Goal: Information Seeking & Learning: Check status

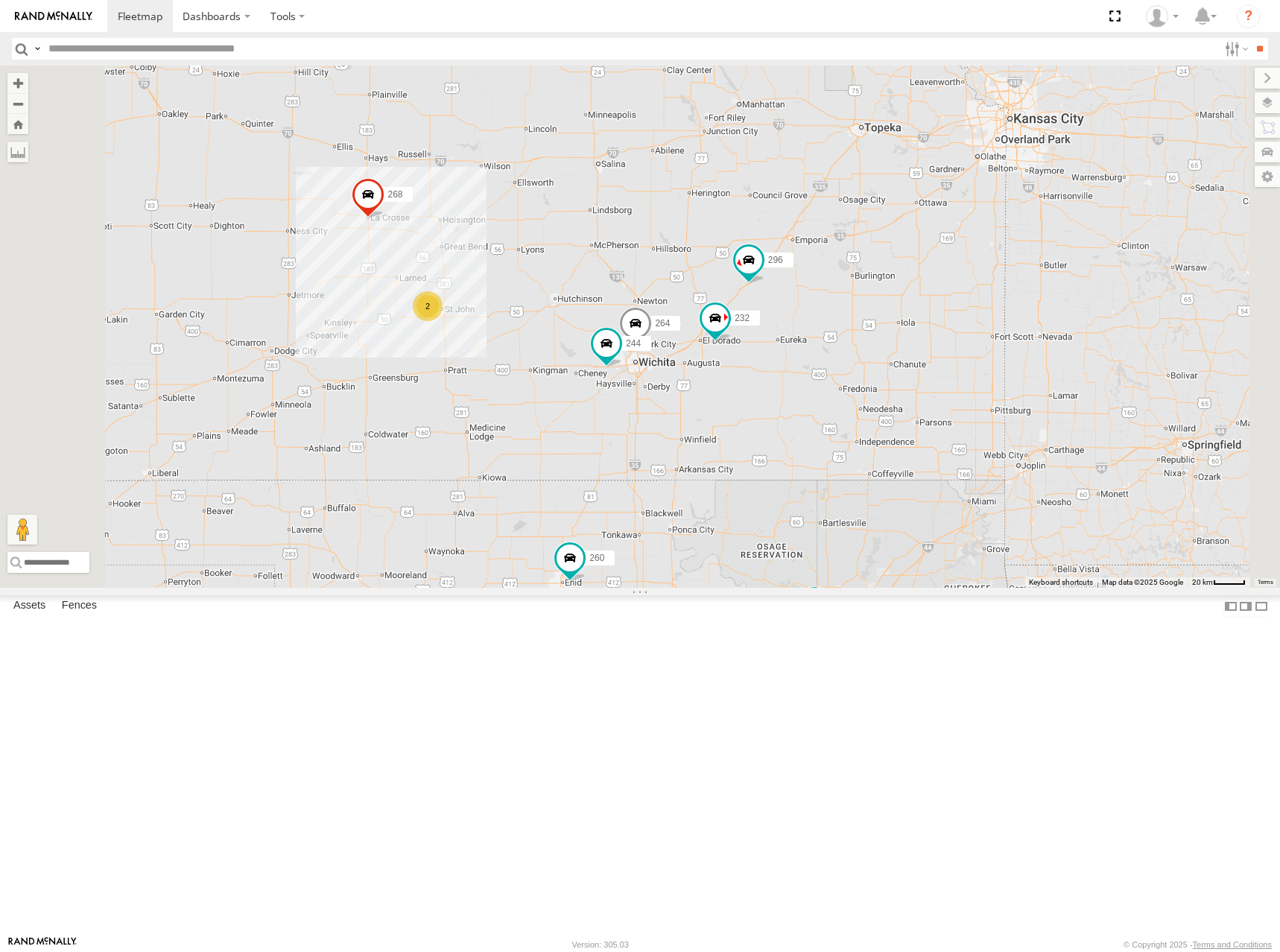
drag, startPoint x: 779, startPoint y: 287, endPoint x: 826, endPoint y: 292, distance: 47.3
click at [826, 292] on div "244 246 232 296 268 264 260 2" at bounding box center [640, 326] width 1280 height 522
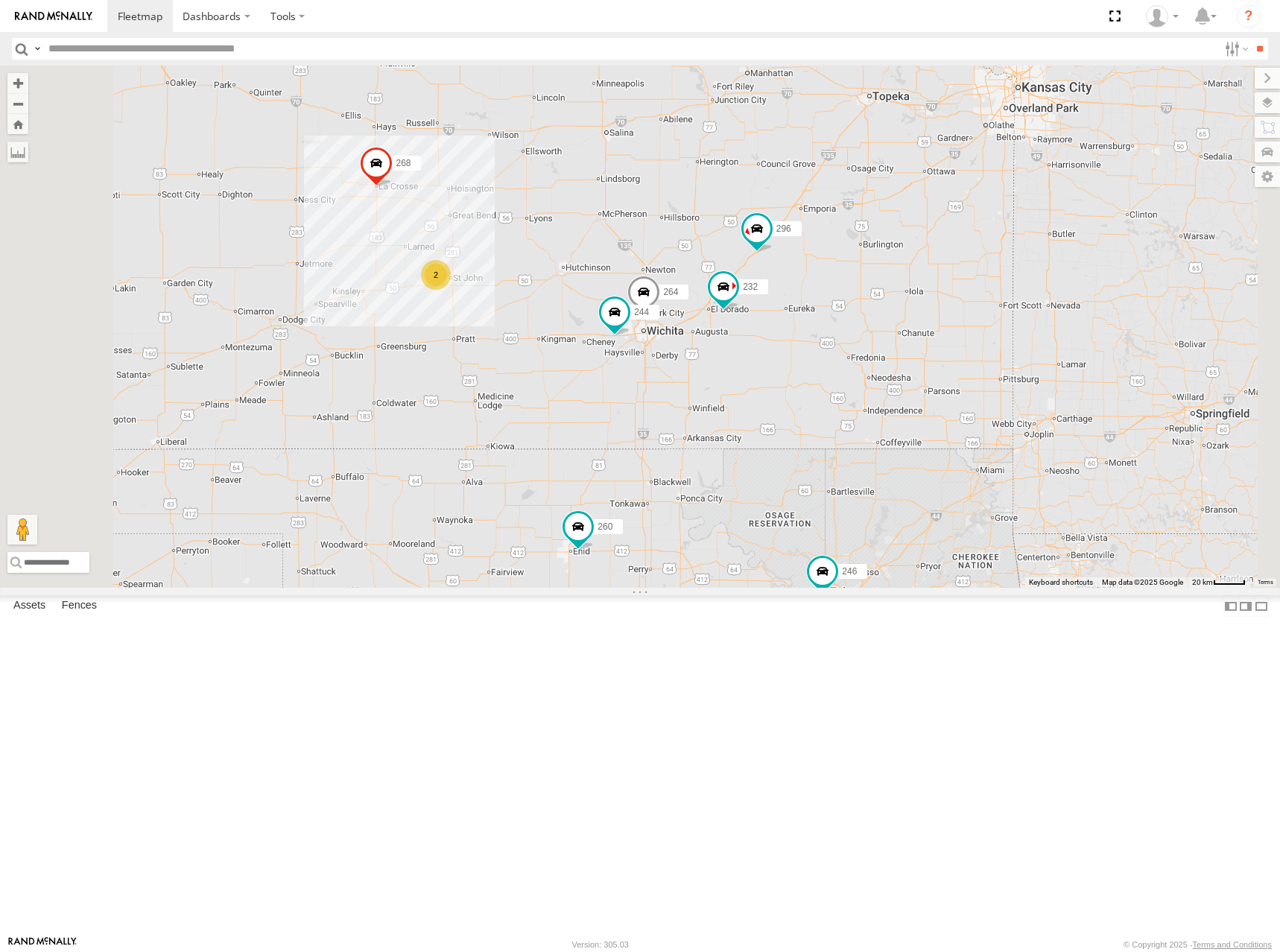
drag, startPoint x: 886, startPoint y: 299, endPoint x: 920, endPoint y: 253, distance: 57.2
click at [915, 254] on div "244 246 232 296 268 264 260 2" at bounding box center [640, 326] width 1280 height 522
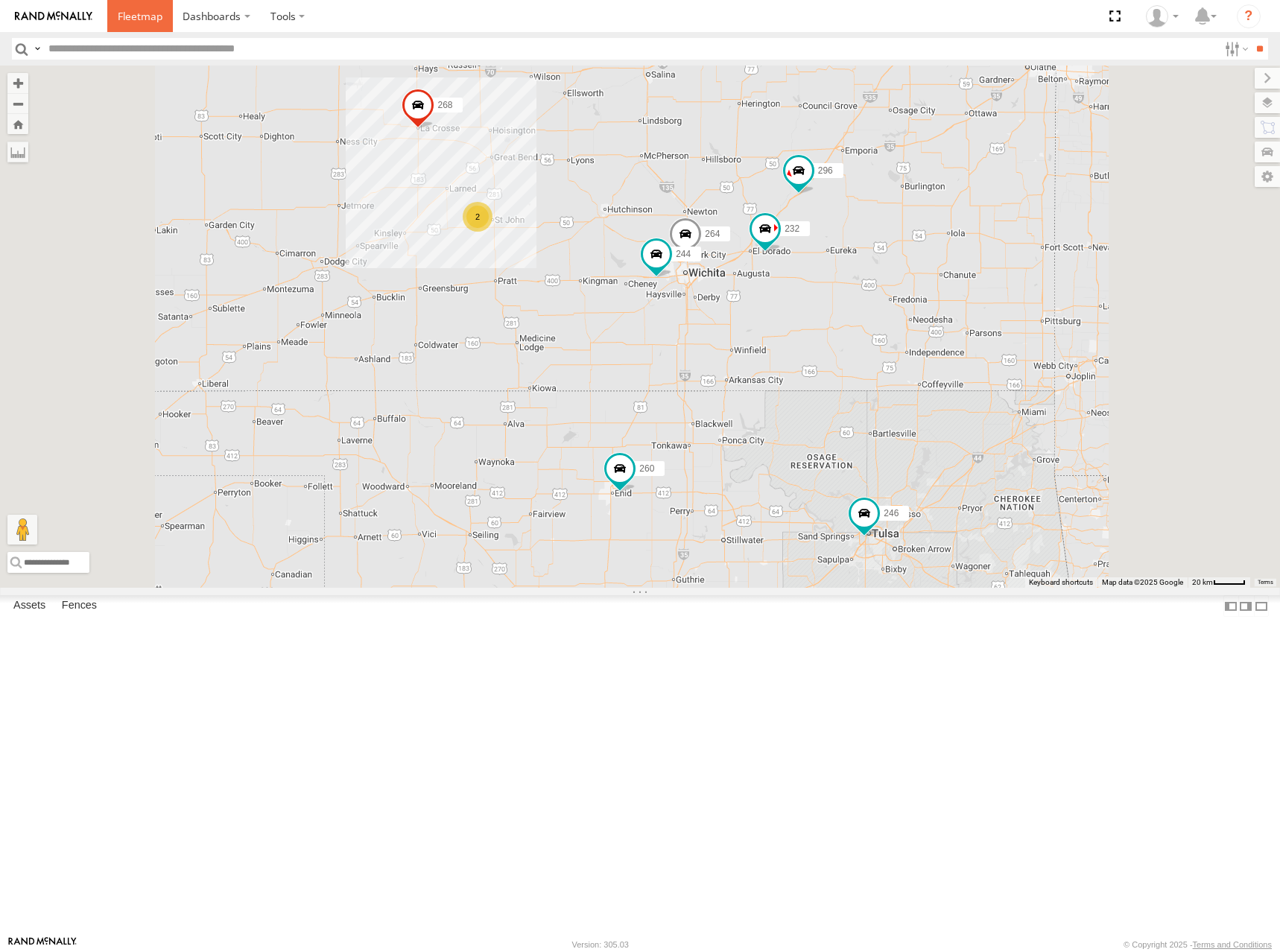
click at [126, 11] on span at bounding box center [140, 15] width 45 height 14
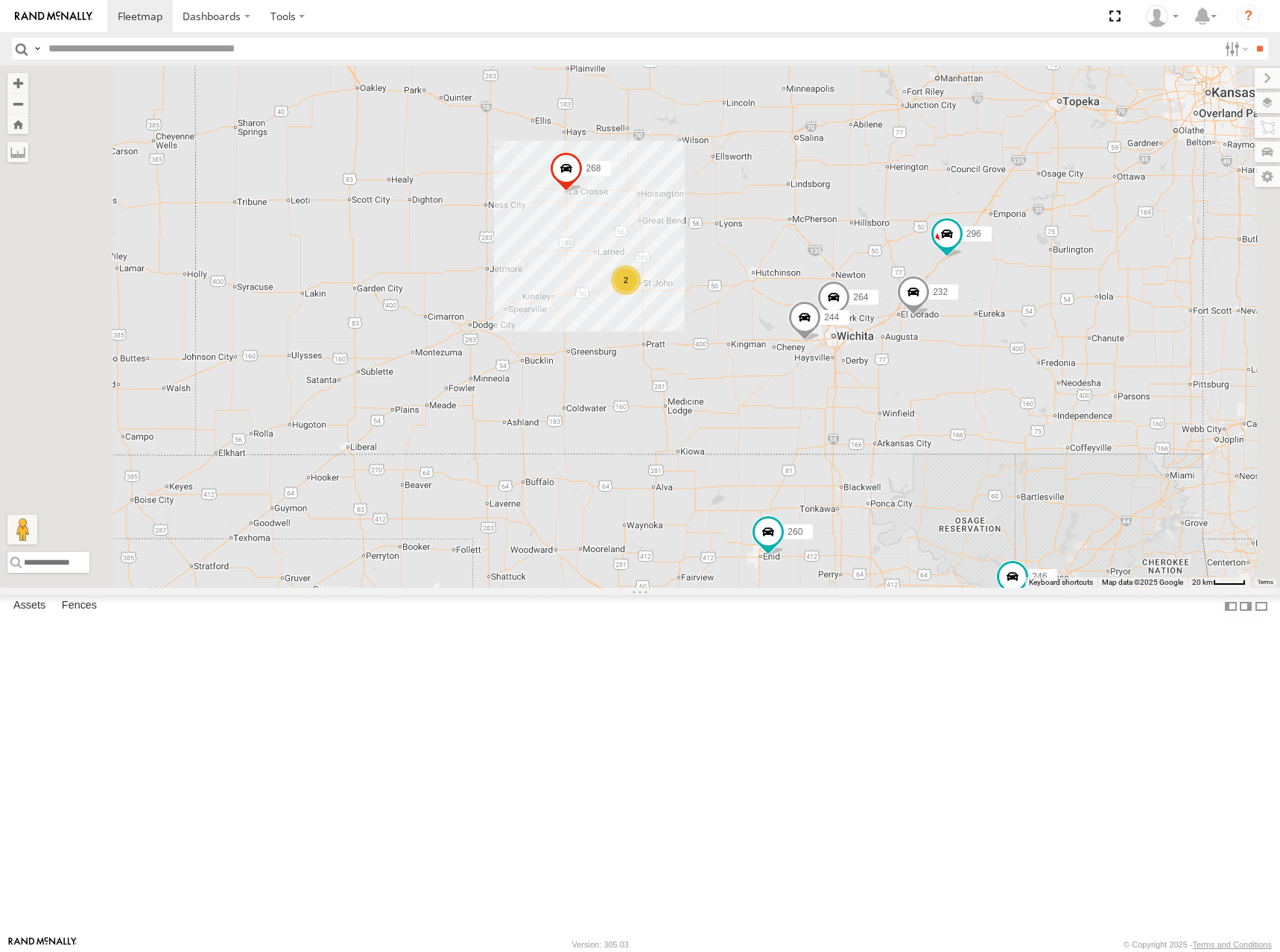
drag, startPoint x: 1012, startPoint y: 340, endPoint x: 980, endPoint y: 340, distance: 32.0
click at [980, 340] on div "244 246 2 232 296 268 264 266 260" at bounding box center [640, 326] width 1280 height 522
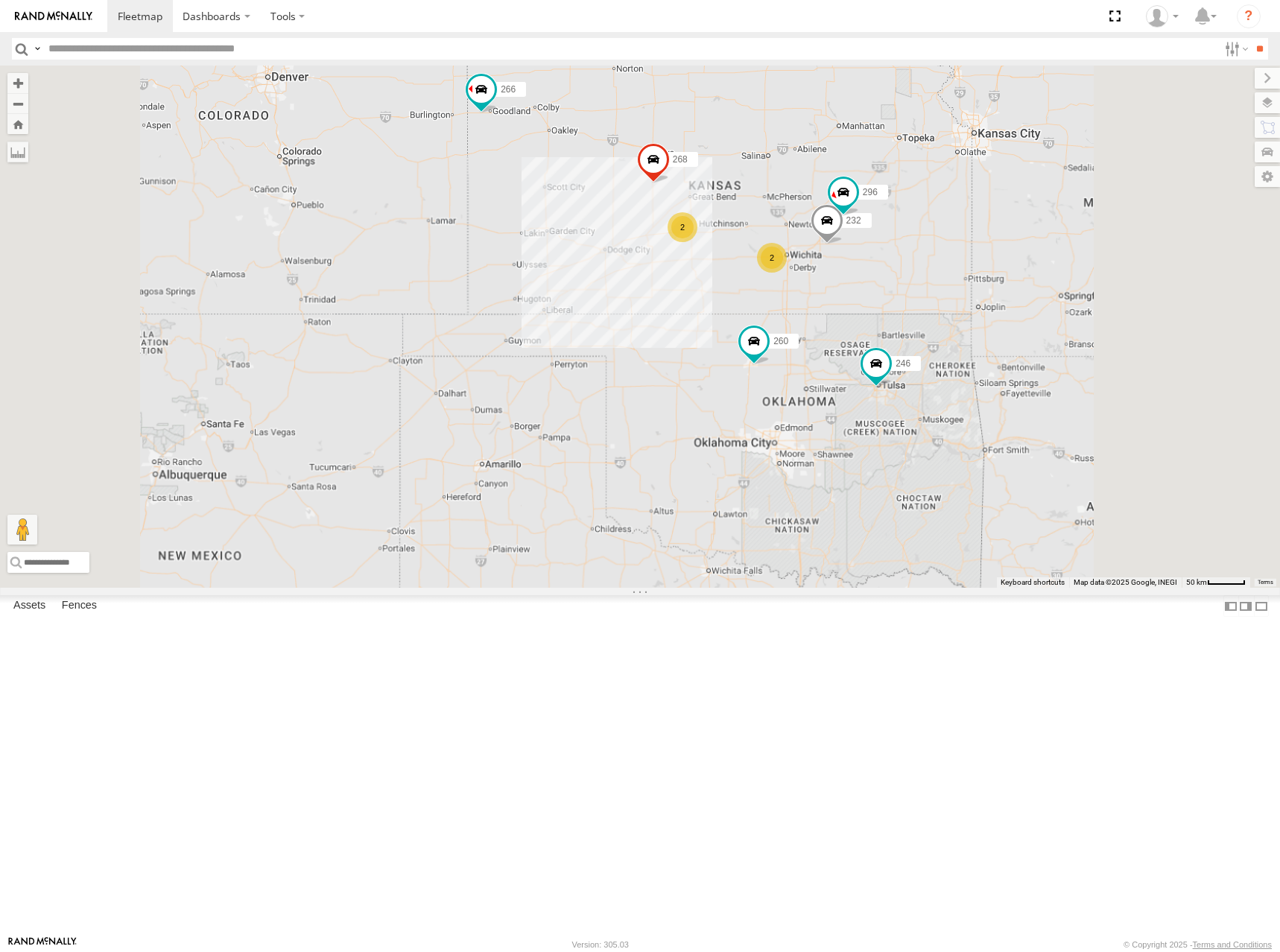
drag, startPoint x: 1047, startPoint y: 300, endPoint x: 1010, endPoint y: 309, distance: 38.1
click at [1010, 309] on div "246 232 296 268 266 260 2 2" at bounding box center [640, 326] width 1280 height 522
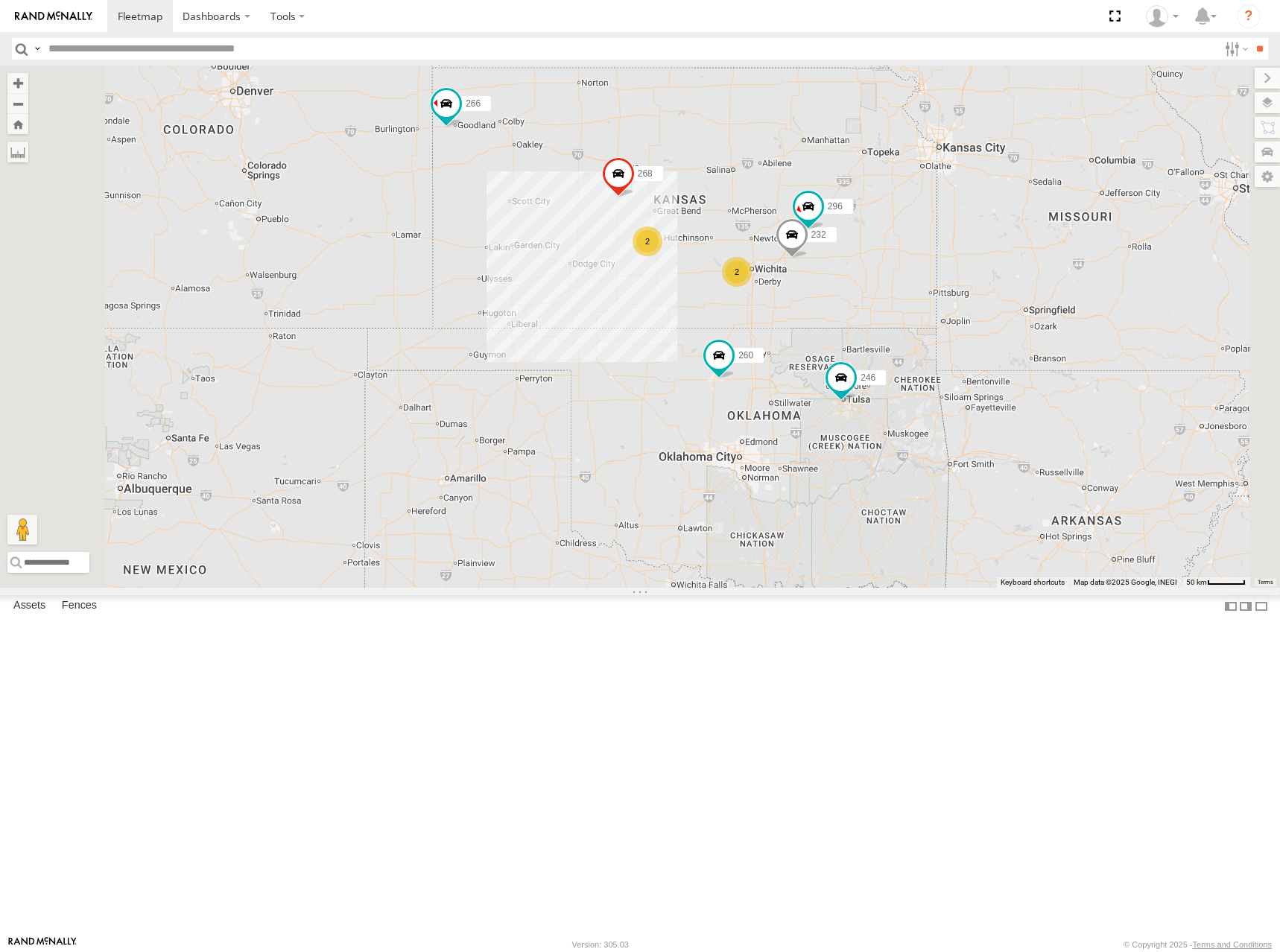
drag, startPoint x: 951, startPoint y: 254, endPoint x: 933, endPoint y: 264, distance: 20.6
click at [933, 264] on div "246 232 296 268 266 260 2 2" at bounding box center [640, 326] width 1280 height 522
drag, startPoint x: 870, startPoint y: 479, endPoint x: 835, endPoint y: 398, distance: 88.2
click at [835, 398] on div "246 268 266 260 2 2 2" at bounding box center [640, 326] width 1280 height 522
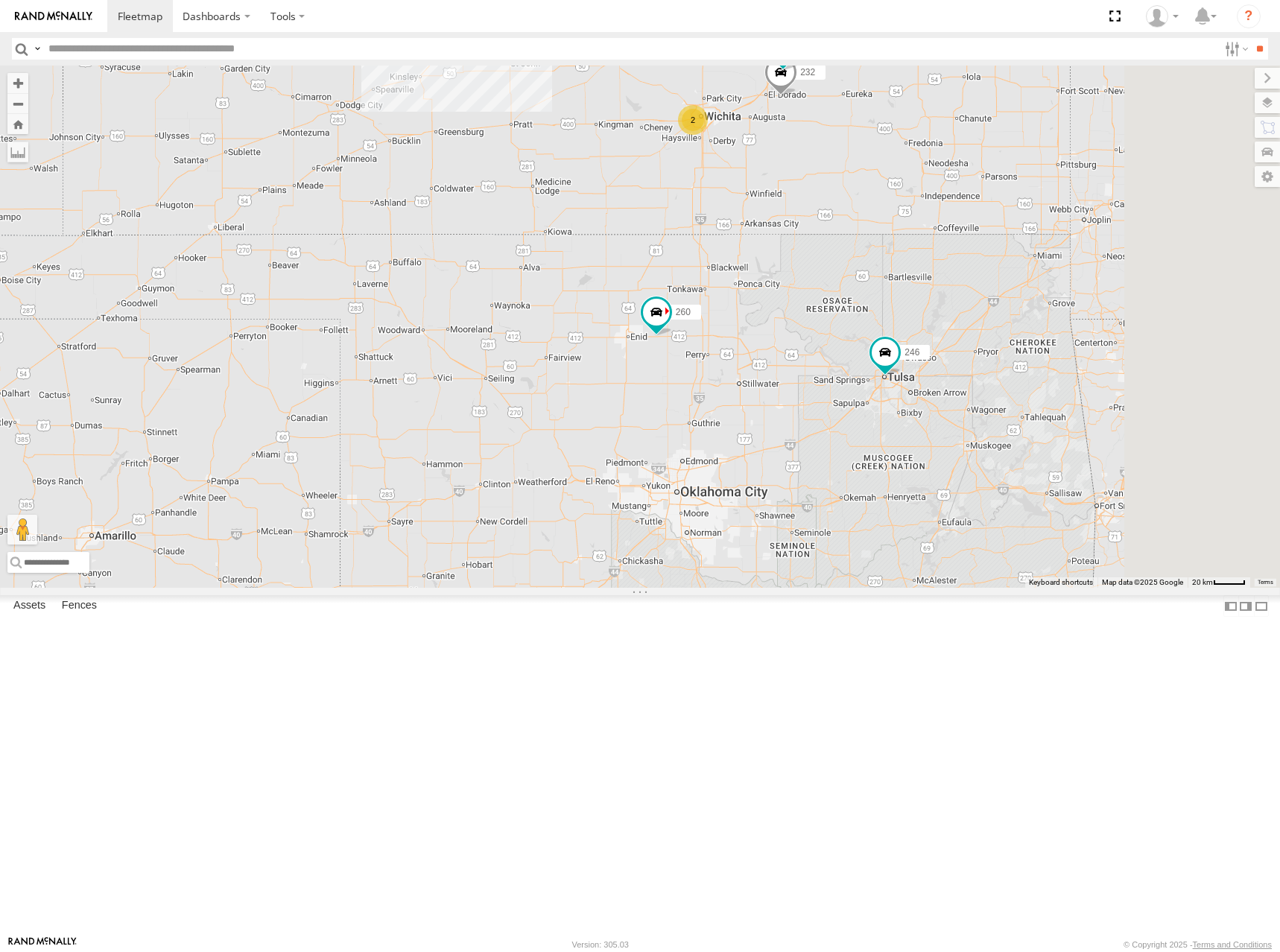
drag, startPoint x: 789, startPoint y: 394, endPoint x: 752, endPoint y: 332, distance: 72.2
click at [752, 332] on div "246 298 270 232 296 268 260 2" at bounding box center [640, 326] width 1280 height 522
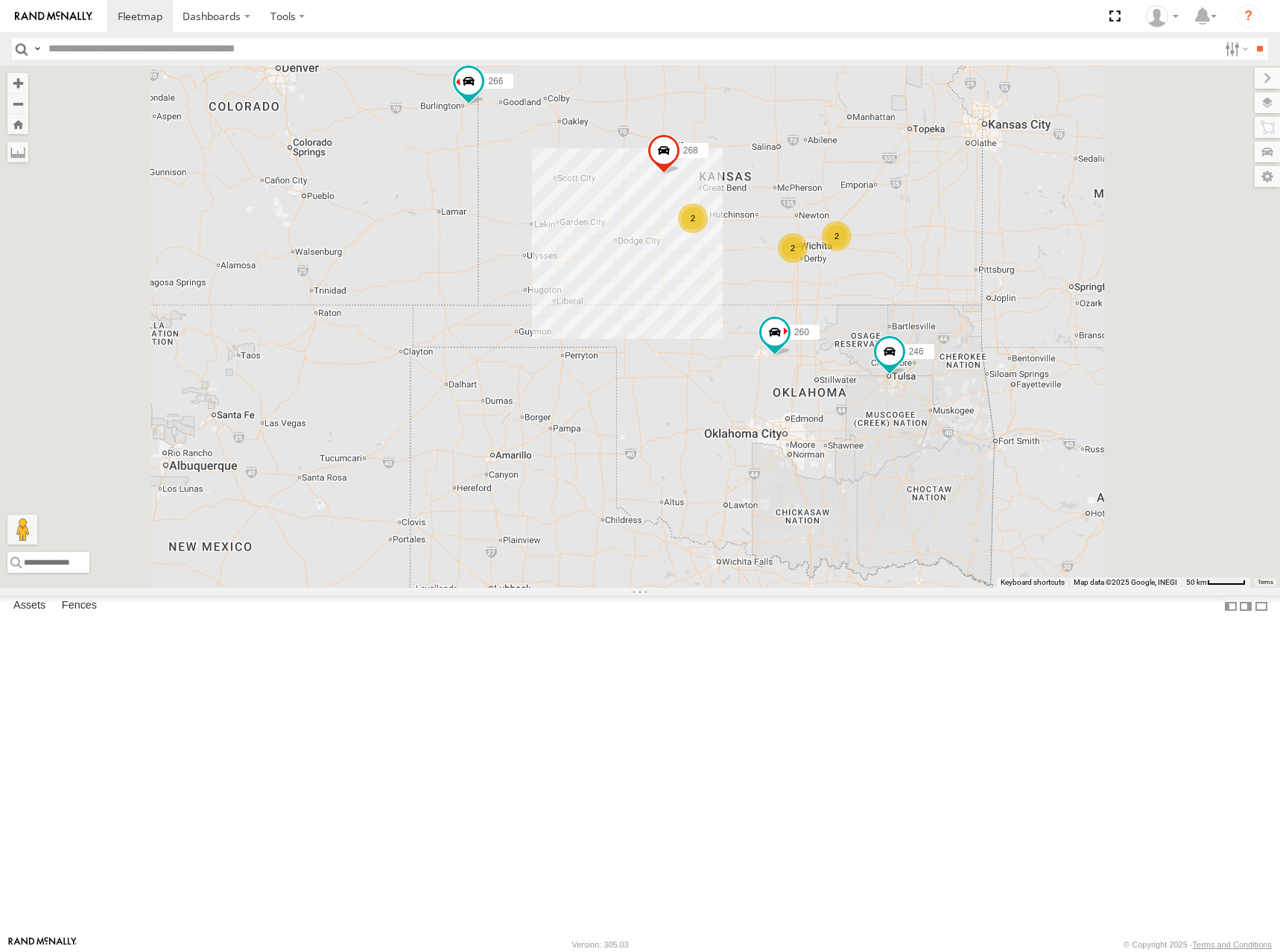
drag, startPoint x: 963, startPoint y: 352, endPoint x: 963, endPoint y: 374, distance: 22.0
click at [963, 374] on div "246 268 260 2 2 2 266" at bounding box center [640, 326] width 1280 height 522
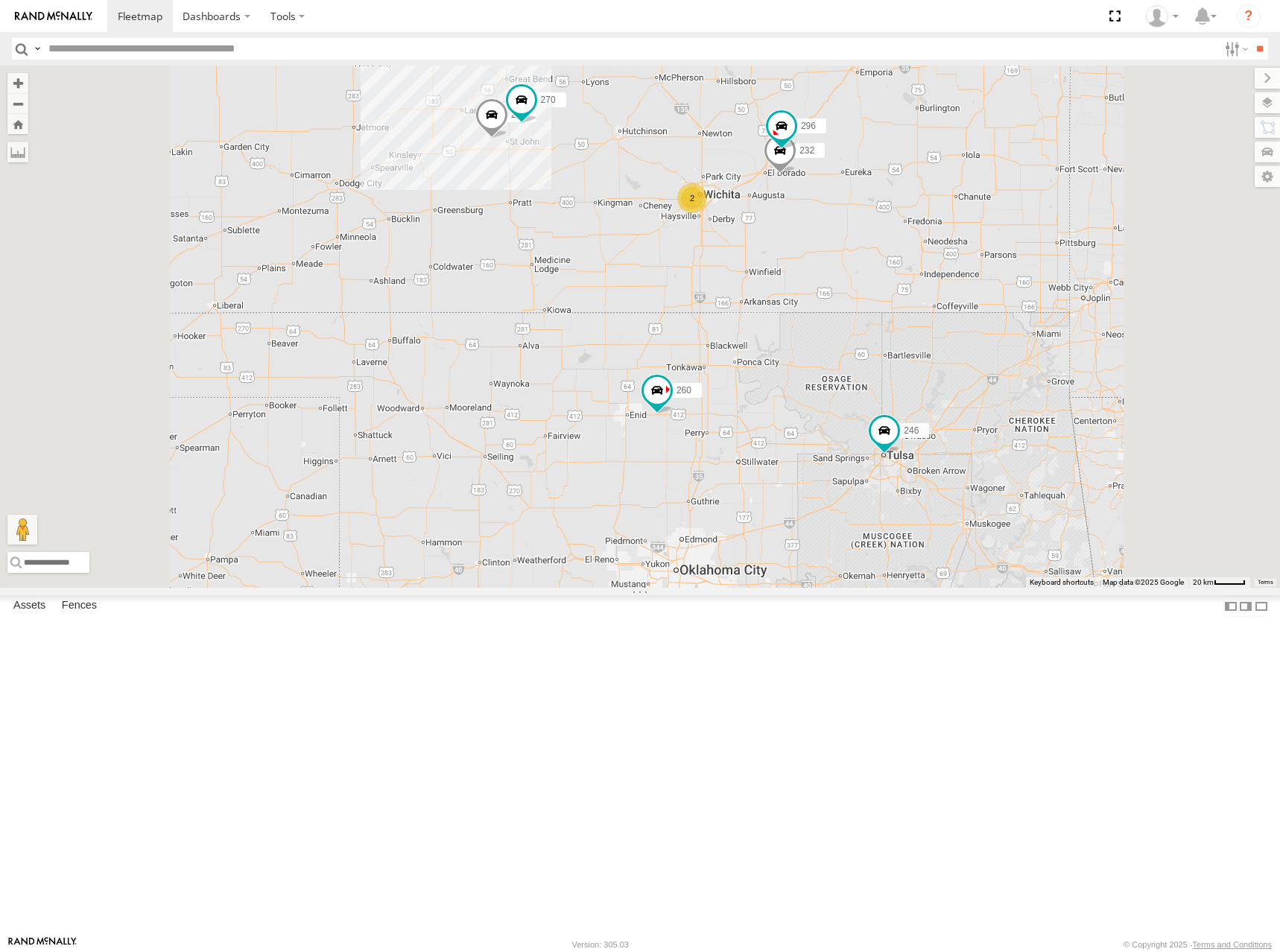
drag, startPoint x: 1022, startPoint y: 336, endPoint x: 1039, endPoint y: 375, distance: 42.5
click at [1039, 375] on div "246 268 260 266 232 296 2 298 270" at bounding box center [640, 326] width 1280 height 522
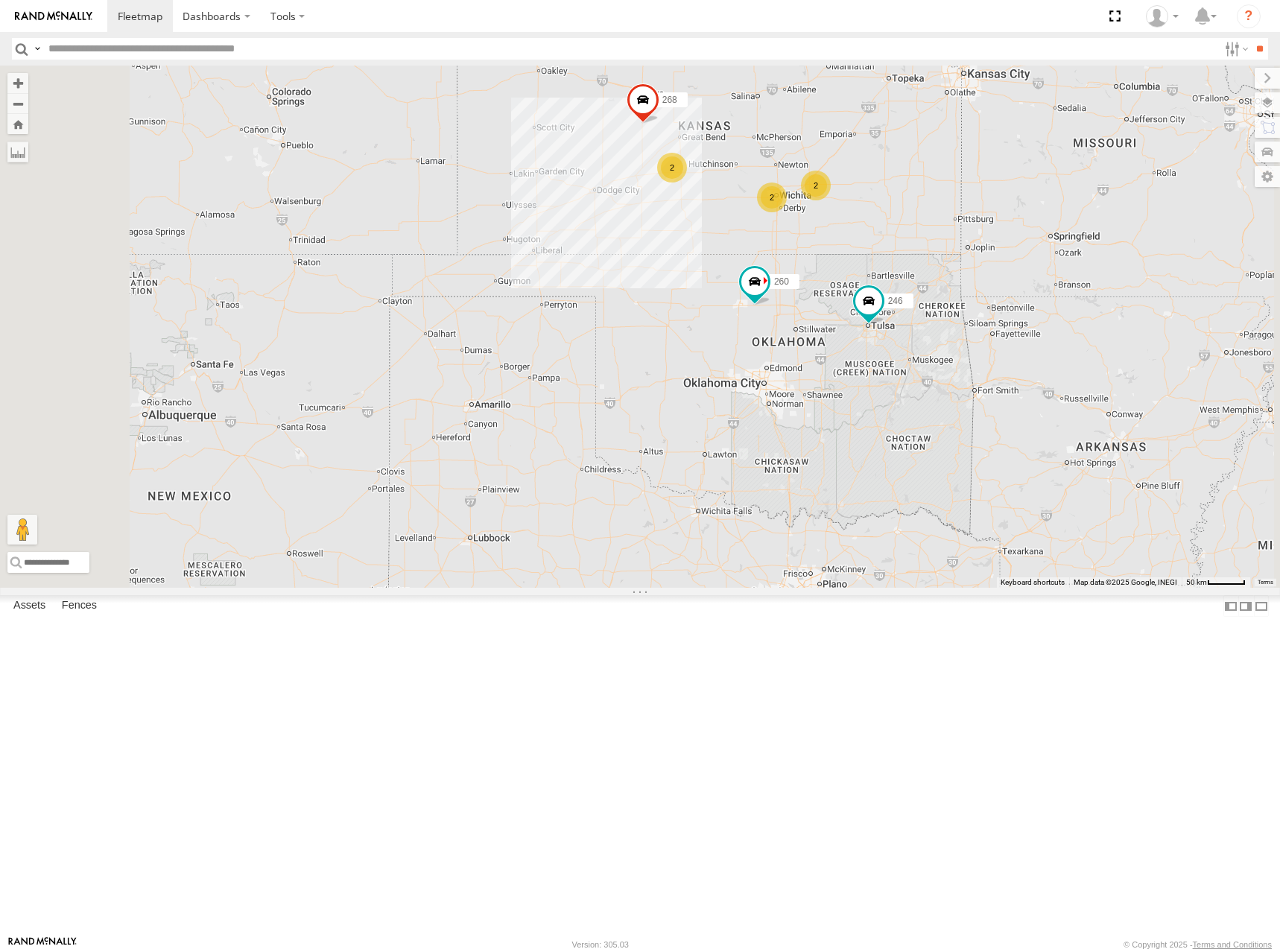
drag, startPoint x: 1025, startPoint y: 190, endPoint x: 1014, endPoint y: 221, distance: 32.9
click at [1014, 221] on div "246 268 260 266 2 2 2" at bounding box center [640, 326] width 1280 height 522
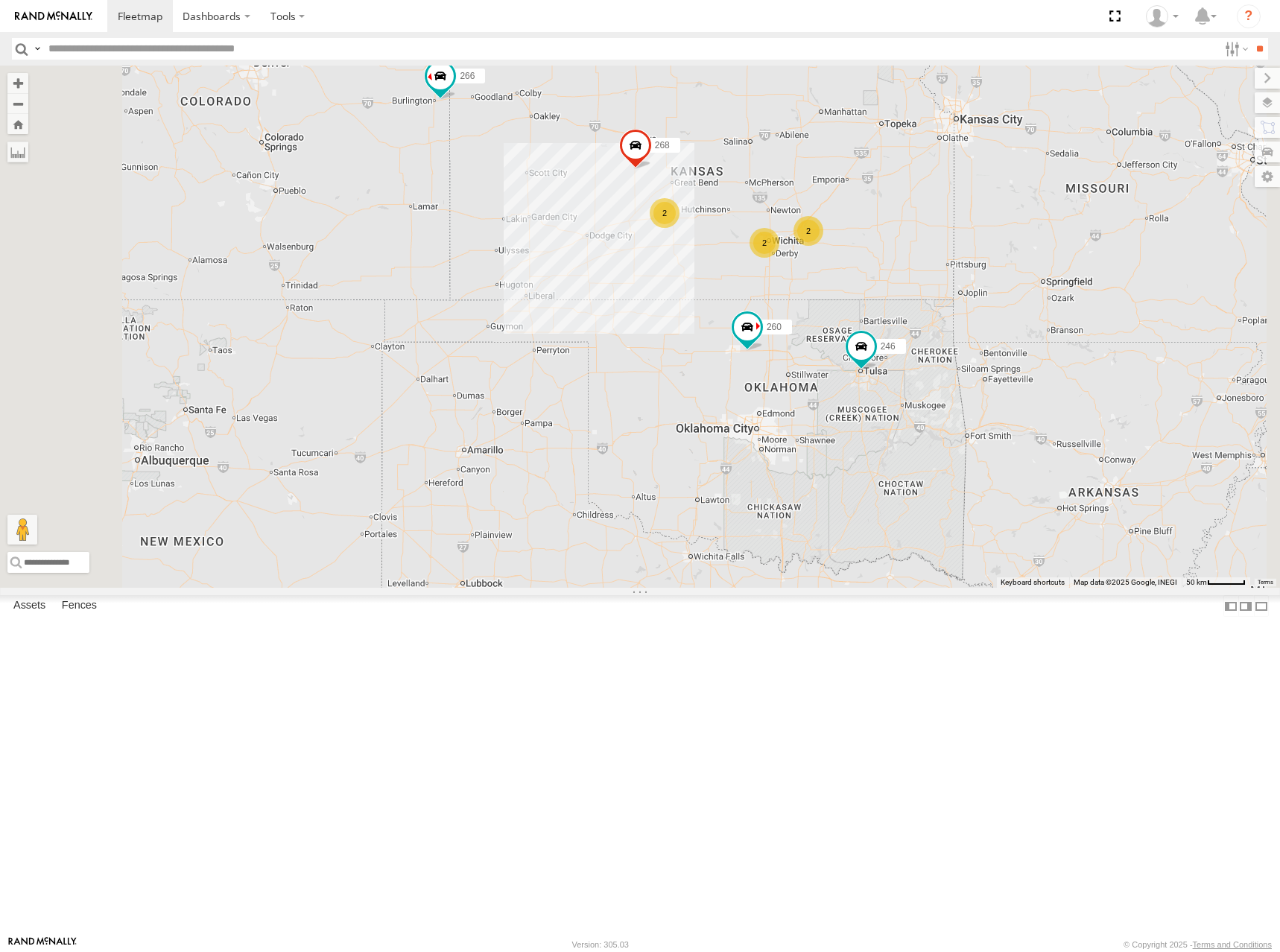
drag, startPoint x: 997, startPoint y: 239, endPoint x: 1011, endPoint y: 261, distance: 26.1
click at [1001, 261] on div "246 268 260 266 2 2 2" at bounding box center [640, 326] width 1280 height 522
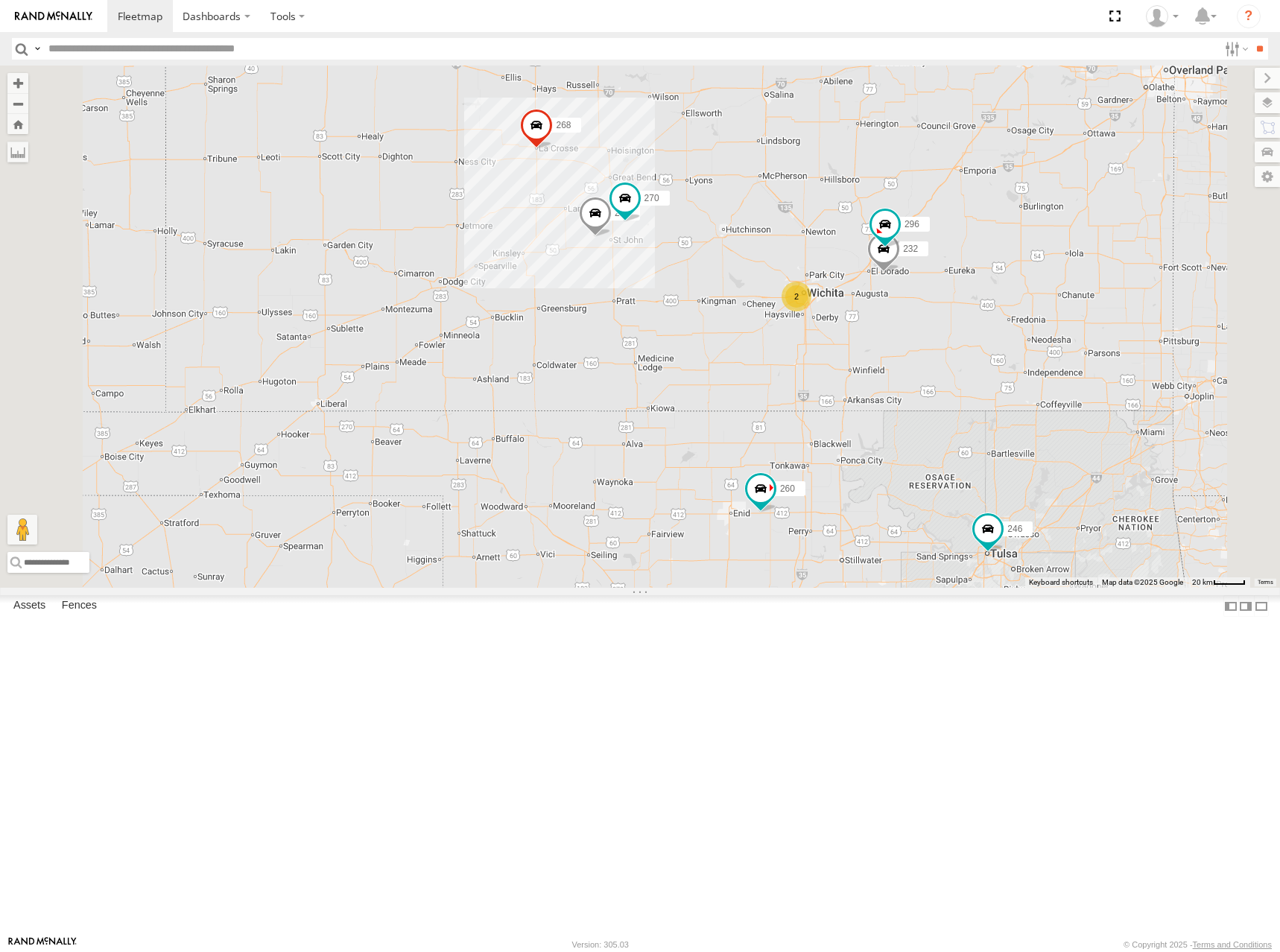
drag, startPoint x: 915, startPoint y: 343, endPoint x: 918, endPoint y: 361, distance: 18.2
click at [918, 361] on div "246 268 260 266 2 298 270 232 296" at bounding box center [640, 326] width 1280 height 522
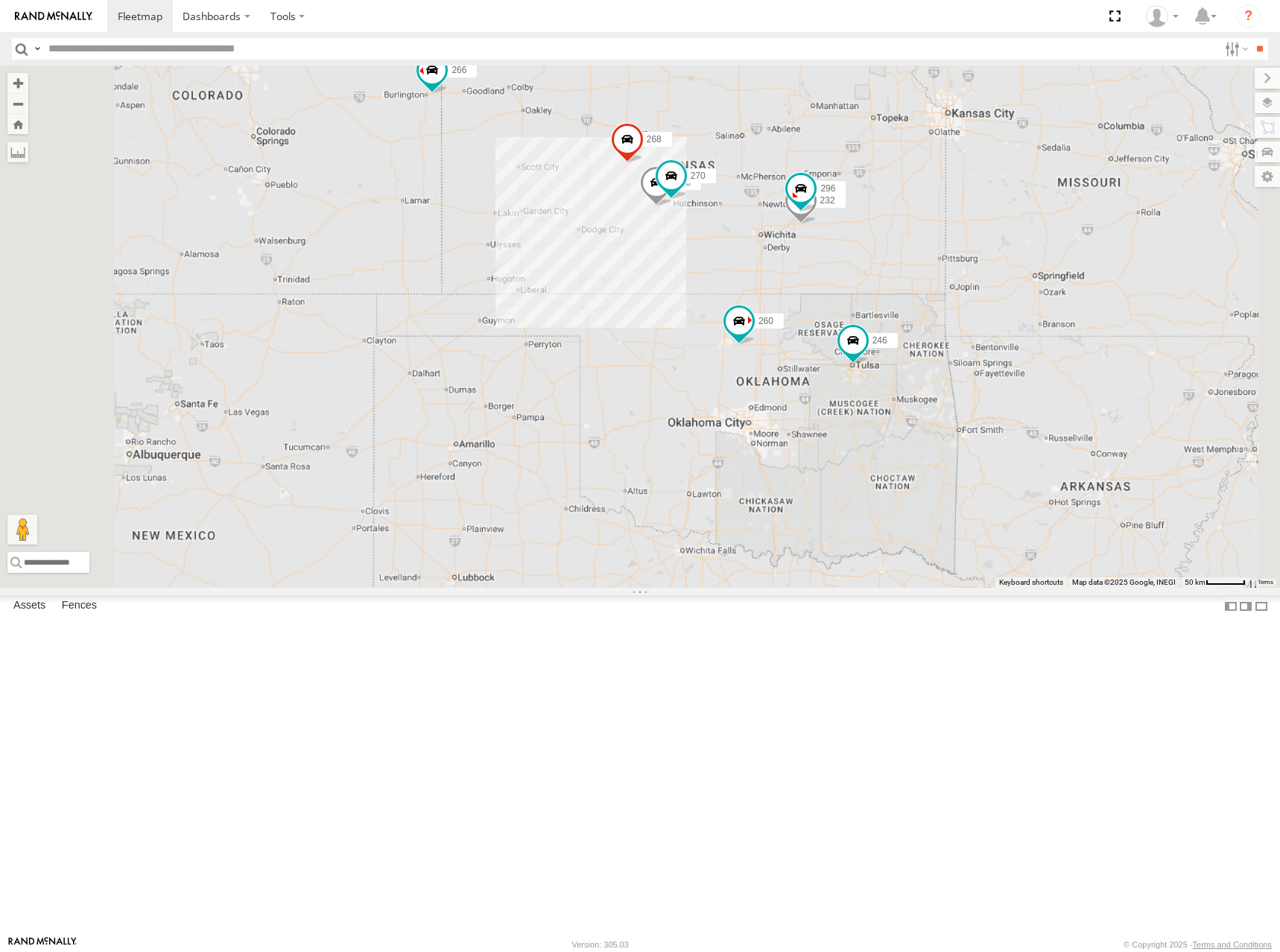
drag, startPoint x: 883, startPoint y: 266, endPoint x: 887, endPoint y: 282, distance: 16.5
click at [887, 282] on div "246 268 260 266 298 270 232 296" at bounding box center [640, 326] width 1280 height 522
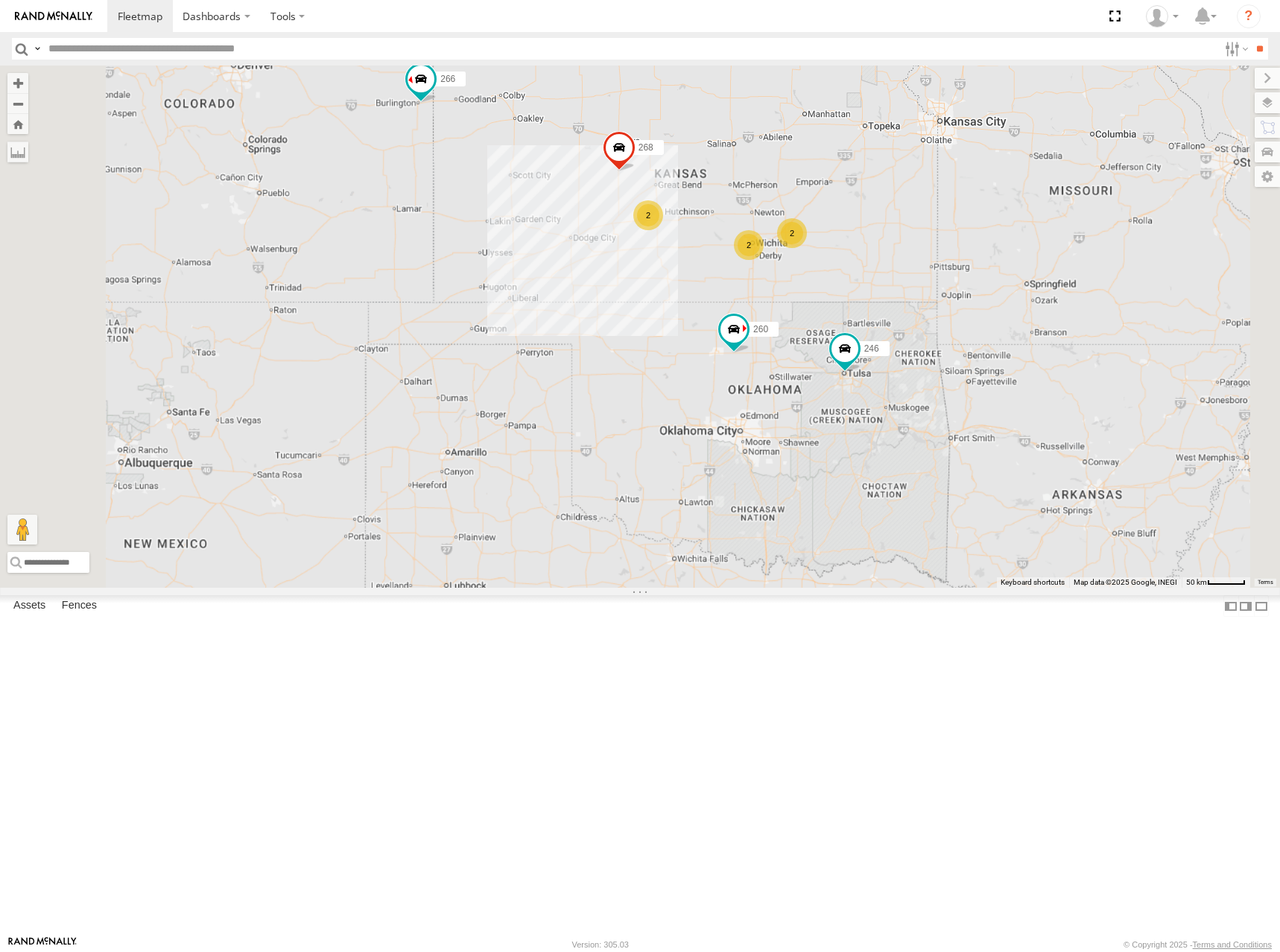
drag, startPoint x: 954, startPoint y: 257, endPoint x: 990, endPoint y: 219, distance: 52.3
click at [945, 258] on div "246 268 260 266 2 2 2" at bounding box center [640, 326] width 1280 height 522
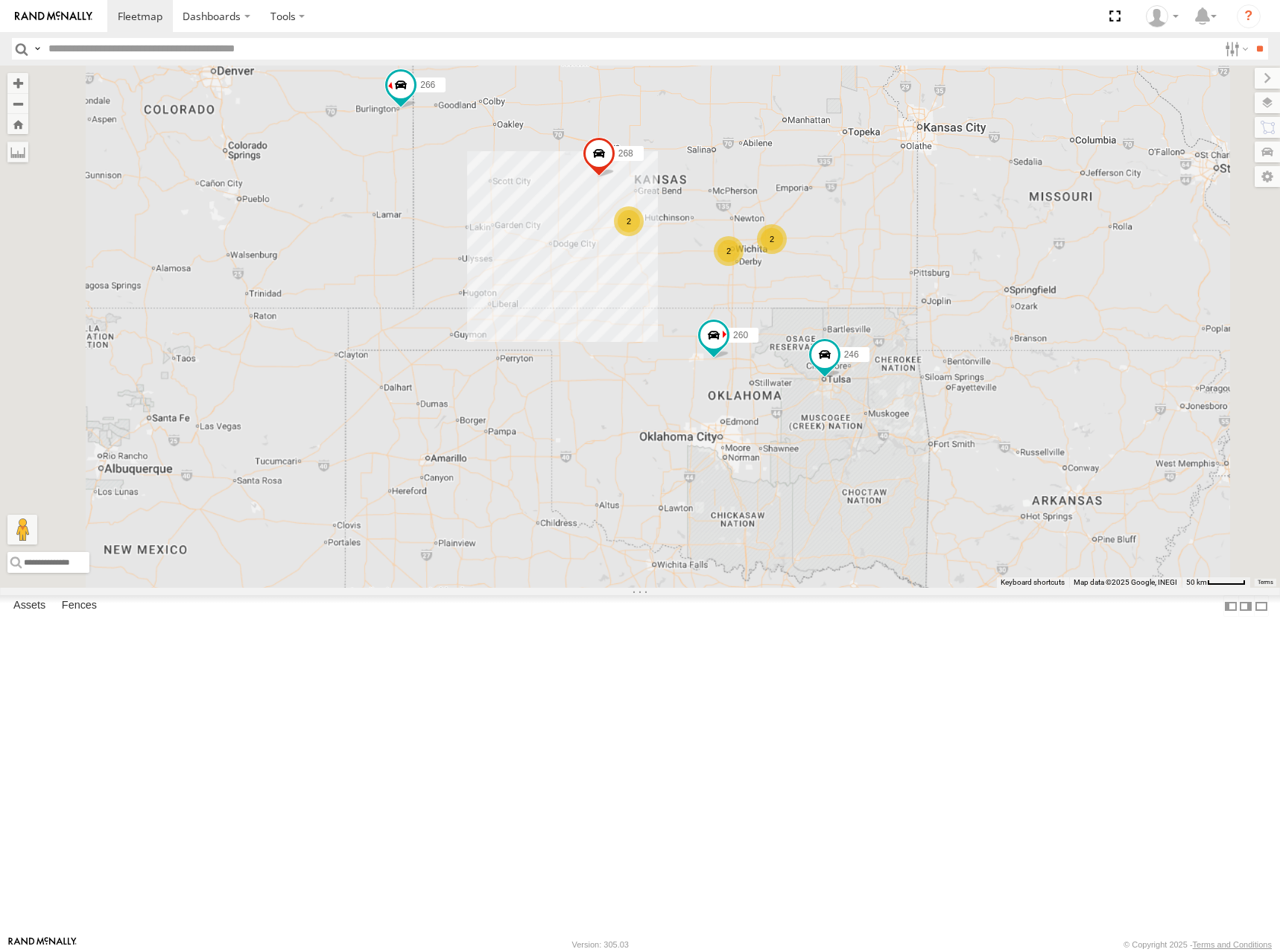
drag, startPoint x: 910, startPoint y: 256, endPoint x: 920, endPoint y: 260, distance: 10.8
click at [923, 260] on div "246 268 260 266 2 2 2" at bounding box center [640, 326] width 1280 height 522
click at [913, 310] on div "246 268 260 266 2 2 2" at bounding box center [640, 326] width 1280 height 522
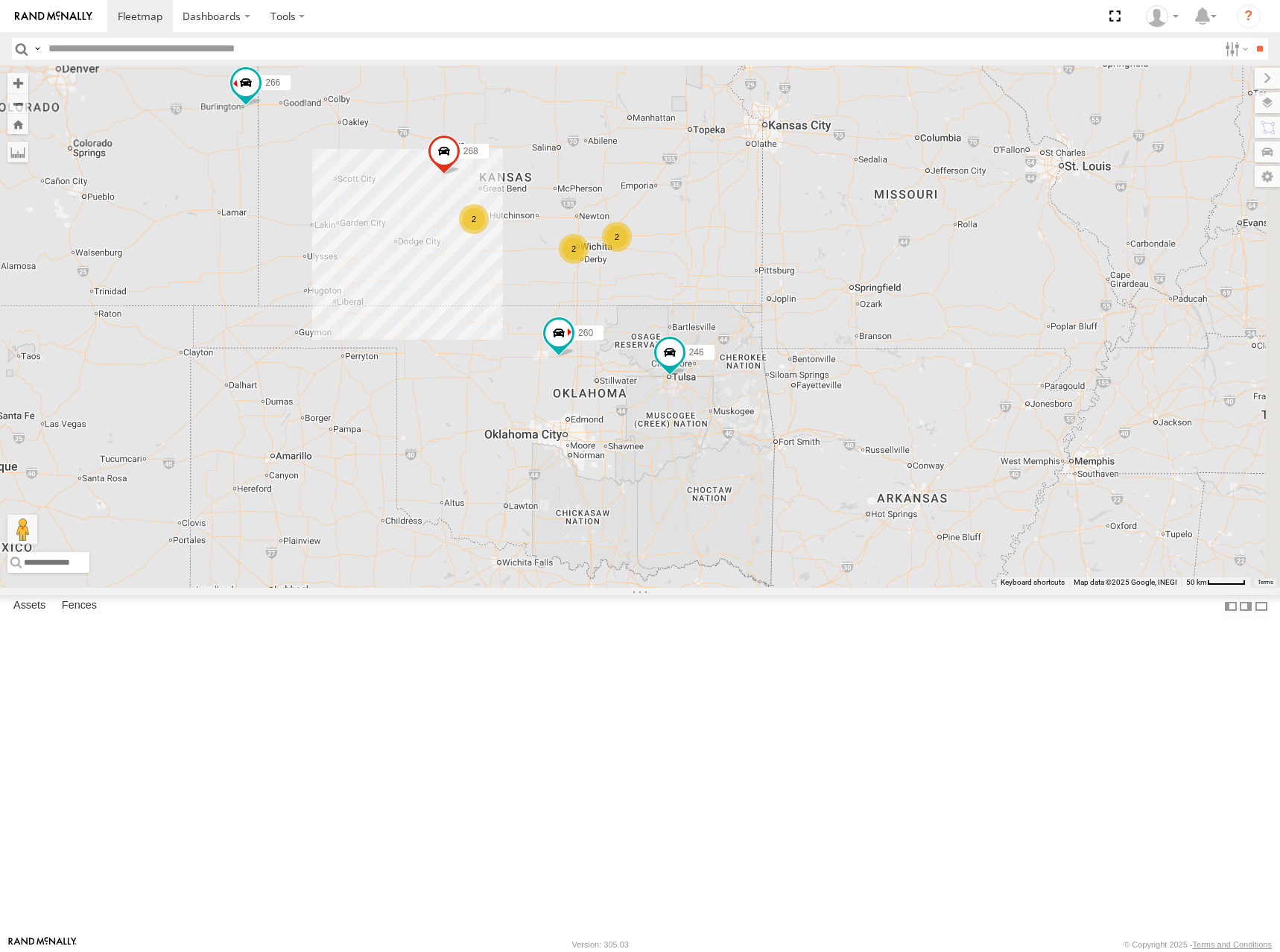
drag, startPoint x: 970, startPoint y: 394, endPoint x: 942, endPoint y: 394, distance: 28.0
click at [942, 394] on div "246 268 260 266 2 2 2" at bounding box center [640, 326] width 1280 height 522
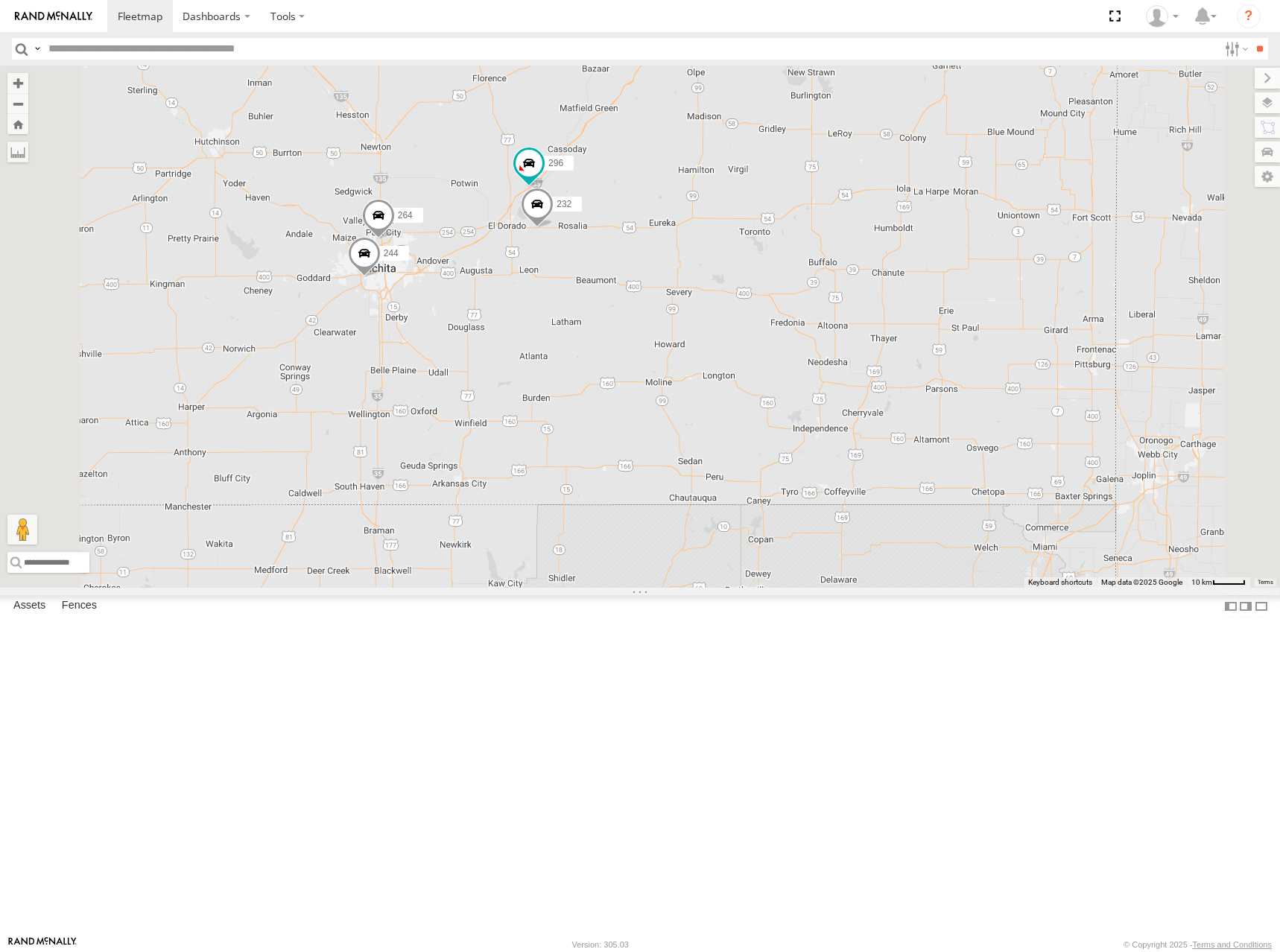
drag, startPoint x: 895, startPoint y: 448, endPoint x: 903, endPoint y: 383, distance: 65.5
click at [903, 383] on div "246 268 260 266 244 232 296 264" at bounding box center [640, 326] width 1280 height 522
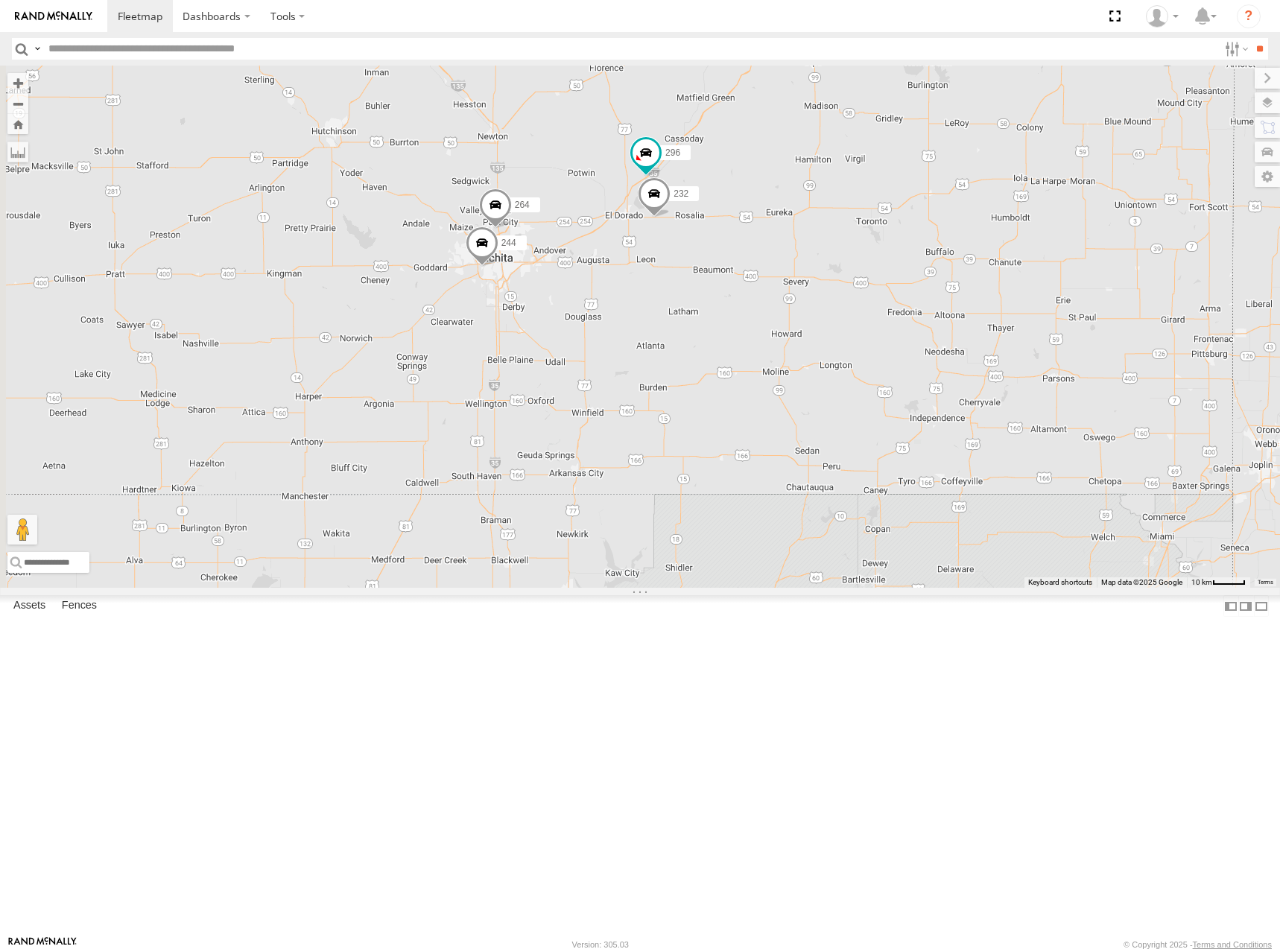
drag, startPoint x: 839, startPoint y: 407, endPoint x: 957, endPoint y: 397, distance: 118.4
click at [957, 397] on div "246 268 260 266 244 232 296 264" at bounding box center [640, 326] width 1280 height 522
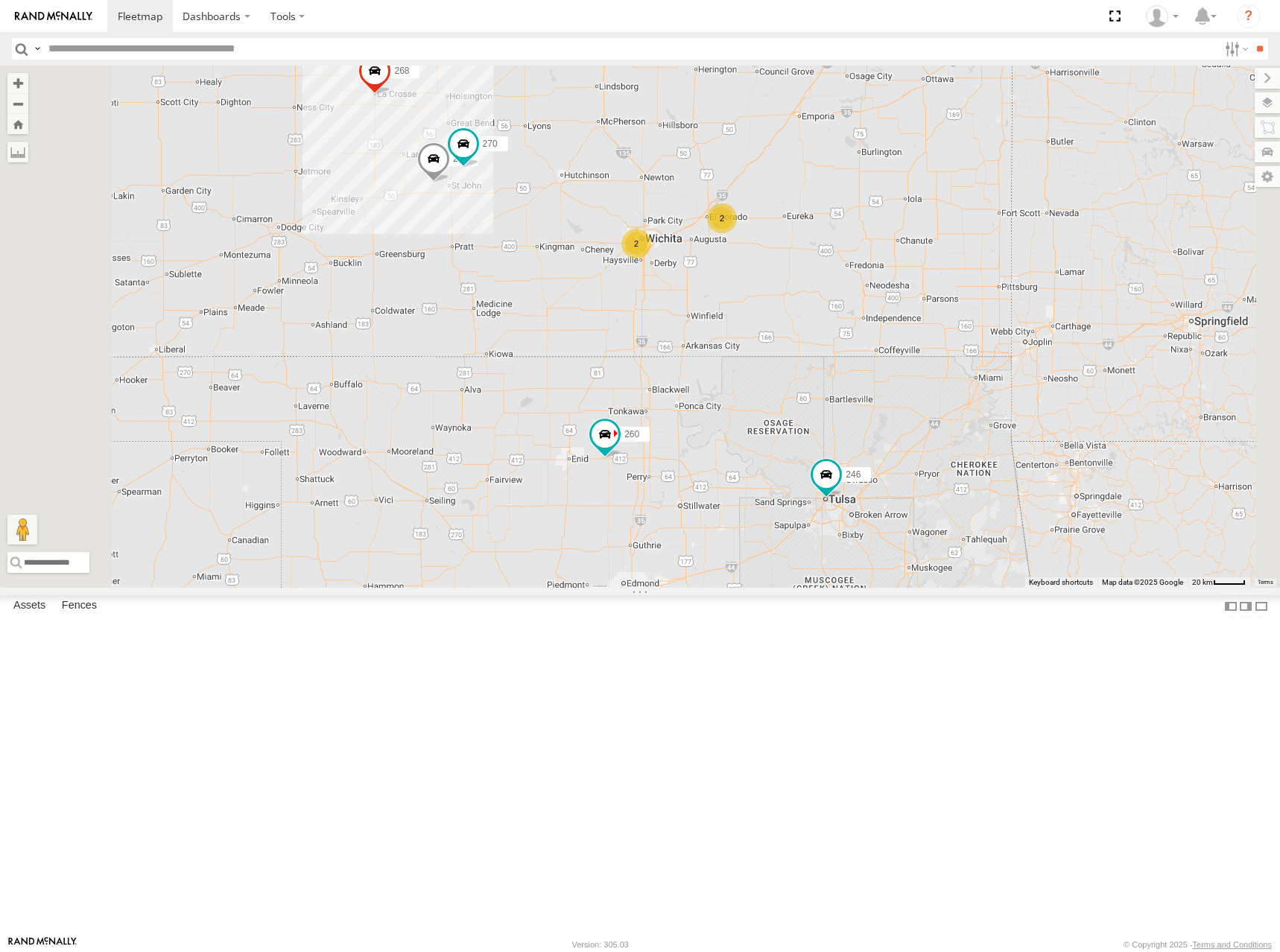
drag, startPoint x: 970, startPoint y: 394, endPoint x: 983, endPoint y: 393, distance: 13.0
click at [982, 391] on div "246 268 260 266 2 298 270 2" at bounding box center [640, 326] width 1280 height 522
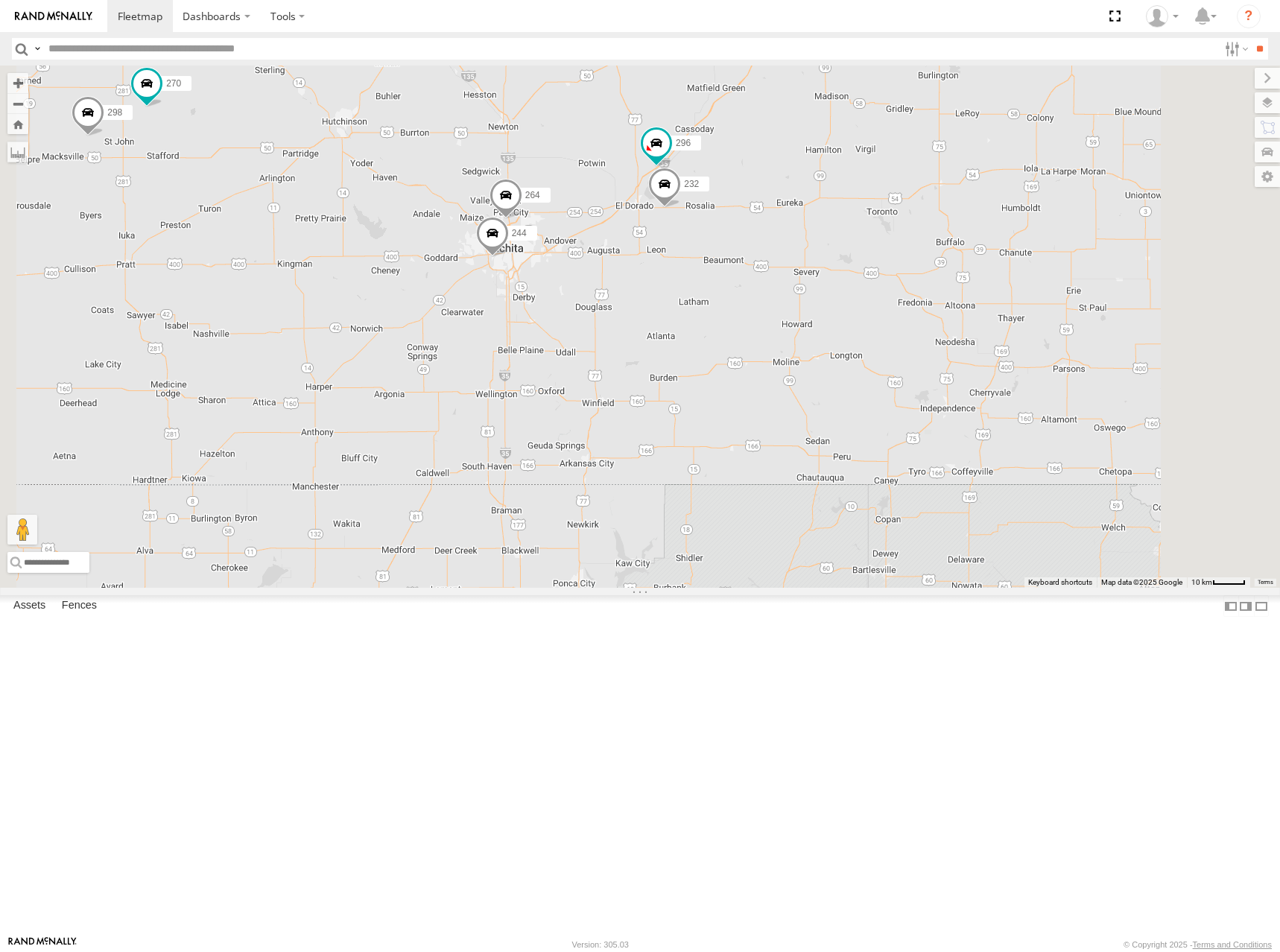
drag, startPoint x: 969, startPoint y: 416, endPoint x: 981, endPoint y: 404, distance: 17.0
click at [981, 404] on div "246 268 260 266 298 270 244 232 296 264" at bounding box center [640, 326] width 1280 height 522
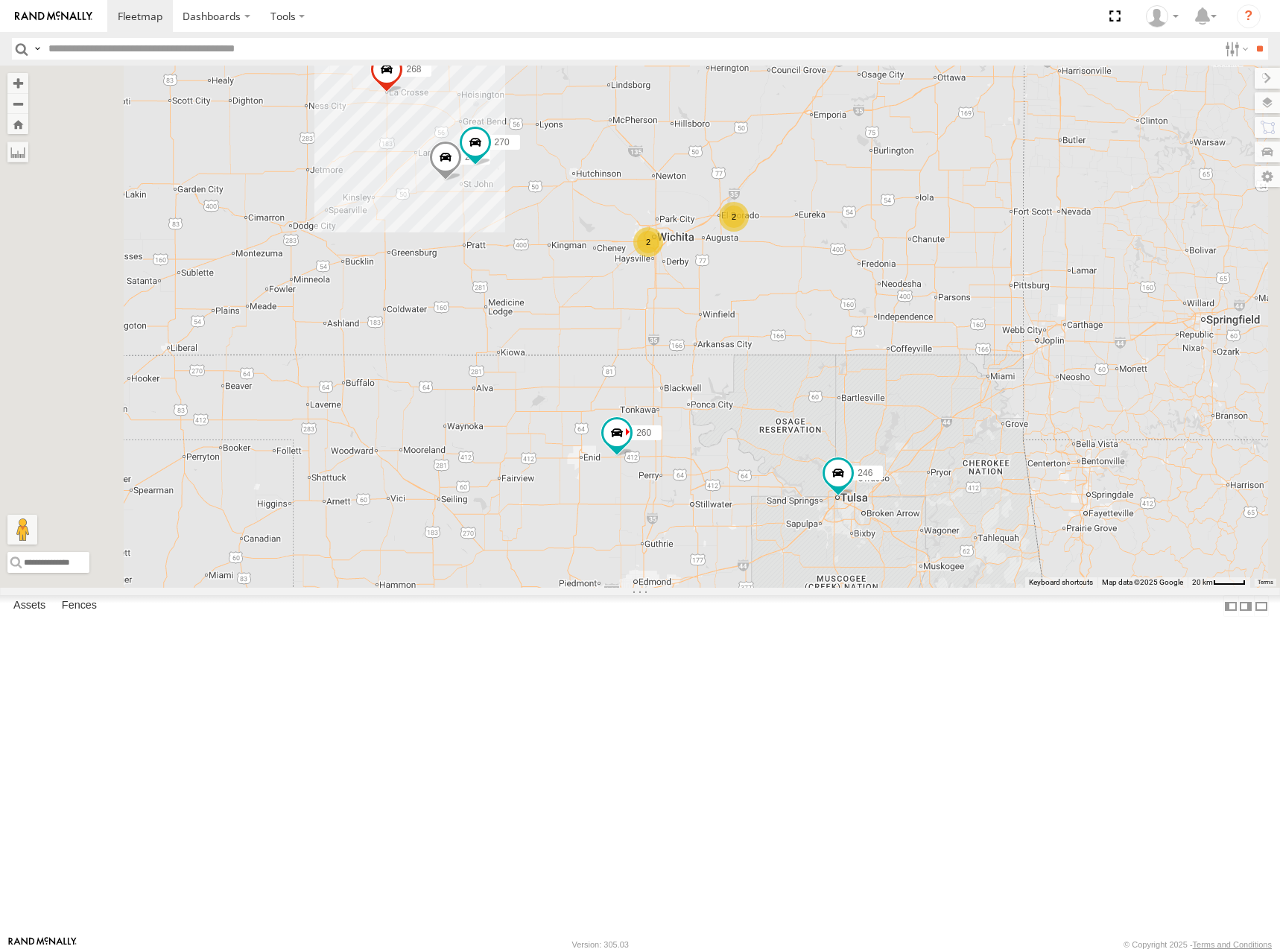
drag, startPoint x: 1013, startPoint y: 368, endPoint x: 977, endPoint y: 336, distance: 48.2
click at [977, 336] on div "246 268 260 266 298 270 2 2" at bounding box center [640, 326] width 1280 height 522
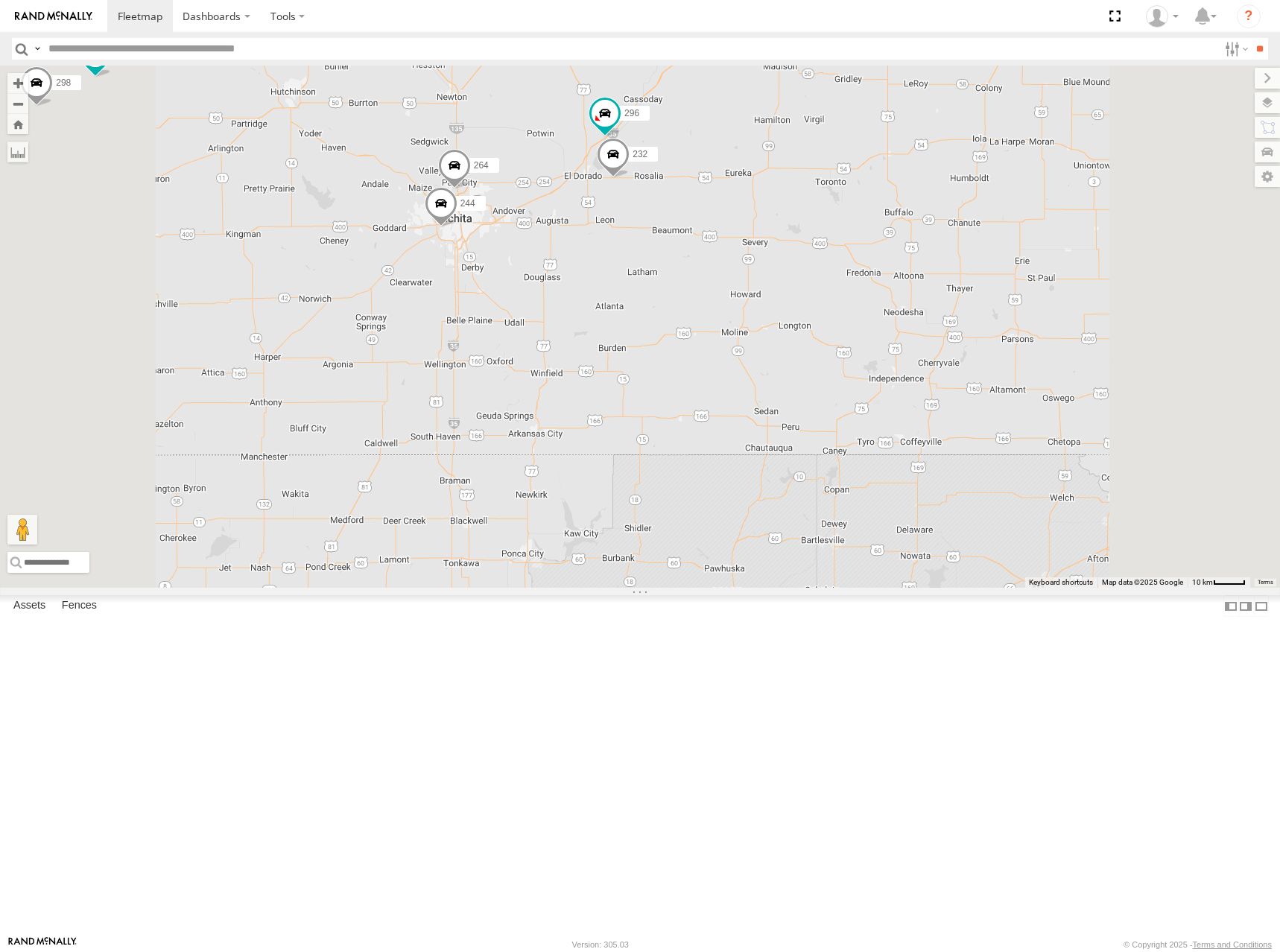
click at [903, 374] on div "246 268 260 266 298 270 244 232 296 264" at bounding box center [640, 326] width 1280 height 522
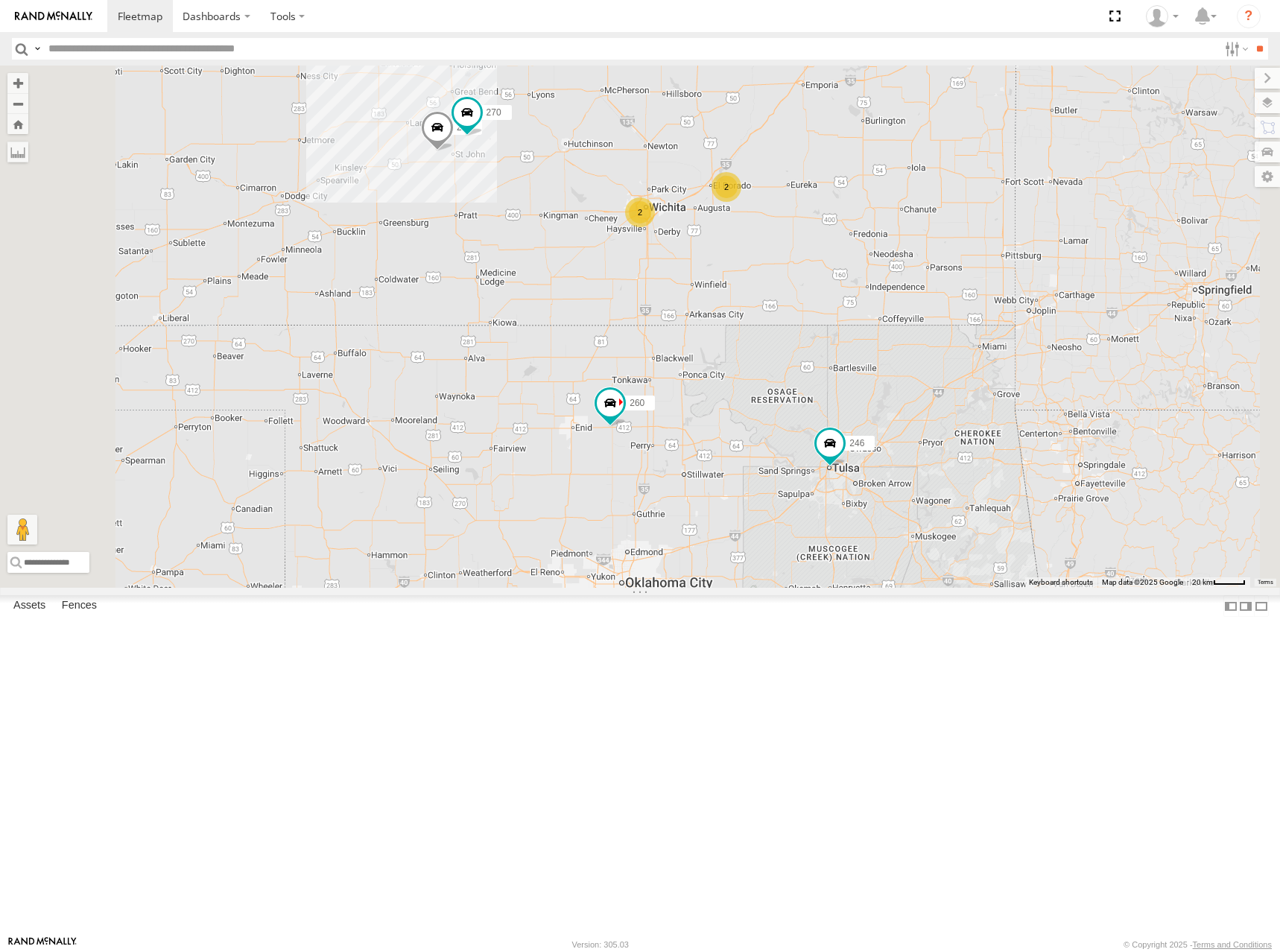
drag, startPoint x: 880, startPoint y: 396, endPoint x: 980, endPoint y: 390, distance: 100.2
click at [980, 390] on div "246 268 260 266 298 270 2 2" at bounding box center [640, 326] width 1280 height 522
drag, startPoint x: 800, startPoint y: 236, endPoint x: 854, endPoint y: 269, distance: 63.3
click at [854, 269] on div "246 268 260 266 298 270 2 2" at bounding box center [640, 326] width 1280 height 522
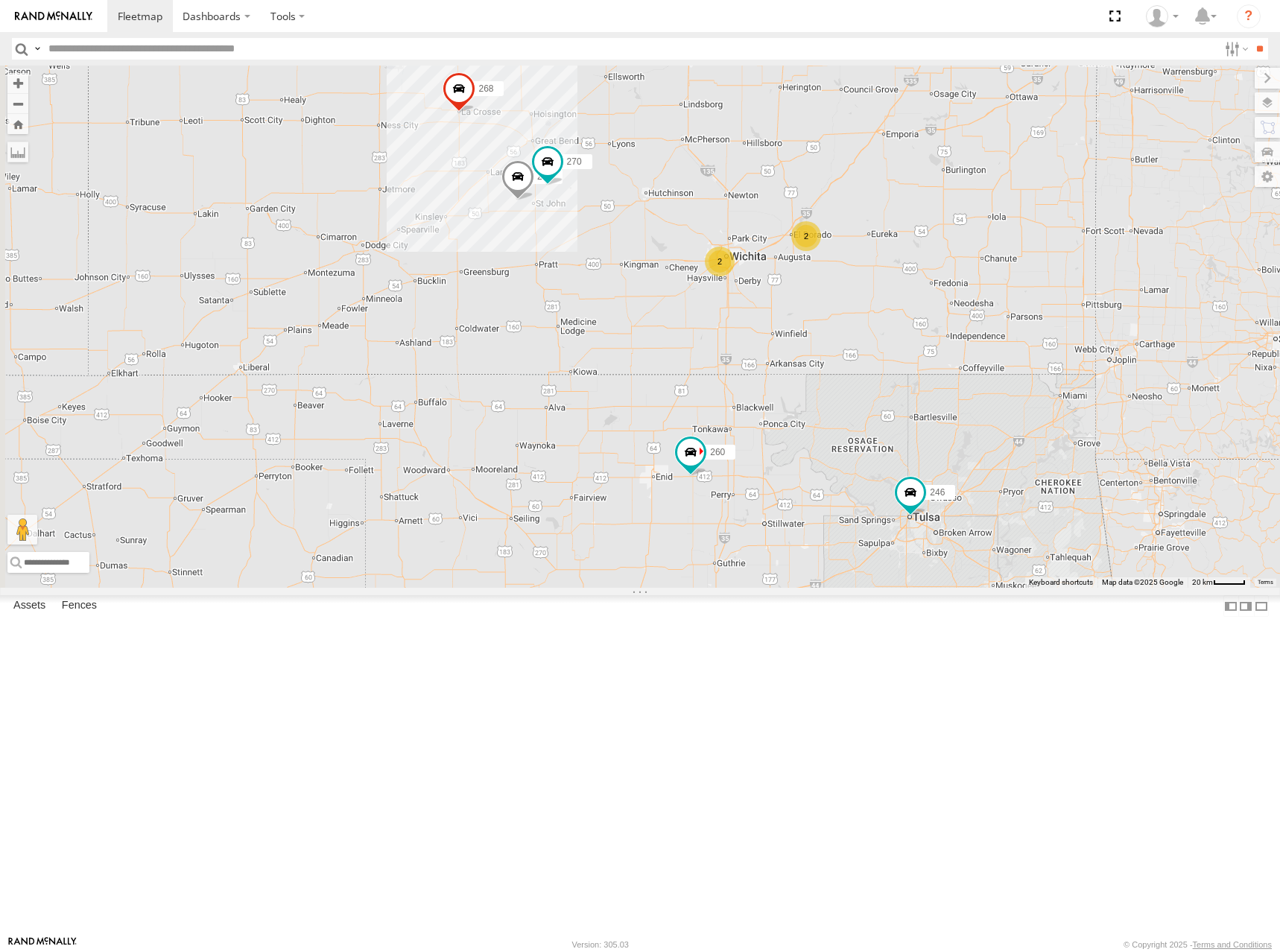
click at [876, 261] on div "246 268 260 266 298 270 2 2" at bounding box center [640, 326] width 1280 height 522
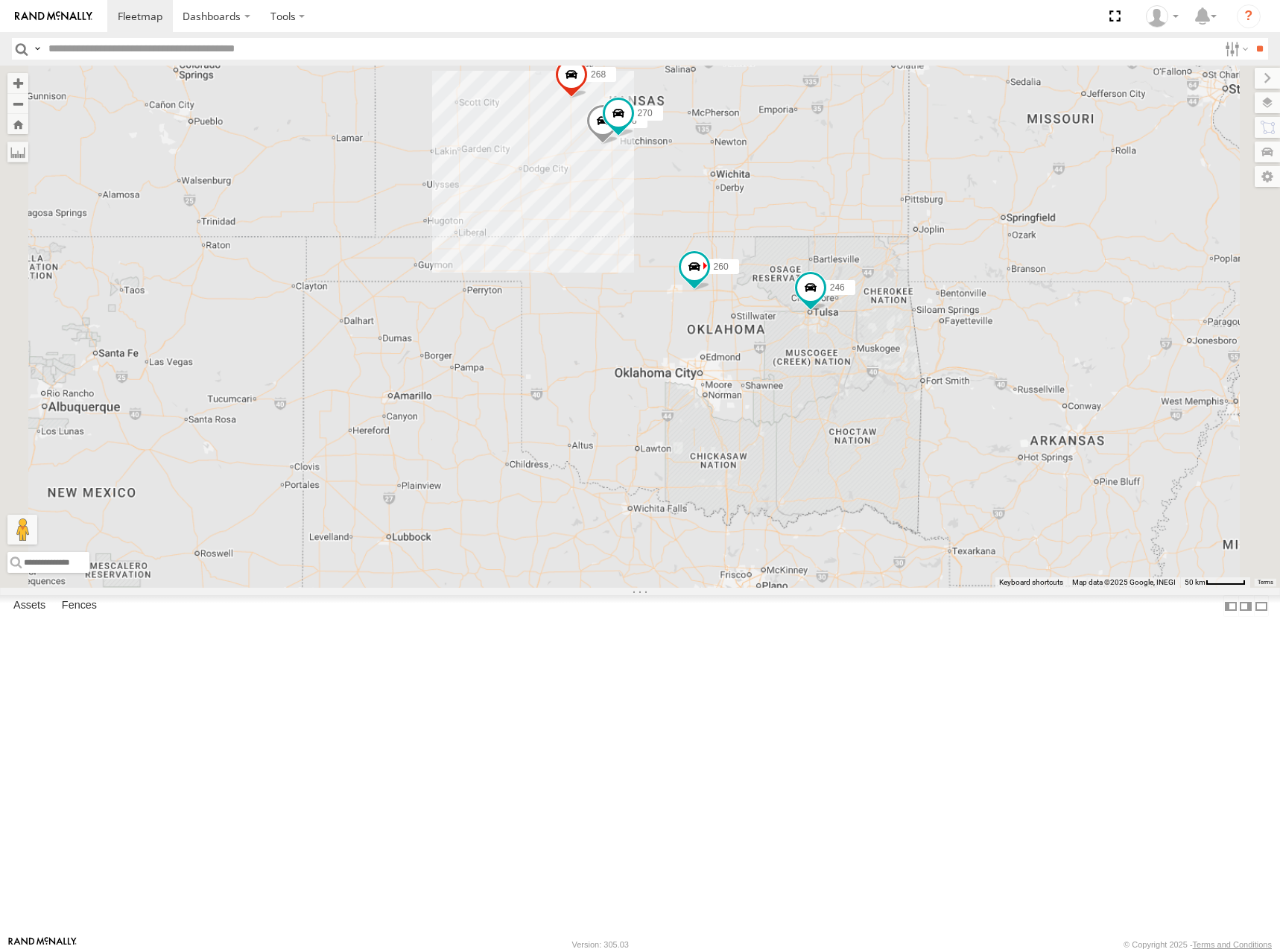
drag, startPoint x: 892, startPoint y: 229, endPoint x: 906, endPoint y: 246, distance: 22.0
click at [906, 246] on div "246 268 260 266 298 270" at bounding box center [640, 326] width 1280 height 522
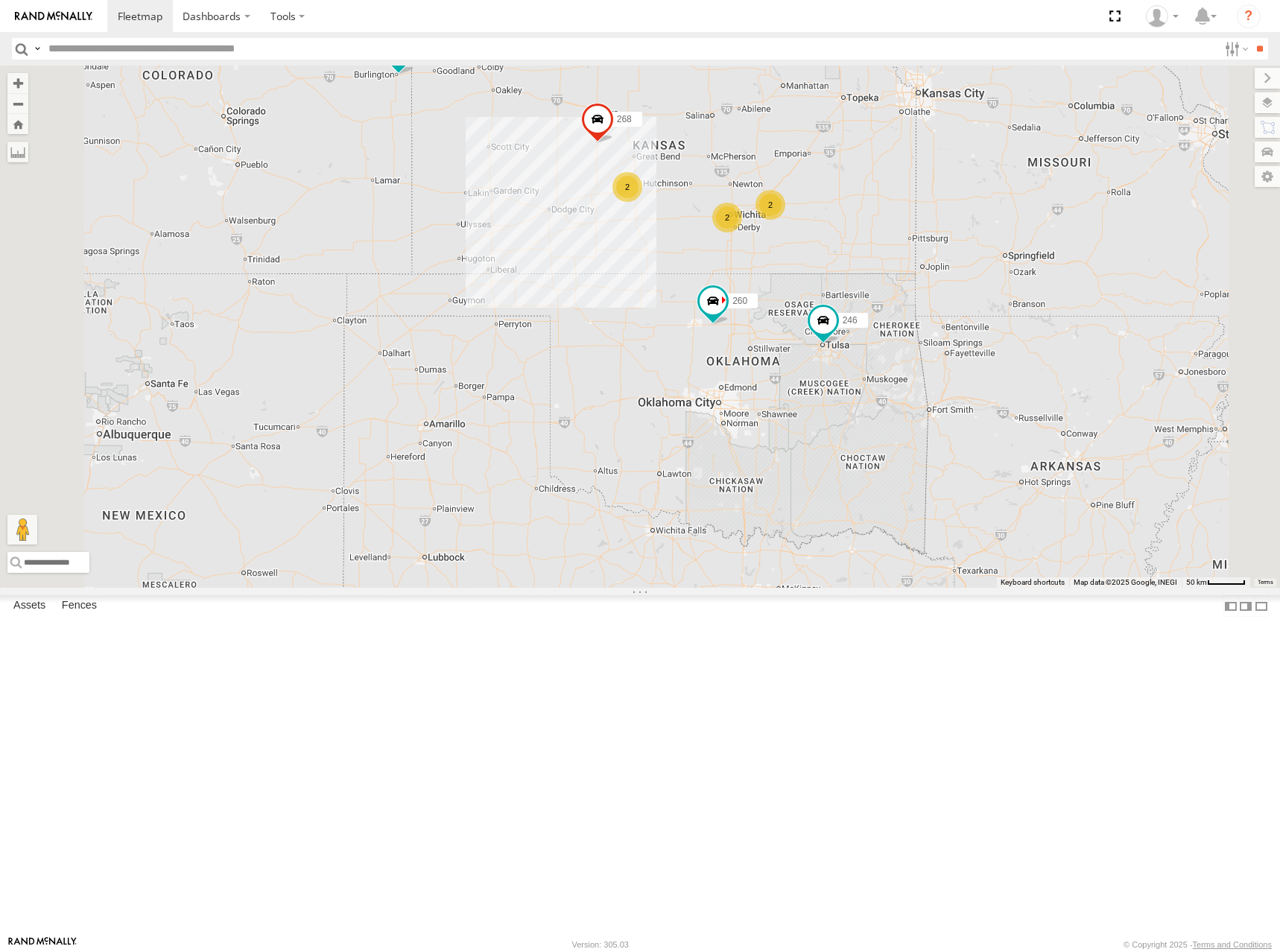
drag, startPoint x: 1028, startPoint y: 266, endPoint x: 1017, endPoint y: 283, distance: 20.2
click at [1017, 283] on div "246 268 260 266 2 2 2" at bounding box center [640, 326] width 1280 height 522
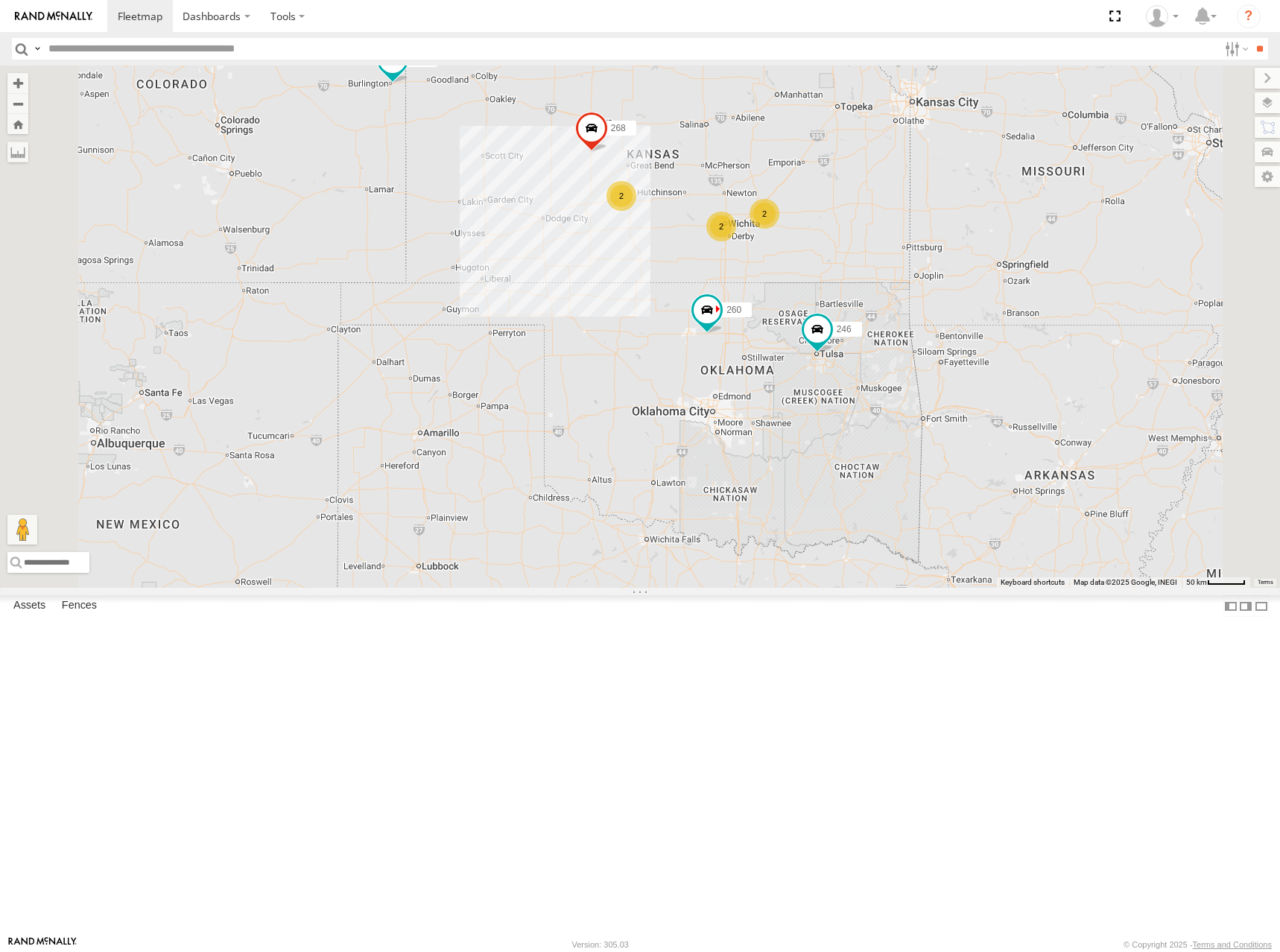
click at [915, 242] on div "246 268 260 266 2 2 2" at bounding box center [640, 326] width 1280 height 522
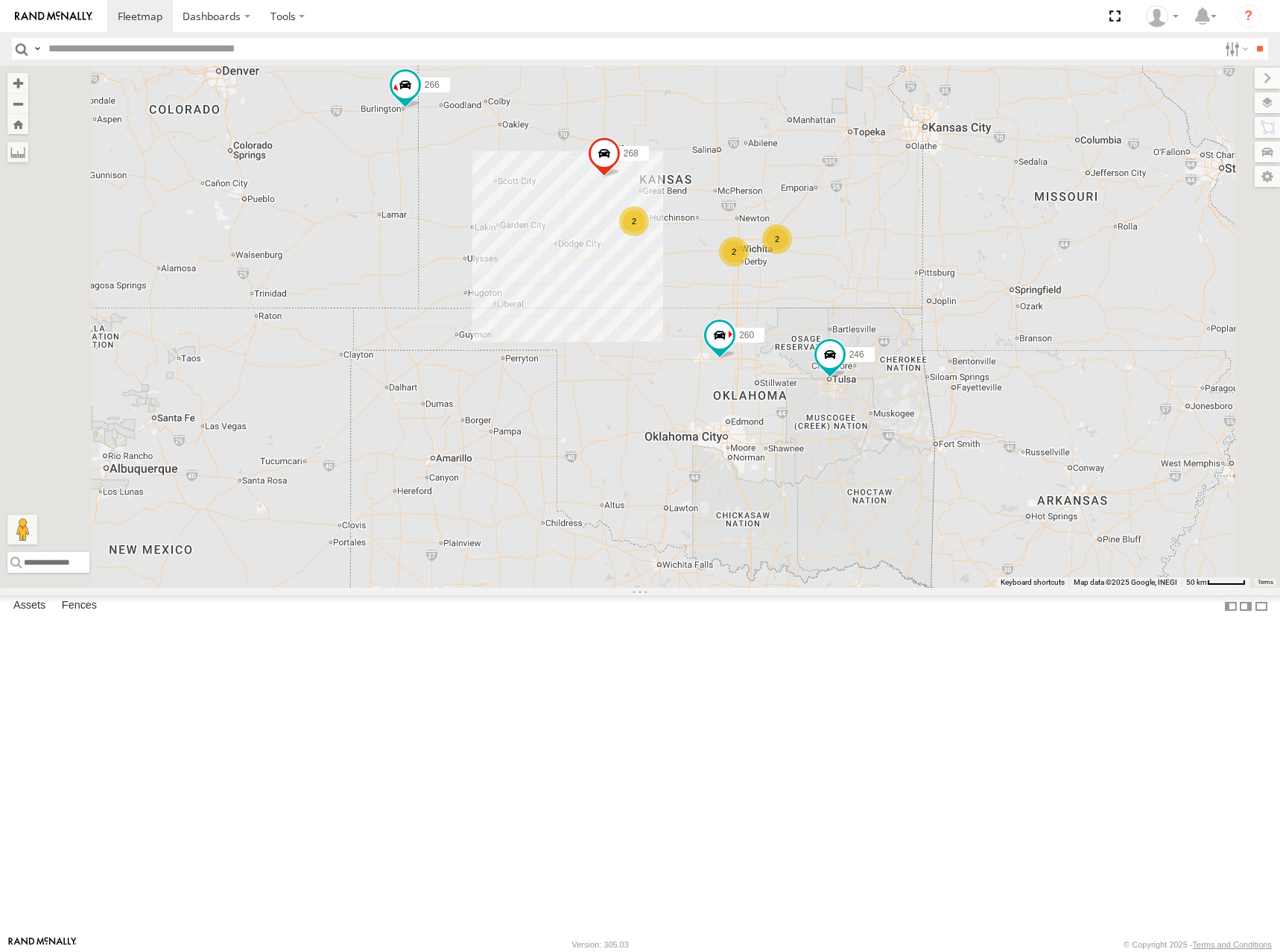
drag, startPoint x: 880, startPoint y: 246, endPoint x: 895, endPoint y: 273, distance: 30.9
click at [895, 273] on div "246 268 260 266 2 2 2" at bounding box center [640, 326] width 1280 height 522
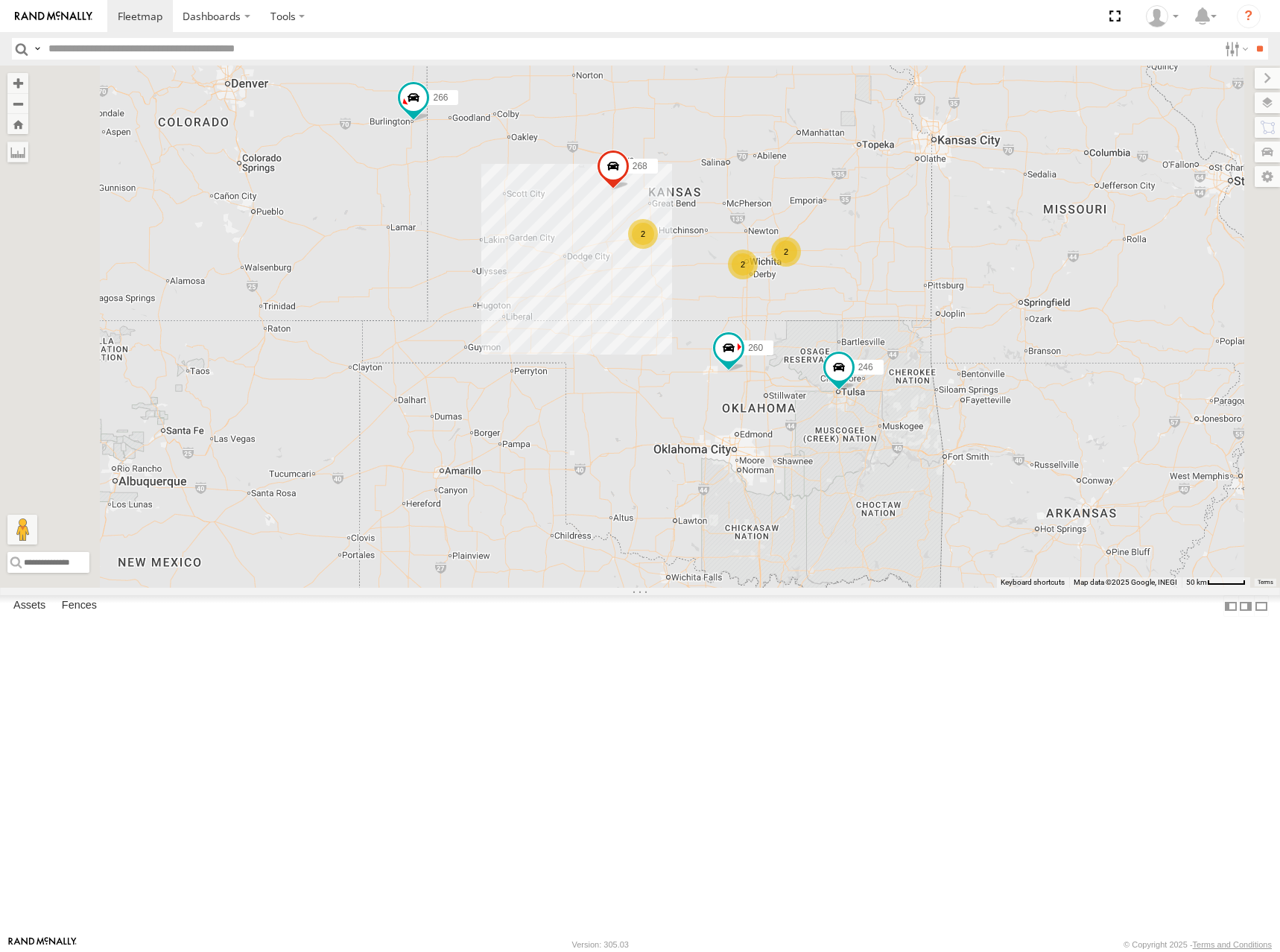
drag, startPoint x: 896, startPoint y: 272, endPoint x: 906, endPoint y: 285, distance: 16.4
click at [906, 285] on div "246 268 260 266 2 2 2" at bounding box center [640, 326] width 1280 height 522
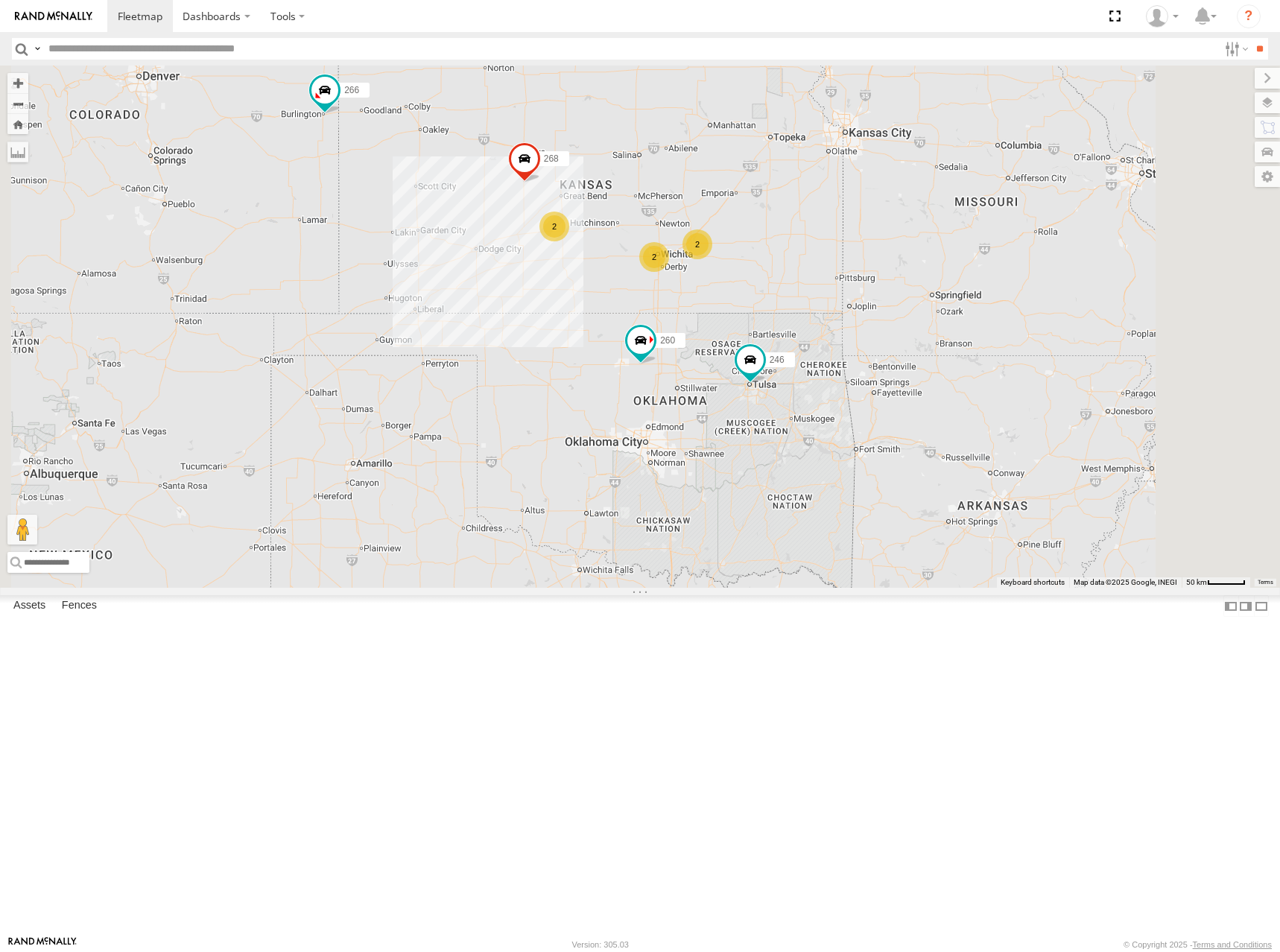
drag, startPoint x: 945, startPoint y: 390, endPoint x: 853, endPoint y: 380, distance: 92.5
click at [853, 380] on div "246 268 260 266 2 2 2" at bounding box center [640, 326] width 1280 height 522
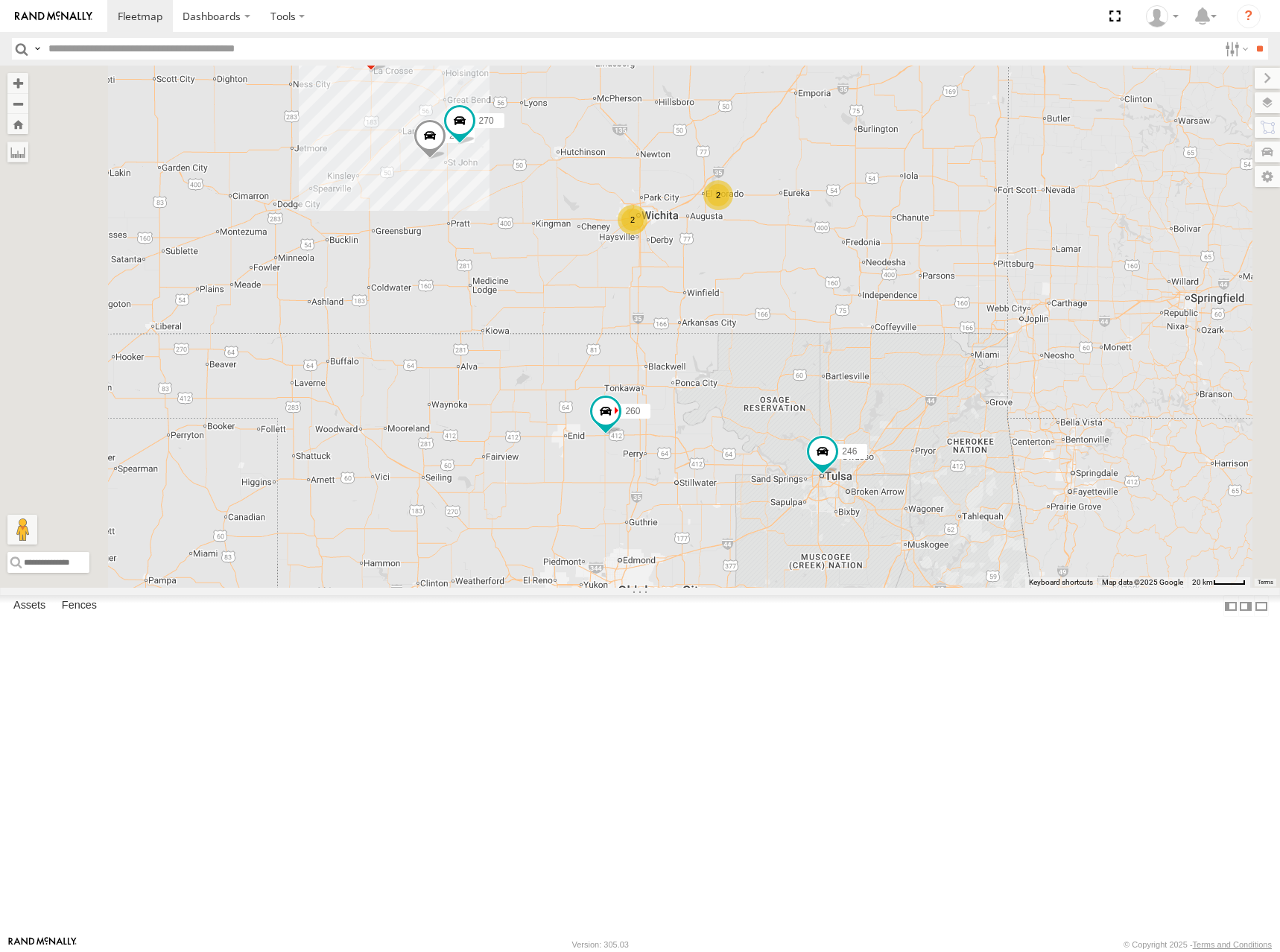
drag, startPoint x: 817, startPoint y: 261, endPoint x: 853, endPoint y: 283, distance: 42.2
click at [853, 283] on div "246 268 260 266 298 270 2 2" at bounding box center [640, 326] width 1280 height 522
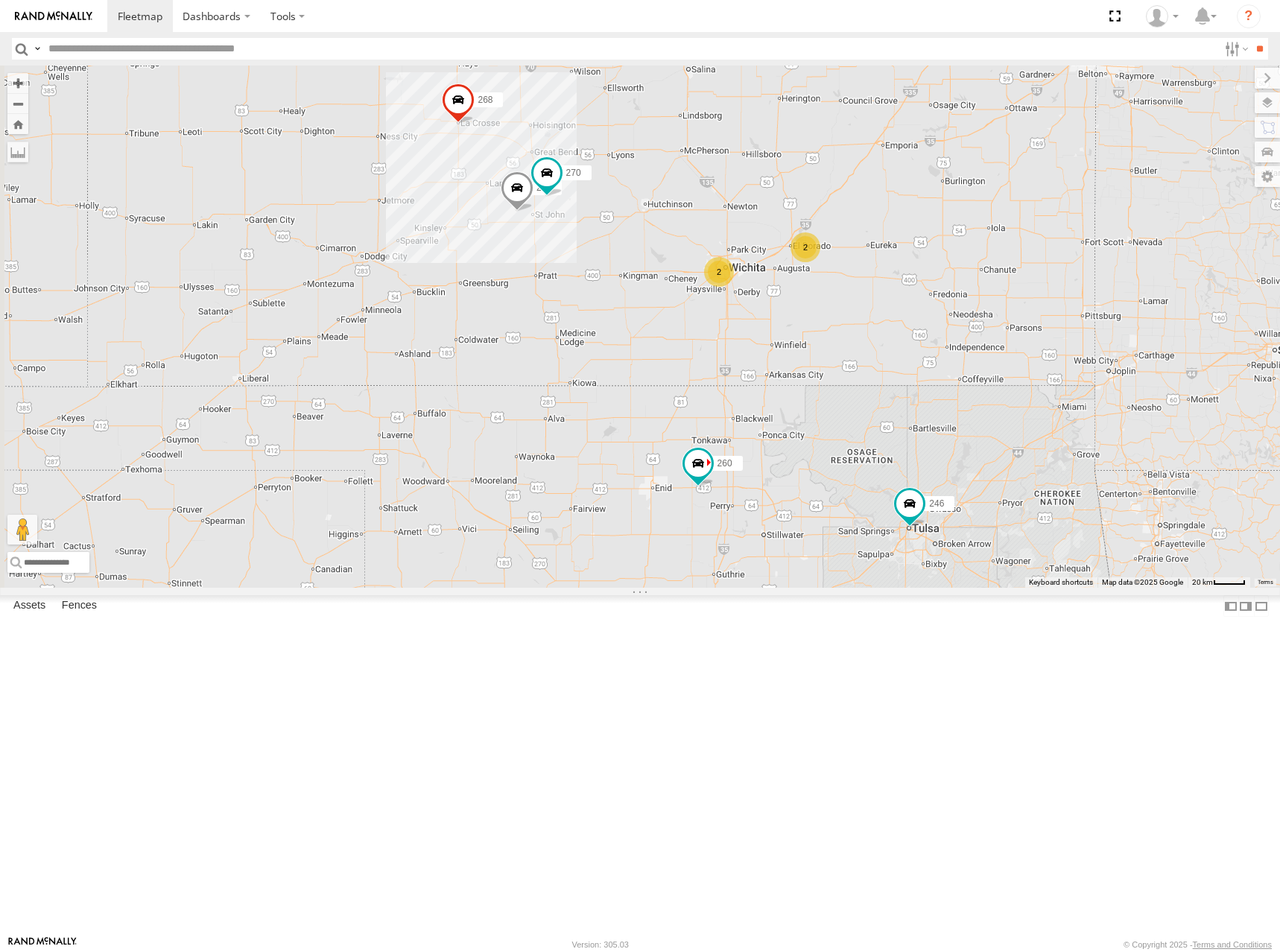
drag, startPoint x: 900, startPoint y: 324, endPoint x: 901, endPoint y: 316, distance: 8.1
click at [901, 316] on div "246 298 270 268 260 2 2" at bounding box center [640, 326] width 1280 height 522
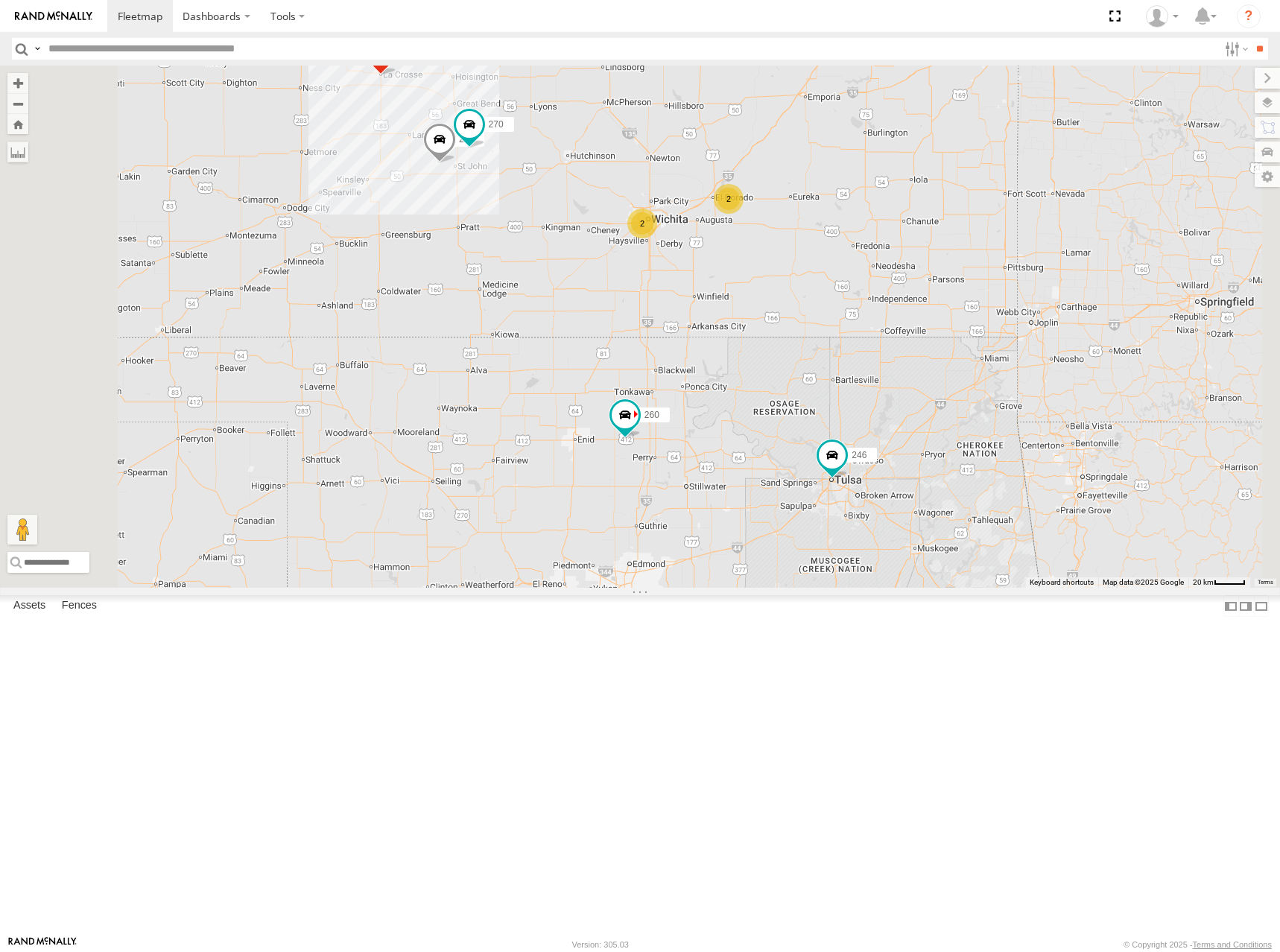
drag, startPoint x: 706, startPoint y: 223, endPoint x: 863, endPoint y: 313, distance: 181.0
click at [850, 304] on div "246 298 270 268 260 2 2" at bounding box center [640, 326] width 1280 height 522
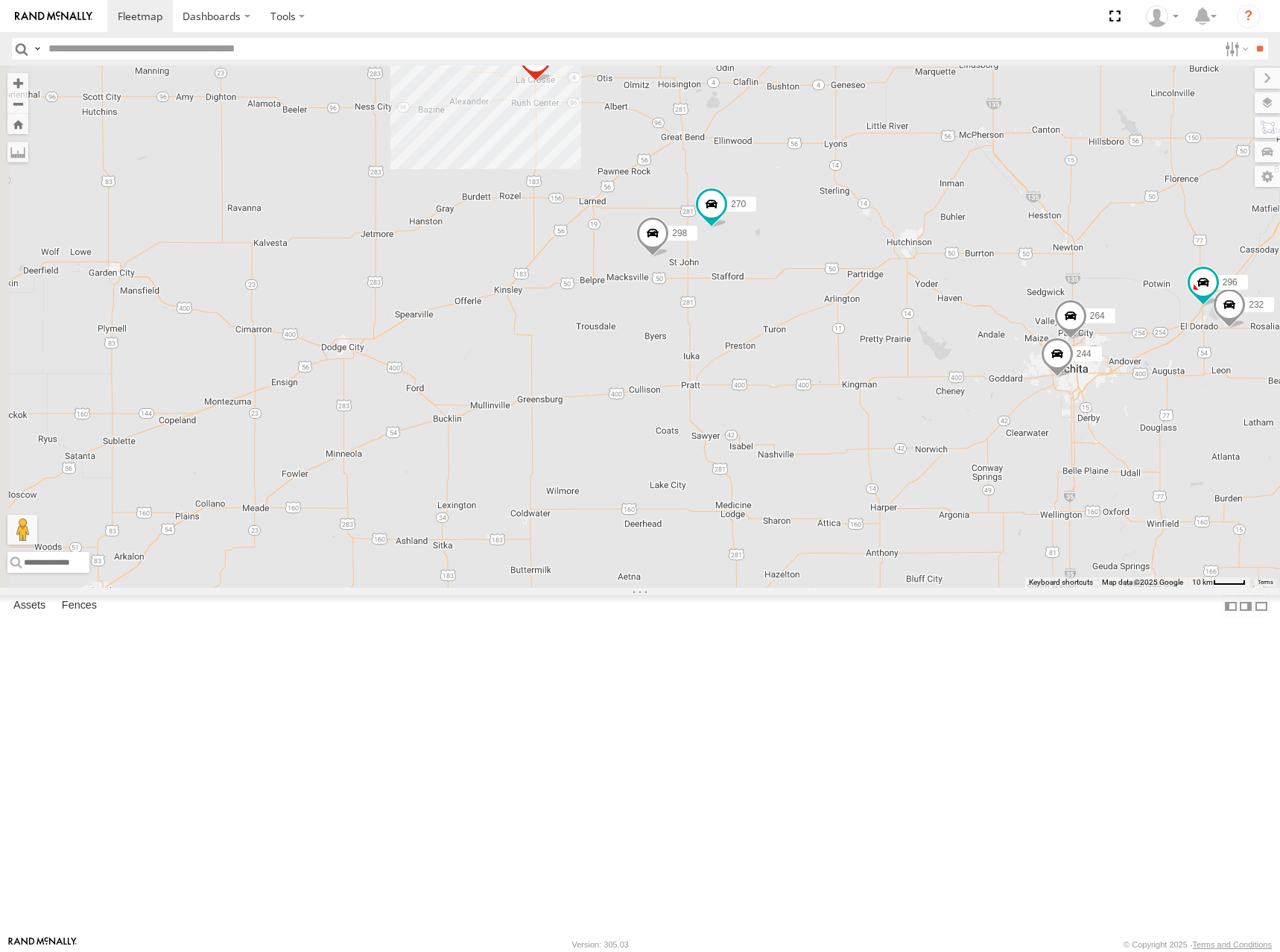
drag, startPoint x: 801, startPoint y: 291, endPoint x: 1218, endPoint y: 443, distance: 443.8
click at [1218, 443] on div "246 298 270 268 260 232 296 264 244" at bounding box center [640, 326] width 1280 height 522
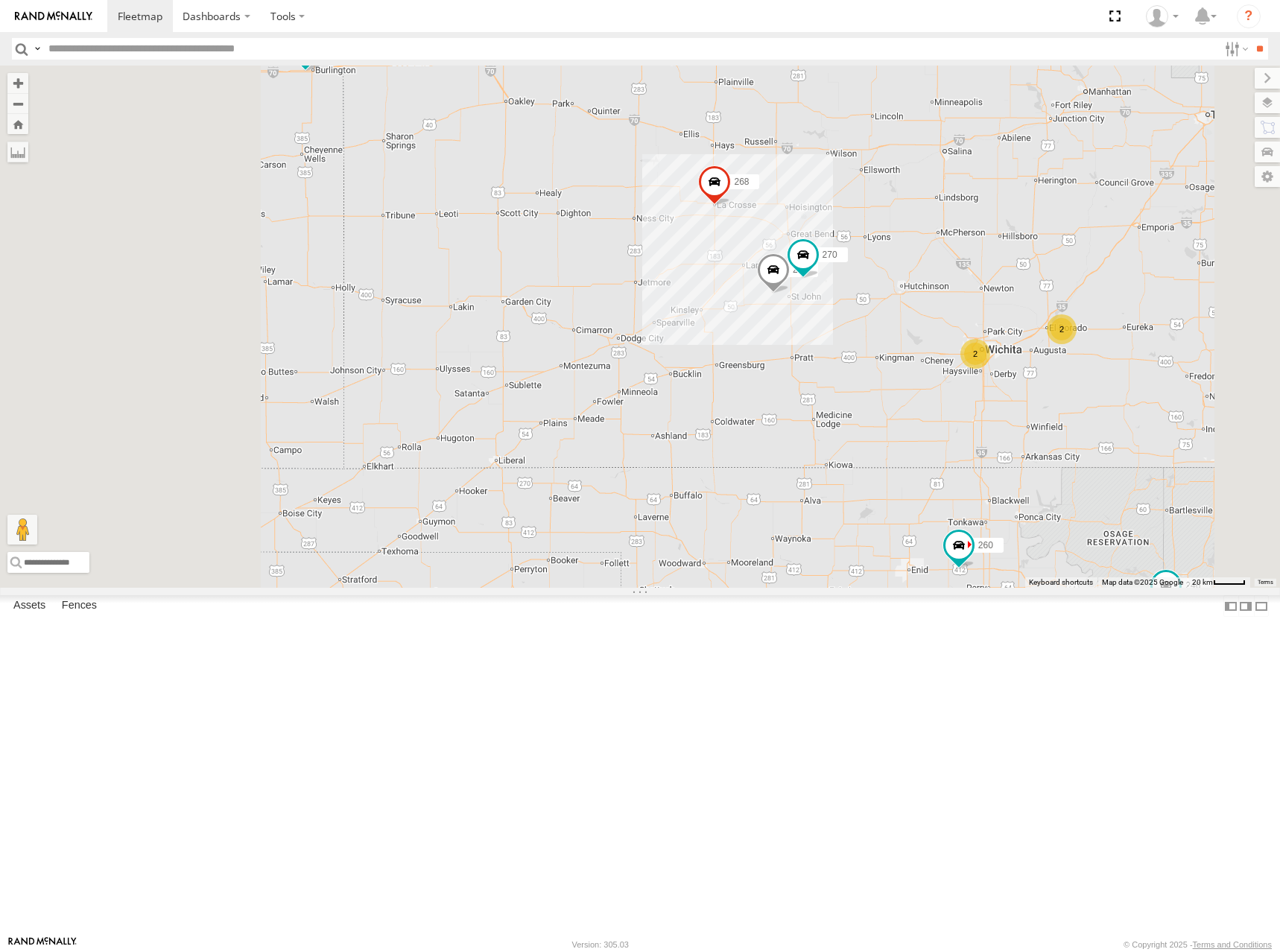
drag, startPoint x: 590, startPoint y: 256, endPoint x: 907, endPoint y: 461, distance: 377.5
click at [907, 461] on div "246 298 270 268 260 2 2 266" at bounding box center [640, 326] width 1280 height 522
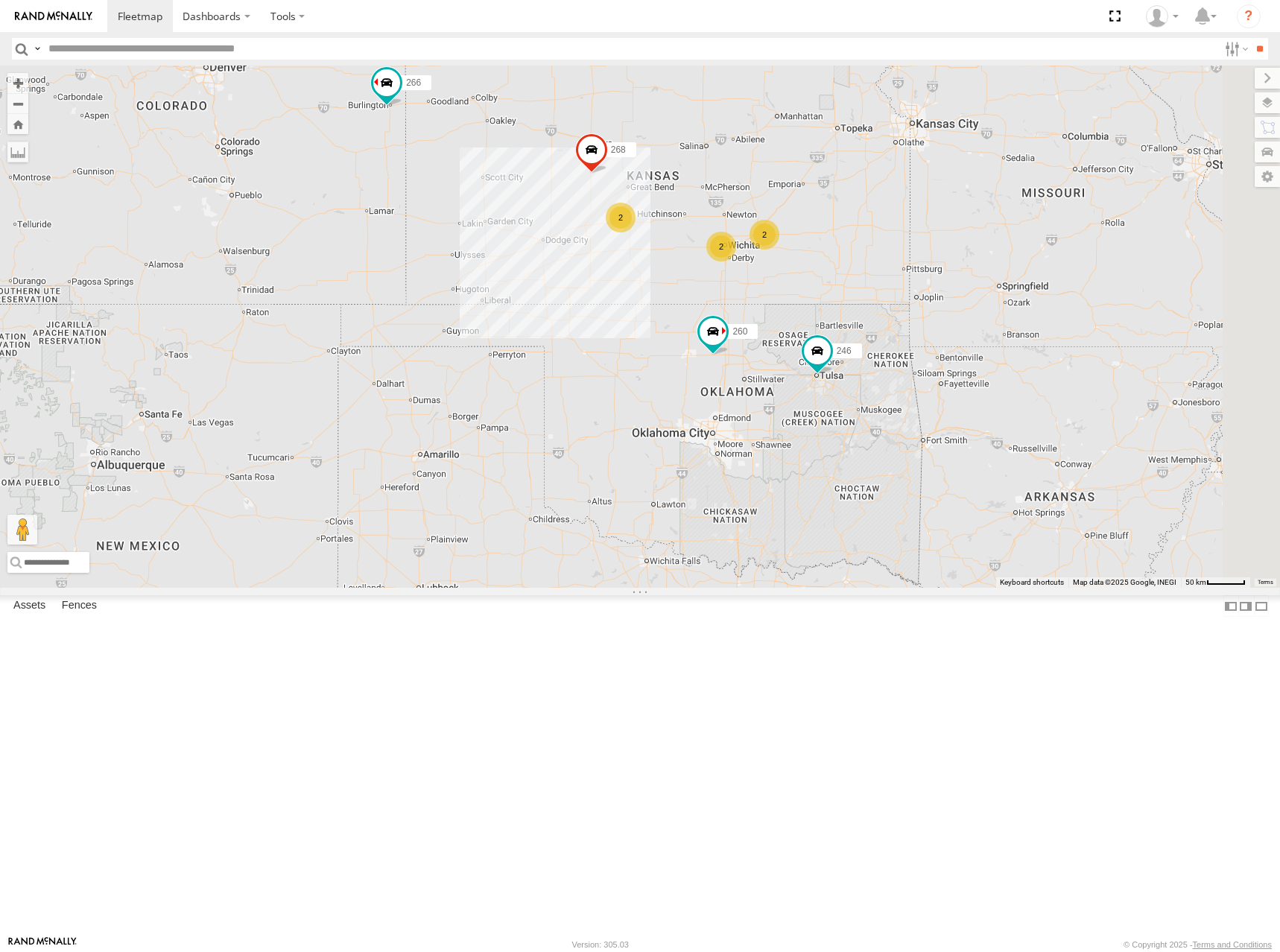
drag, startPoint x: 850, startPoint y: 425, endPoint x: 644, endPoint y: 307, distance: 237.4
click at [644, 307] on div "246 268 260 266 2 2 2" at bounding box center [640, 326] width 1280 height 522
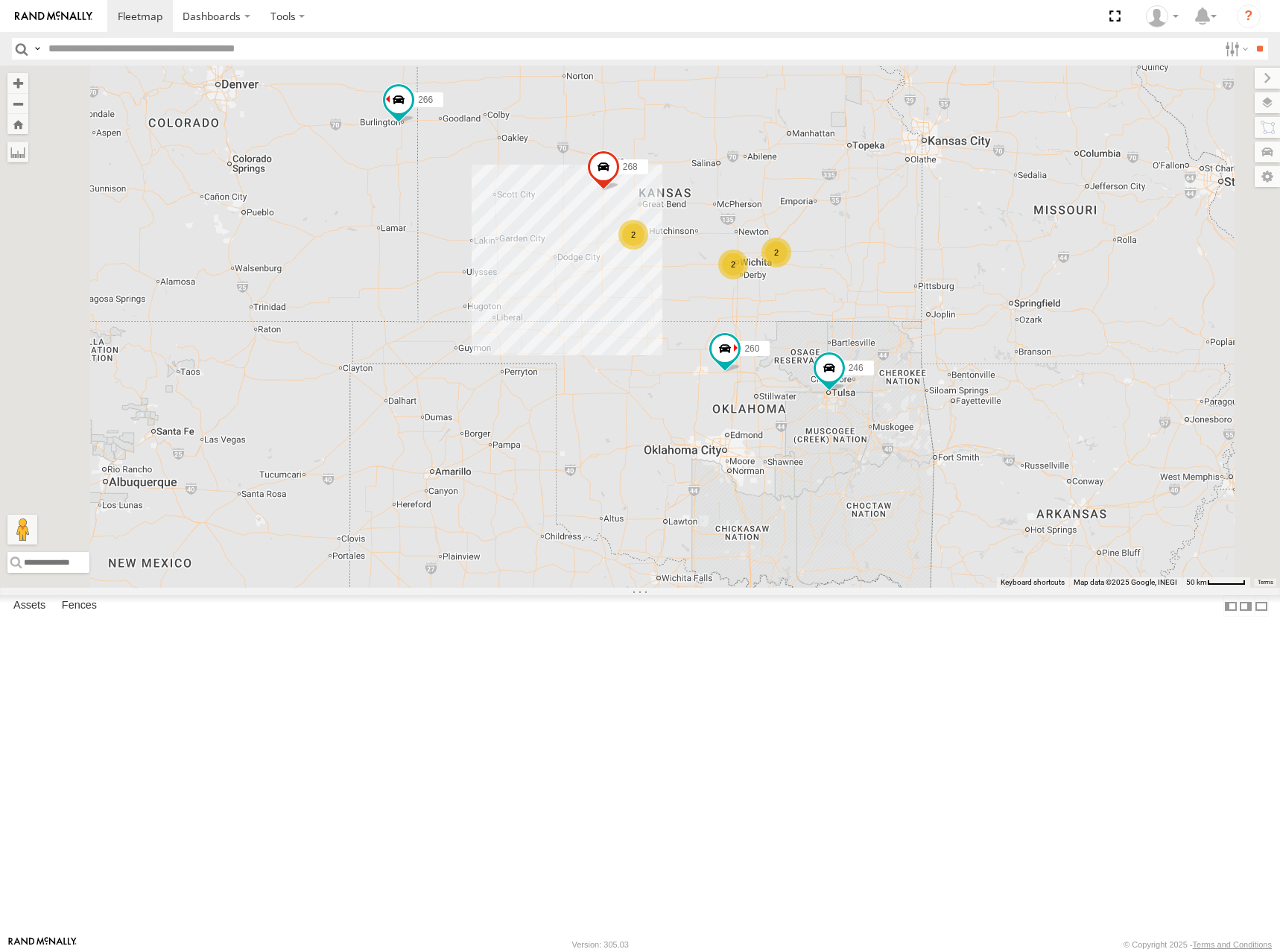
drag, startPoint x: 953, startPoint y: 328, endPoint x: 971, endPoint y: 371, distance: 46.6
click at [953, 329] on div "246 268 260 266 2 2 2" at bounding box center [640, 326] width 1280 height 522
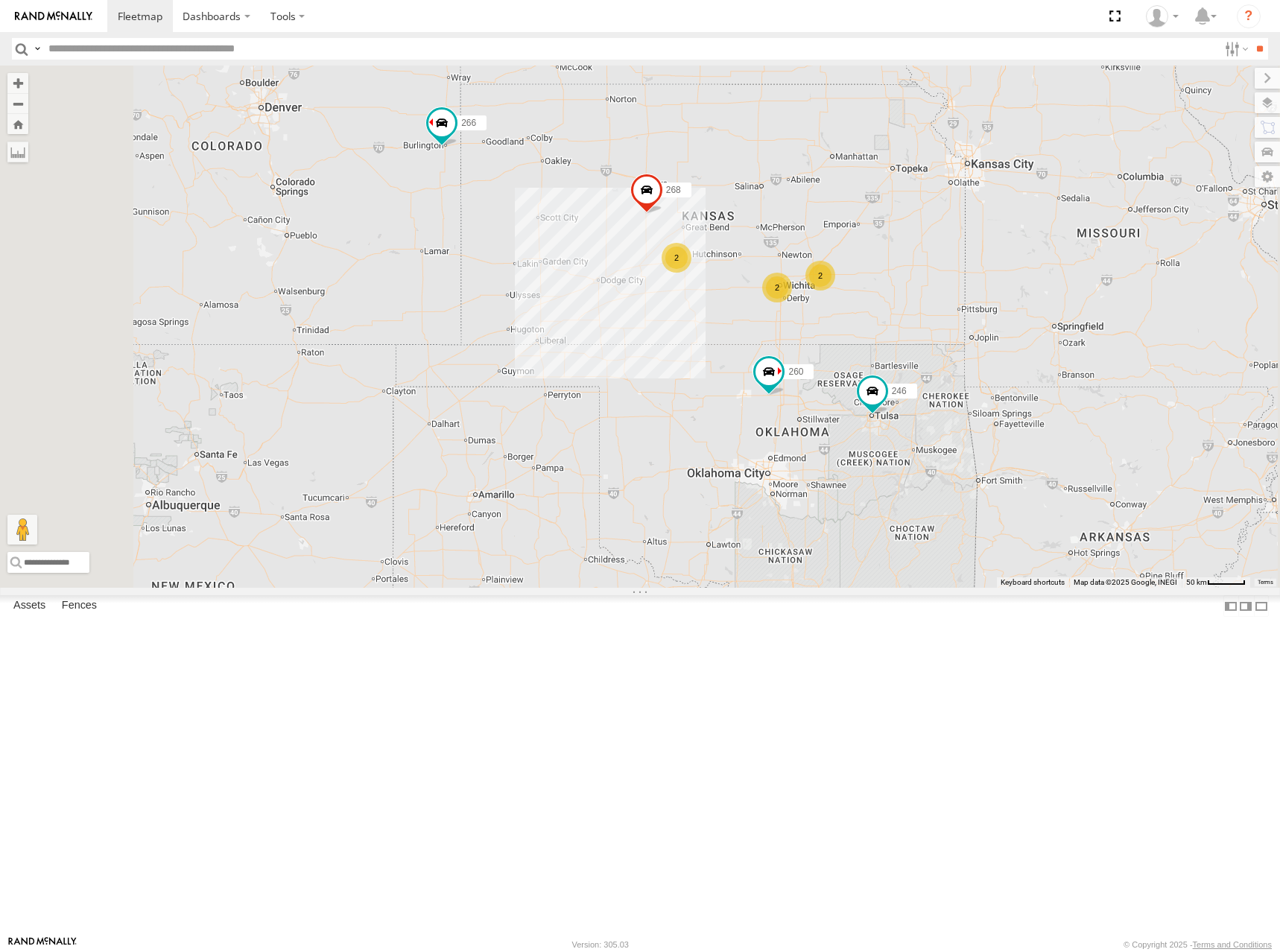
drag, startPoint x: 800, startPoint y: 313, endPoint x: 970, endPoint y: 347, distance: 173.4
click at [970, 347] on div "246 268 260 266 2 2 2" at bounding box center [640, 326] width 1280 height 522
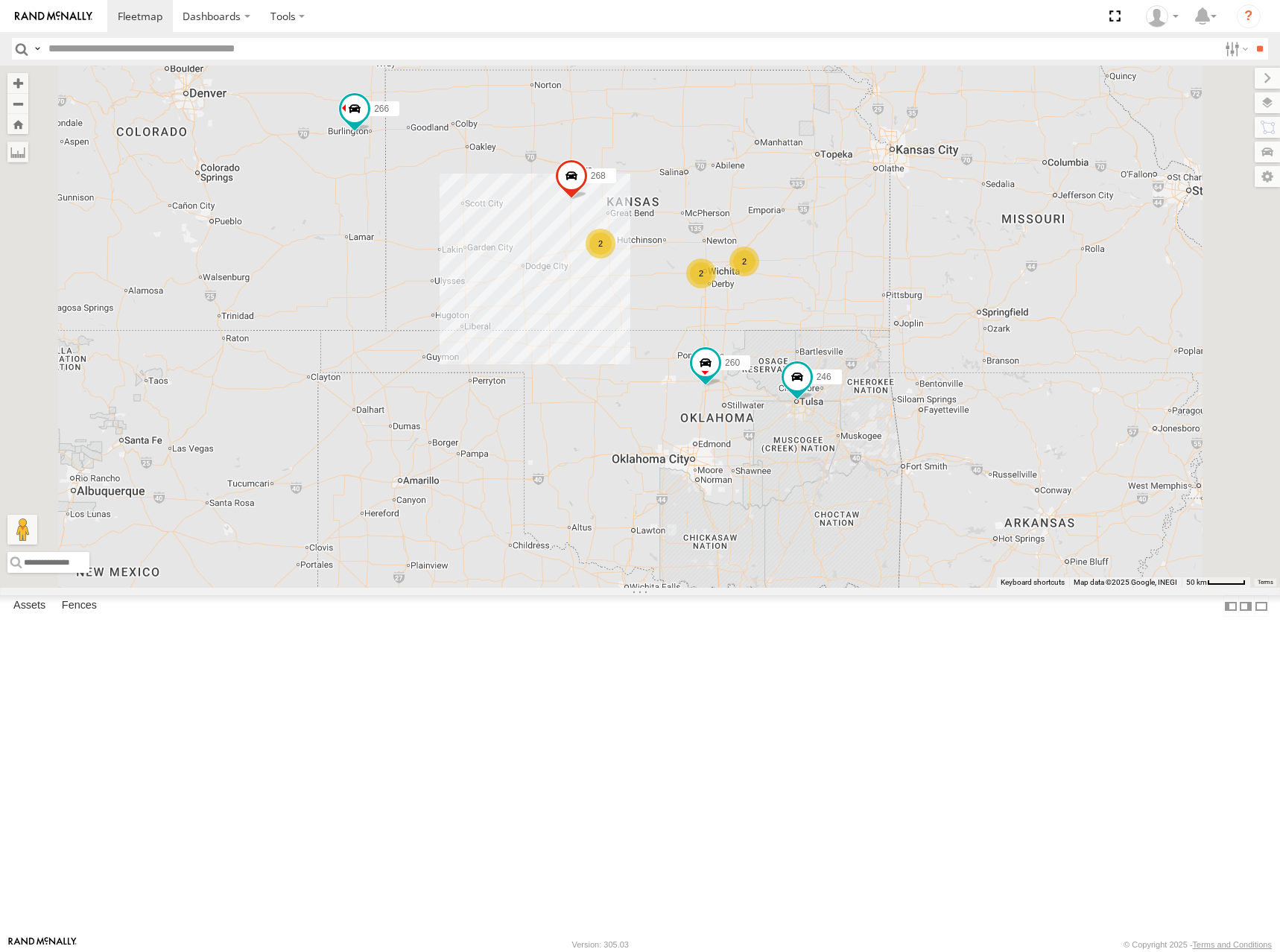
drag, startPoint x: 1013, startPoint y: 316, endPoint x: 834, endPoint y: 269, distance: 185.1
click at [834, 269] on div "246 268 266 260 2 2 2" at bounding box center [640, 326] width 1280 height 522
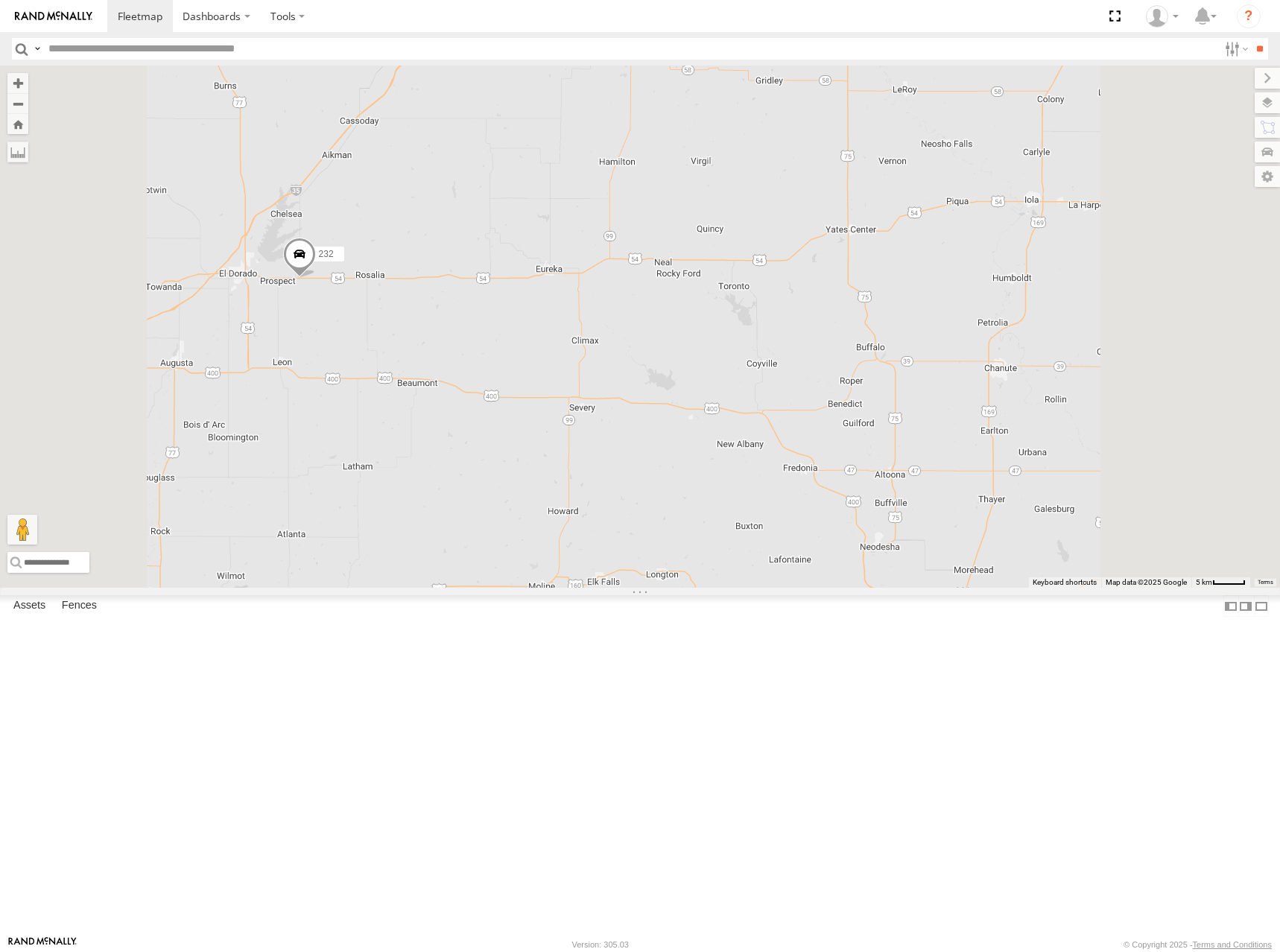
click at [316, 278] on span at bounding box center [299, 258] width 33 height 40
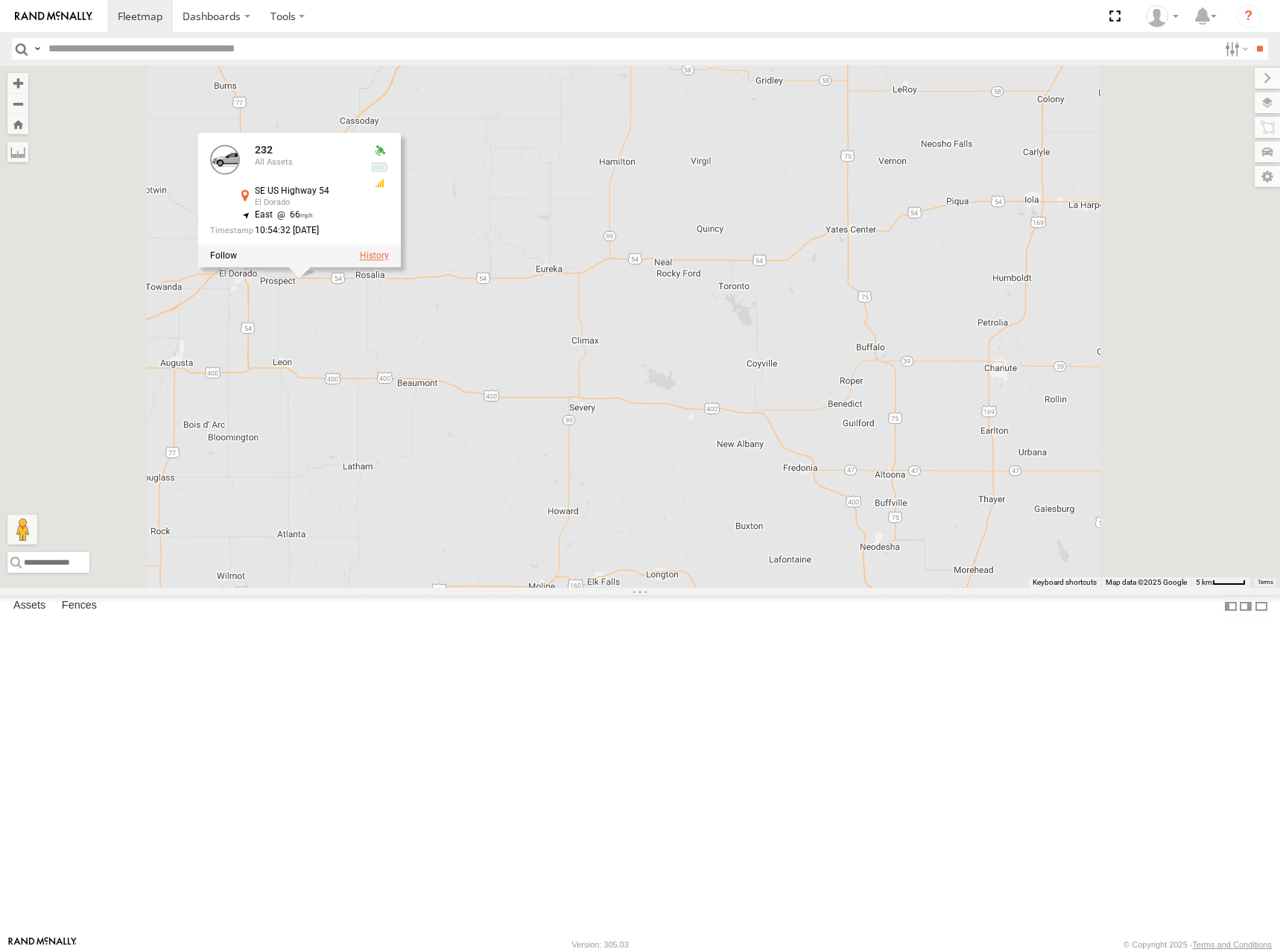
click at [389, 261] on label at bounding box center [375, 255] width 29 height 11
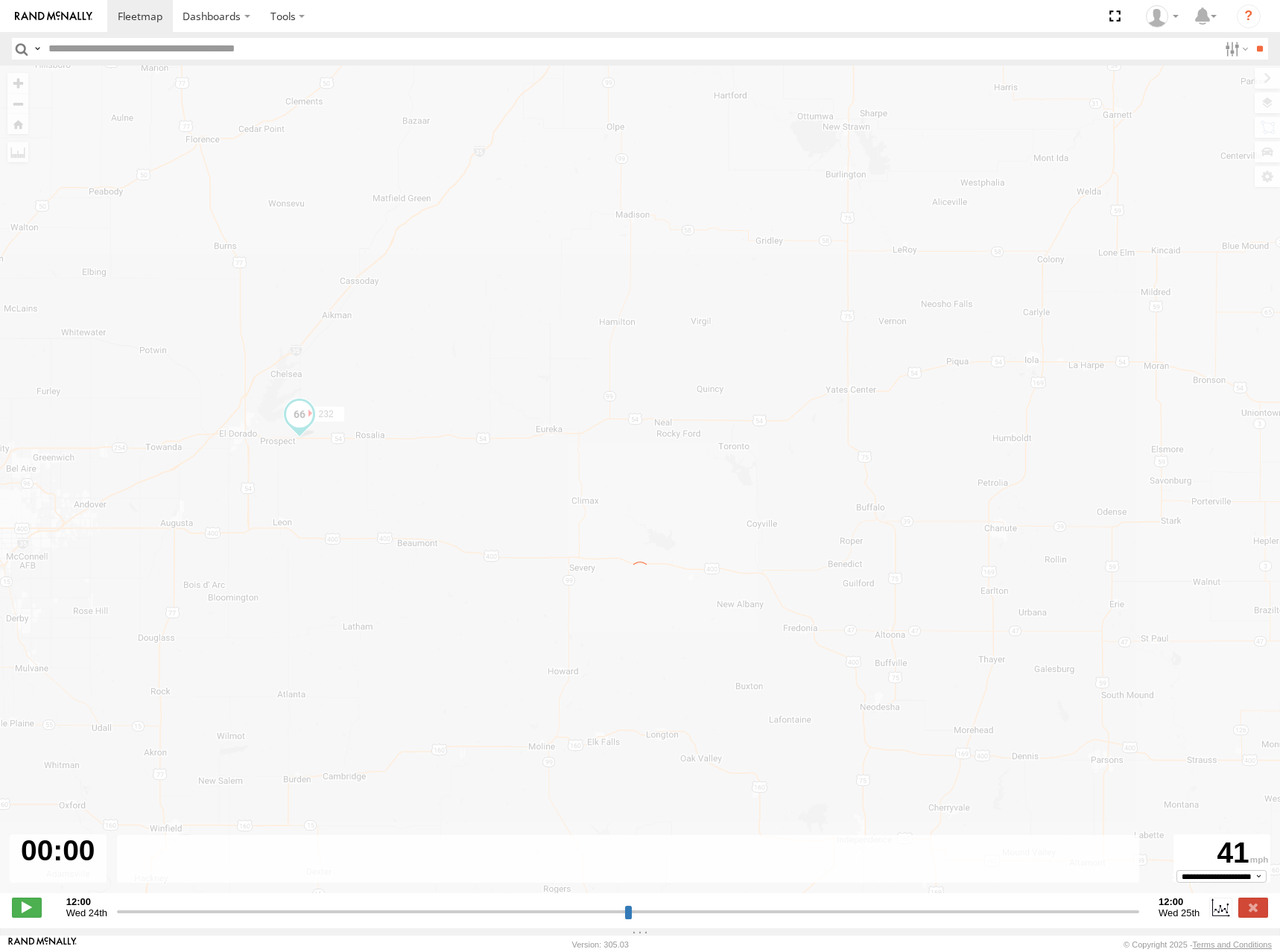
type input "**********"
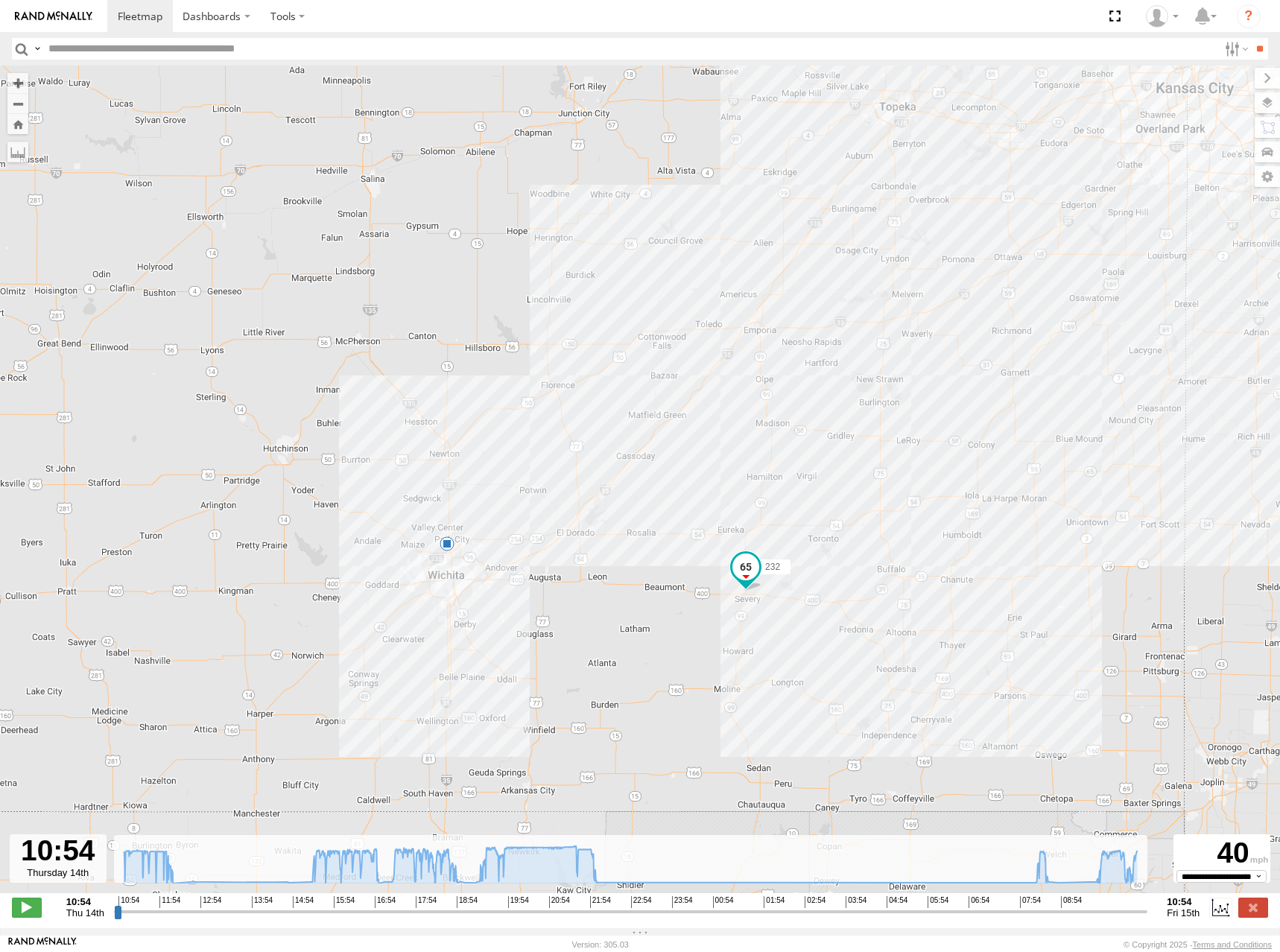
drag, startPoint x: 674, startPoint y: 514, endPoint x: 834, endPoint y: 407, distance: 192.5
click at [834, 407] on div "232 22:15 Thu" at bounding box center [640, 487] width 1280 height 843
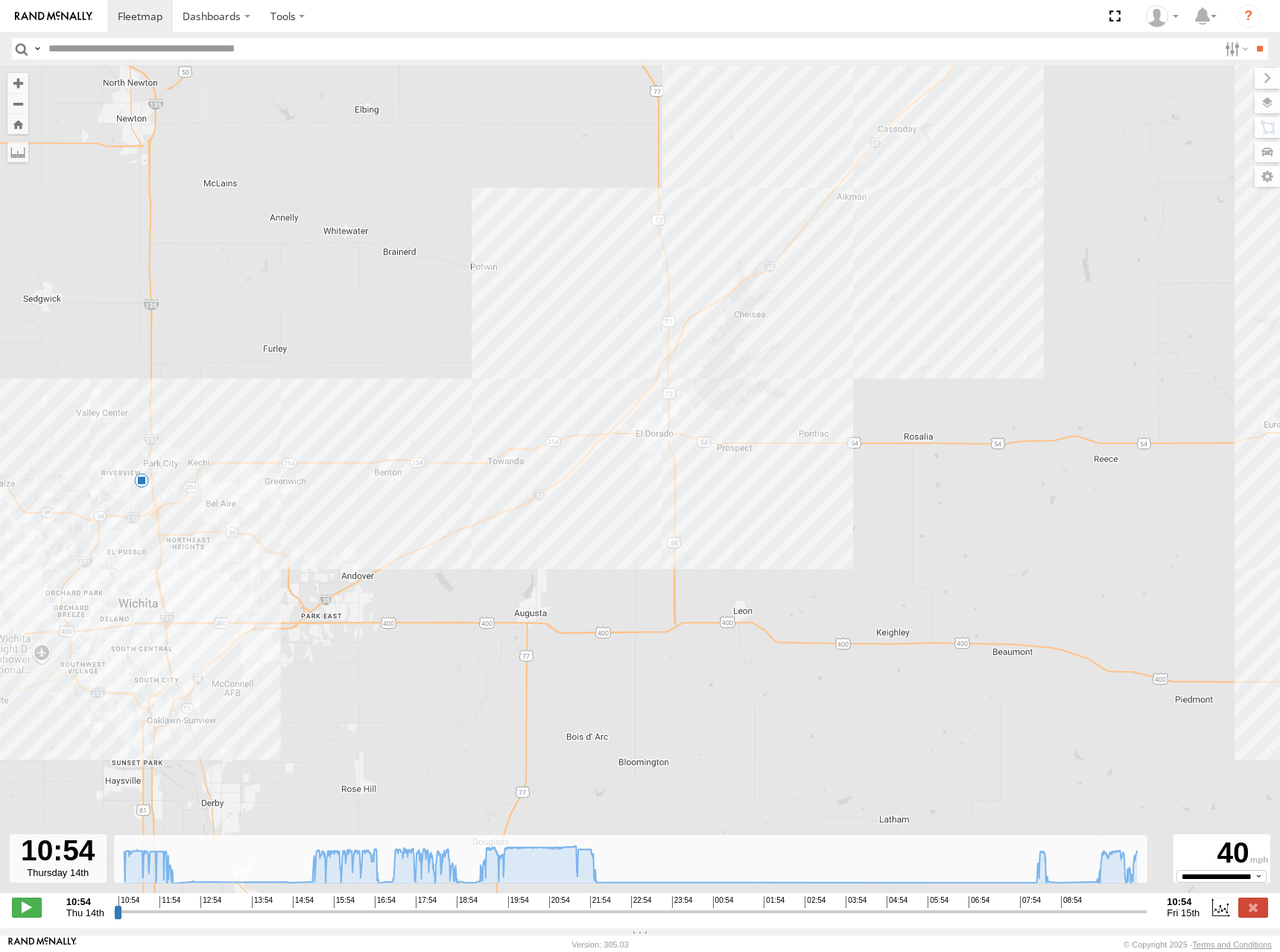
drag, startPoint x: 582, startPoint y: 541, endPoint x: 601, endPoint y: 564, distance: 29.8
click at [601, 564] on div "232 22:15 Thu" at bounding box center [640, 487] width 1280 height 843
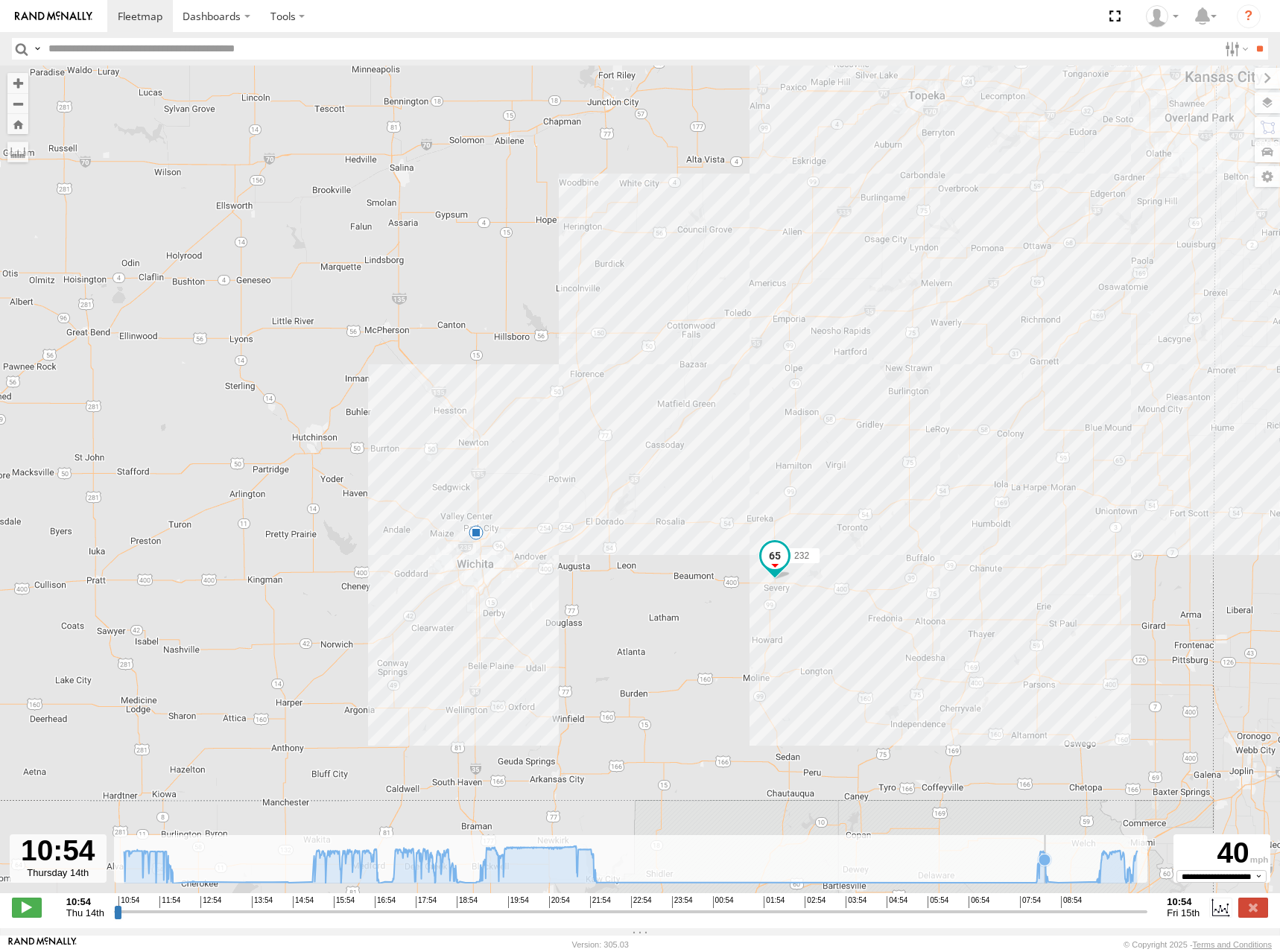
click at [1045, 879] on icon at bounding box center [629, 864] width 1028 height 37
click at [1137, 873] on icon at bounding box center [629, 864] width 1028 height 37
click at [148, 18] on span at bounding box center [140, 15] width 45 height 14
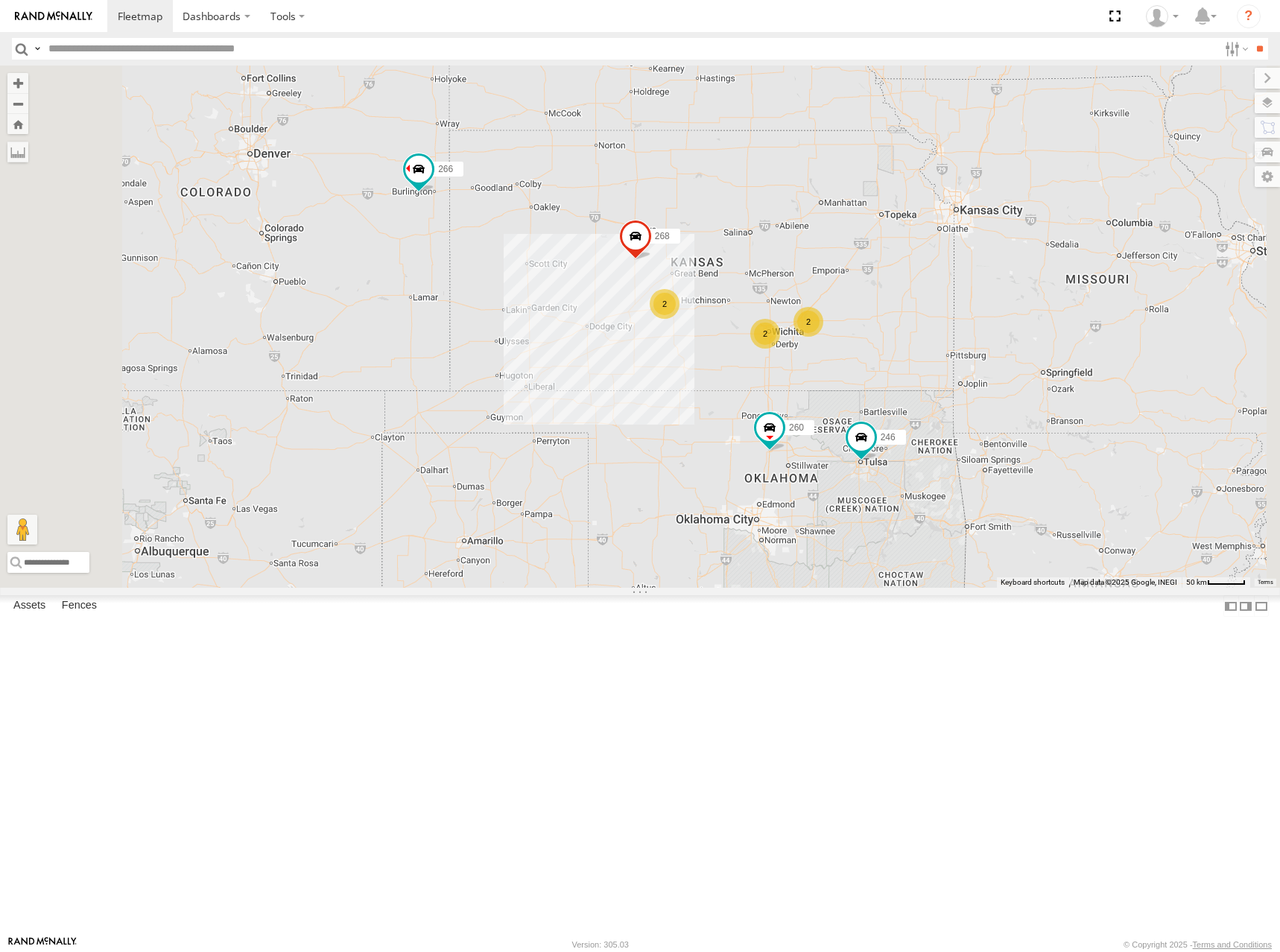
drag, startPoint x: 867, startPoint y: 329, endPoint x: 860, endPoint y: 269, distance: 60.4
click at [860, 269] on div "2 246 2 2 268 266 260" at bounding box center [640, 326] width 1280 height 522
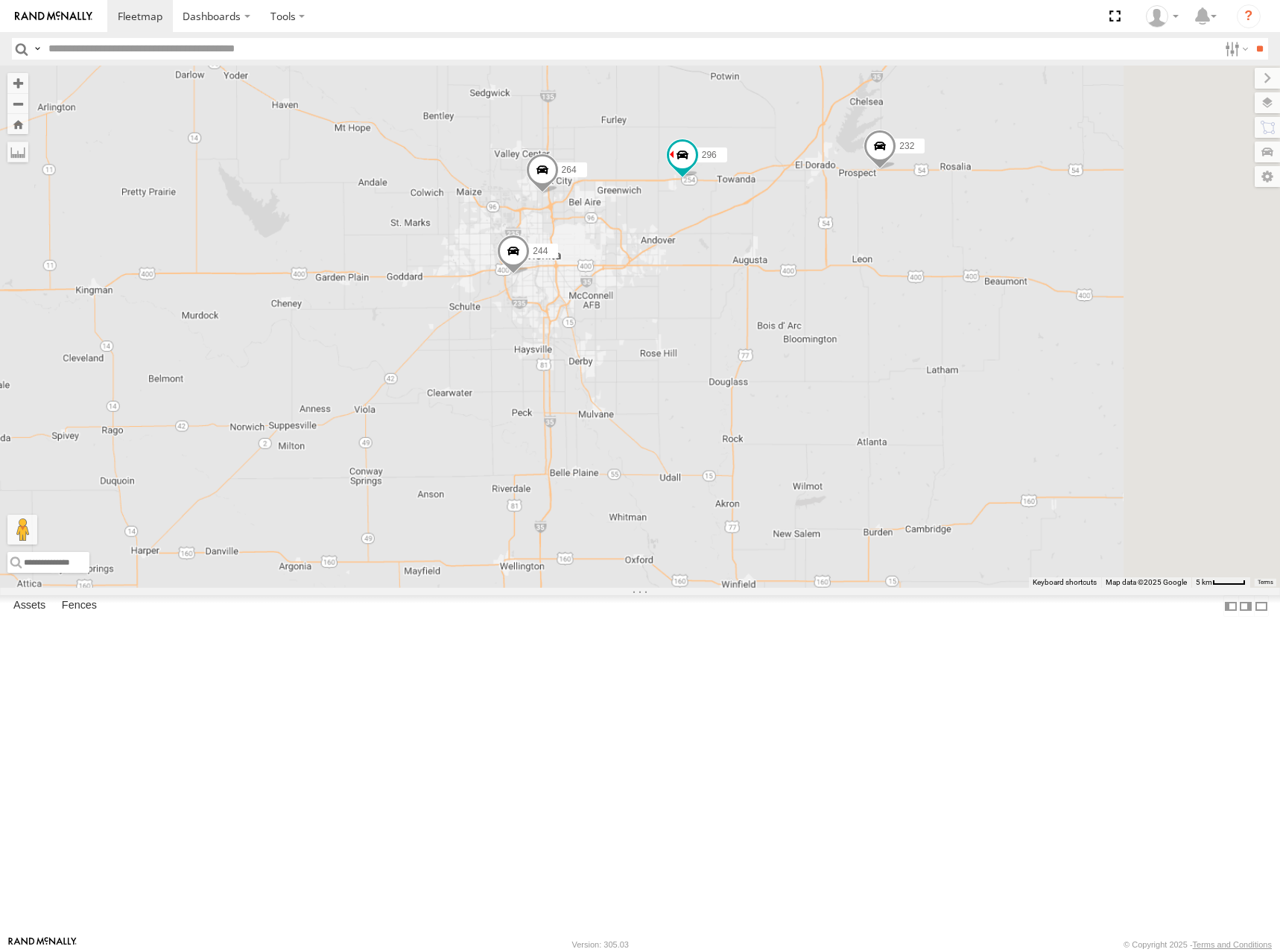
drag, startPoint x: 1095, startPoint y: 296, endPoint x: 898, endPoint y: 366, distance: 209.1
click at [898, 366] on div "246 268 266 260 244 298 270 232 296 264" at bounding box center [640, 326] width 1280 height 522
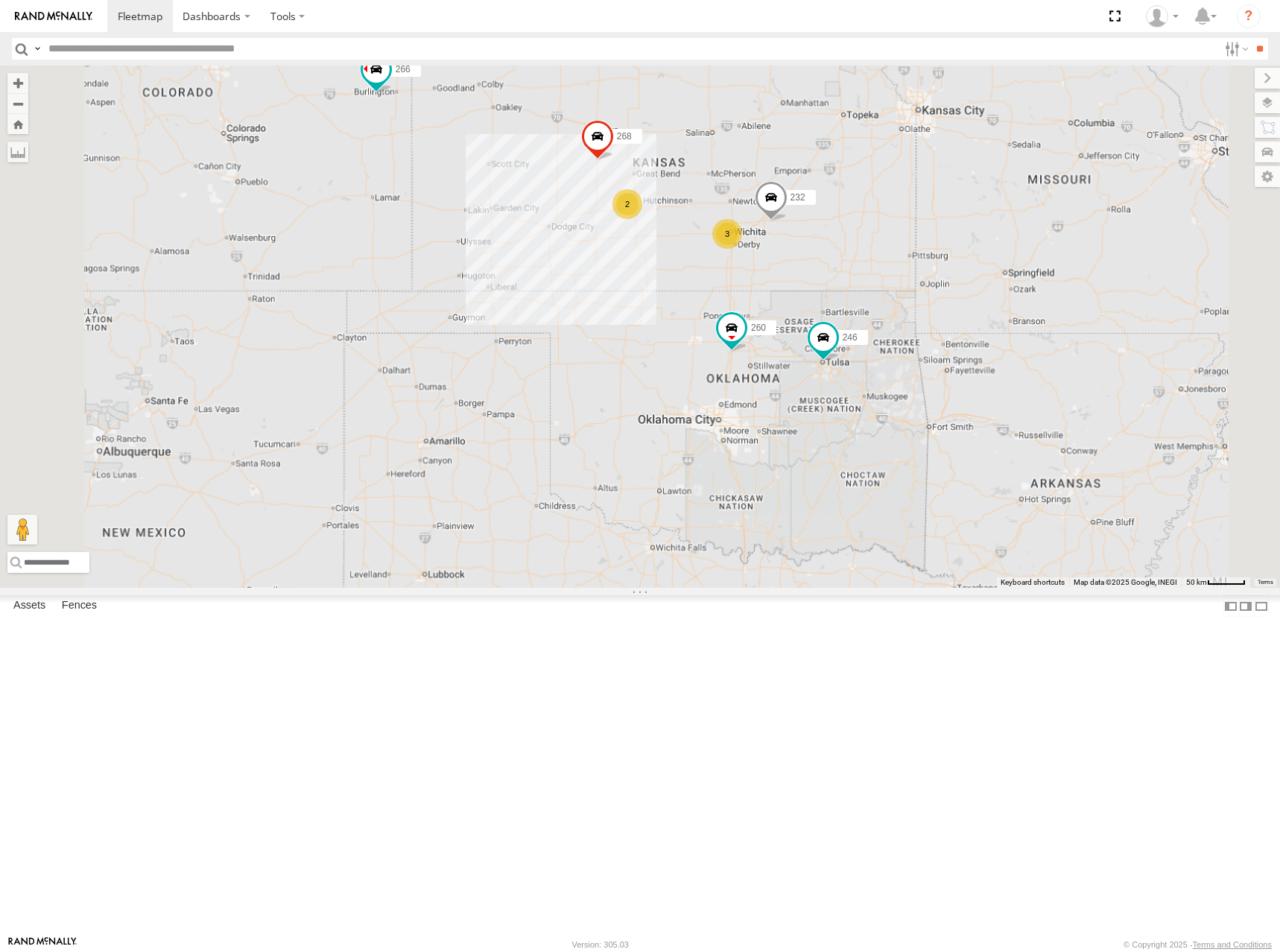
drag, startPoint x: 878, startPoint y: 232, endPoint x: 880, endPoint y: 280, distance: 48.0
click at [880, 280] on div "246 268 266 260 232 3 2" at bounding box center [640, 326] width 1280 height 522
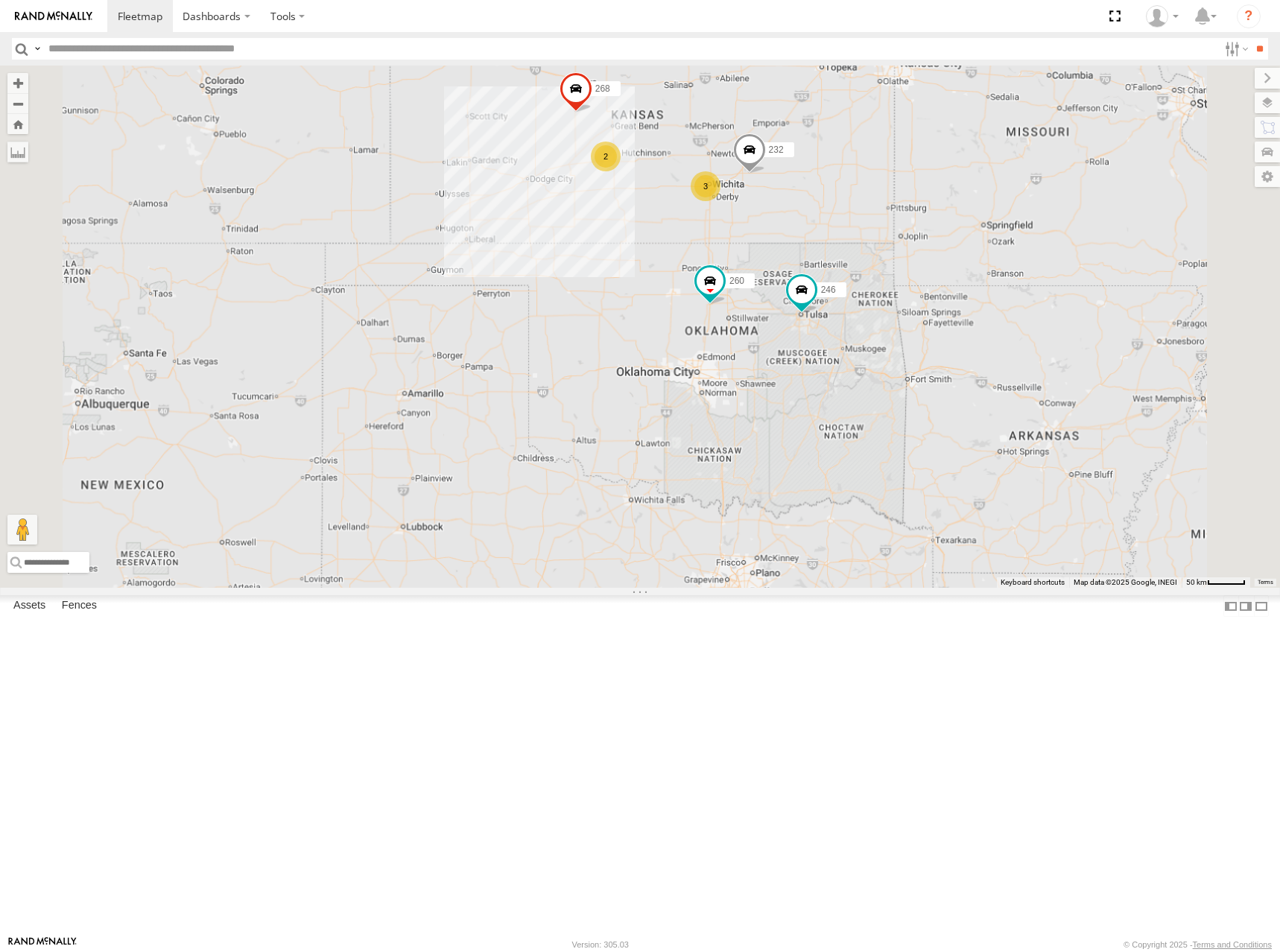
drag, startPoint x: 909, startPoint y: 407, endPoint x: 888, endPoint y: 350, distance: 60.7
click at [720, 201] on div "3" at bounding box center [705, 186] width 30 height 30
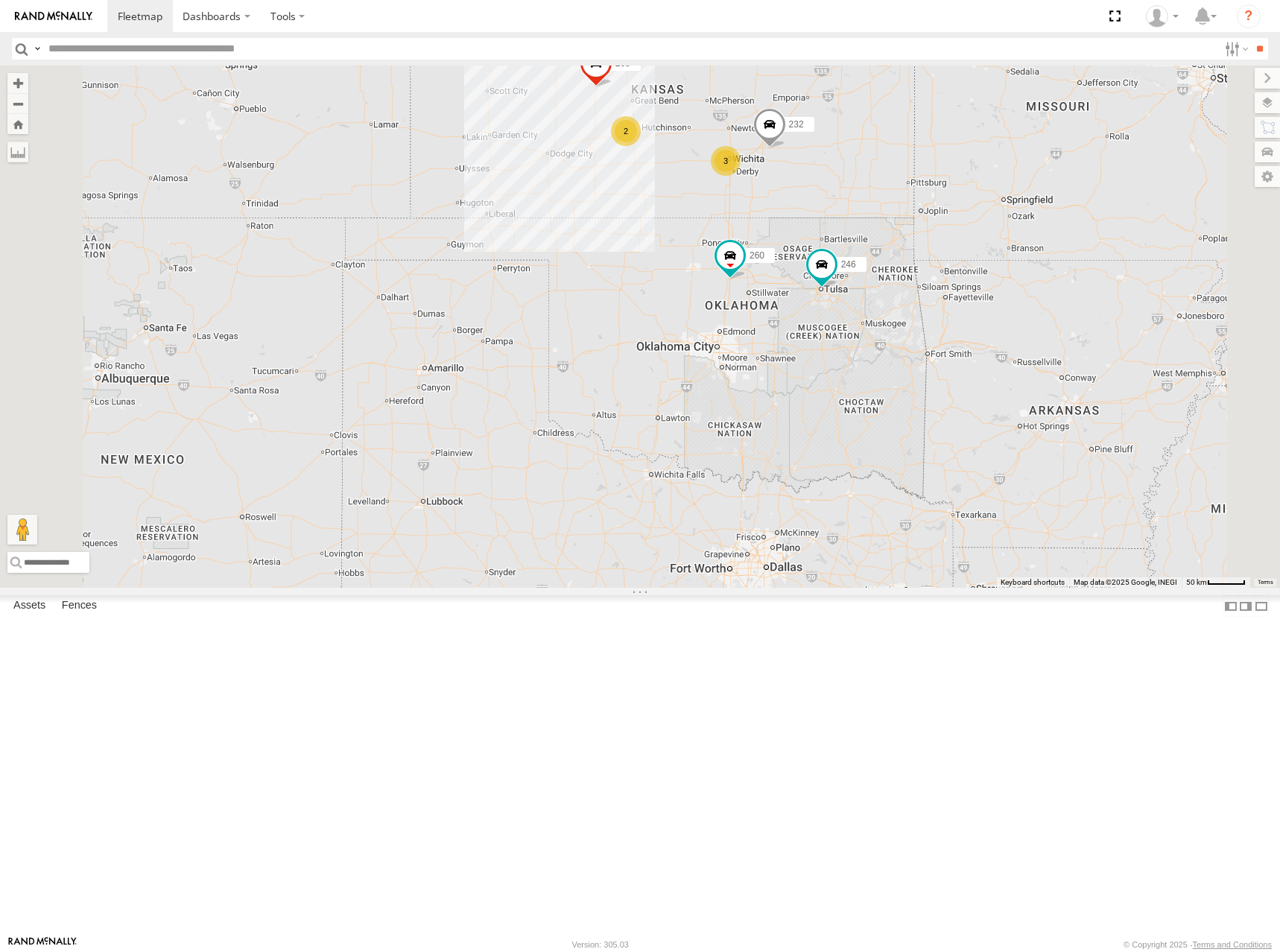
drag, startPoint x: 971, startPoint y: 407, endPoint x: 967, endPoint y: 376, distance: 31.3
click at [967, 376] on div "246 268 266 260 232 3 2" at bounding box center [640, 326] width 1280 height 522
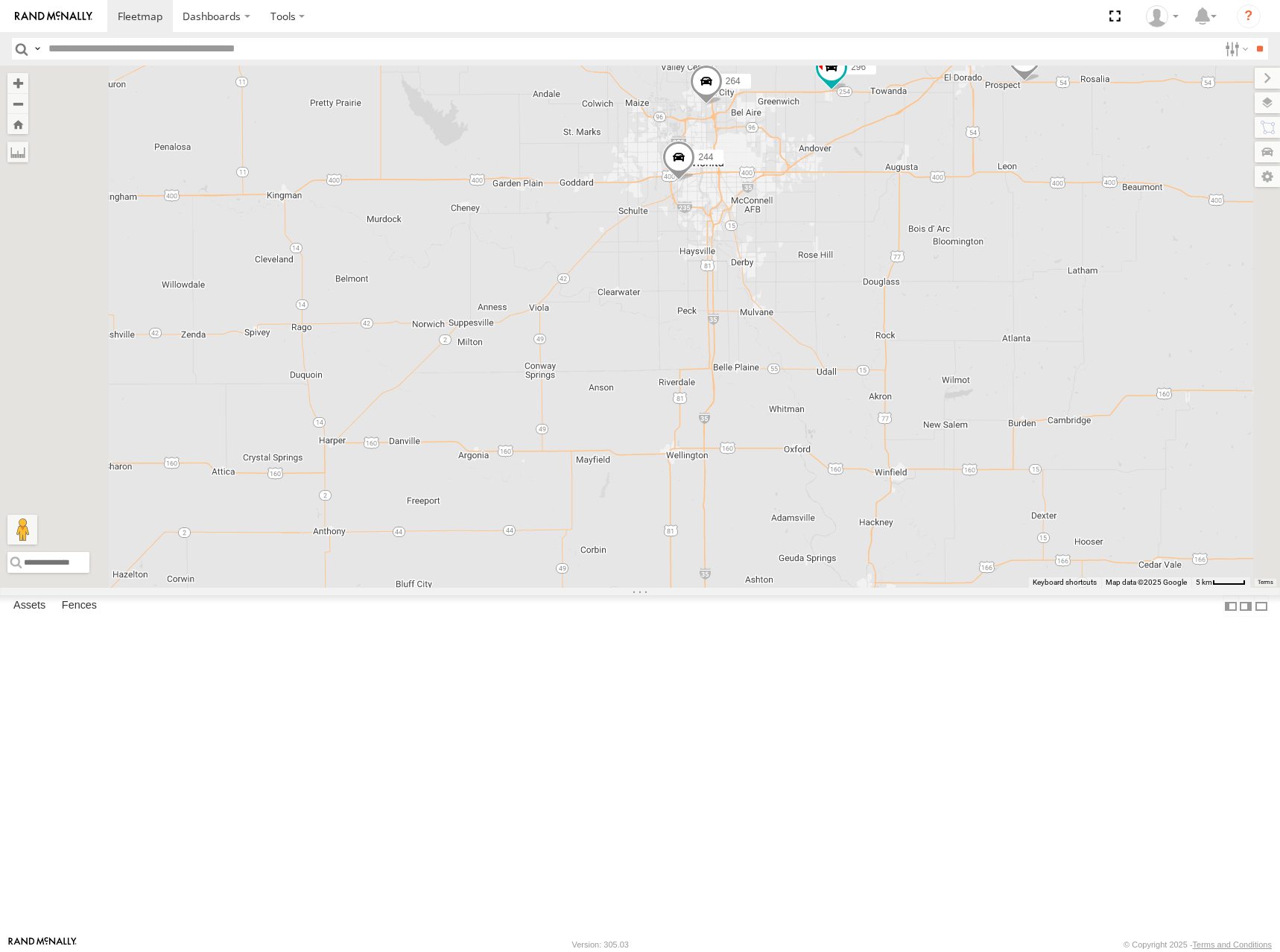
drag, startPoint x: 995, startPoint y: 295, endPoint x: 996, endPoint y: 328, distance: 33.0
click at [996, 328] on div "246 268 266 260 232 298 270 296 244 264" at bounding box center [640, 326] width 1280 height 522
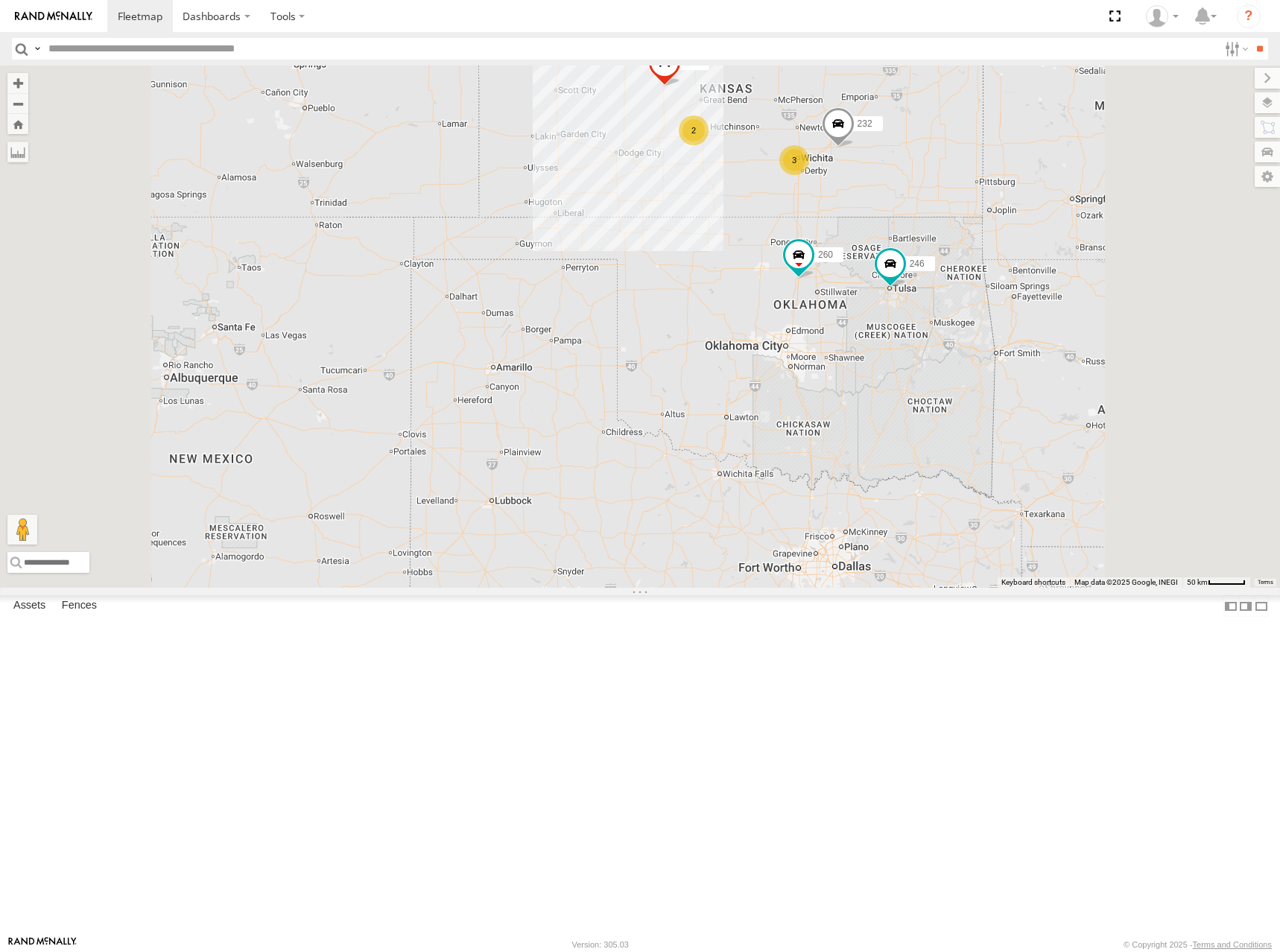
drag, startPoint x: 979, startPoint y: 206, endPoint x: 979, endPoint y: 246, distance: 40.0
click at [979, 246] on div "246 268 266 260 232 3 2" at bounding box center [640, 326] width 1280 height 522
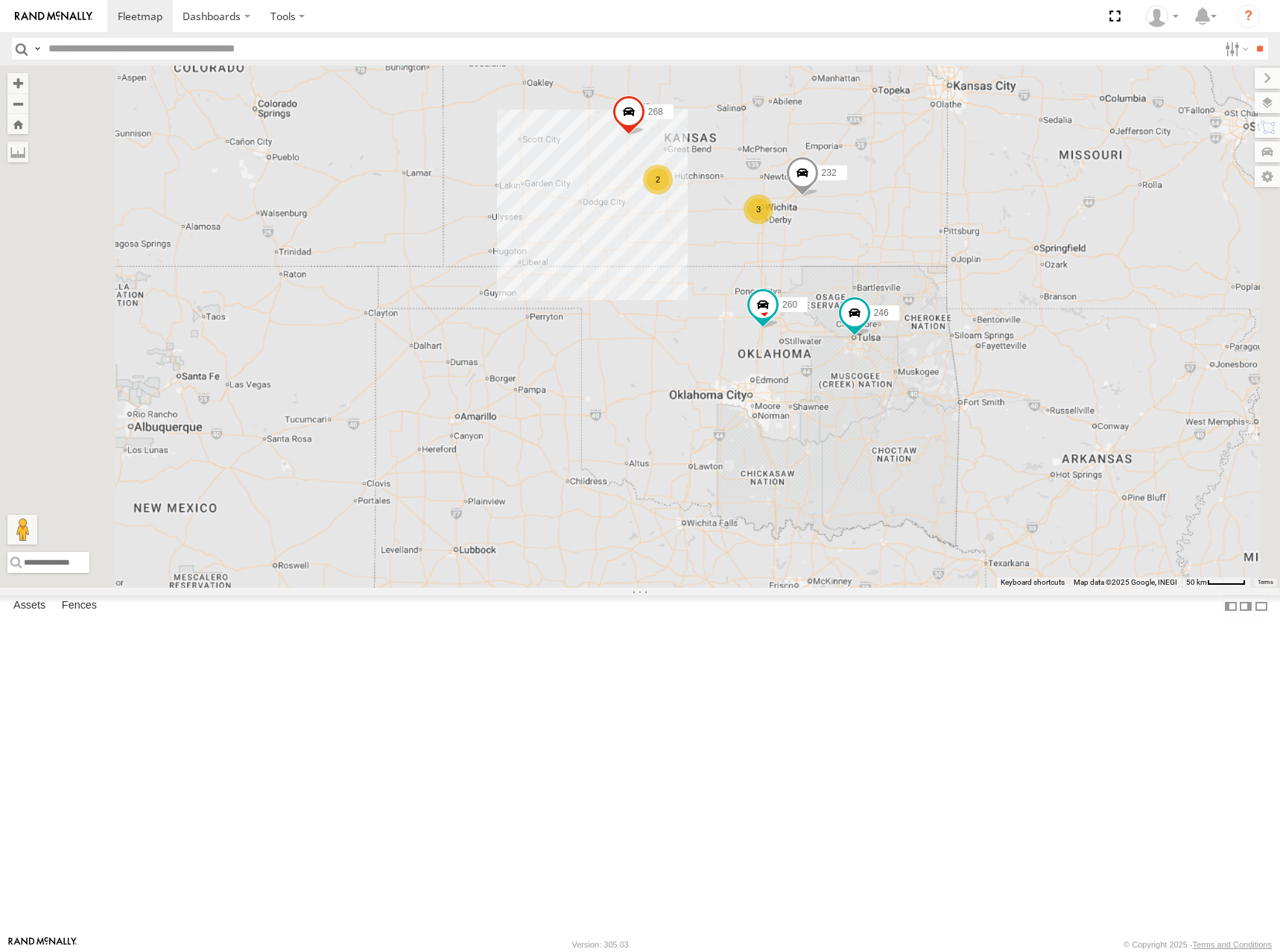
drag, startPoint x: 925, startPoint y: 225, endPoint x: 909, endPoint y: 236, distance: 19.4
click at [909, 236] on div "246 268 266 260 232 3 2" at bounding box center [640, 326] width 1280 height 522
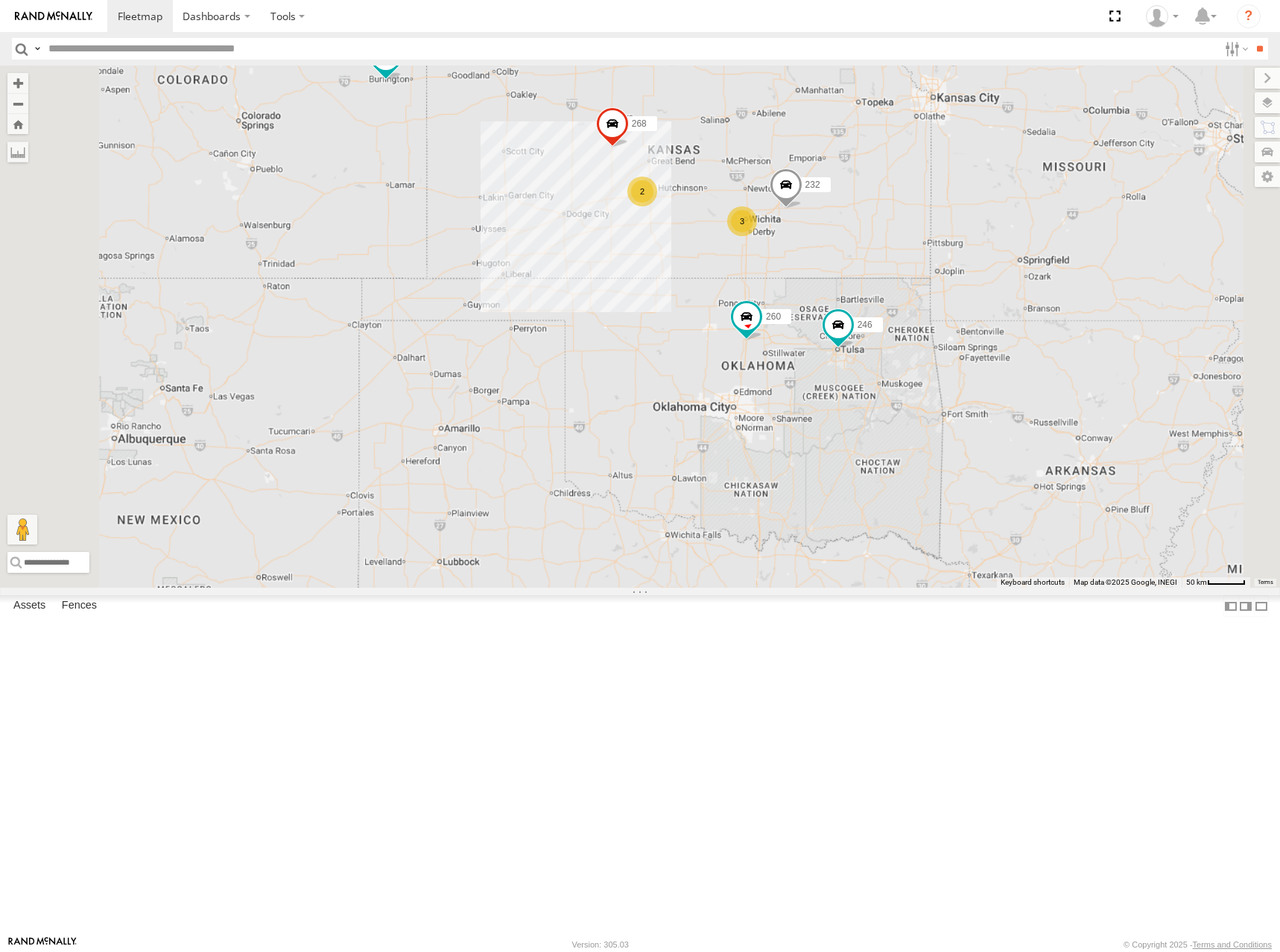
drag, startPoint x: 1021, startPoint y: 311, endPoint x: 1018, endPoint y: 326, distance: 15.3
click at [1018, 326] on div "246 268 266 260 232 3 2" at bounding box center [640, 326] width 1280 height 522
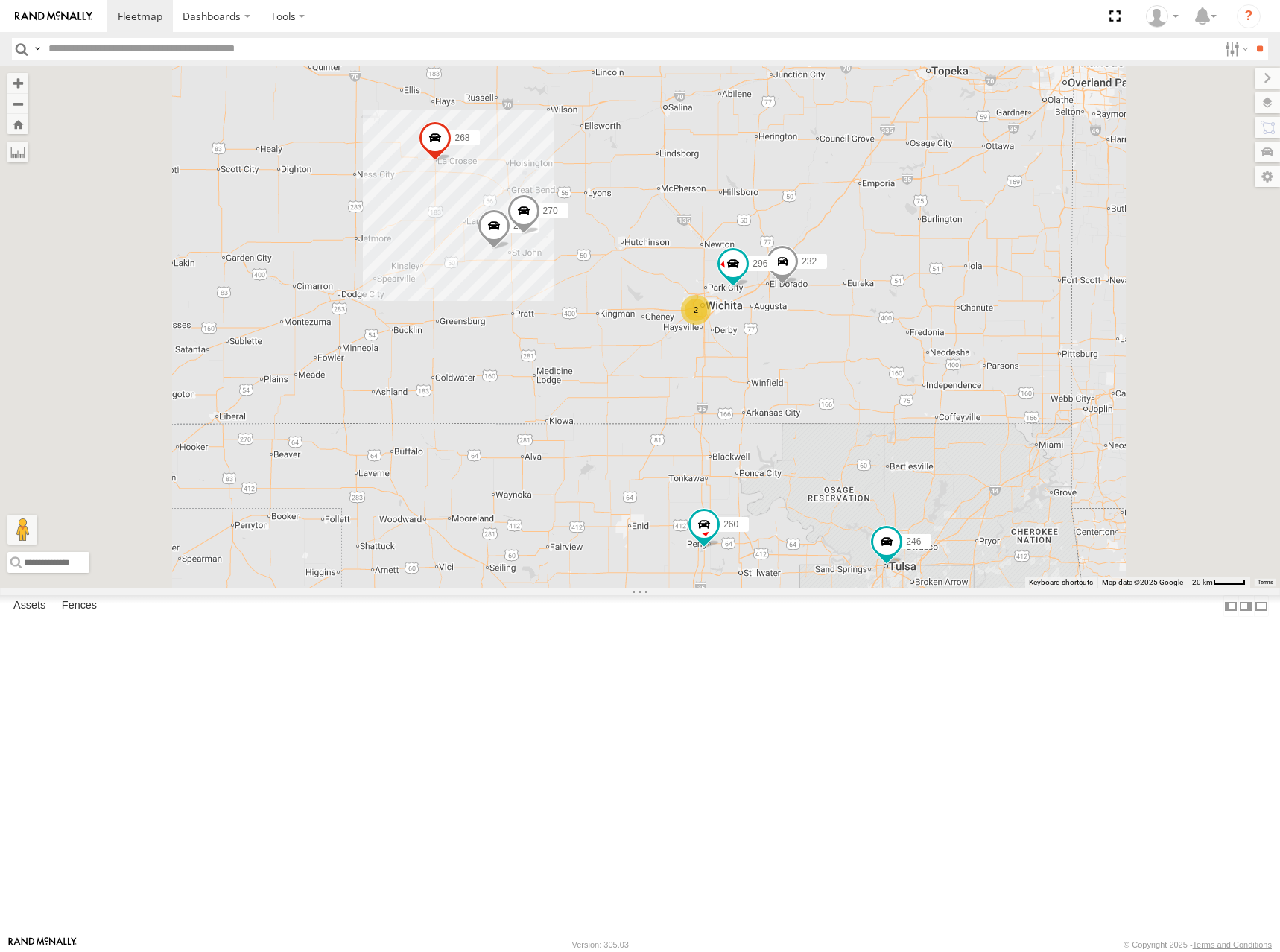
drag, startPoint x: 829, startPoint y: 446, endPoint x: 838, endPoint y: 441, distance: 10.3
click at [838, 441] on div "246 268 266 260 232 2 298 270 296" at bounding box center [640, 326] width 1280 height 522
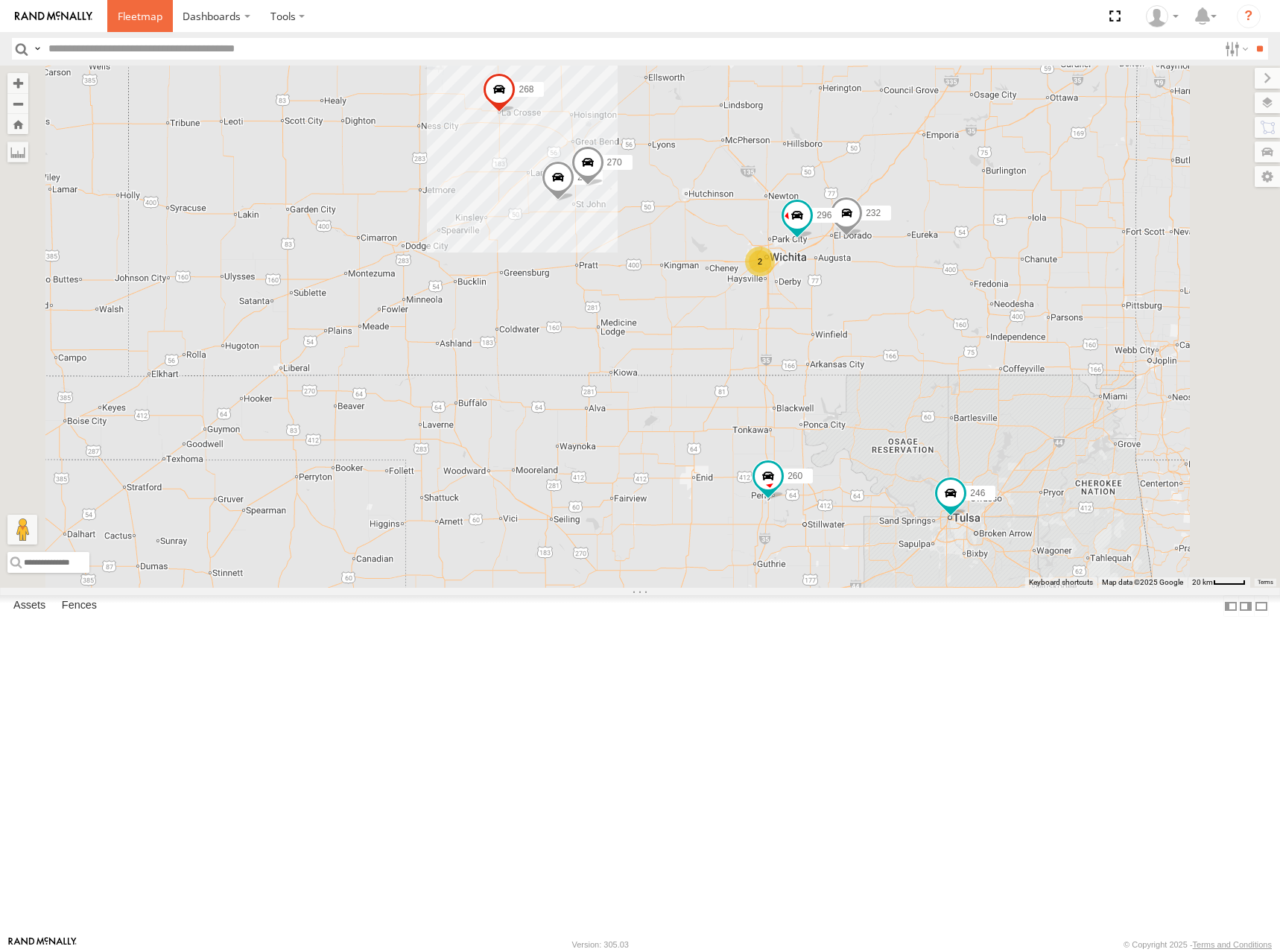
click at [135, 23] on span at bounding box center [140, 15] width 45 height 14
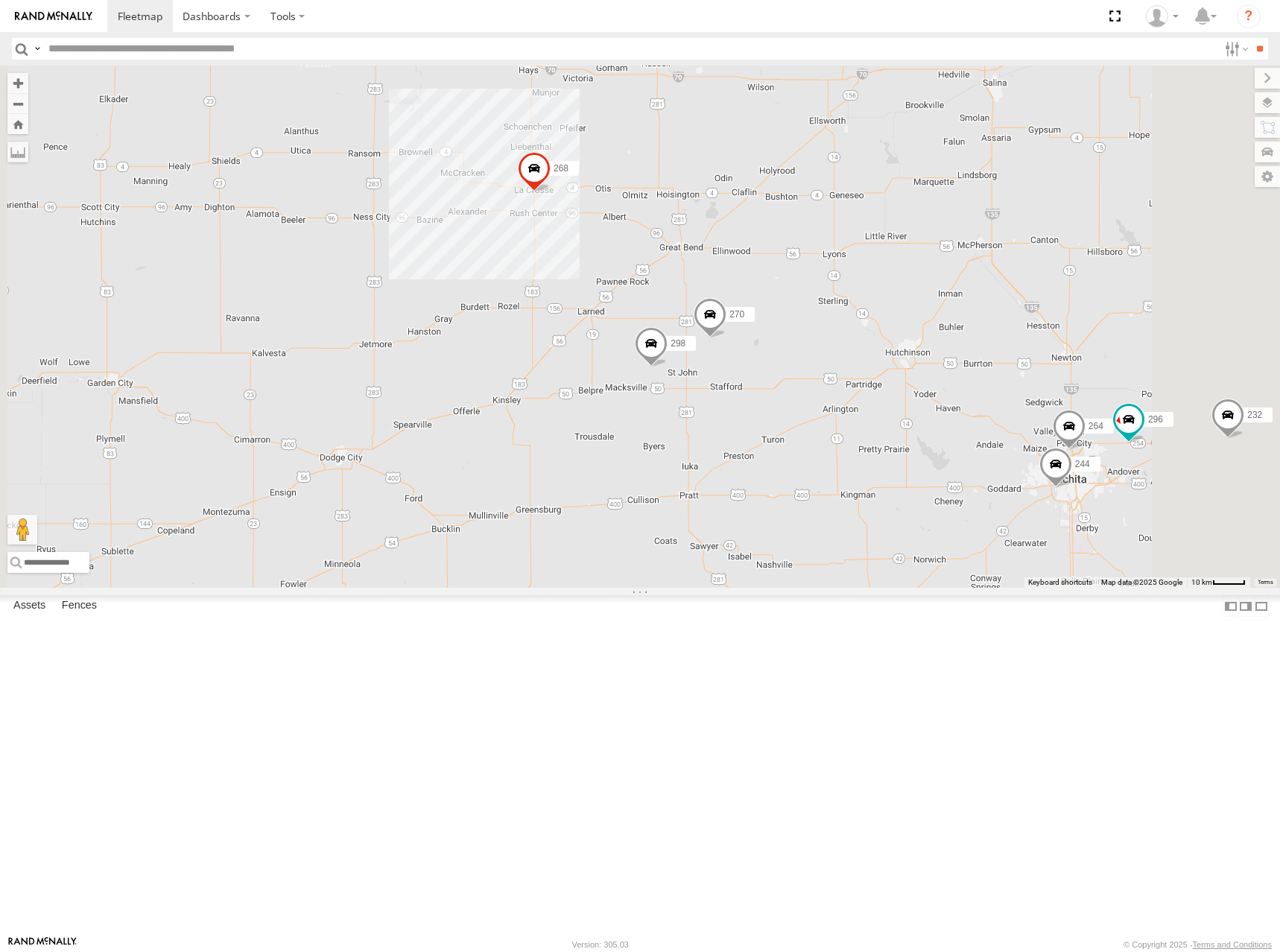
drag, startPoint x: 812, startPoint y: 403, endPoint x: 850, endPoint y: 377, distance: 46.0
click at [850, 377] on div "246 232 268 266 260 244 298 270 296 264" at bounding box center [640, 326] width 1280 height 522
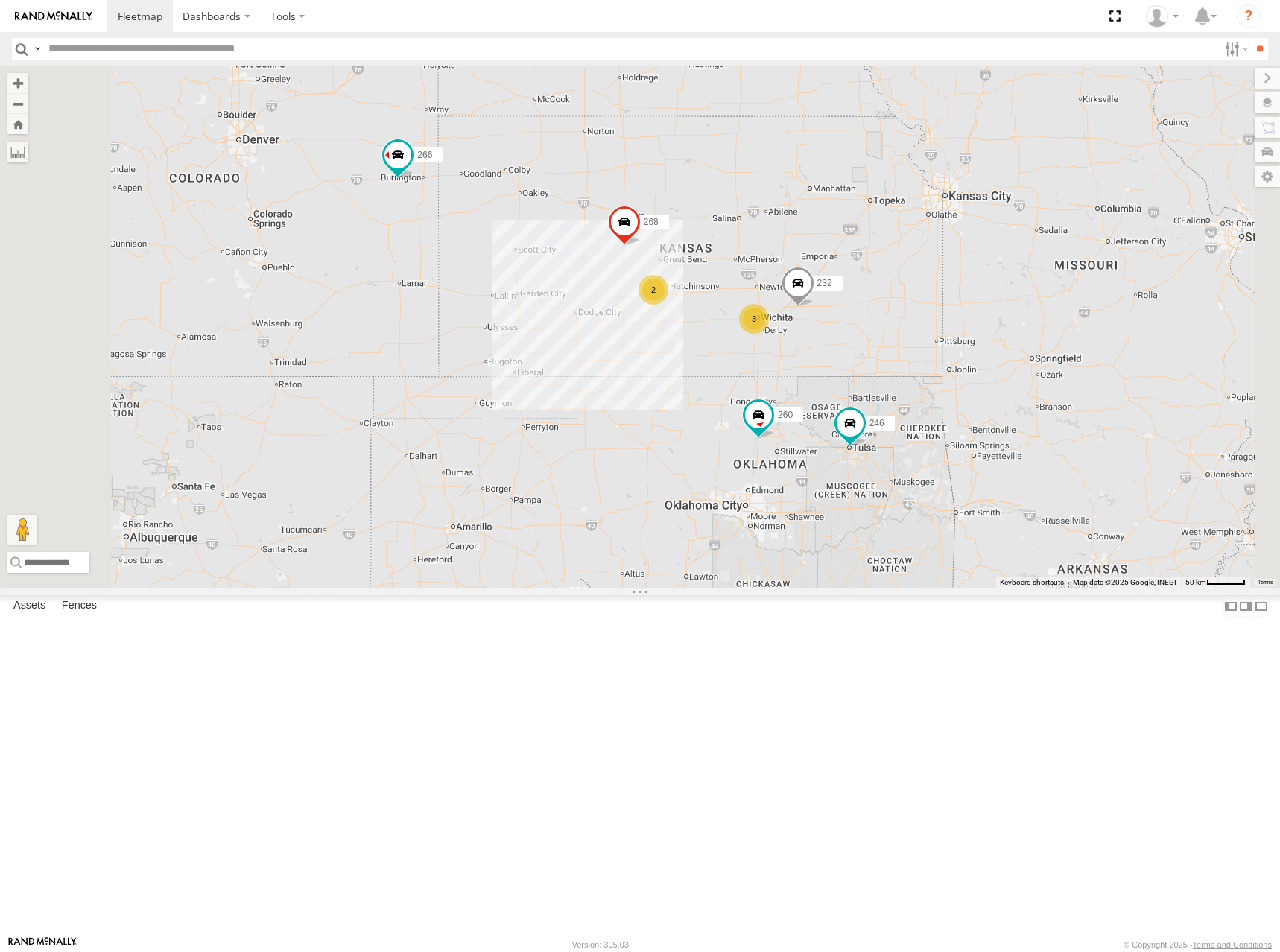
drag, startPoint x: 994, startPoint y: 378, endPoint x: 970, endPoint y: 349, distance: 37.6
click at [970, 349] on div "246 232 268 266 260 3 2" at bounding box center [640, 326] width 1280 height 522
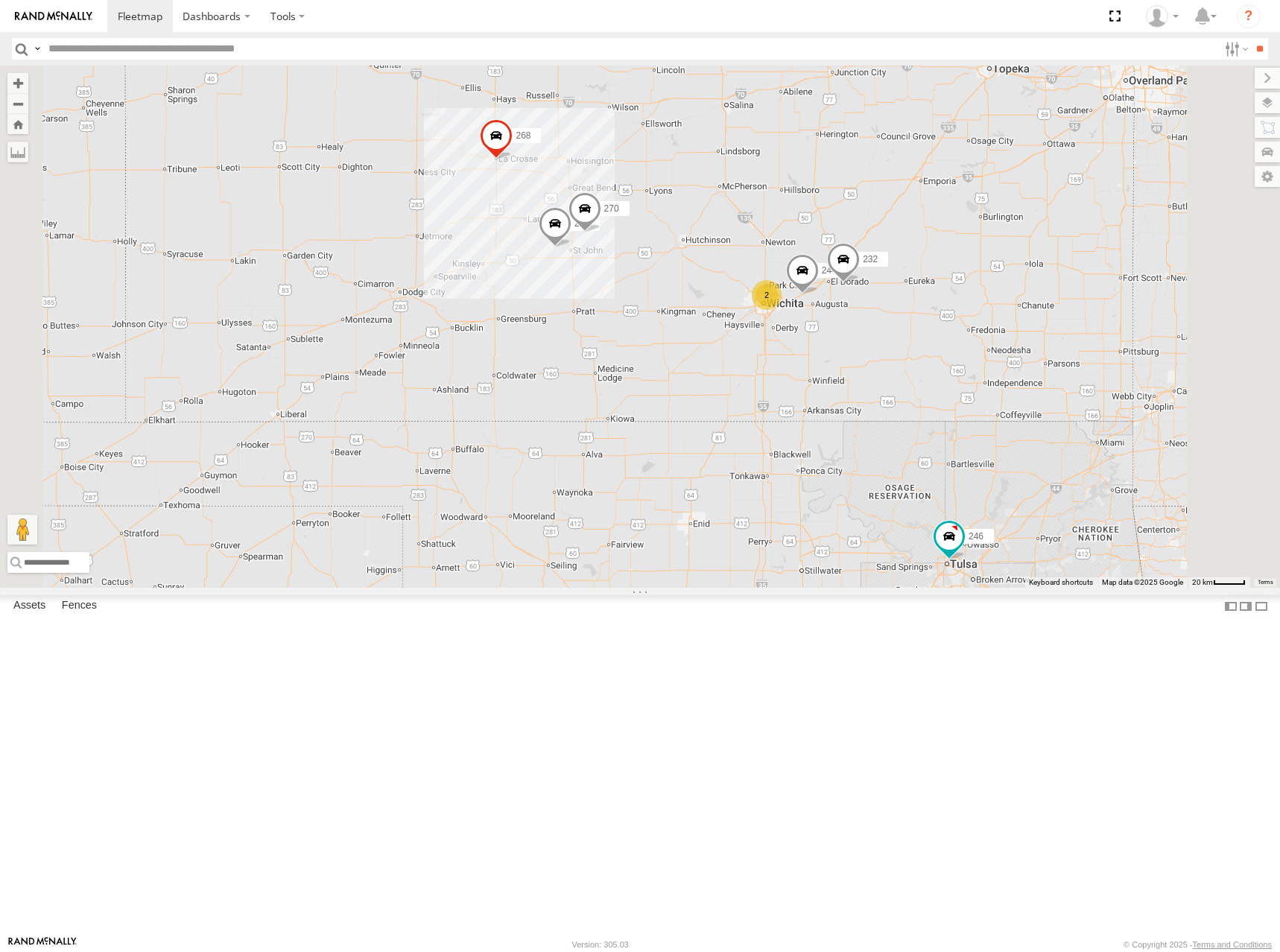
drag, startPoint x: 802, startPoint y: 364, endPoint x: 754, endPoint y: 361, distance: 48.1
click at [754, 361] on div "244 246 298 270 232 268 260 2" at bounding box center [640, 326] width 1280 height 522
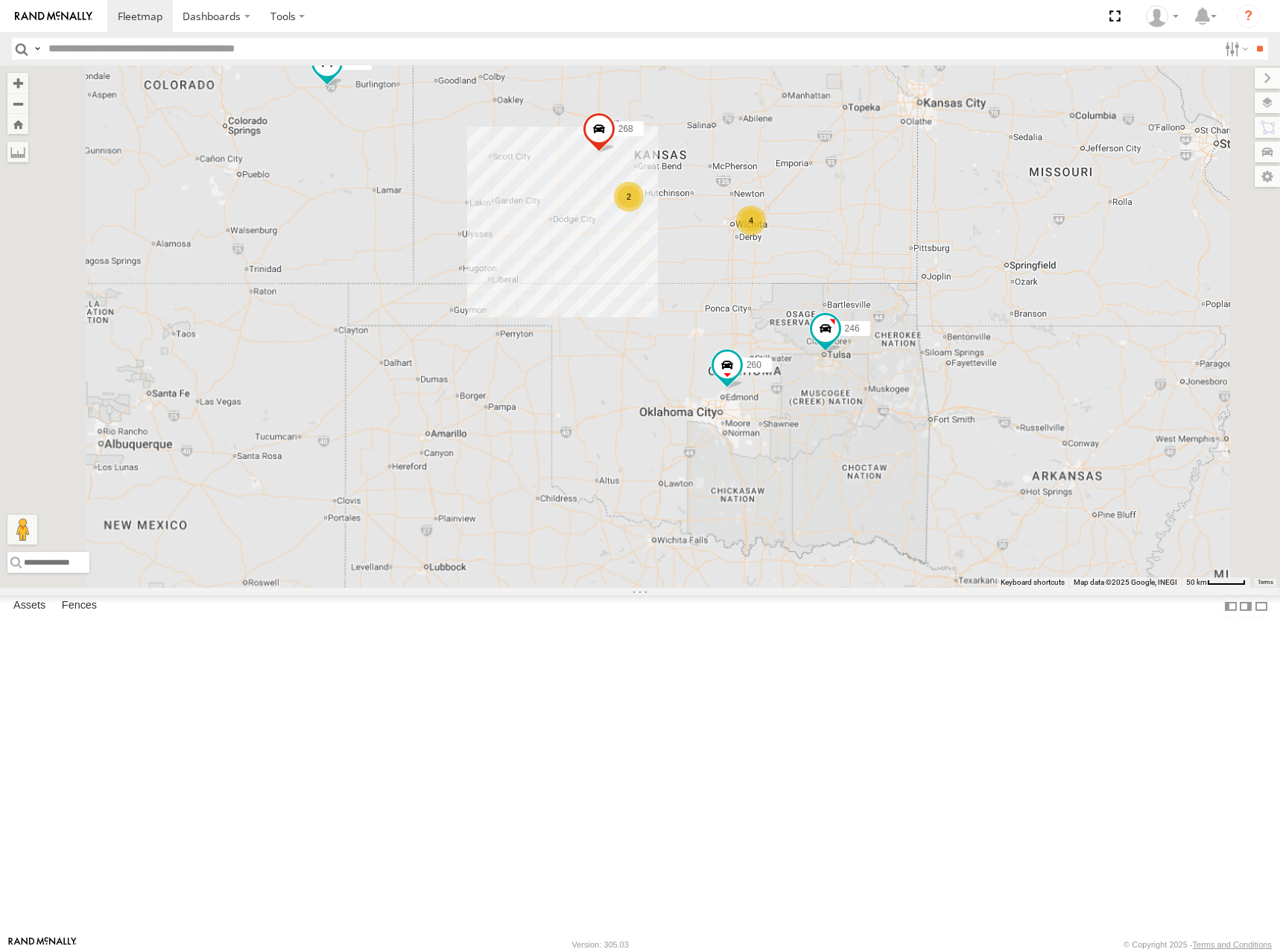
drag, startPoint x: 913, startPoint y: 261, endPoint x: 915, endPoint y: 293, distance: 32.1
click at [915, 293] on div "246 268 260 4 2 266" at bounding box center [640, 326] width 1280 height 522
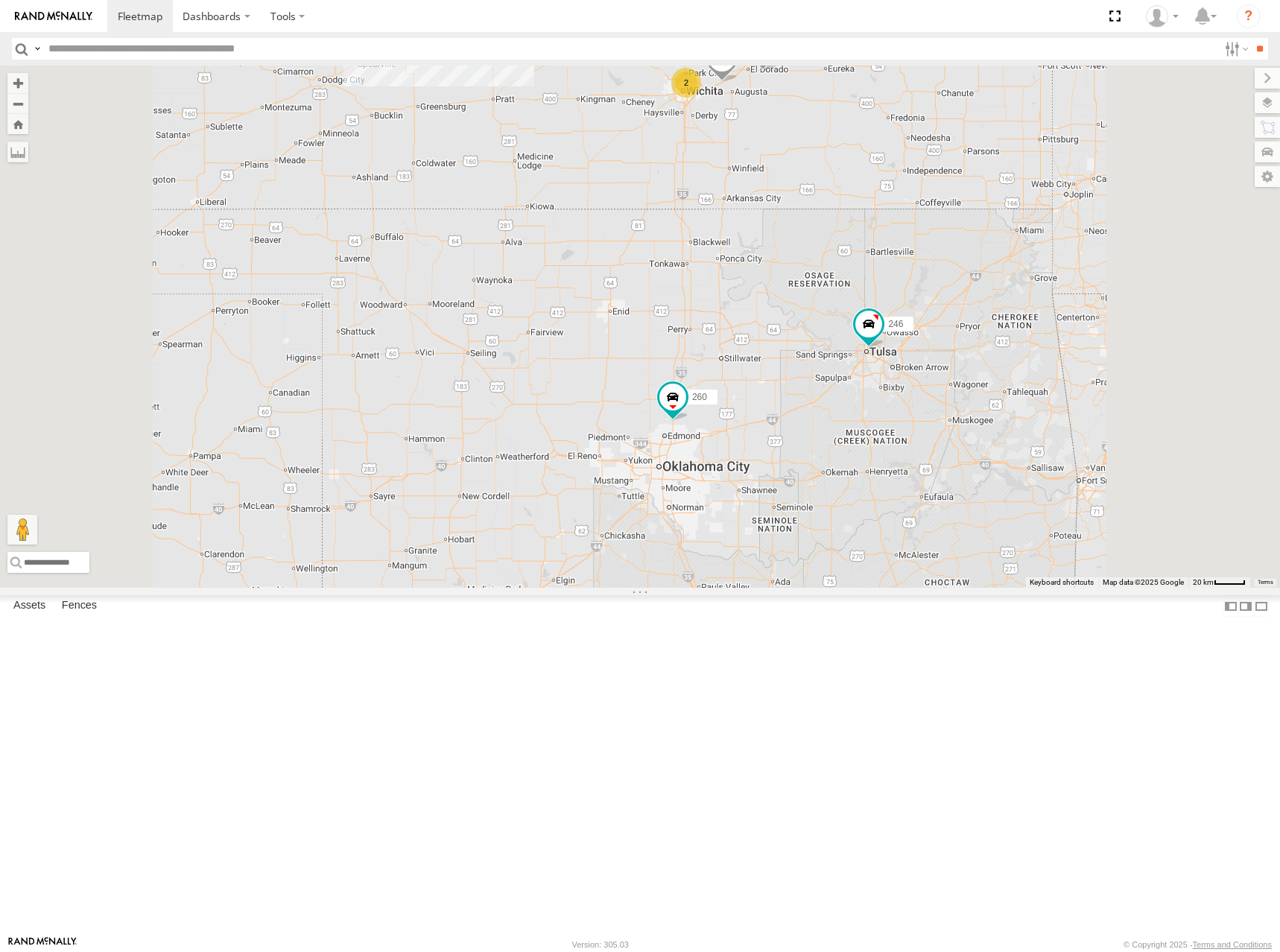
drag, startPoint x: 1028, startPoint y: 366, endPoint x: 1016, endPoint y: 363, distance: 12.4
click at [1016, 363] on div "246 268 260 266 244 298 270 232 2" at bounding box center [640, 326] width 1280 height 522
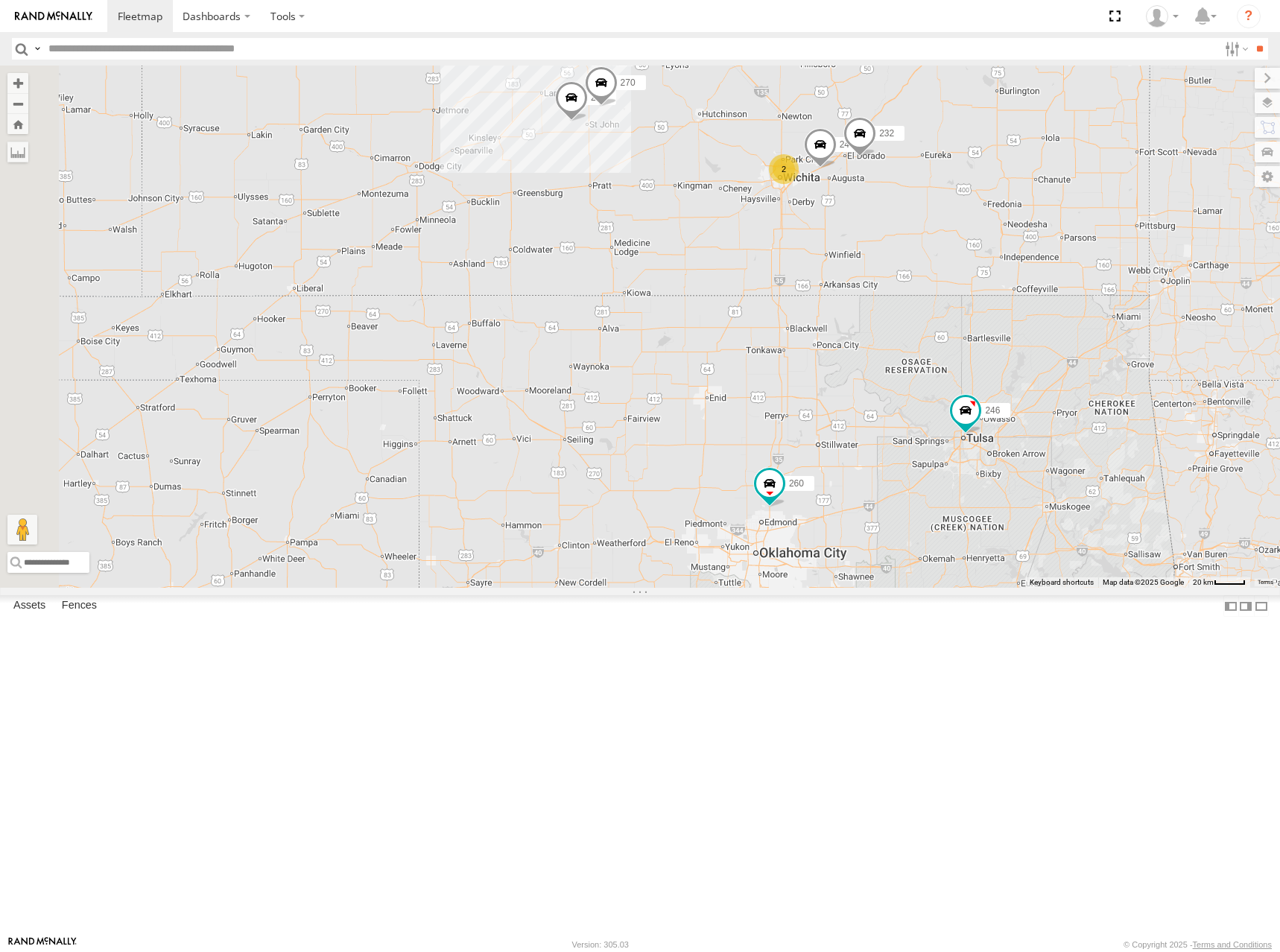
drag, startPoint x: 735, startPoint y: 380, endPoint x: 1057, endPoint y: 454, distance: 330.4
click at [1057, 454] on div "246 268 260 266 244 298 270 232 2" at bounding box center [640, 326] width 1280 height 522
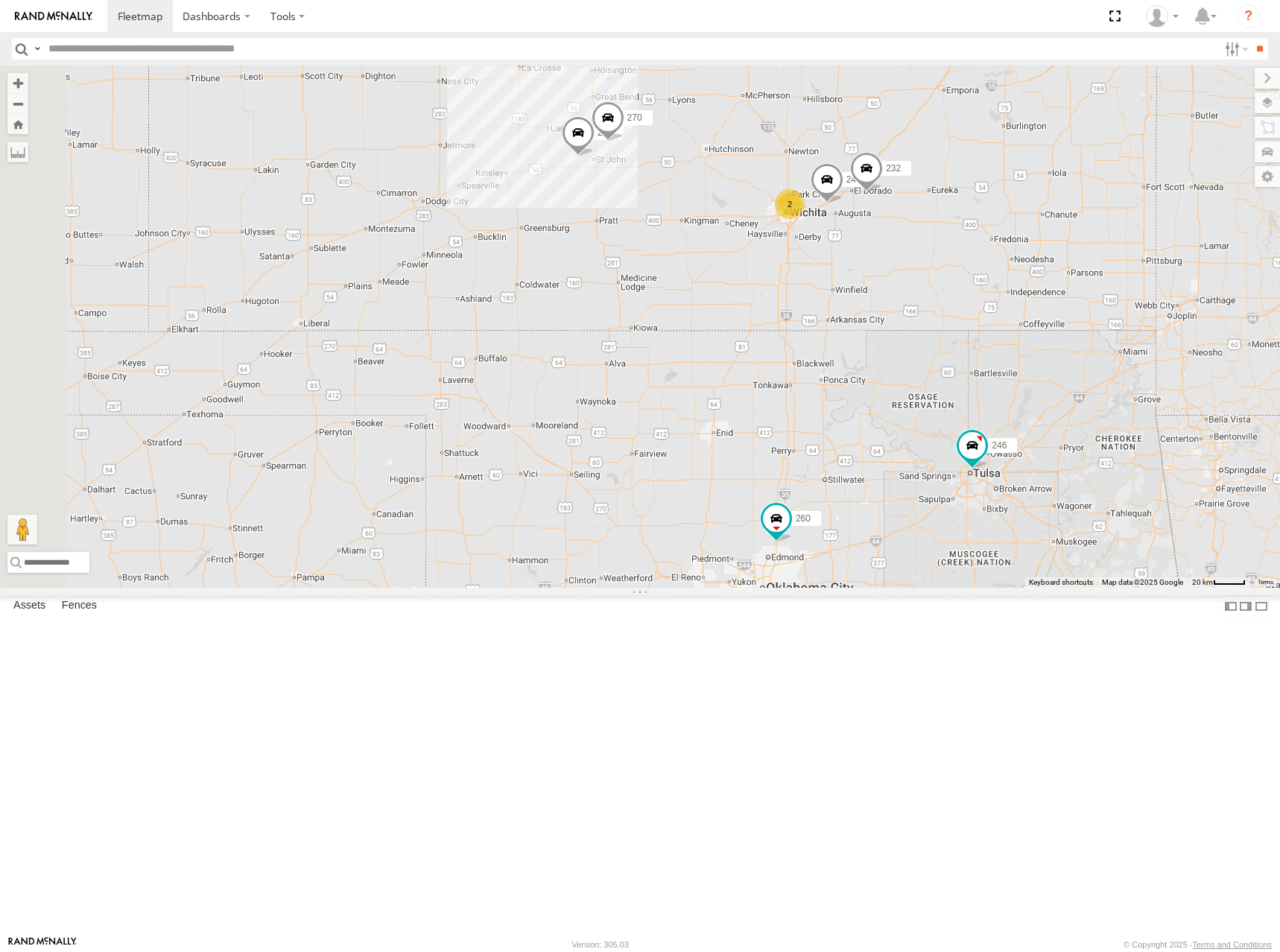
drag, startPoint x: 922, startPoint y: 293, endPoint x: 926, endPoint y: 318, distance: 25.3
click at [926, 318] on div "246 268 260 266 244 298 270 232 2" at bounding box center [640, 326] width 1280 height 522
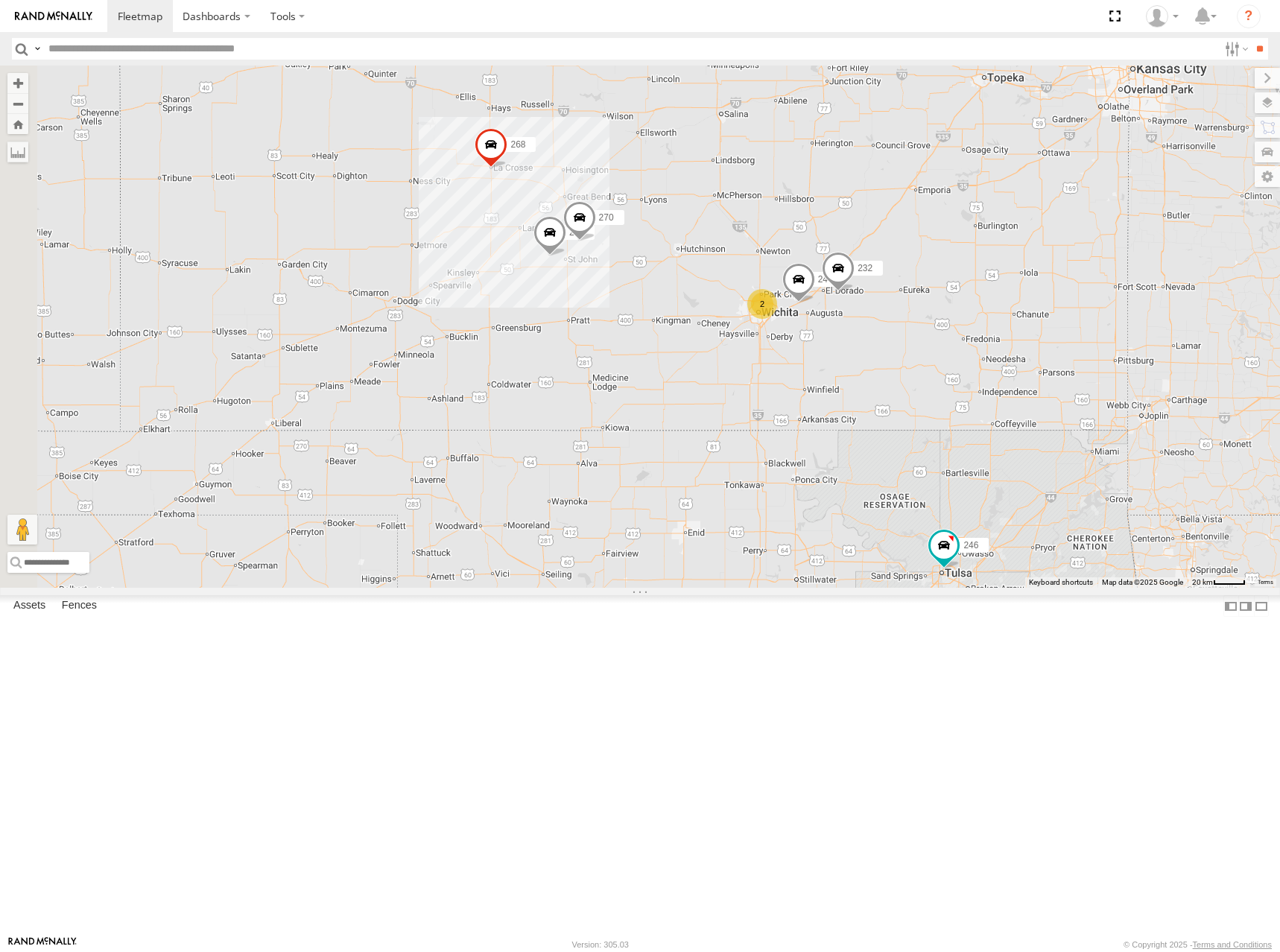
drag, startPoint x: 792, startPoint y: 289, endPoint x: 922, endPoint y: 396, distance: 168.4
click at [922, 396] on div "246 268 260 266 244 298 270 232 2" at bounding box center [640, 326] width 1280 height 522
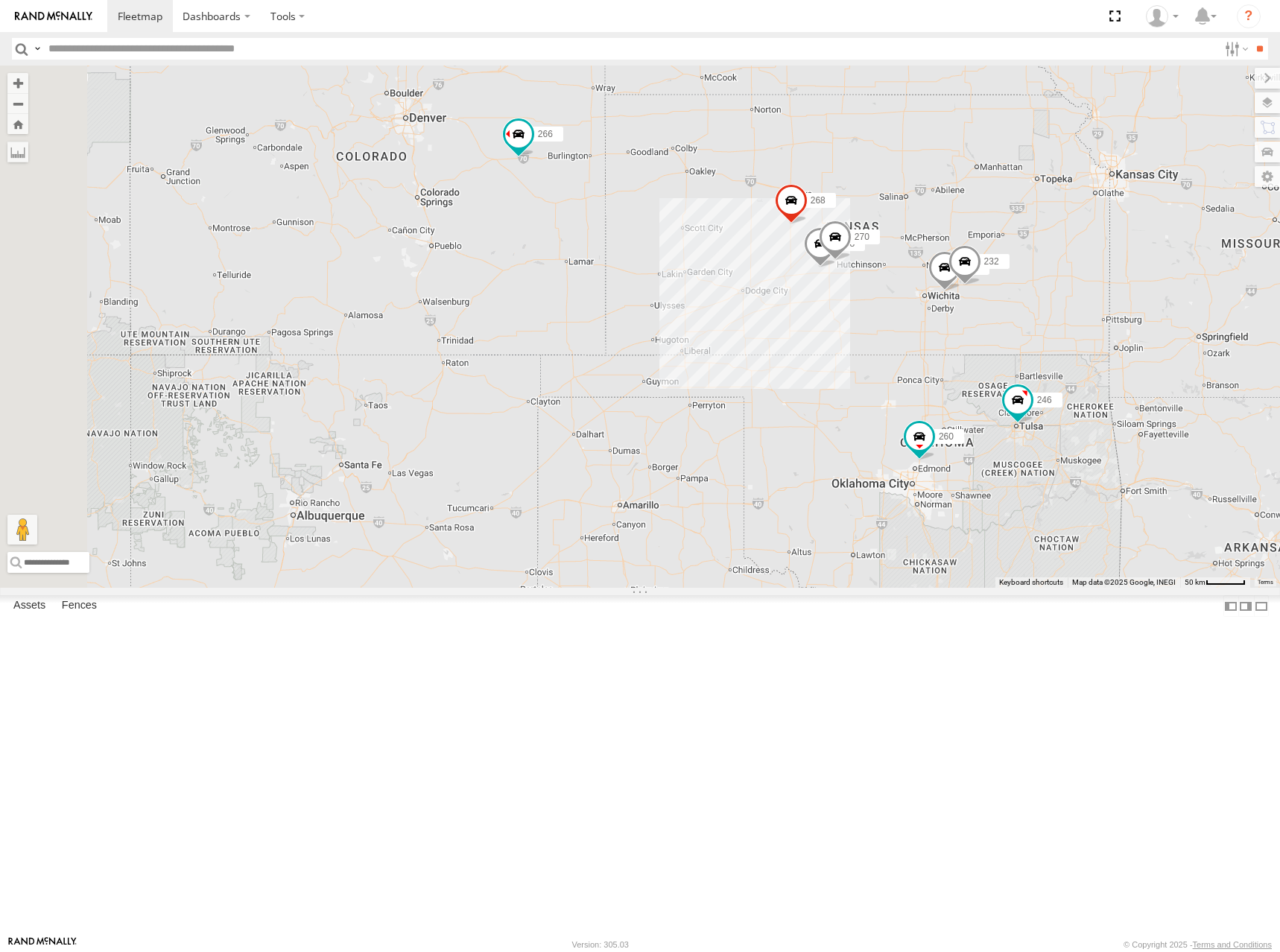
drag, startPoint x: 574, startPoint y: 370, endPoint x: 850, endPoint y: 382, distance: 276.3
click at [850, 382] on div "246 268 260 266 244 298 270 232" at bounding box center [640, 326] width 1280 height 522
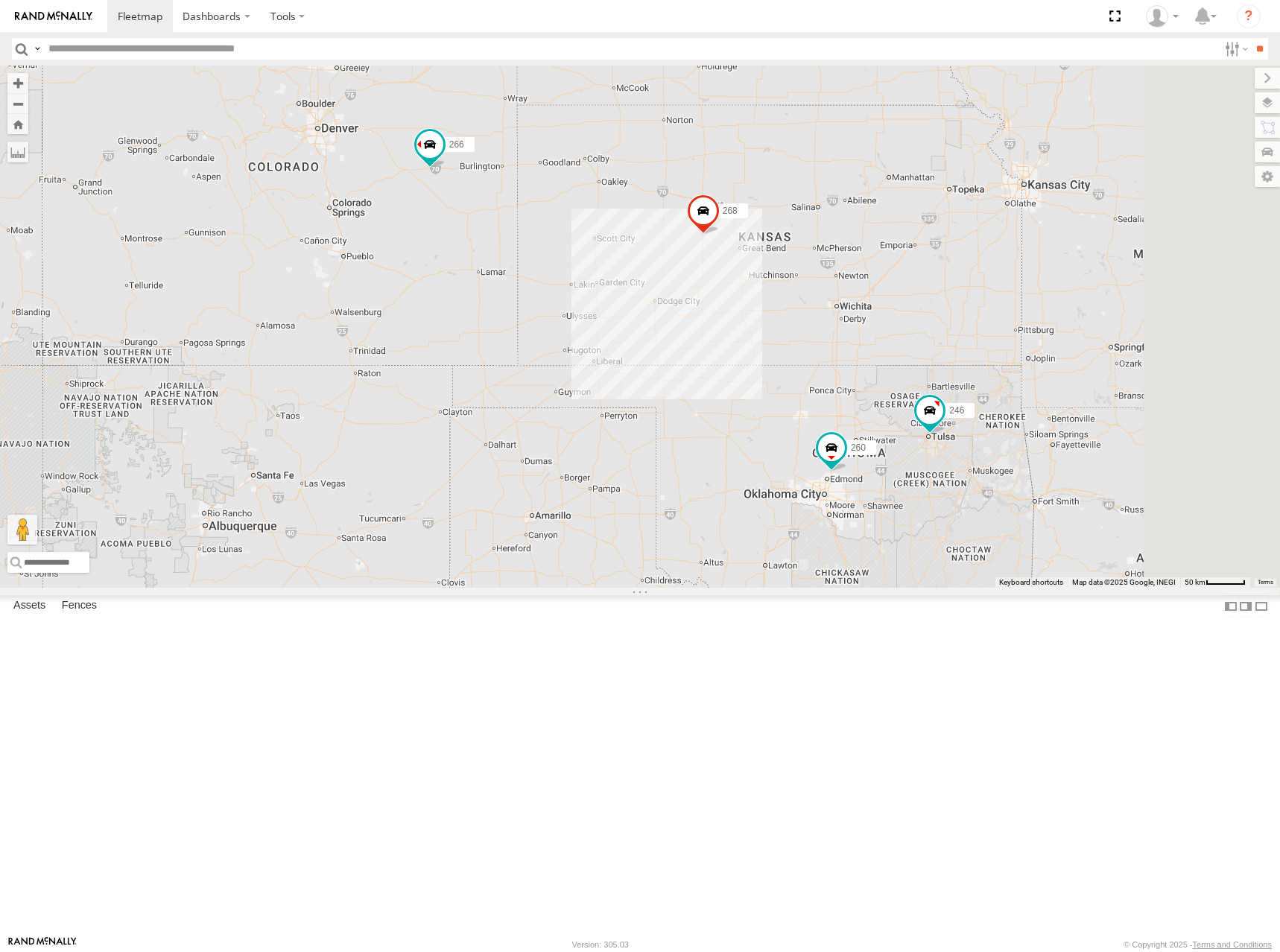
drag, startPoint x: 1127, startPoint y: 239, endPoint x: 829, endPoint y: 300, distance: 304.2
click at [829, 300] on div "246 268 260 266" at bounding box center [640, 326] width 1280 height 522
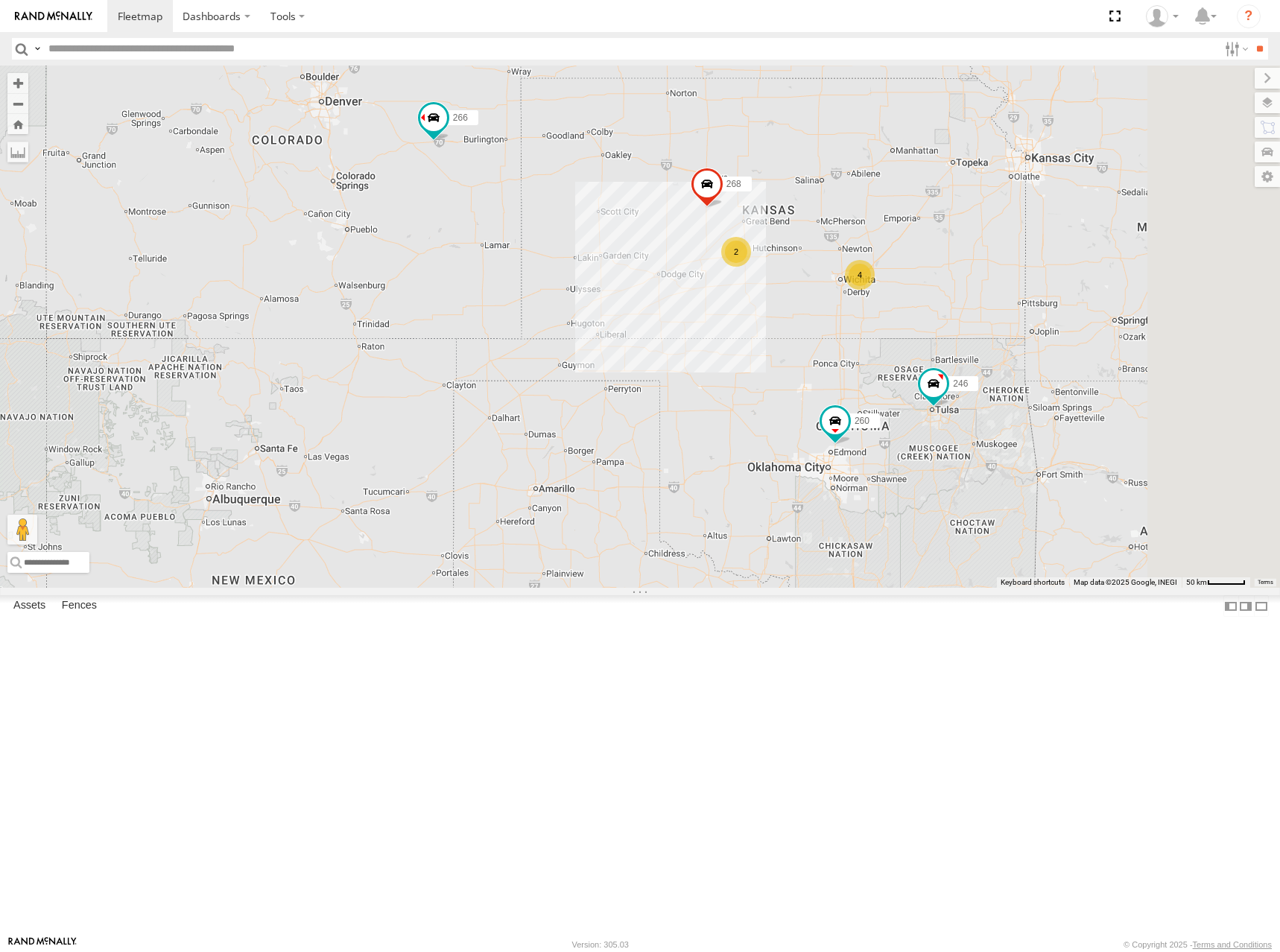
drag, startPoint x: 833, startPoint y: 279, endPoint x: 833, endPoint y: 251, distance: 28.0
click at [833, 251] on div "246 268 260 266 4 2" at bounding box center [640, 326] width 1280 height 522
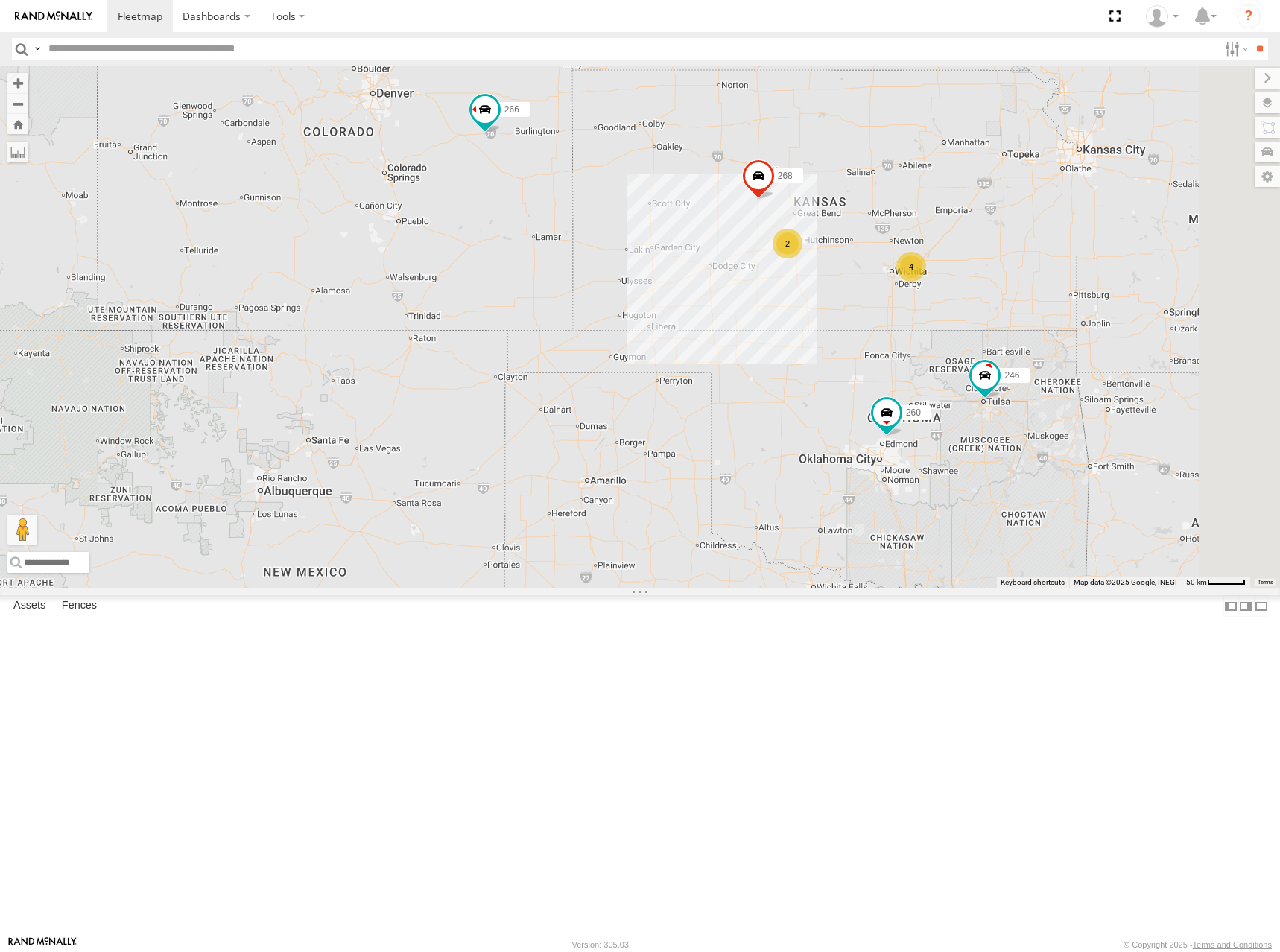
drag, startPoint x: 900, startPoint y: 248, endPoint x: 967, endPoint y: 240, distance: 67.5
click at [967, 240] on div "246 268 260 266 4 2" at bounding box center [640, 326] width 1280 height 522
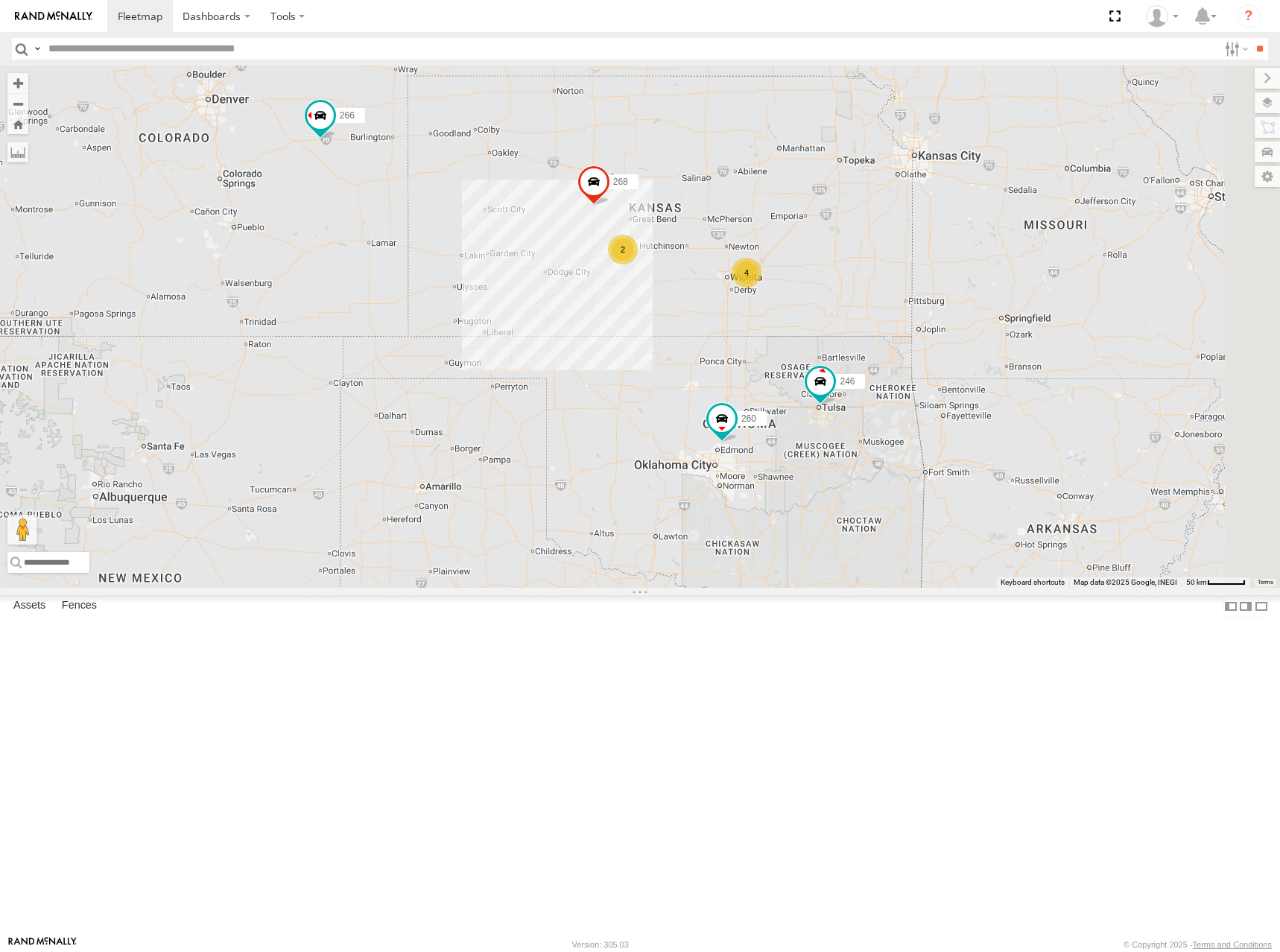
drag, startPoint x: 1046, startPoint y: 272, endPoint x: 835, endPoint y: 303, distance: 213.3
click at [835, 303] on div "246 268 260 266 4 2" at bounding box center [640, 326] width 1280 height 522
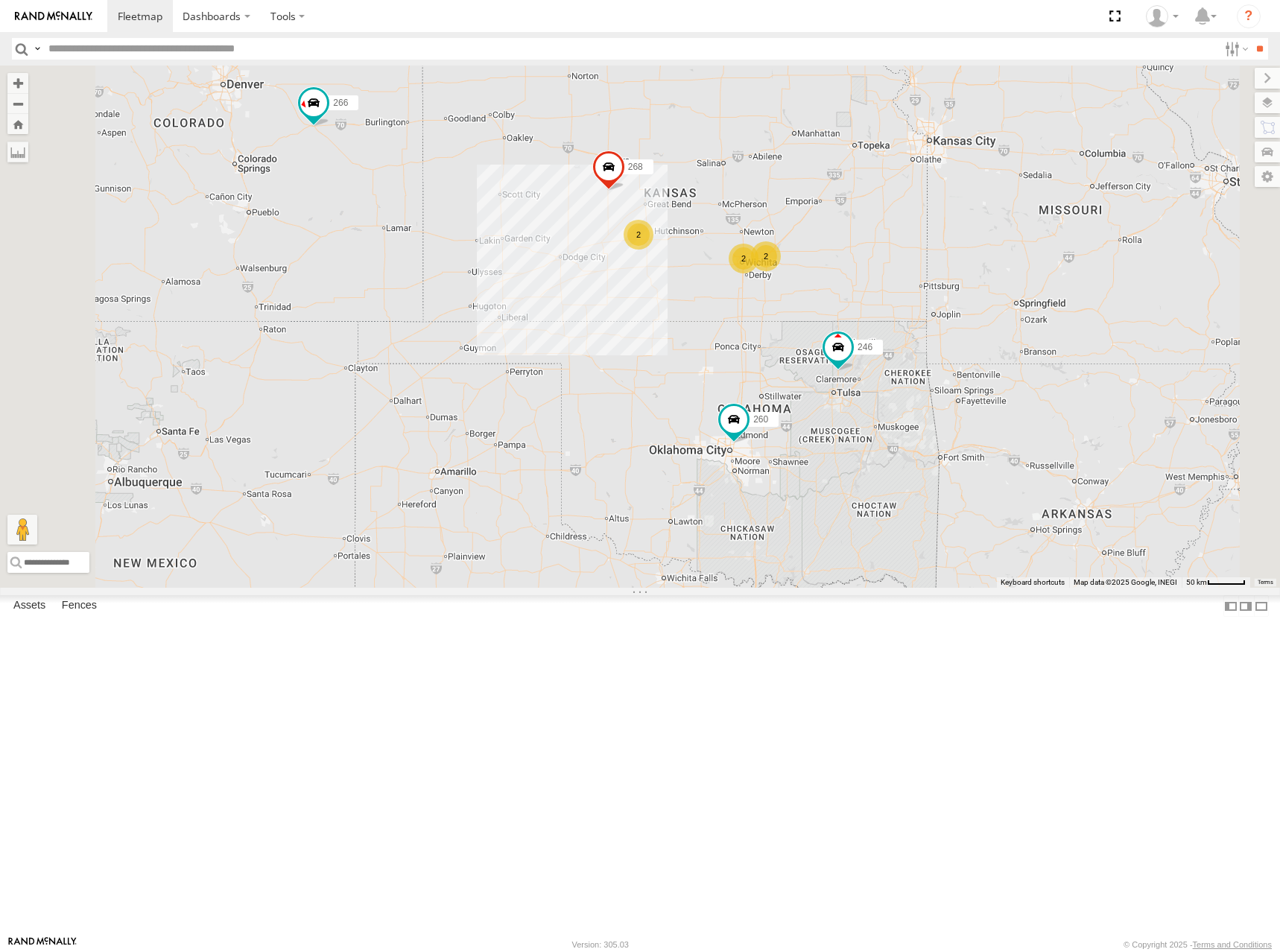
drag, startPoint x: 928, startPoint y: 293, endPoint x: 944, endPoint y: 317, distance: 28.8
click at [944, 317] on div "246 268 266 260 2 2 2" at bounding box center [640, 326] width 1280 height 522
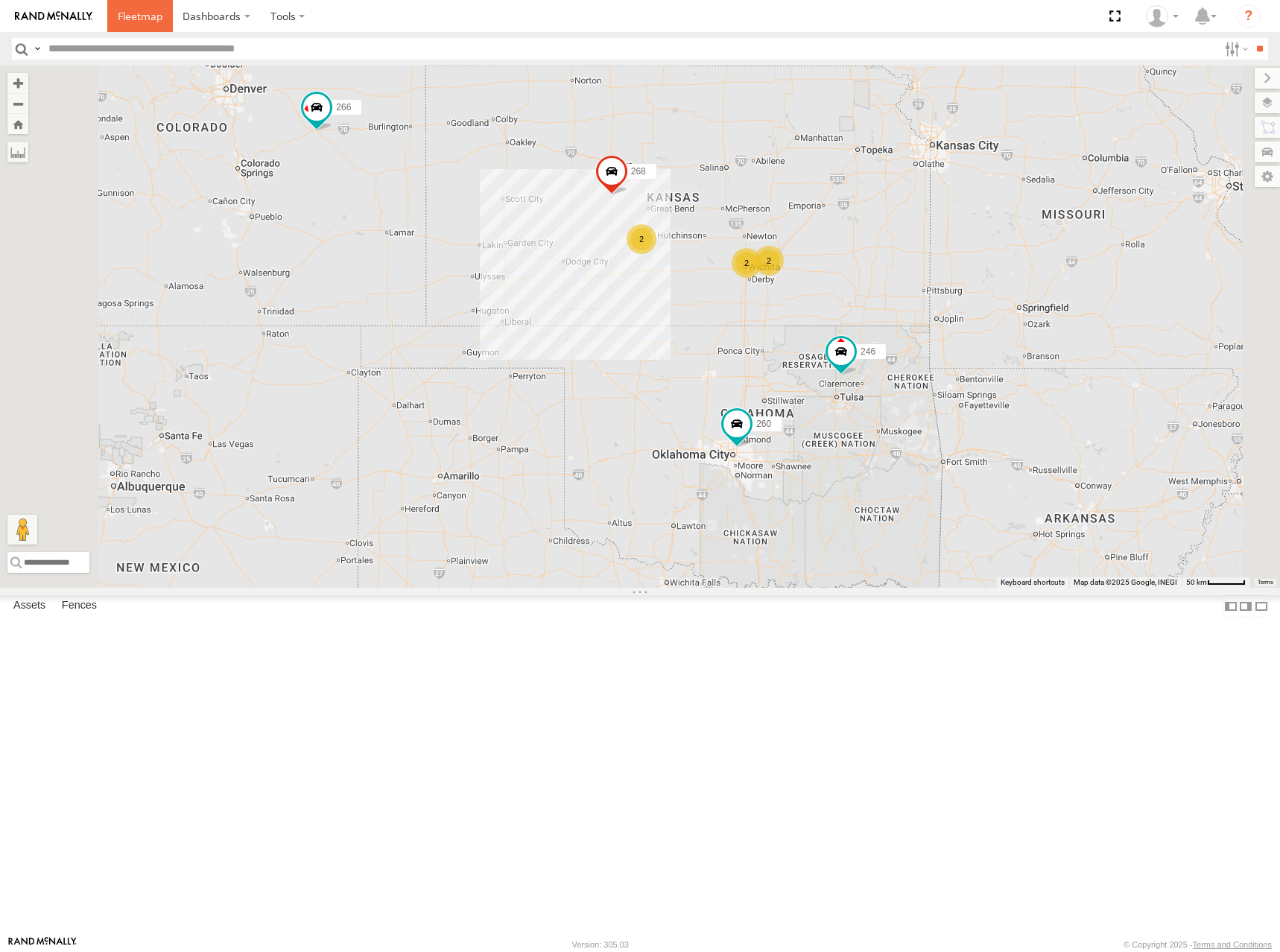
click at [132, 14] on span at bounding box center [140, 15] width 45 height 14
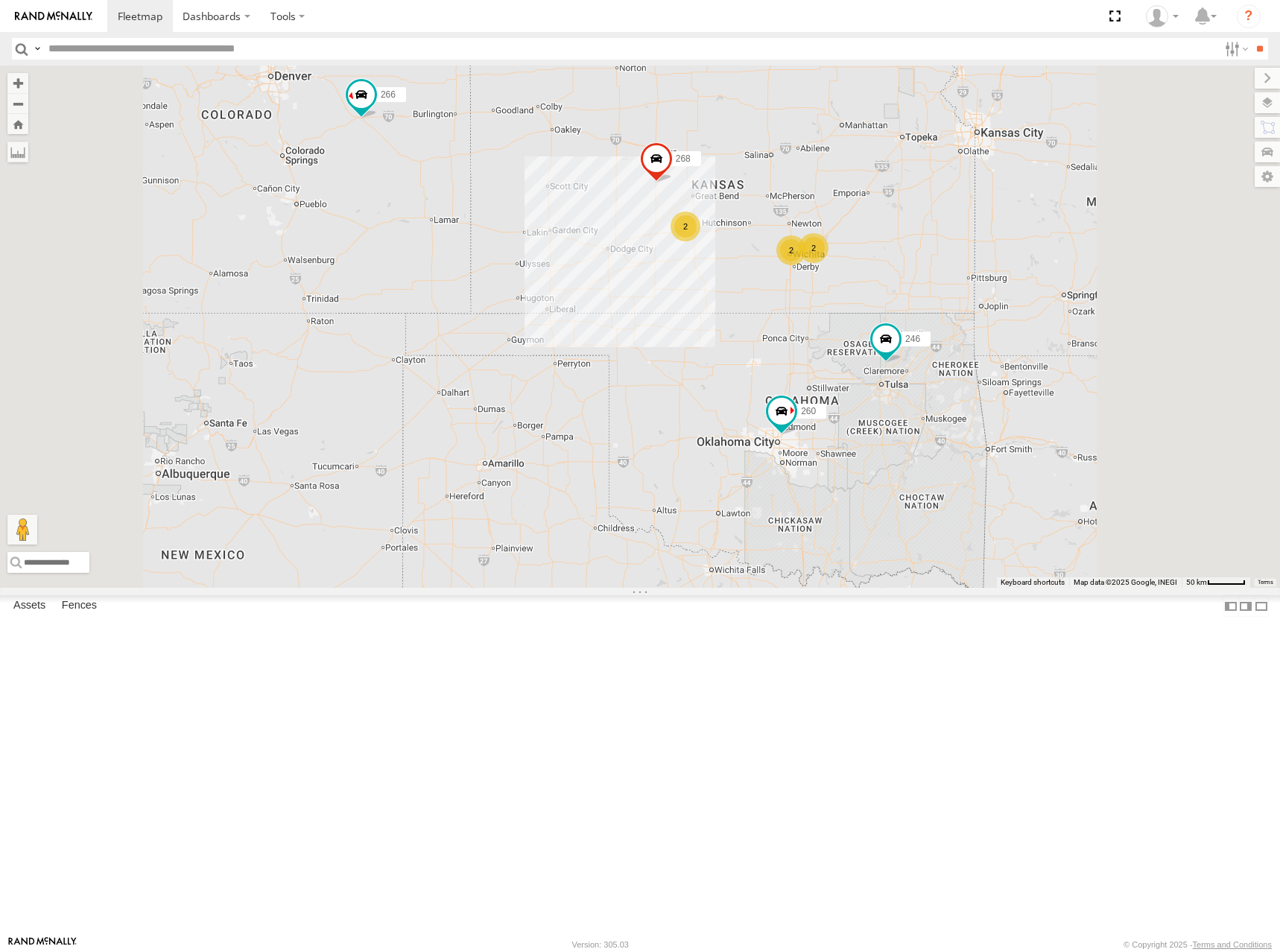
drag, startPoint x: 1019, startPoint y: 260, endPoint x: 1020, endPoint y: 283, distance: 23.0
click at [1020, 283] on div "266 246 268 260 2 2 2" at bounding box center [640, 326] width 1280 height 522
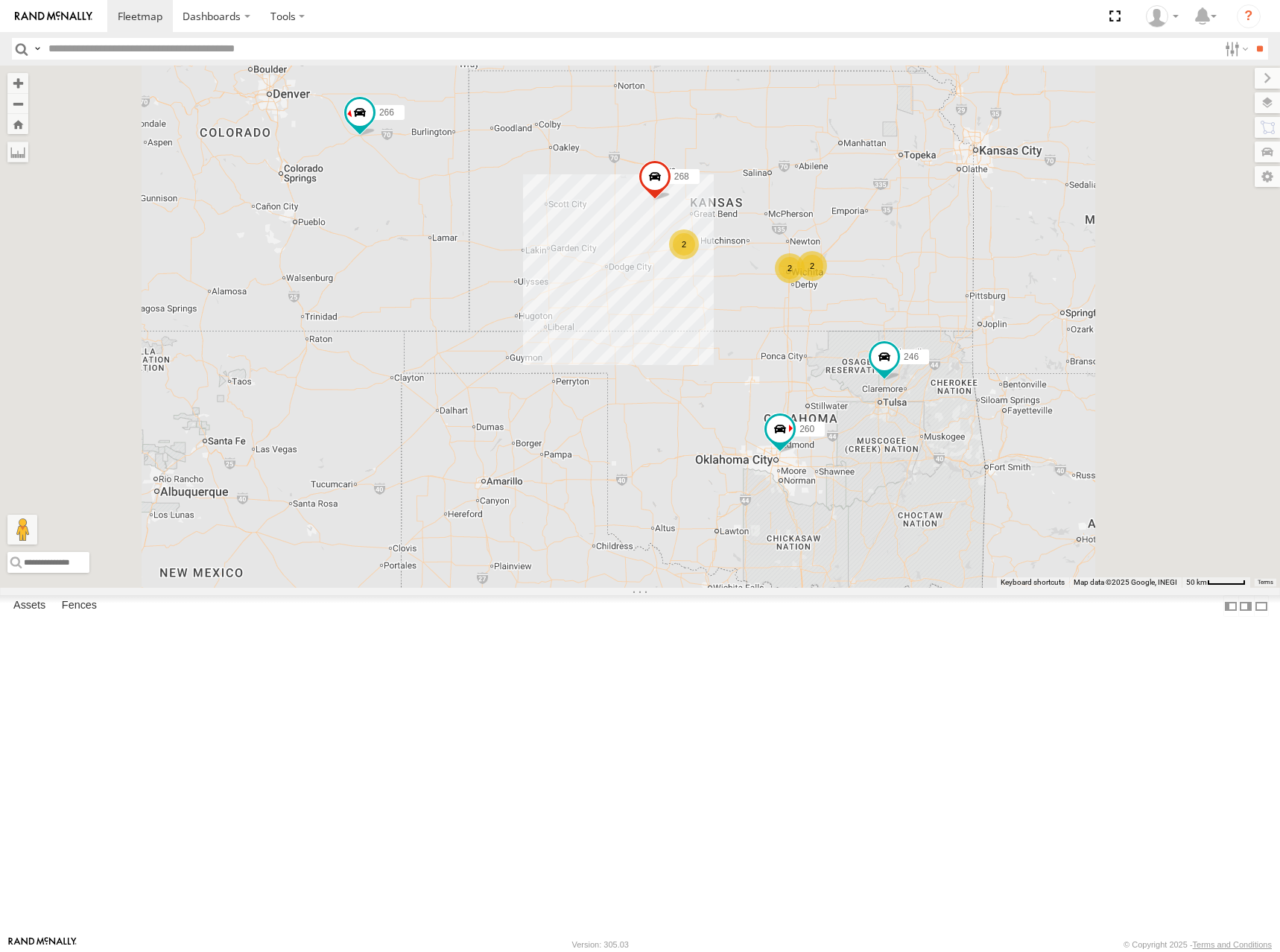
drag, startPoint x: 1080, startPoint y: 390, endPoint x: 1080, endPoint y: 374, distance: 16.0
click at [1080, 374] on div "266 246 268 260 2 2 2" at bounding box center [640, 326] width 1280 height 522
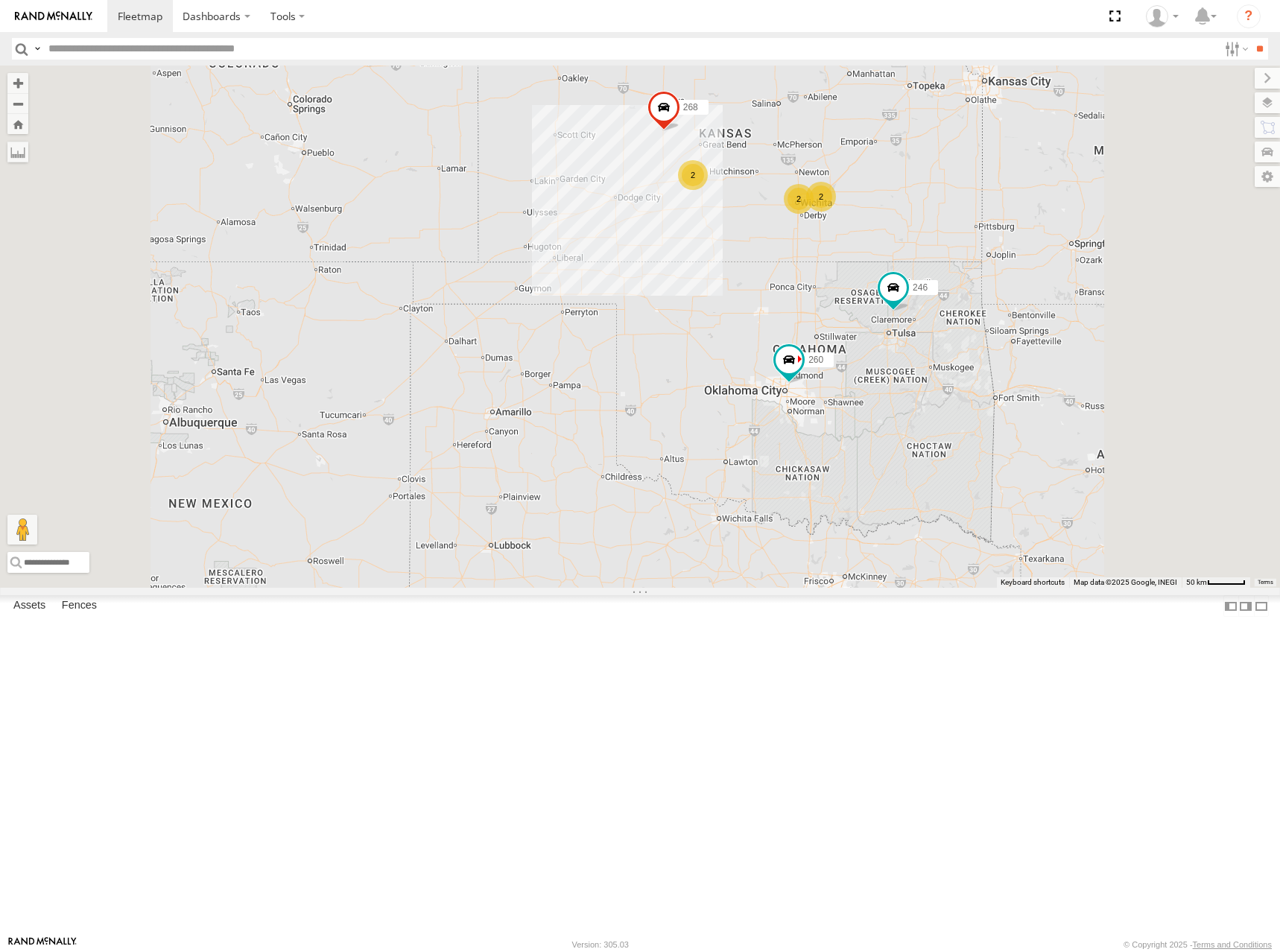
drag, startPoint x: 1050, startPoint y: 236, endPoint x: 1046, endPoint y: 252, distance: 16.5
click at [1046, 252] on div "266 246 268 260 2 2 2" at bounding box center [640, 326] width 1280 height 522
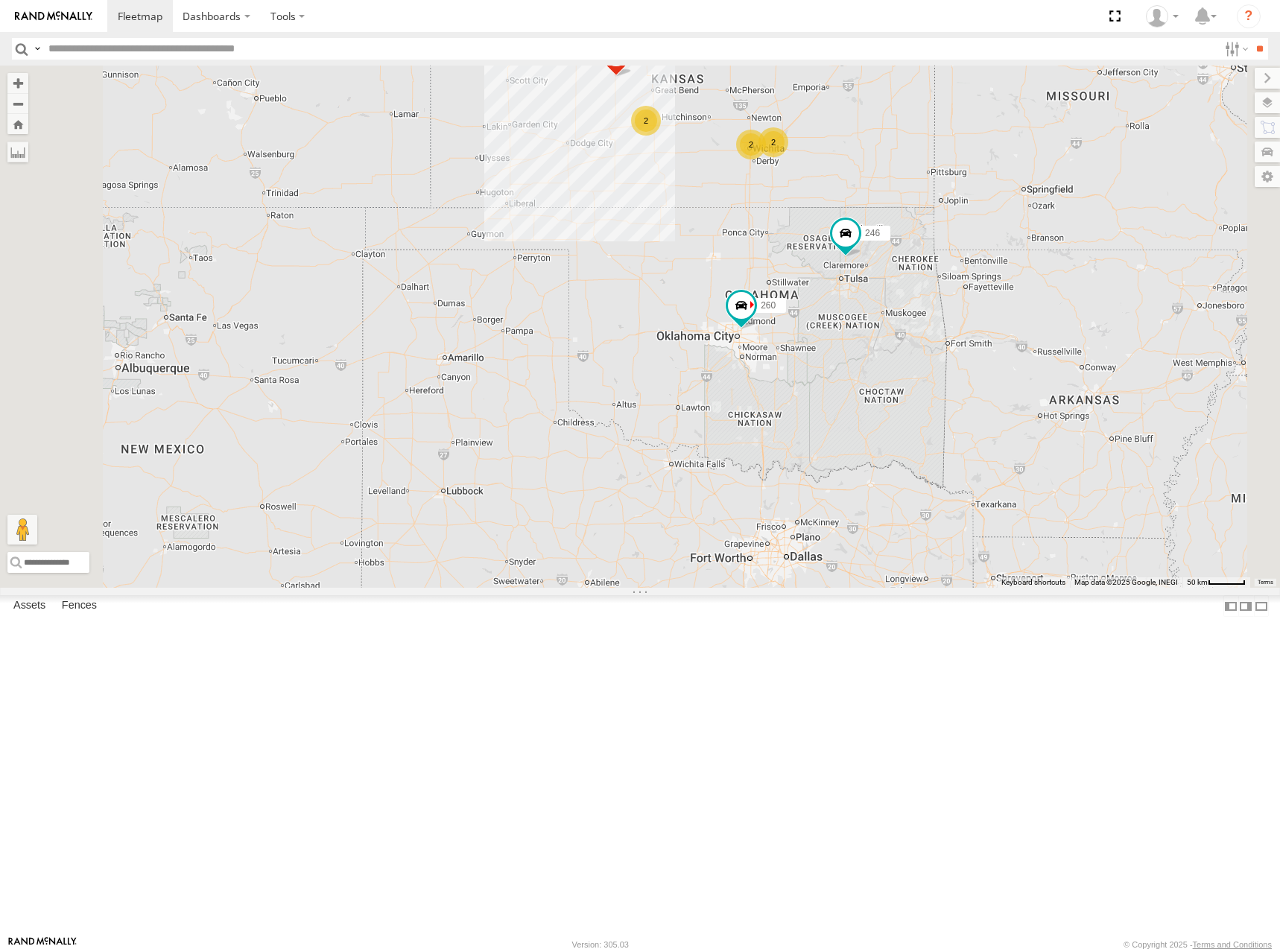
drag, startPoint x: 938, startPoint y: 172, endPoint x: 935, endPoint y: 208, distance: 36.1
click at [935, 208] on div "266 246 268 260 2 2 2" at bounding box center [640, 326] width 1280 height 522
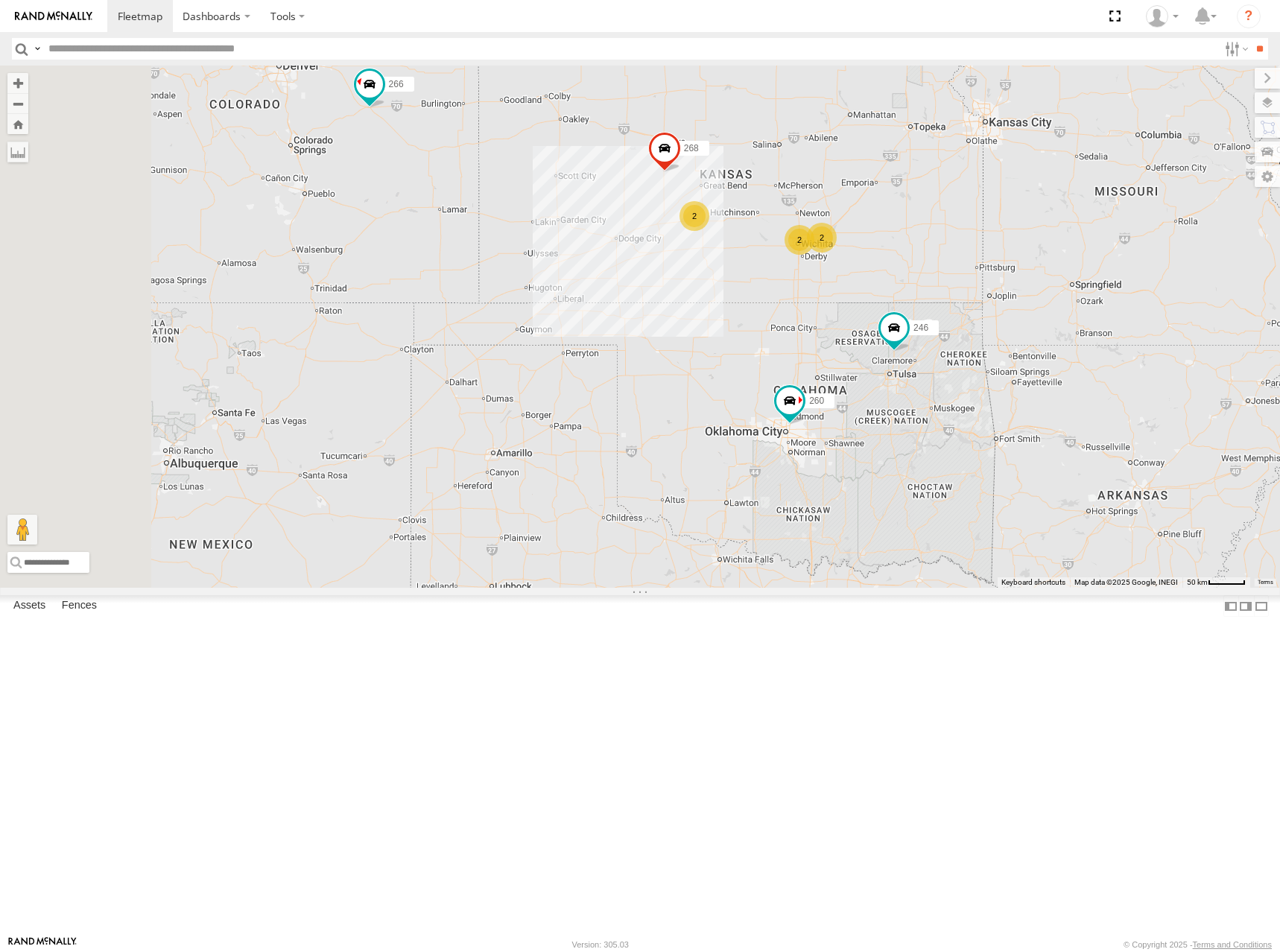
drag, startPoint x: 913, startPoint y: 202, endPoint x: 966, endPoint y: 276, distance: 91.0
click at [966, 276] on div "266 246 268 260 2 2 2" at bounding box center [640, 326] width 1280 height 522
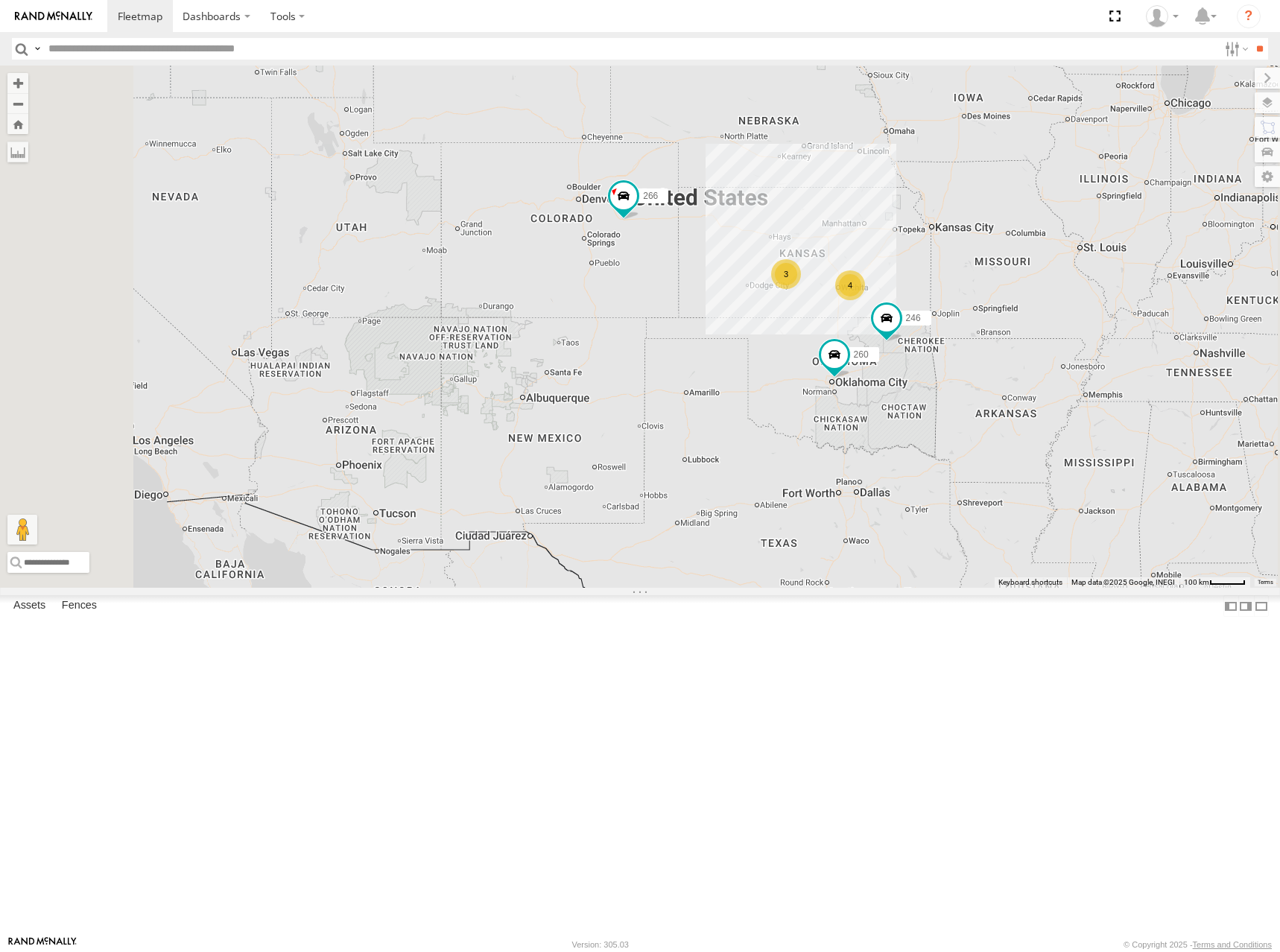
click at [927, 370] on div "266 246 260 4 3" at bounding box center [640, 326] width 1280 height 522
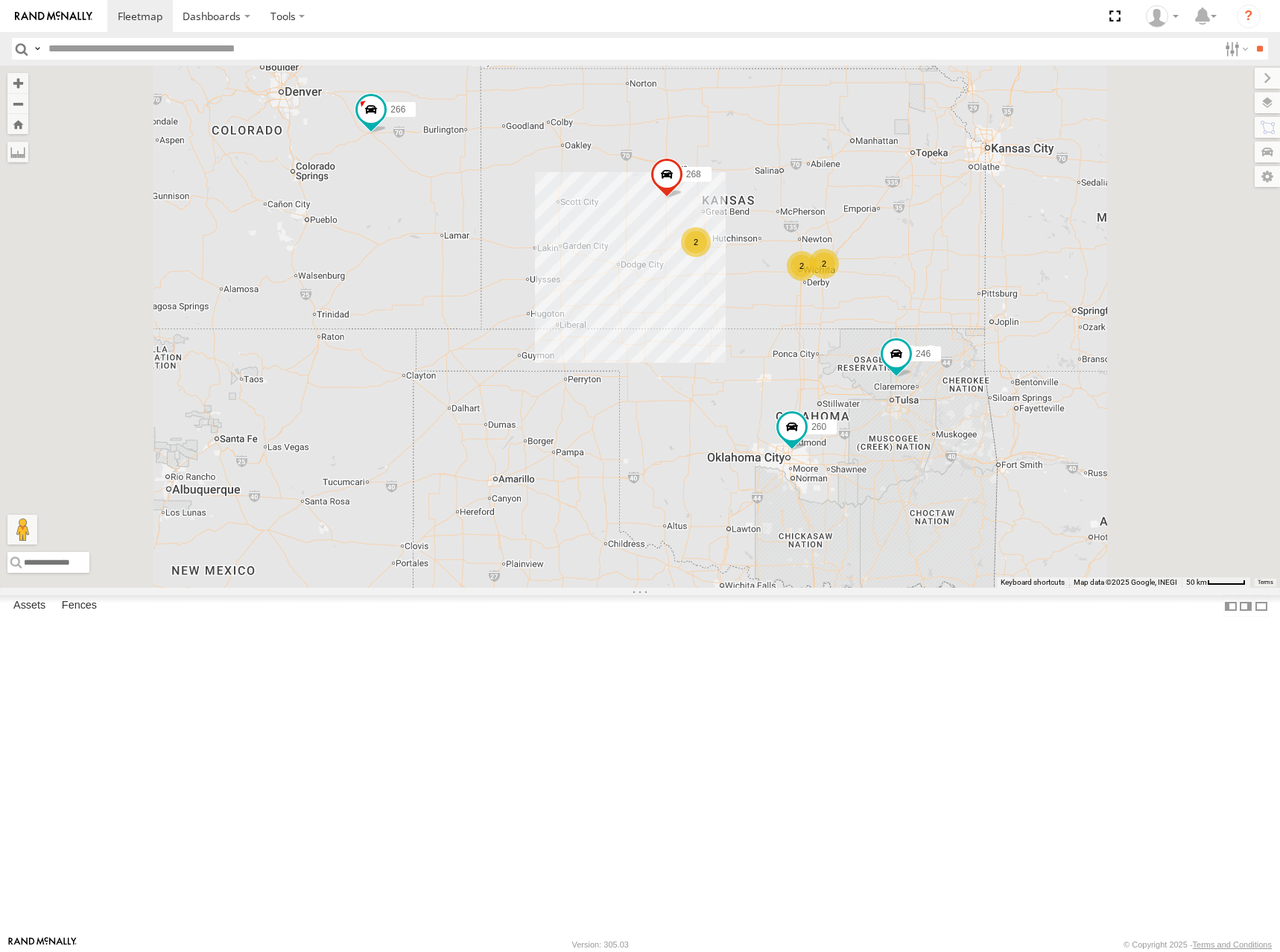
drag, startPoint x: 1079, startPoint y: 448, endPoint x: 1070, endPoint y: 438, distance: 13.5
click at [1070, 441] on div "266 246 260 2 2 2 268" at bounding box center [640, 326] width 1280 height 522
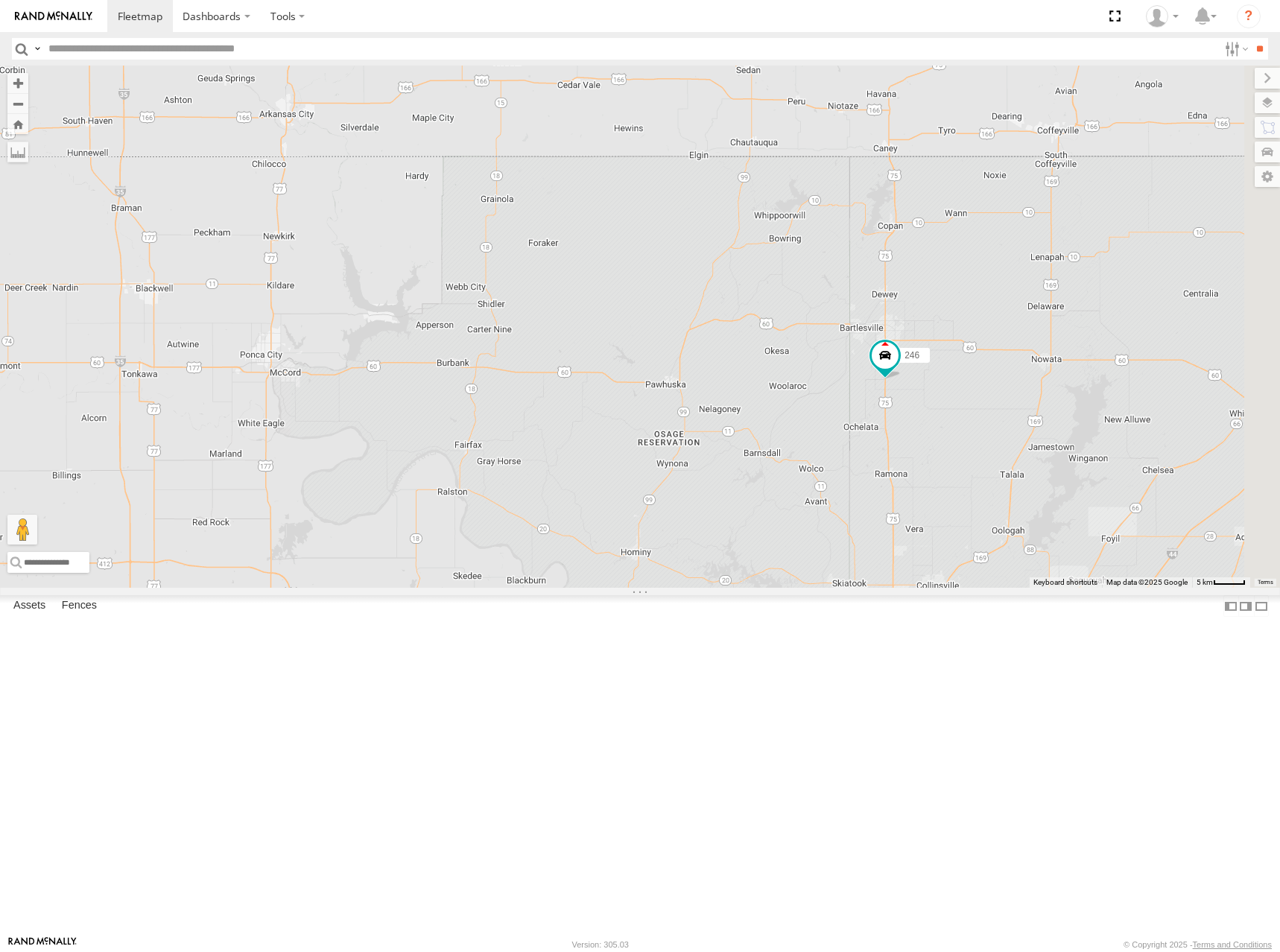
drag, startPoint x: 1084, startPoint y: 390, endPoint x: 1003, endPoint y: 382, distance: 81.4
click at [1003, 382] on div "246" at bounding box center [640, 326] width 1280 height 522
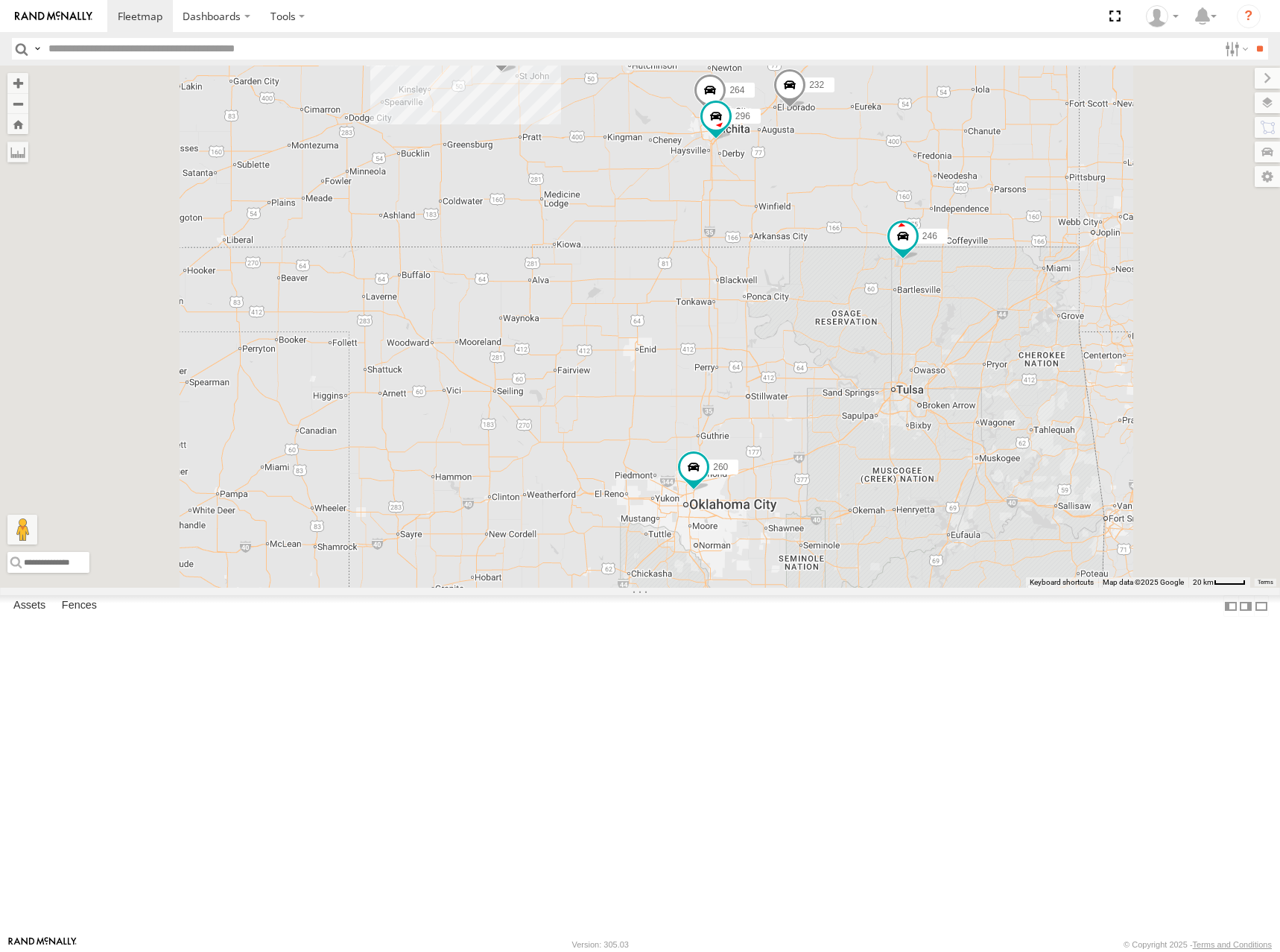
drag, startPoint x: 957, startPoint y: 341, endPoint x: 949, endPoint y: 350, distance: 12.0
click at [949, 350] on div "244 246 232 268 266 260 298 270 296 264" at bounding box center [640, 326] width 1280 height 522
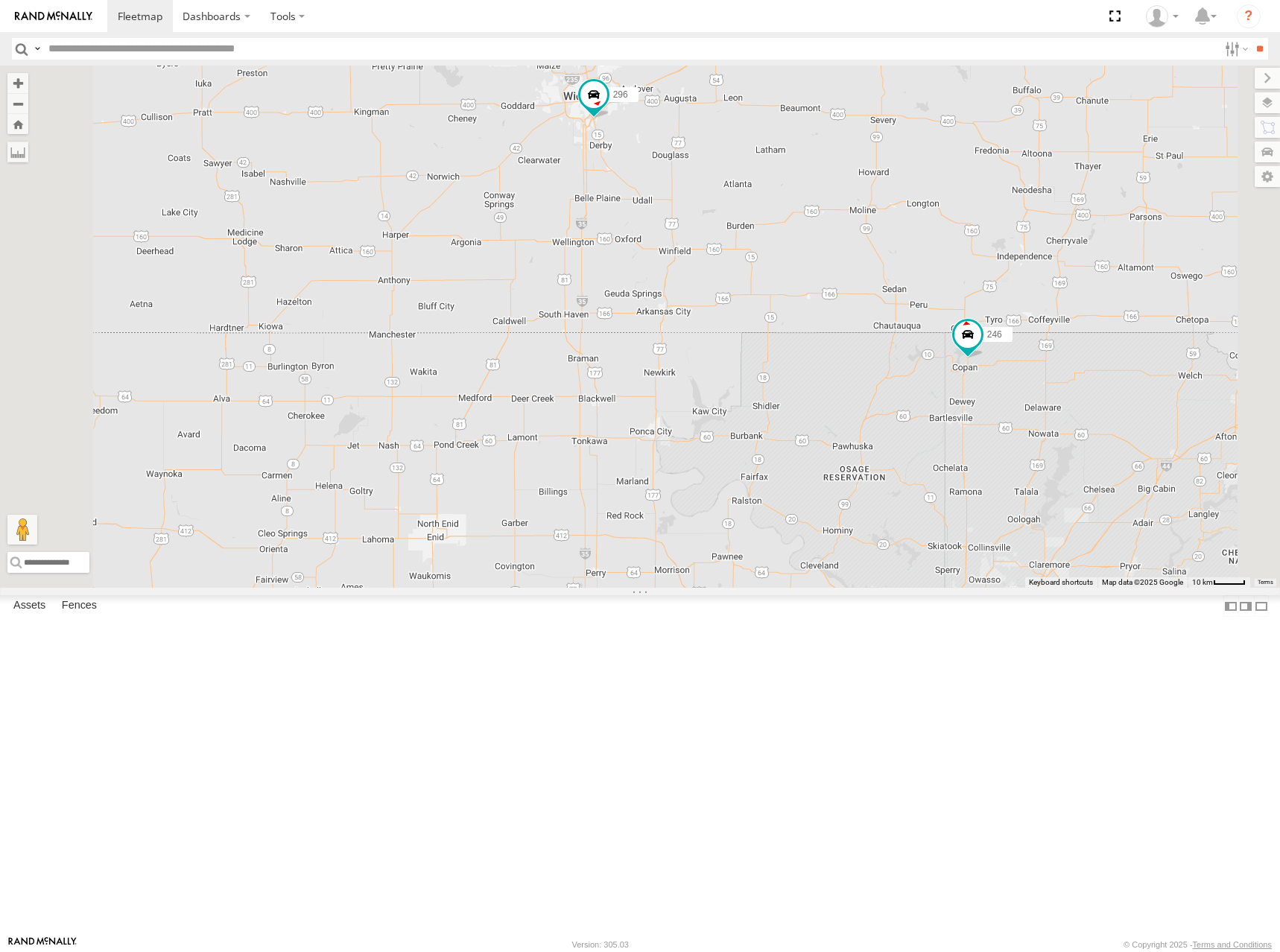
drag, startPoint x: 985, startPoint y: 329, endPoint x: 1060, endPoint y: 441, distance: 134.8
click at [1060, 441] on div "244 246 232 268 266 260 298 270 296 264" at bounding box center [640, 326] width 1280 height 522
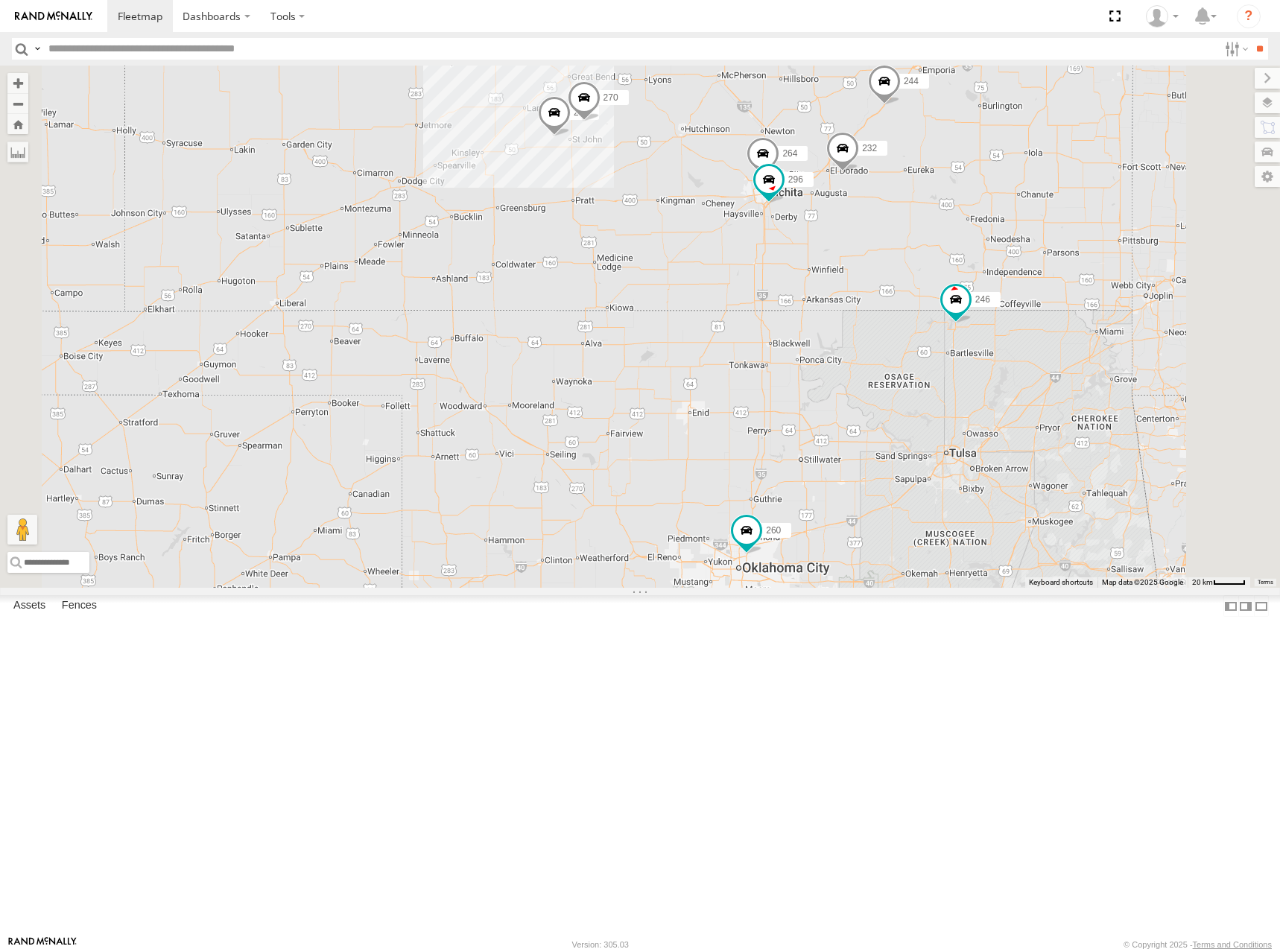
drag, startPoint x: 960, startPoint y: 390, endPoint x: 1016, endPoint y: 416, distance: 61.7
click at [1016, 416] on div "244 246 232 268 266 260 298 270 296 264" at bounding box center [640, 326] width 1280 height 522
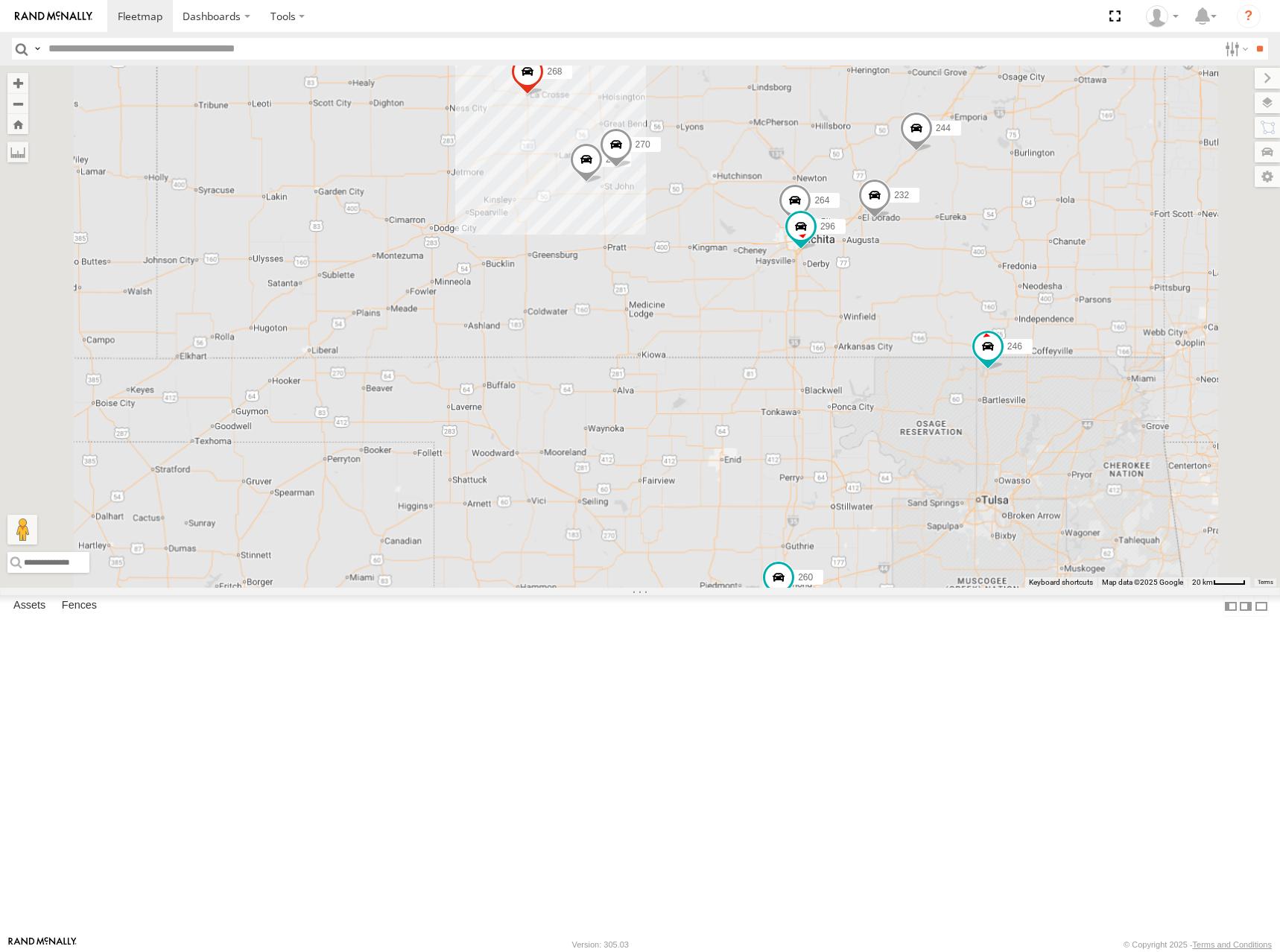
drag, startPoint x: 857, startPoint y: 329, endPoint x: 881, endPoint y: 374, distance: 51.0
click at [881, 374] on div "244 246 232 268 266 260 298 270 296 264" at bounding box center [640, 326] width 1280 height 522
drag, startPoint x: 906, startPoint y: 339, endPoint x: 781, endPoint y: 360, distance: 126.8
click at [781, 360] on div "244 246 232 268 266 260 298 270 296 264" at bounding box center [640, 326] width 1280 height 522
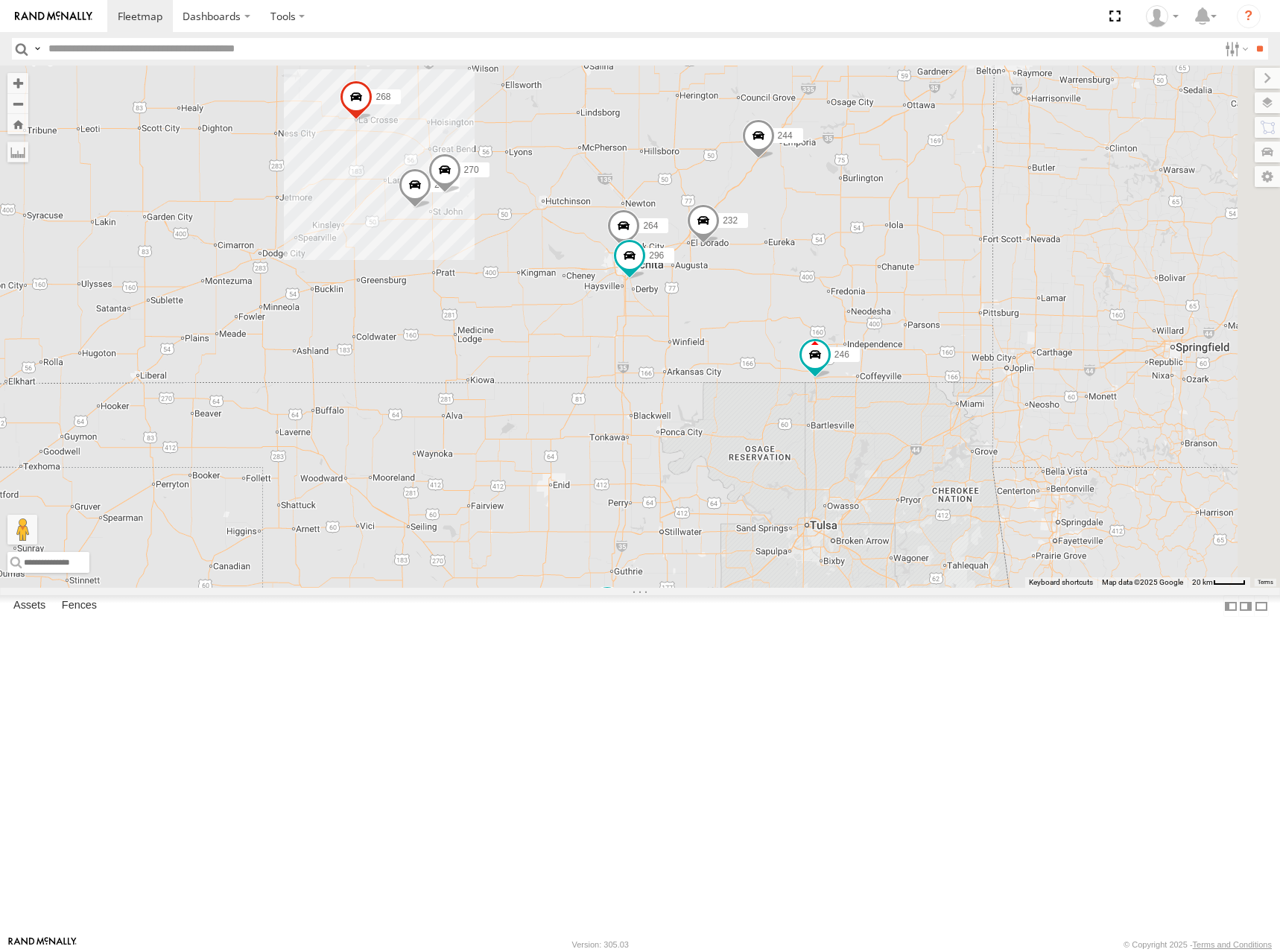
drag, startPoint x: 1080, startPoint y: 405, endPoint x: 1044, endPoint y: 409, distance: 36.2
click at [1044, 409] on div "244 246 298 270 232 296 268 264 260" at bounding box center [640, 326] width 1280 height 522
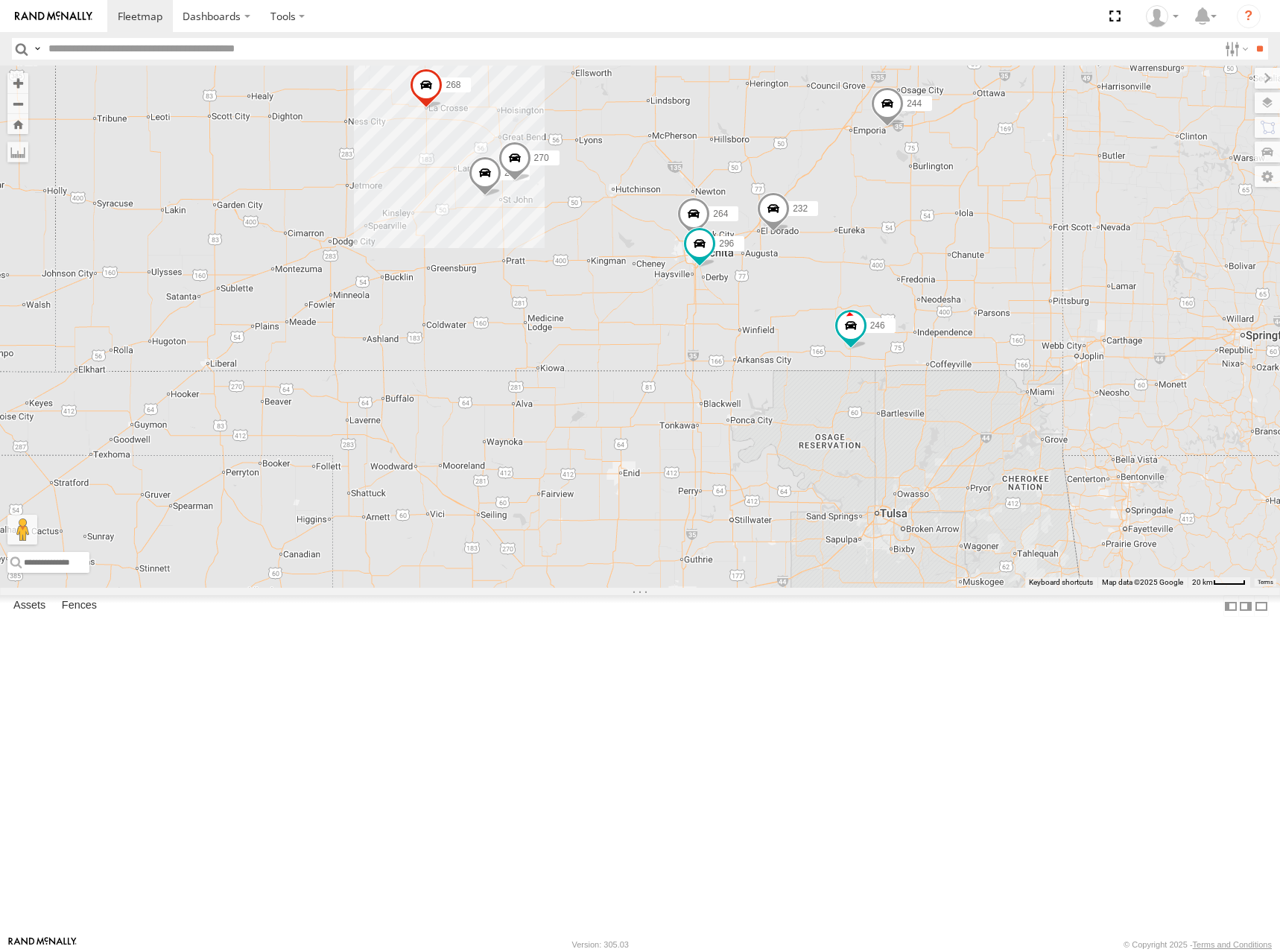
drag, startPoint x: 723, startPoint y: 471, endPoint x: 865, endPoint y: 455, distance: 142.9
click at [865, 455] on div "244 246 298 270 232 296 268 264 260" at bounding box center [640, 326] width 1280 height 522
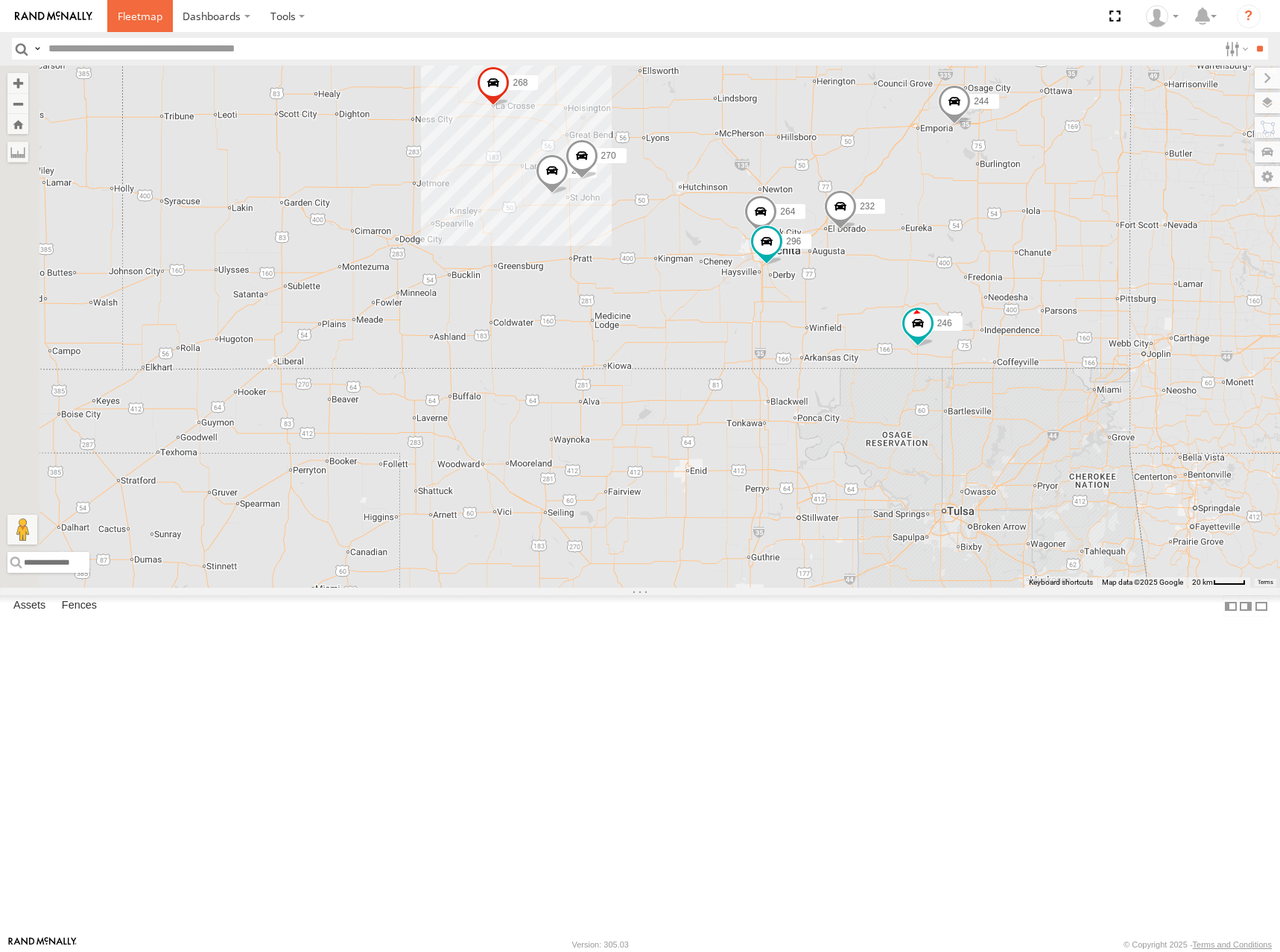
click at [123, 25] on link at bounding box center [140, 15] width 65 height 32
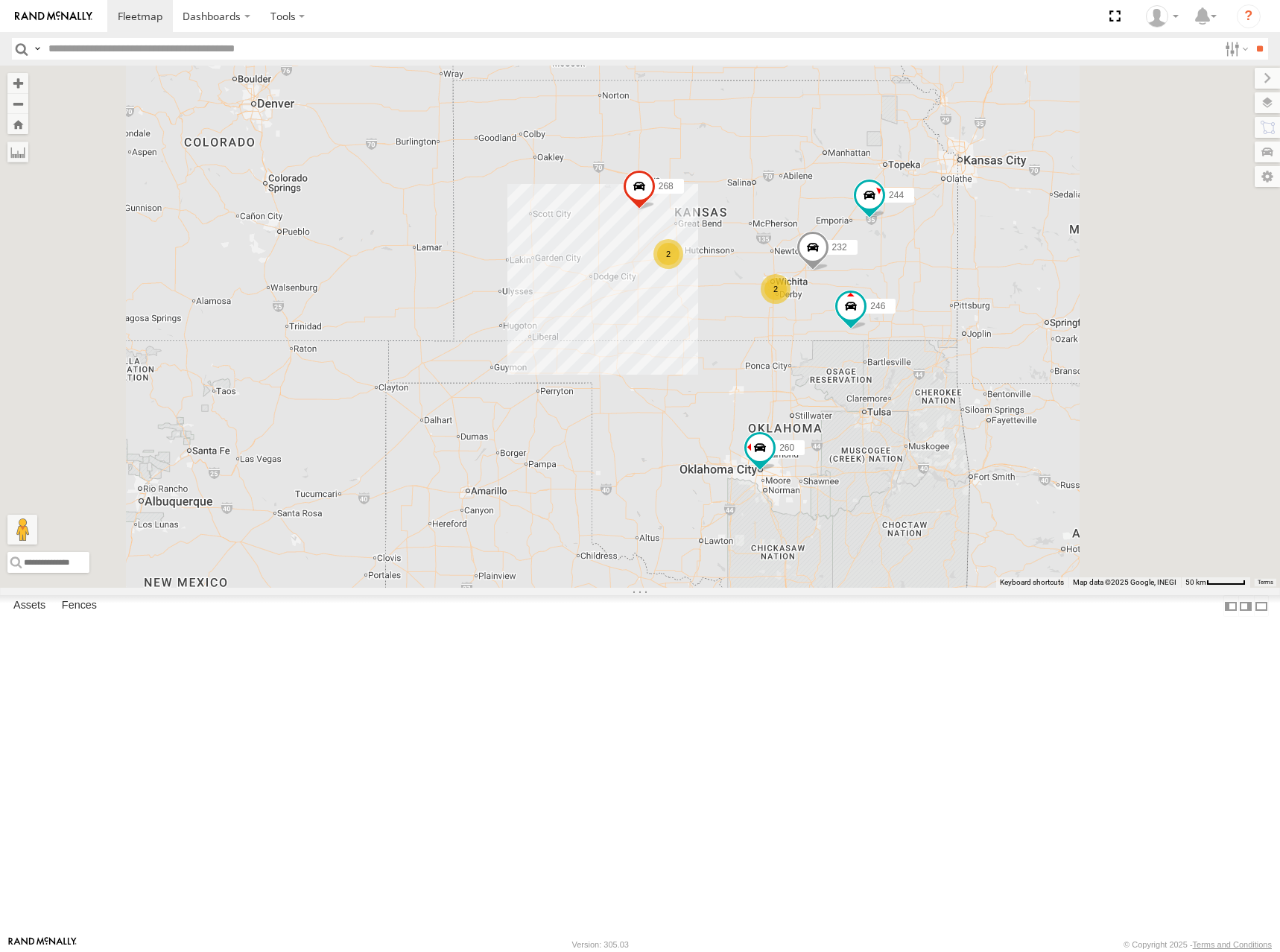
drag, startPoint x: 778, startPoint y: 477, endPoint x: 756, endPoint y: 412, distance: 68.6
click at [738, 397] on div "266 244 246 2 232 2 268 260" at bounding box center [640, 326] width 1280 height 522
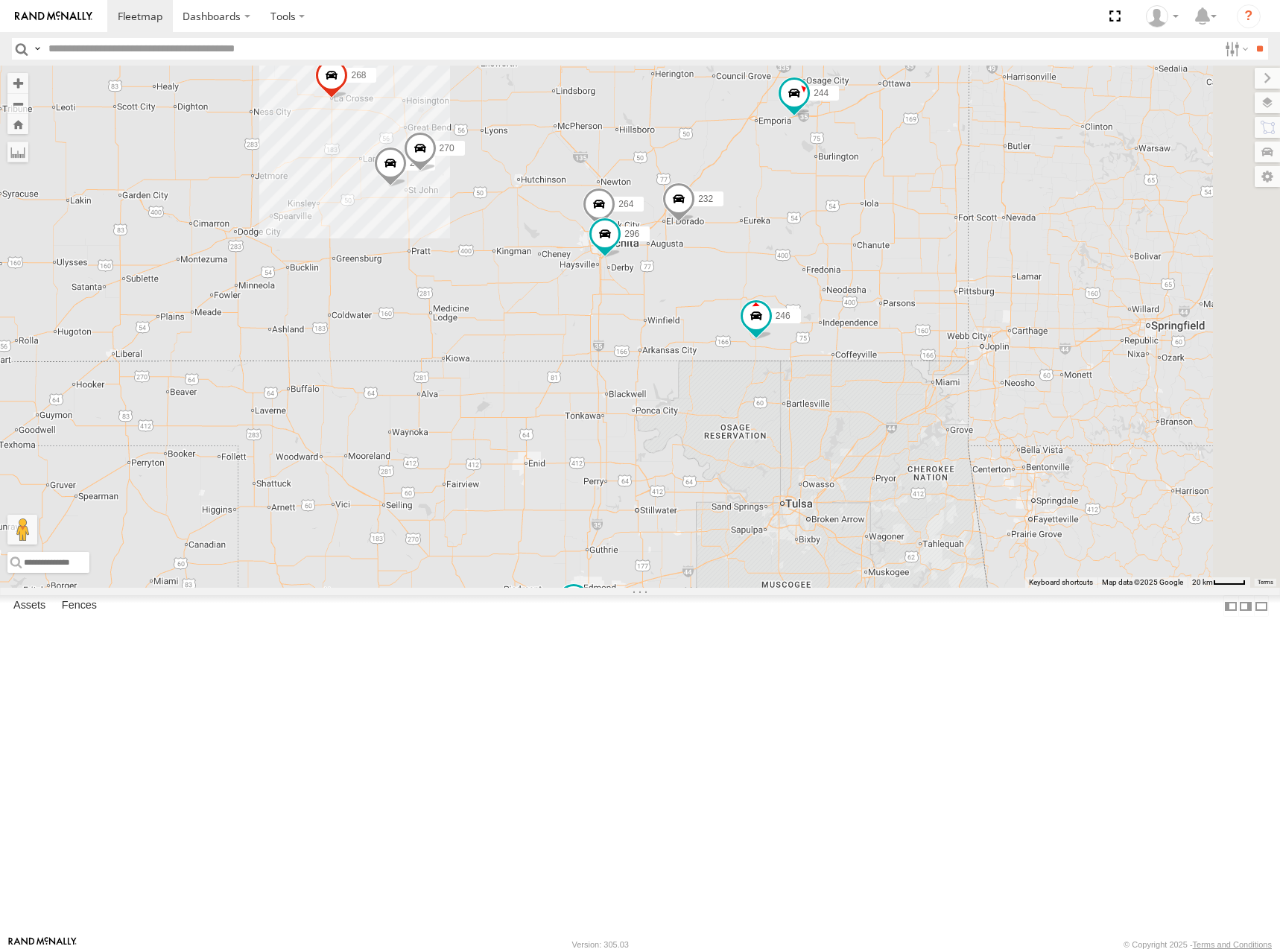
drag, startPoint x: 1048, startPoint y: 364, endPoint x: 688, endPoint y: 385, distance: 360.6
click at [688, 385] on div "266 244 246 232 268 260 298 270 296 264" at bounding box center [640, 326] width 1280 height 522
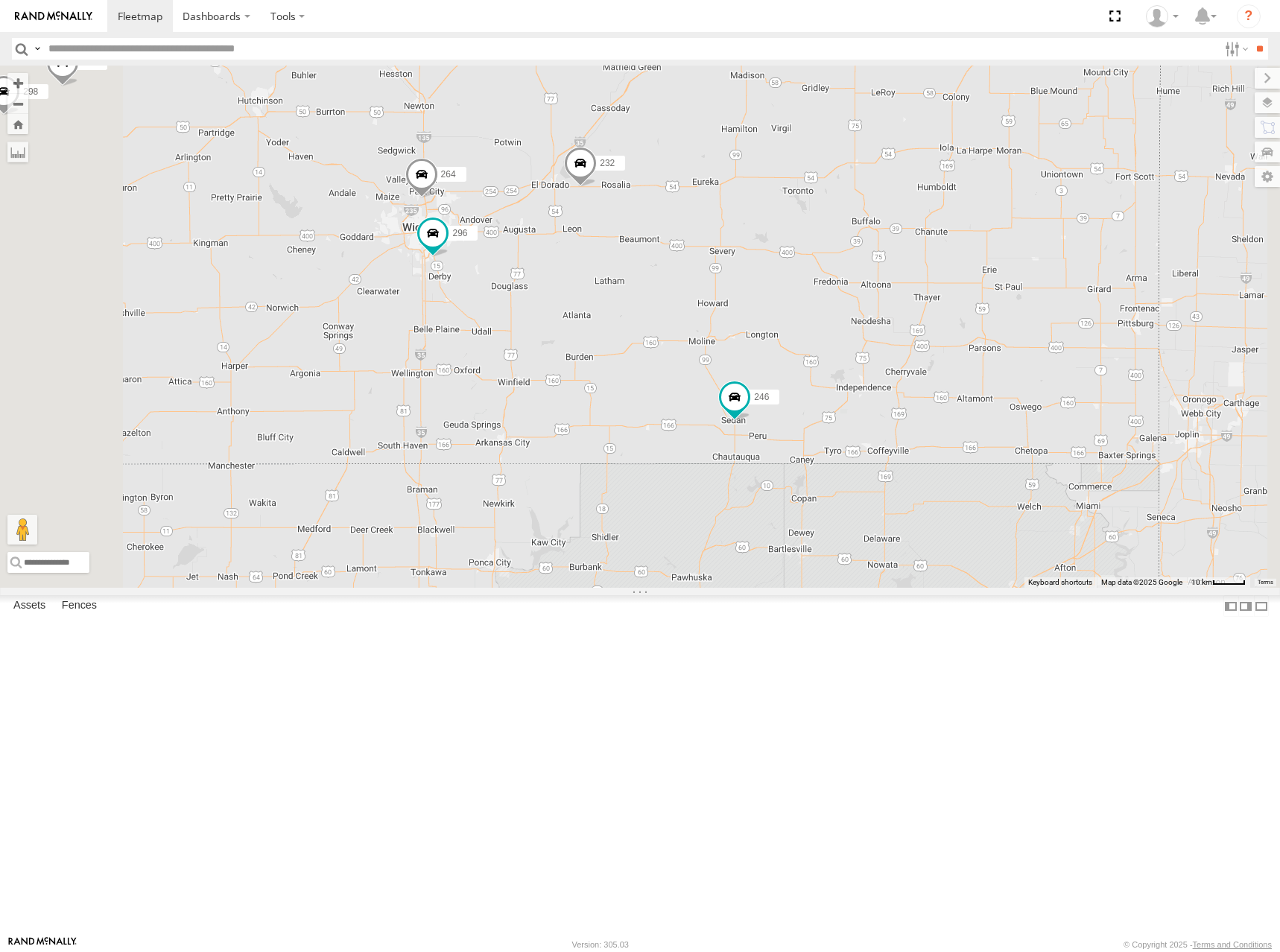
drag, startPoint x: 895, startPoint y: 410, endPoint x: 930, endPoint y: 380, distance: 46.1
click at [930, 380] on div "266 244 246 232 268 260 298 270 296 264" at bounding box center [640, 326] width 1280 height 522
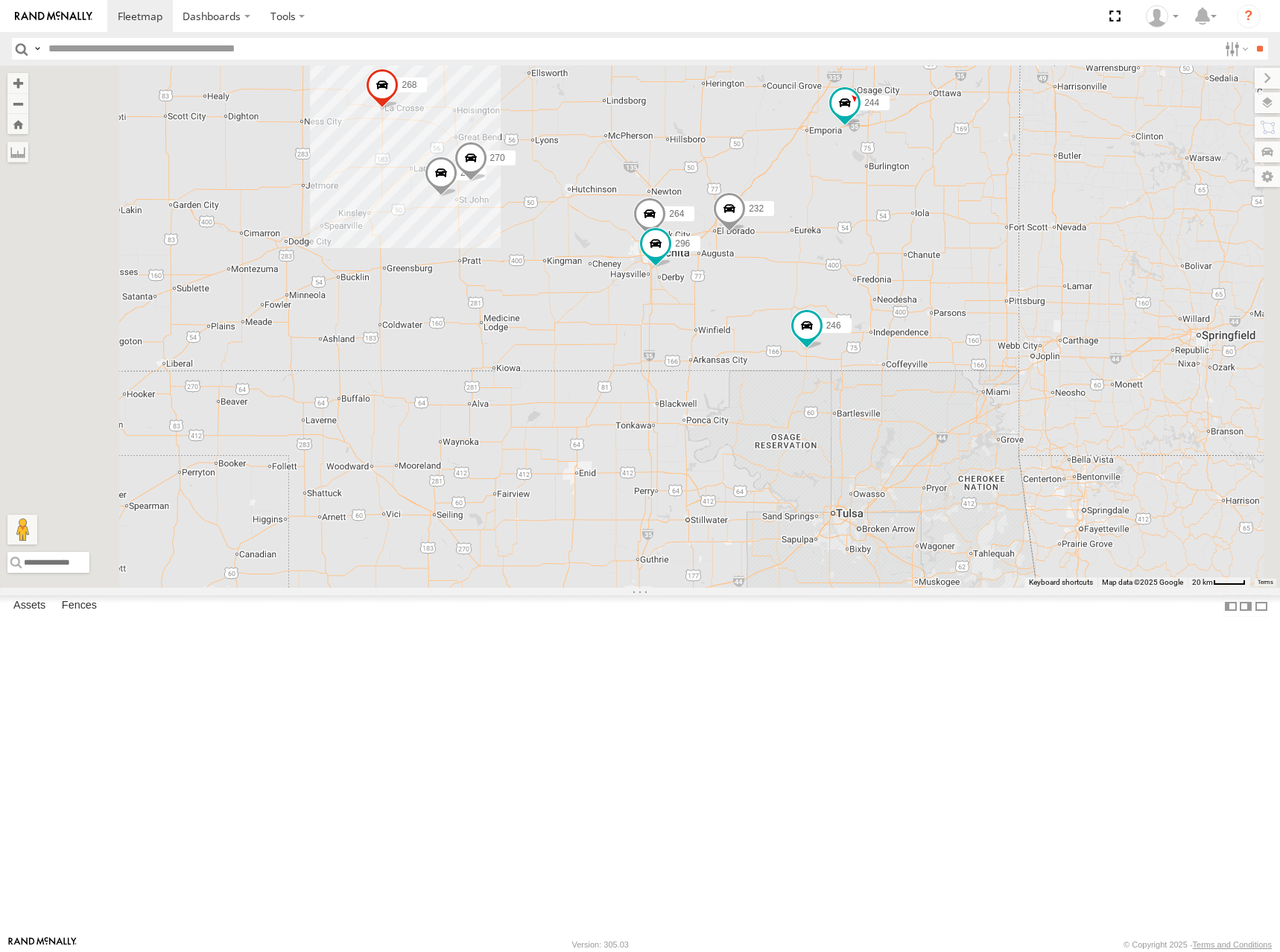
drag, startPoint x: 905, startPoint y: 444, endPoint x: 1022, endPoint y: 438, distance: 117.2
click at [1022, 438] on div "266 244 246 232 268 260 298 270 296 264" at bounding box center [640, 326] width 1280 height 522
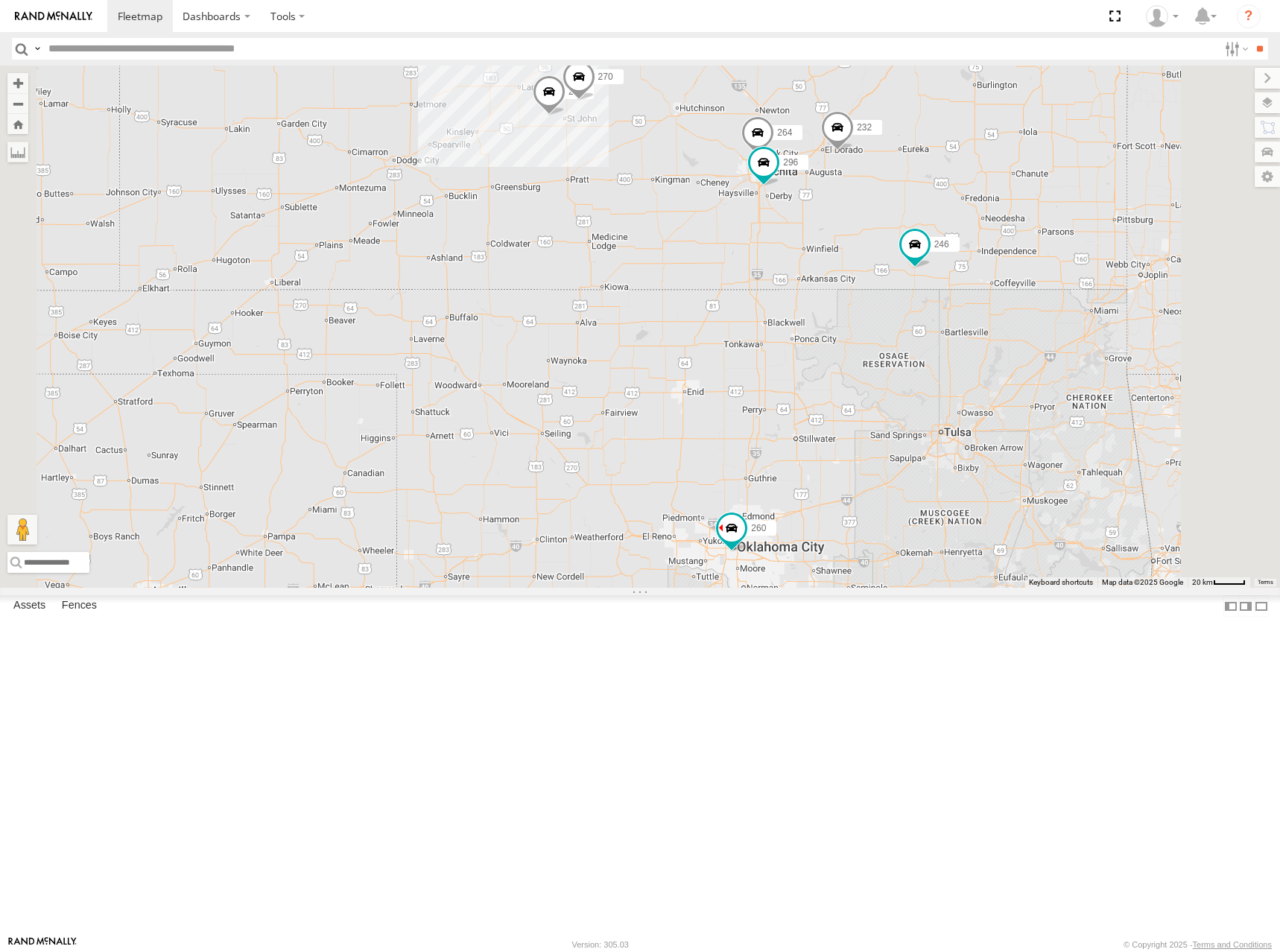
drag, startPoint x: 947, startPoint y: 512, endPoint x: 992, endPoint y: 437, distance: 87.5
click at [992, 437] on div "266 244 246 232 268 260 298 270 296 264" at bounding box center [640, 326] width 1280 height 522
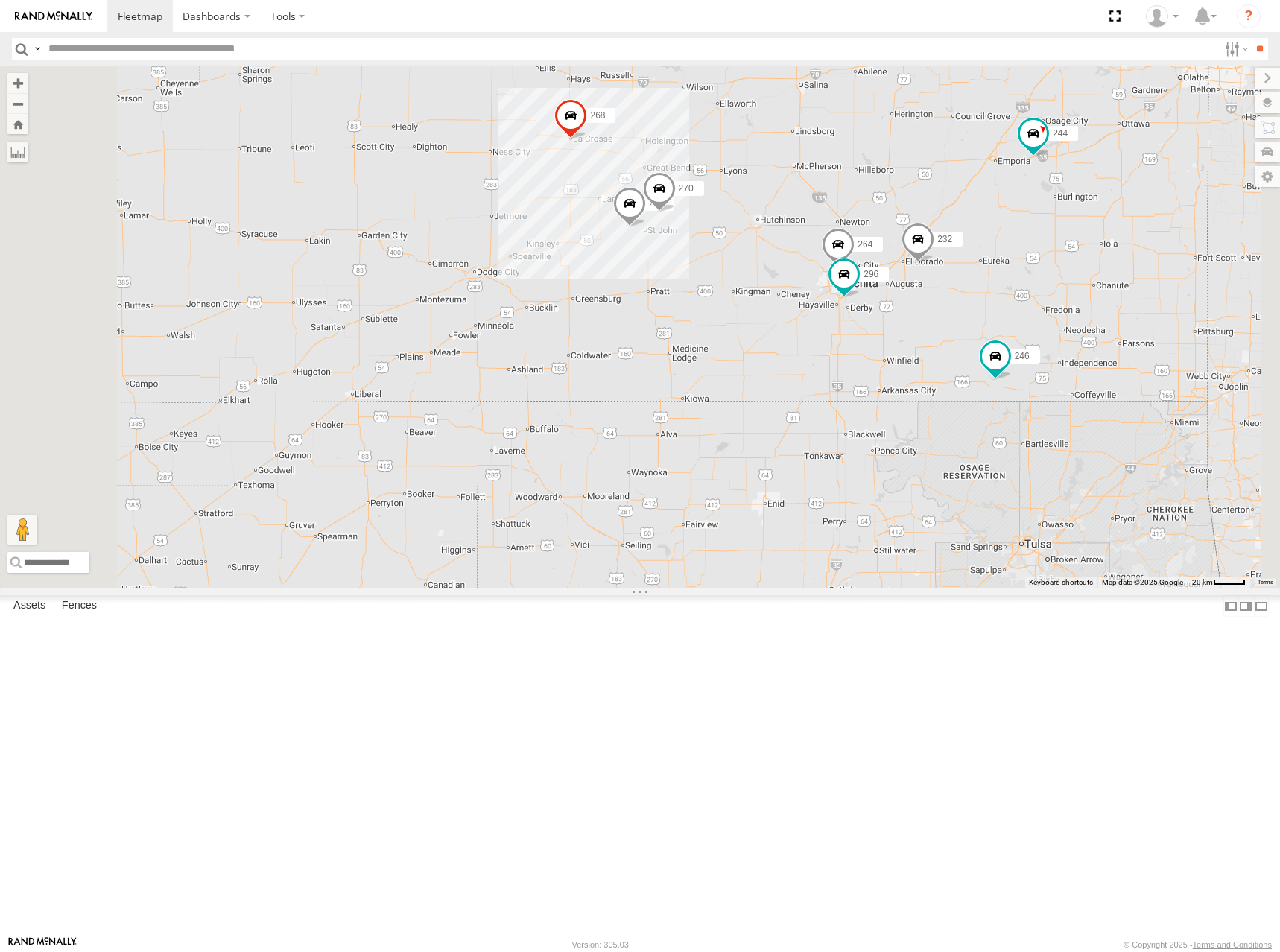
drag, startPoint x: 826, startPoint y: 363, endPoint x: 878, endPoint y: 452, distance: 103.1
click at [908, 484] on div "266 244 246 232 268 260 298 270 296 264" at bounding box center [640, 326] width 1280 height 522
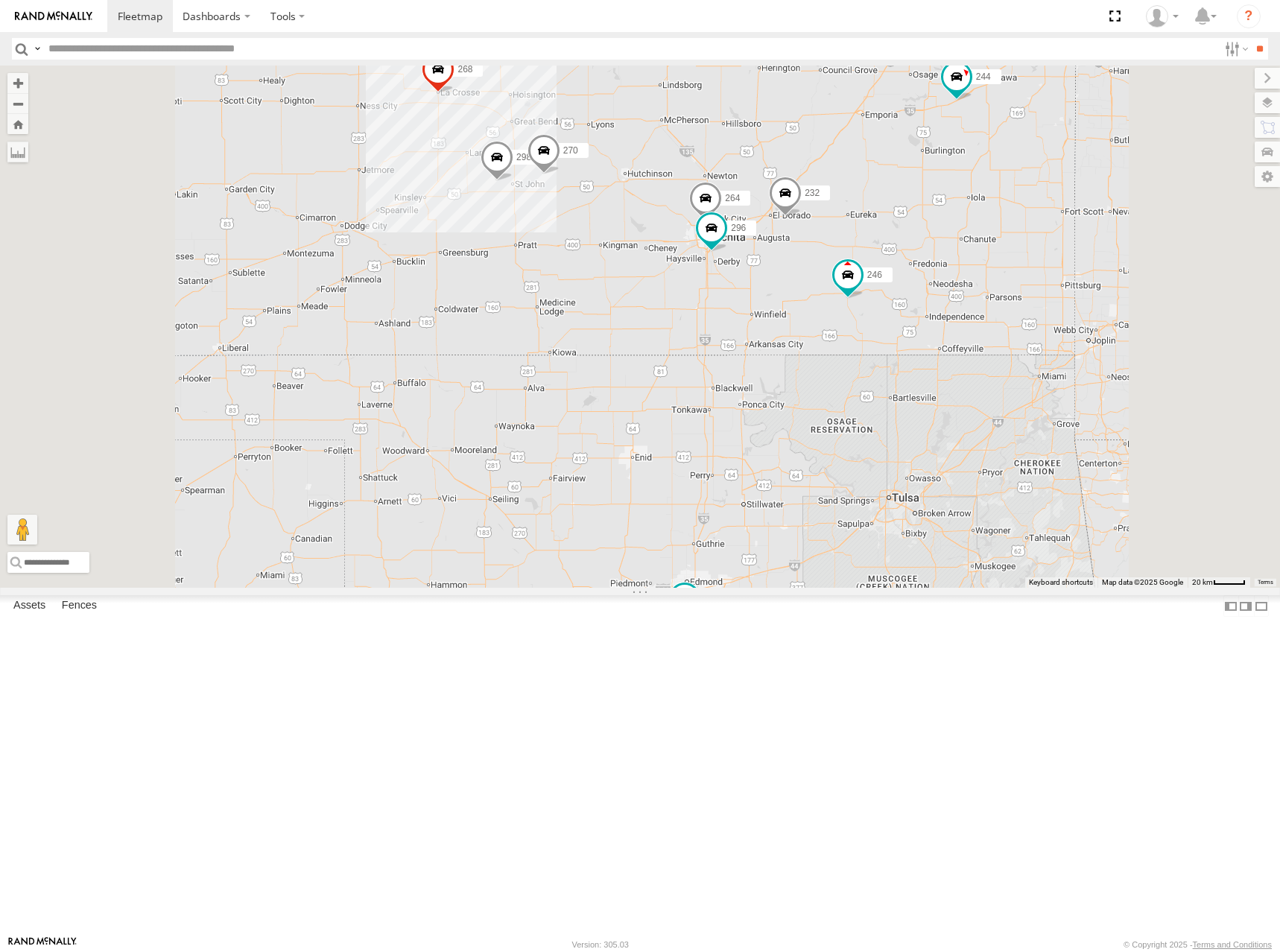
drag, startPoint x: 1063, startPoint y: 193, endPoint x: 1065, endPoint y: 206, distance: 13.2
click at [1065, 206] on div "244 246 298 270 232 296 268 264 260" at bounding box center [640, 326] width 1280 height 522
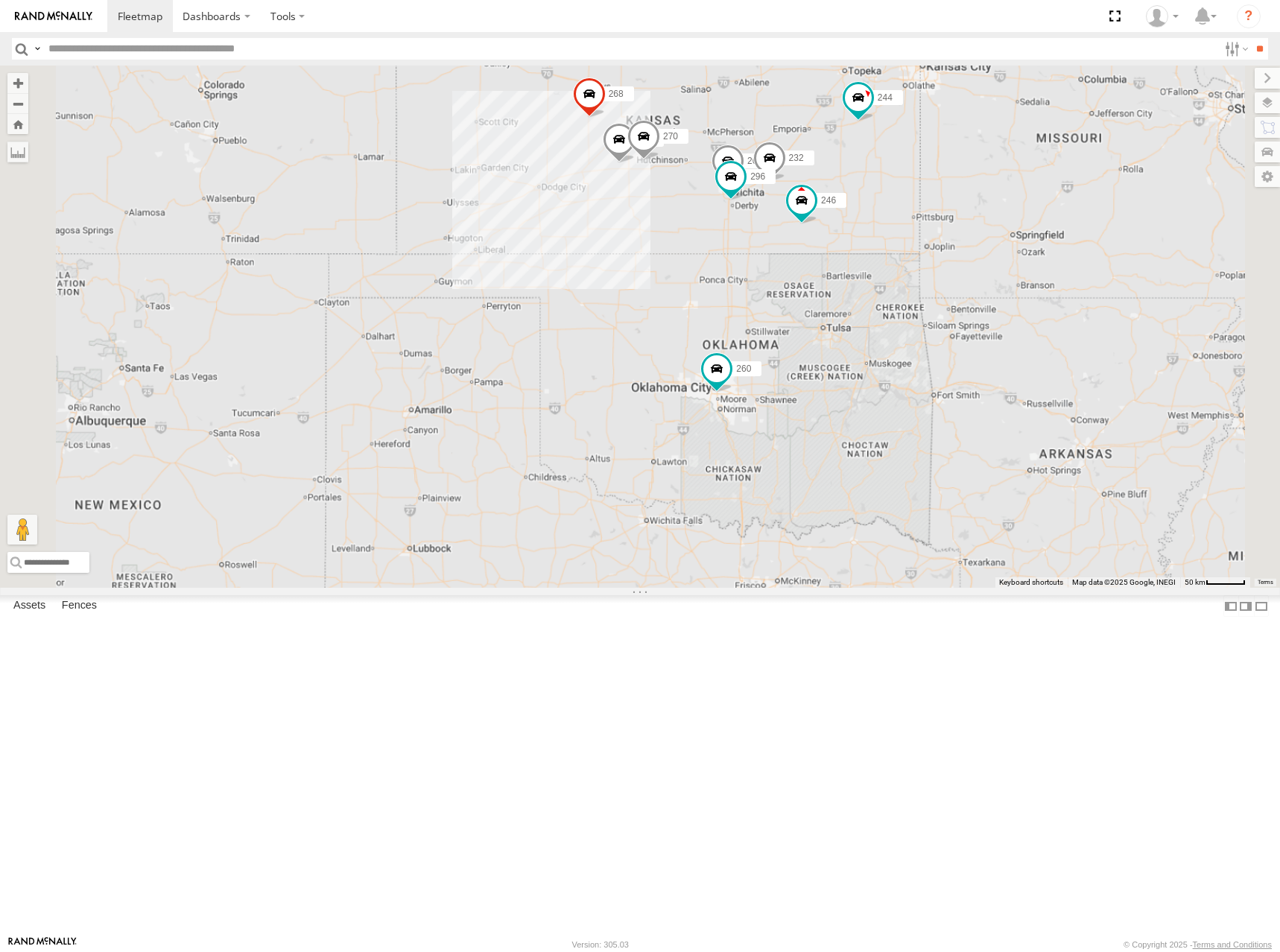
drag, startPoint x: 959, startPoint y: 187, endPoint x: 935, endPoint y: 222, distance: 42.4
click at [935, 222] on div "244 246 298 270 232 296 268 264 260" at bounding box center [640, 326] width 1280 height 522
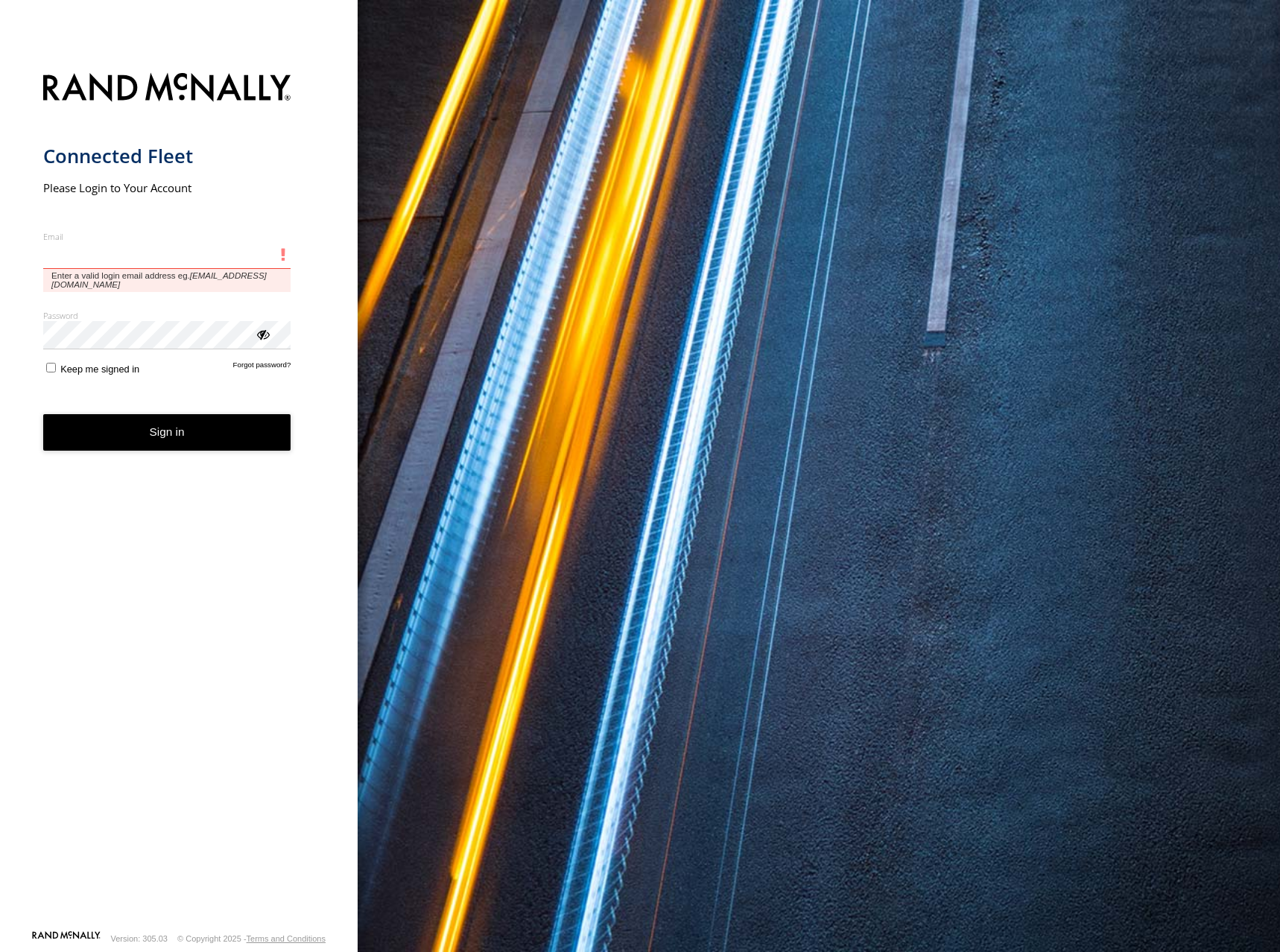
type input "**********"
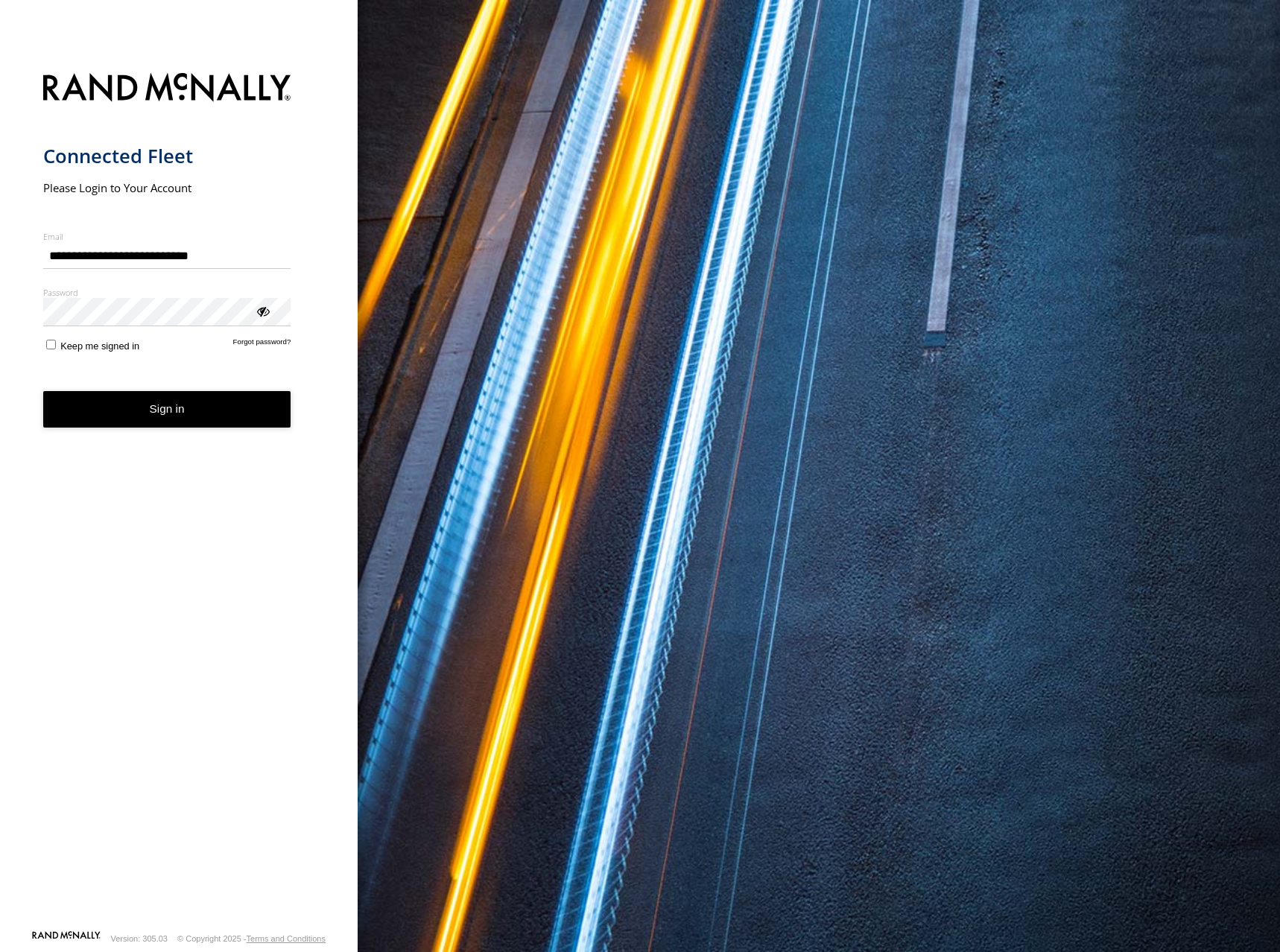
click at [138, 443] on form "**********" at bounding box center [179, 497] width 272 height 866
click at [145, 417] on button "Sign in" at bounding box center [167, 409] width 248 height 36
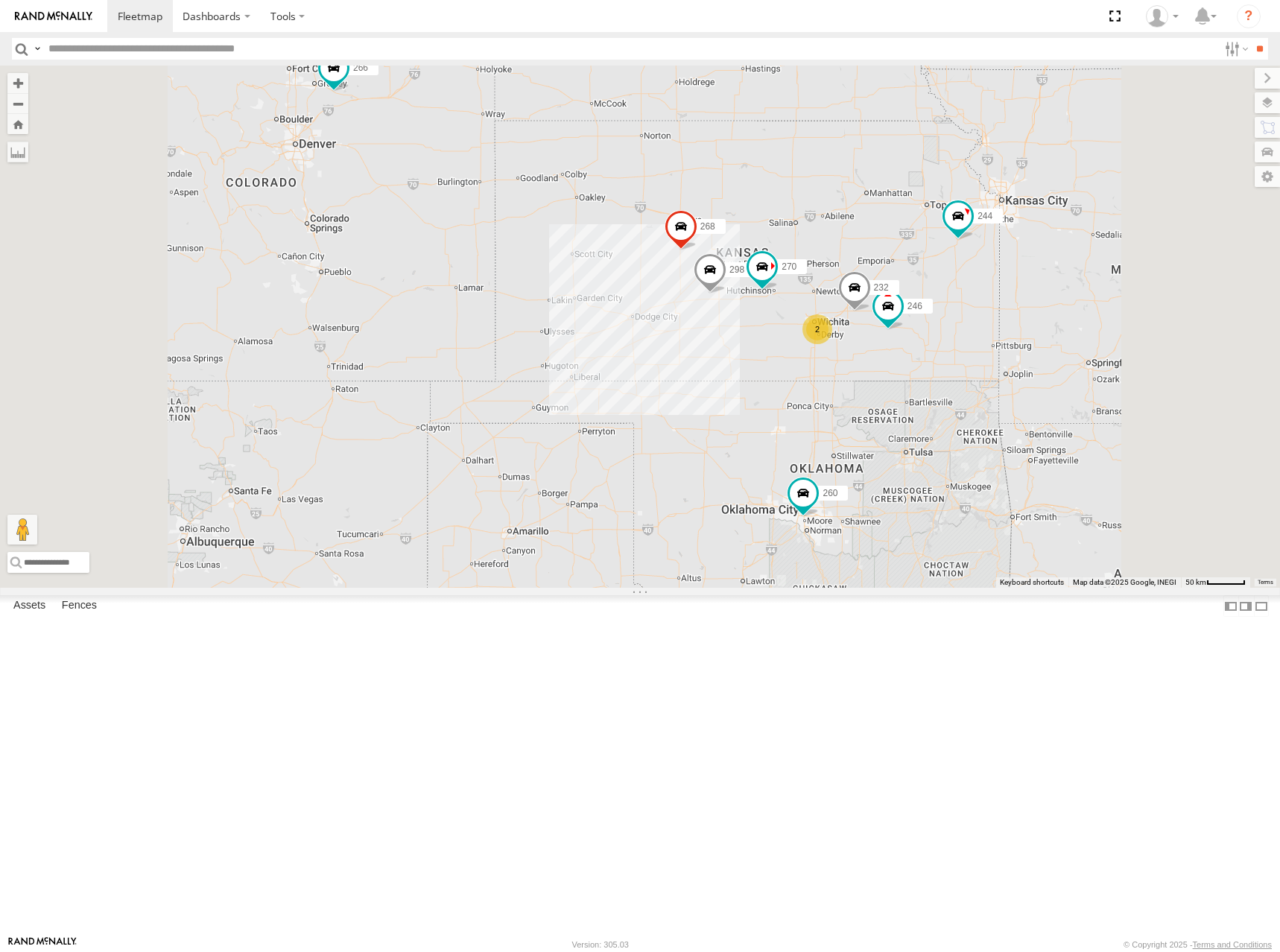
drag, startPoint x: 899, startPoint y: 322, endPoint x: 900, endPoint y: 308, distance: 14.0
click at [900, 308] on div "266 244 246 298 270 232 2 268 260" at bounding box center [640, 326] width 1280 height 522
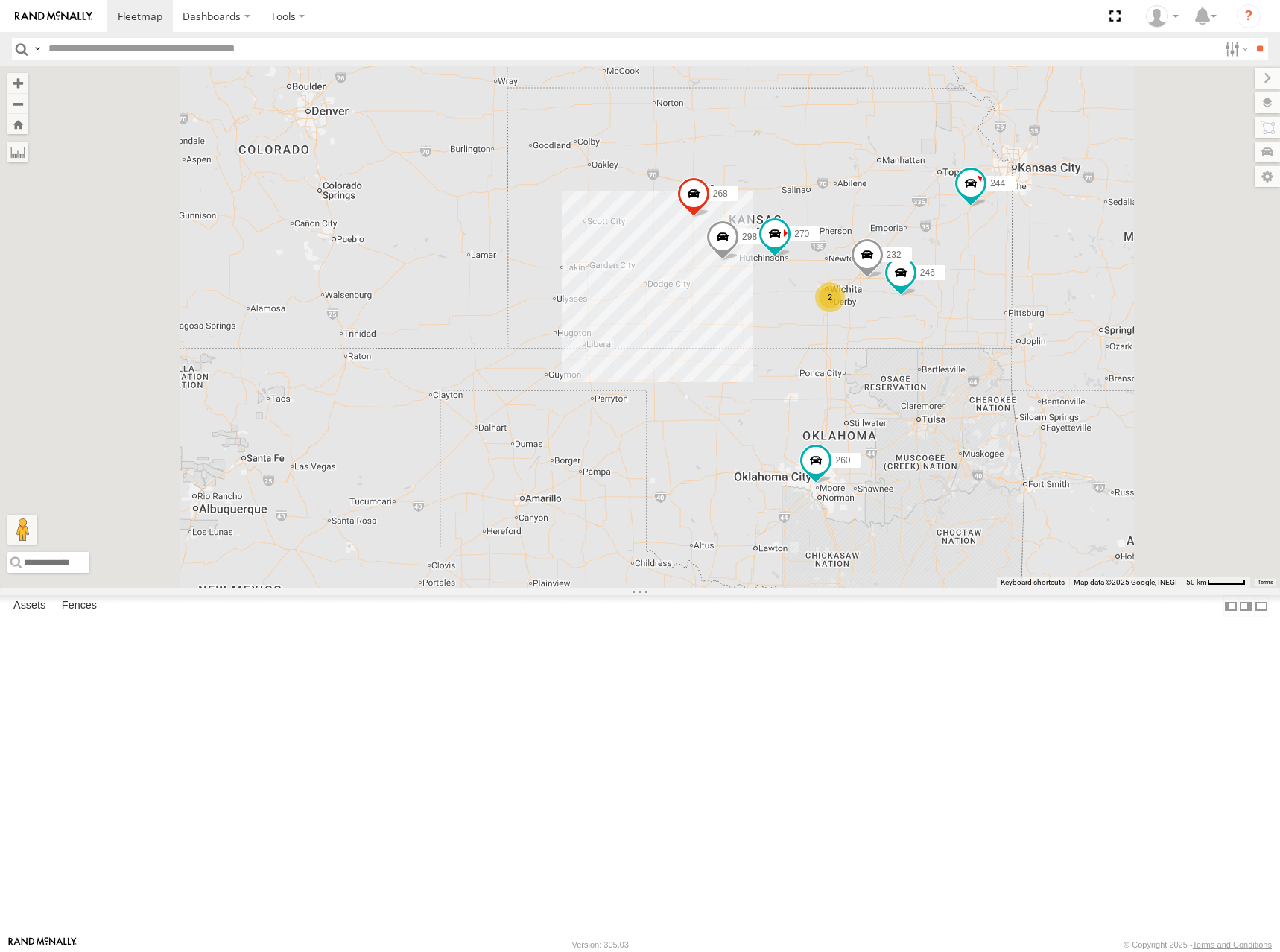
drag, startPoint x: 1016, startPoint y: 268, endPoint x: 1027, endPoint y: 252, distance: 19.4
click at [1027, 252] on div "266 244 246 298 270 232 2 268 260" at bounding box center [640, 326] width 1280 height 522
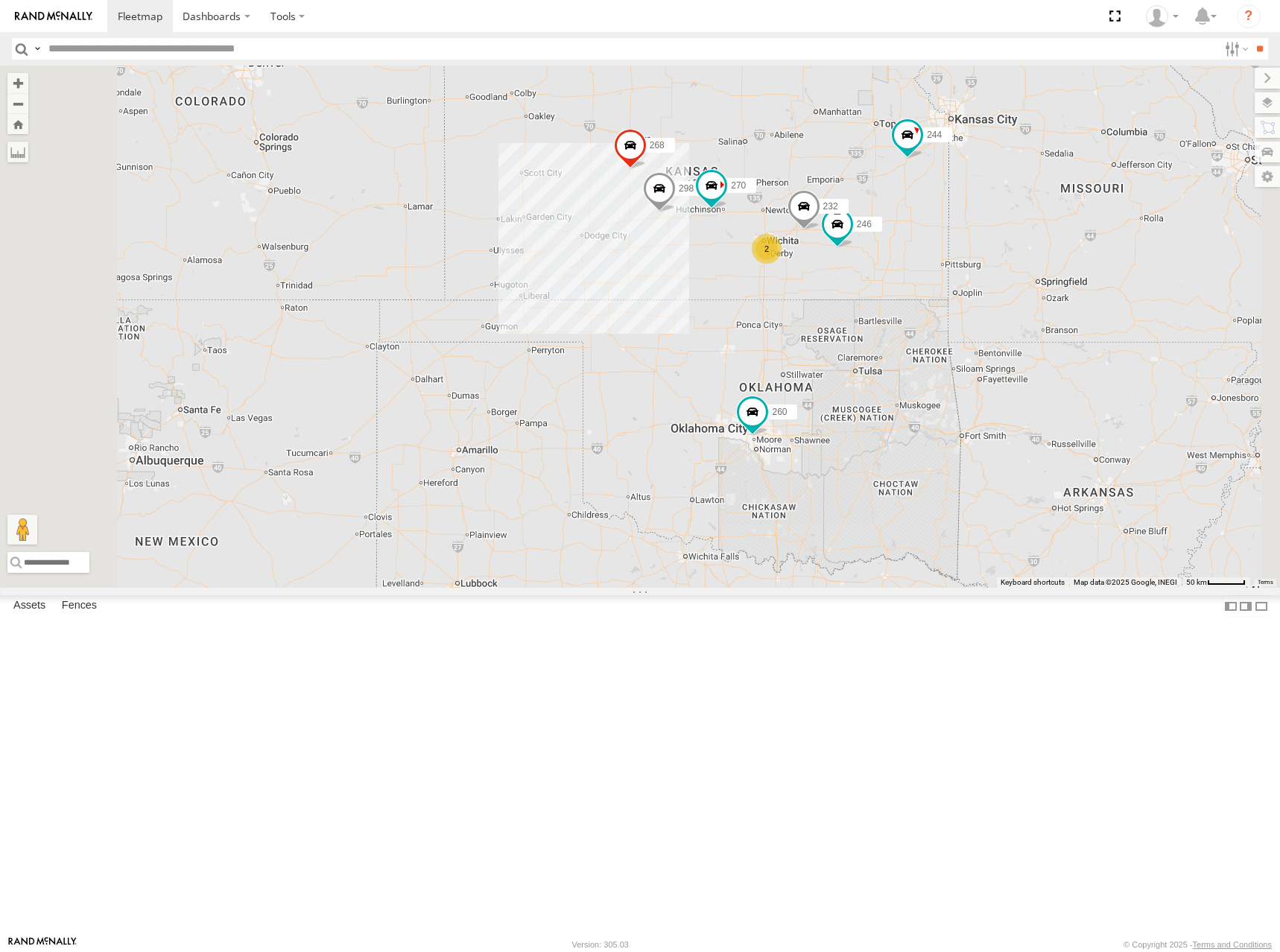
drag, startPoint x: 1027, startPoint y: 318, endPoint x: 1006, endPoint y: 291, distance: 34.2
click at [1006, 291] on div "266 244 246 298 270 232 268 260 2" at bounding box center [640, 326] width 1280 height 522
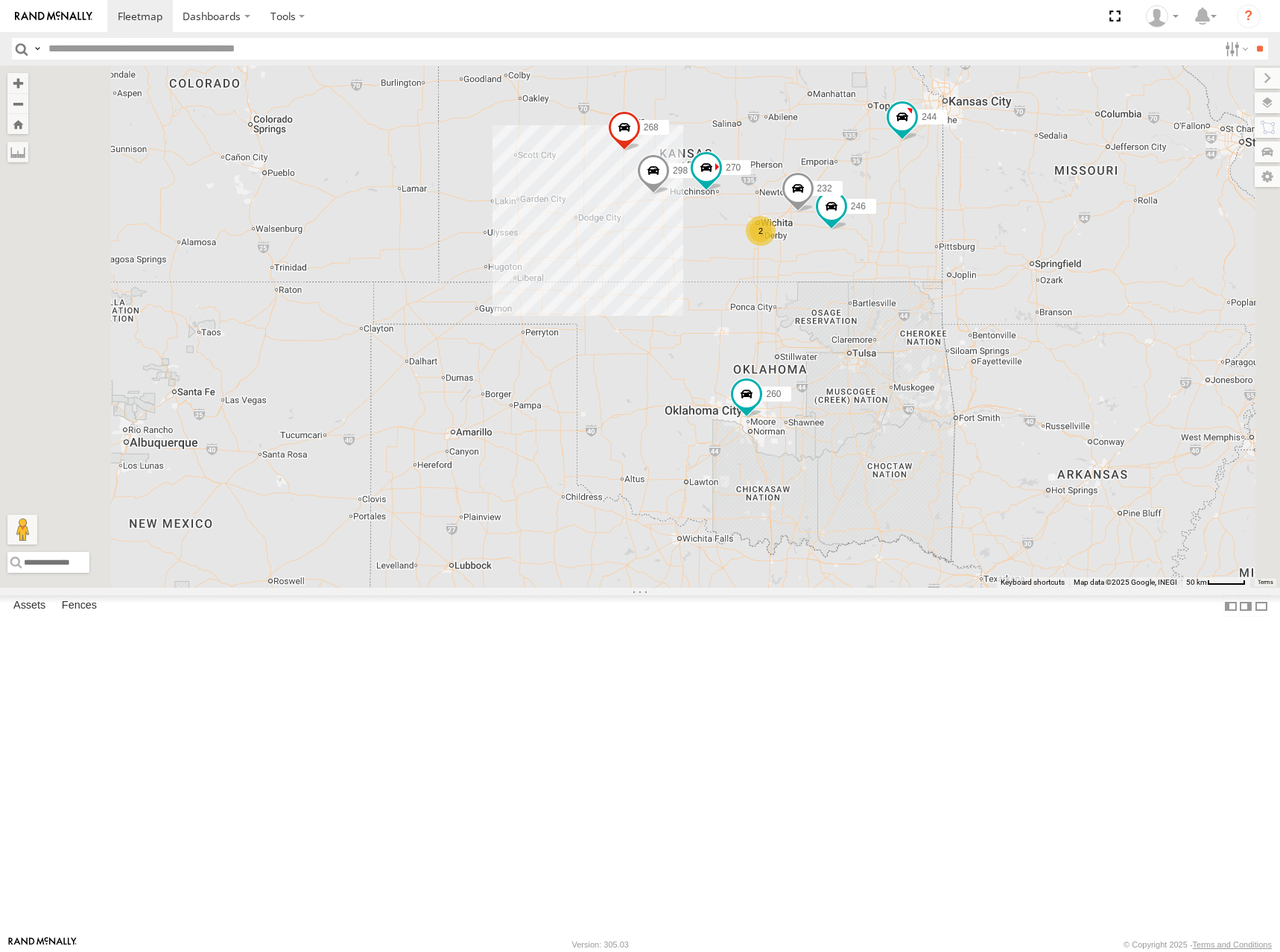
click at [895, 270] on div "266 244 246 298 270 232 268 260 2" at bounding box center [640, 326] width 1280 height 522
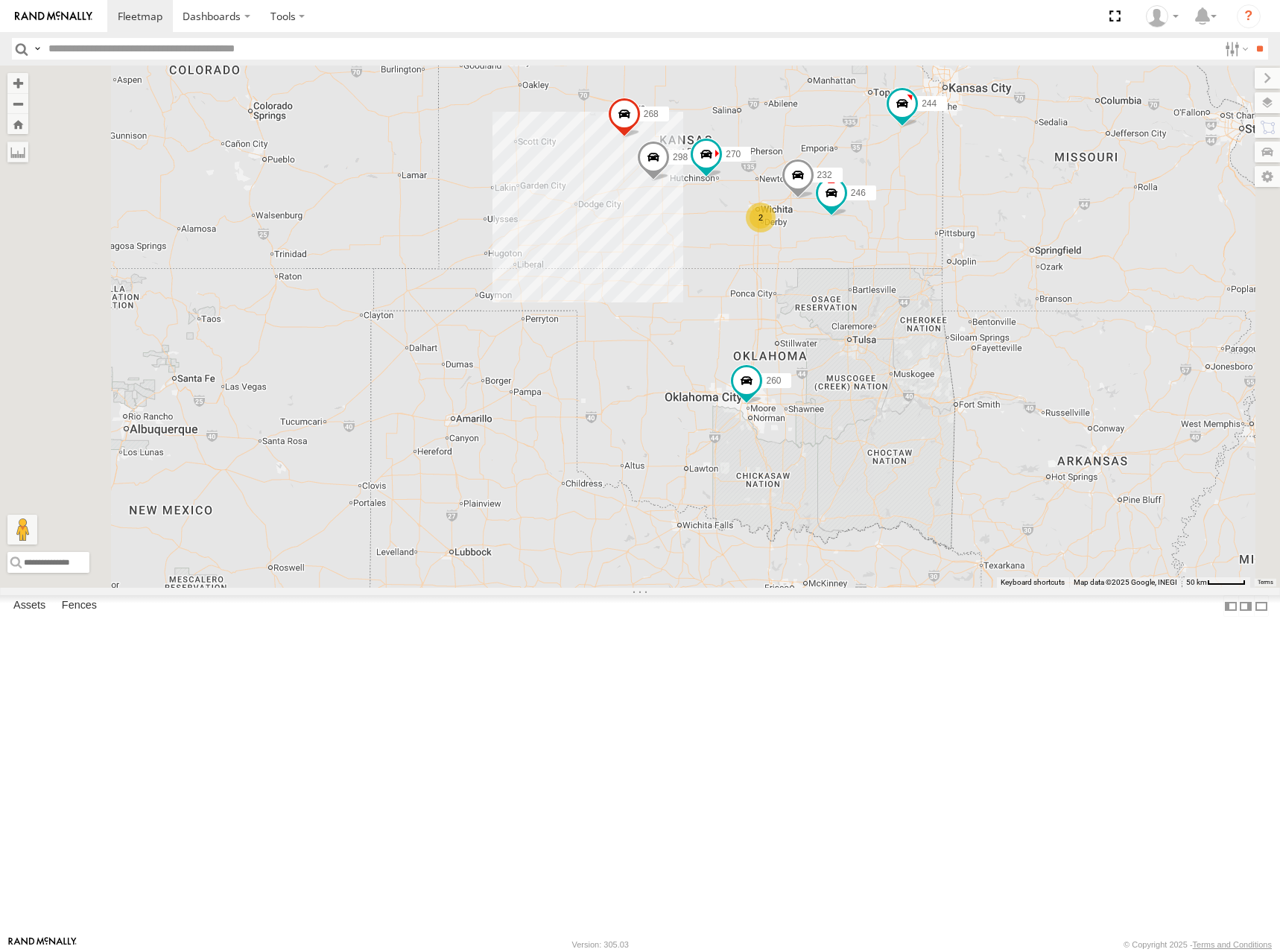
drag, startPoint x: 1064, startPoint y: 209, endPoint x: 1090, endPoint y: 200, distance: 27.5
click at [1090, 200] on div "266 244 246 298 270 232 268 260 2" at bounding box center [640, 326] width 1280 height 522
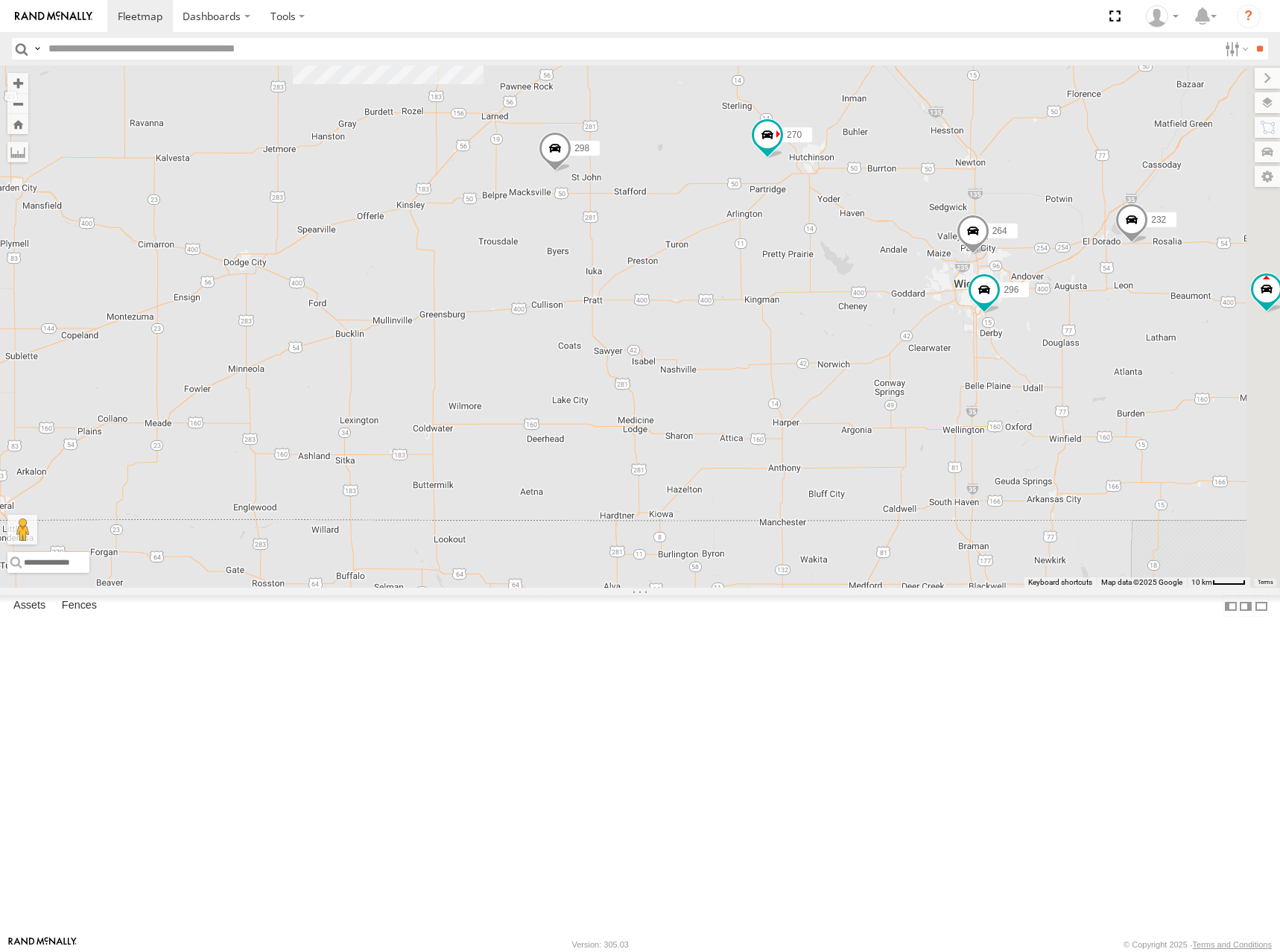
drag, startPoint x: 1003, startPoint y: 305, endPoint x: 855, endPoint y: 271, distance: 151.9
click at [855, 271] on div "266 244 246 298 270 232 268 260 296 264" at bounding box center [640, 326] width 1280 height 522
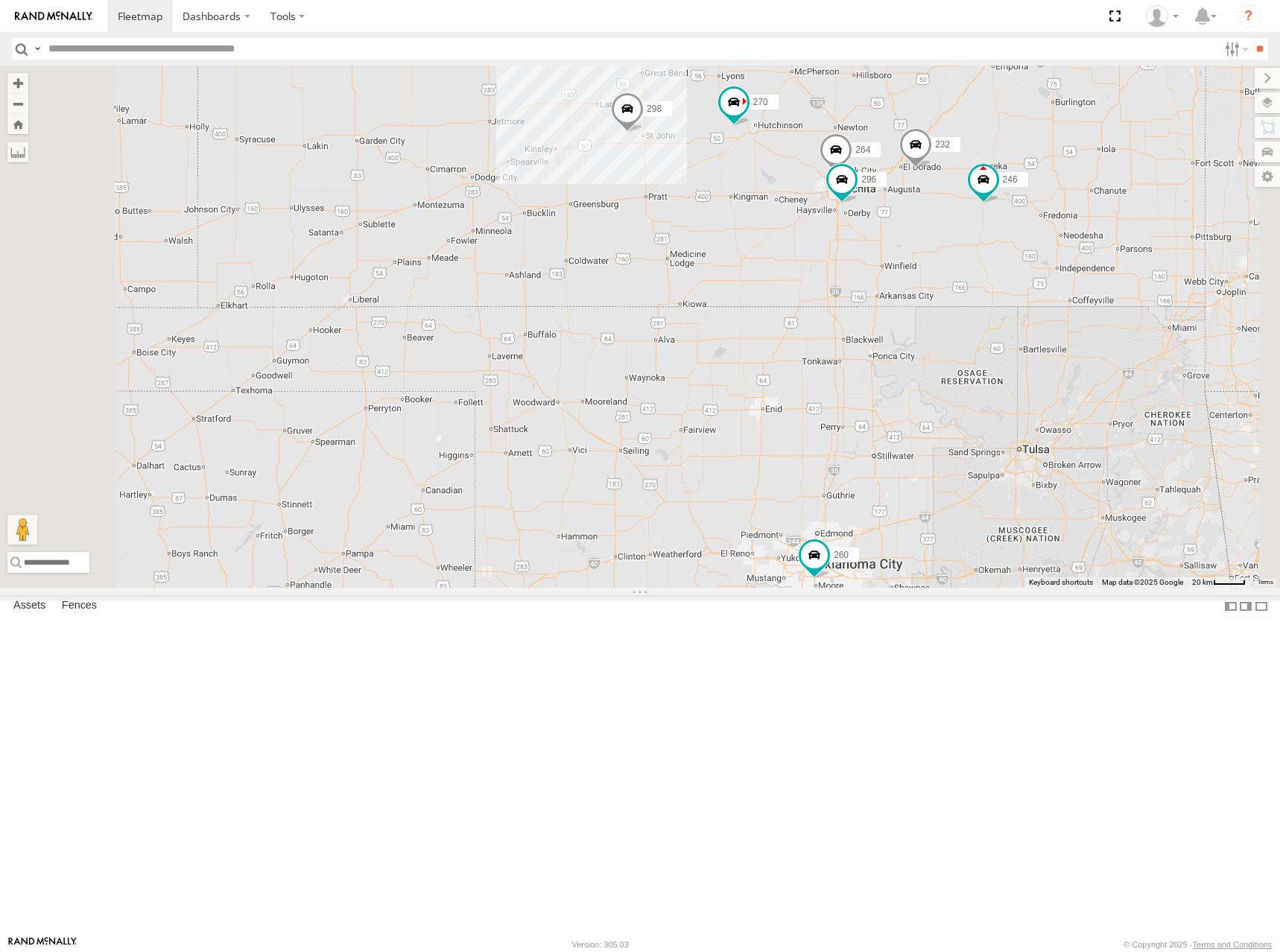
drag, startPoint x: 1113, startPoint y: 276, endPoint x: 1046, endPoint y: 256, distance: 69.9
click at [1046, 256] on div "266 244 246 298 270 232 268 260 296 264" at bounding box center [640, 326] width 1280 height 522
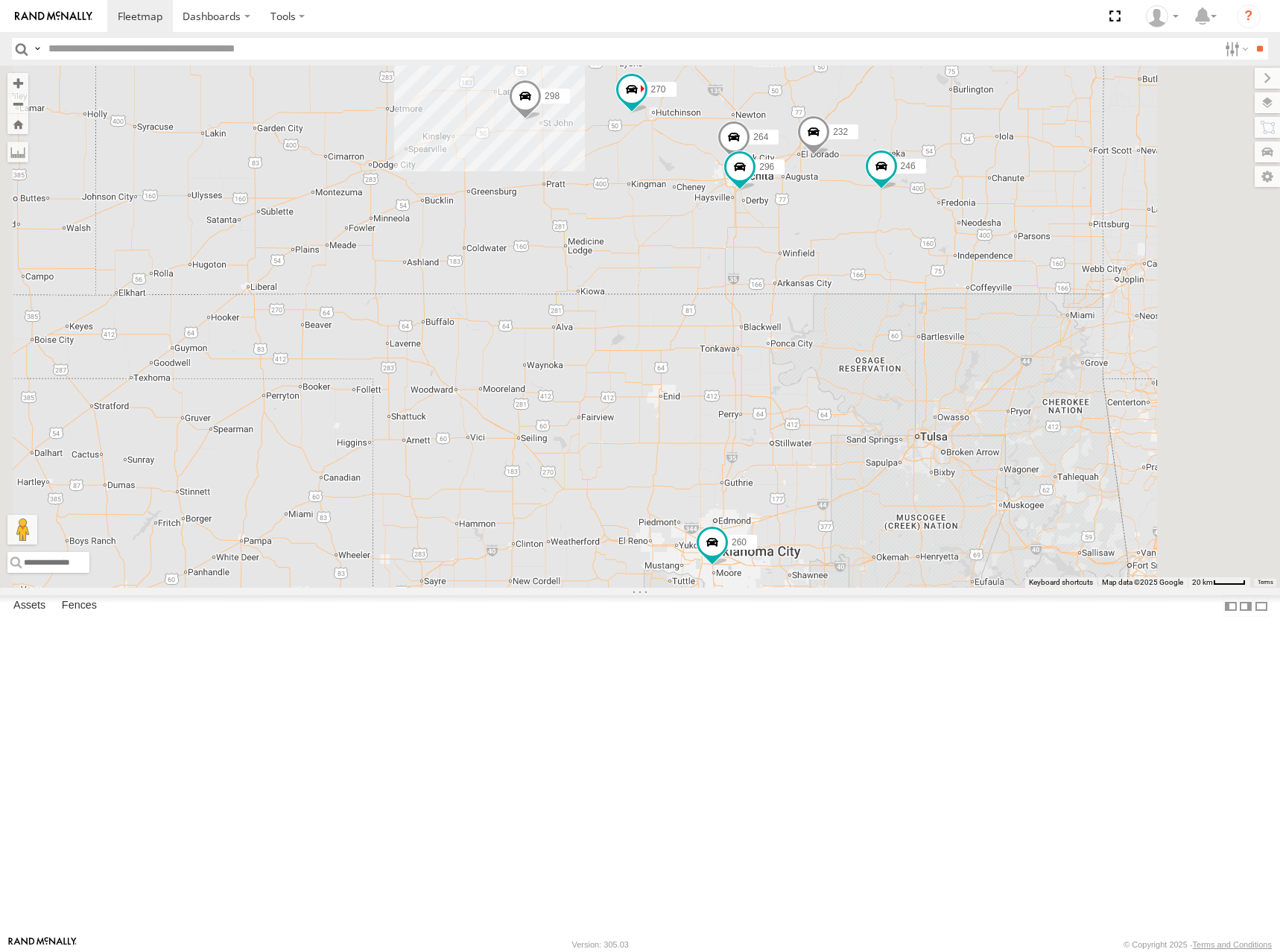
drag, startPoint x: 1092, startPoint y: 392, endPoint x: 1014, endPoint y: 383, distance: 78.5
click at [1014, 383] on div "266 244 246 298 270 232 268 260 296 264" at bounding box center [640, 326] width 1280 height 522
drag, startPoint x: 995, startPoint y: 393, endPoint x: 995, endPoint y: 400, distance: 7.0
click at [995, 400] on div "266 244 246 298 270 232 268 260 296 264" at bounding box center [640, 326] width 1280 height 522
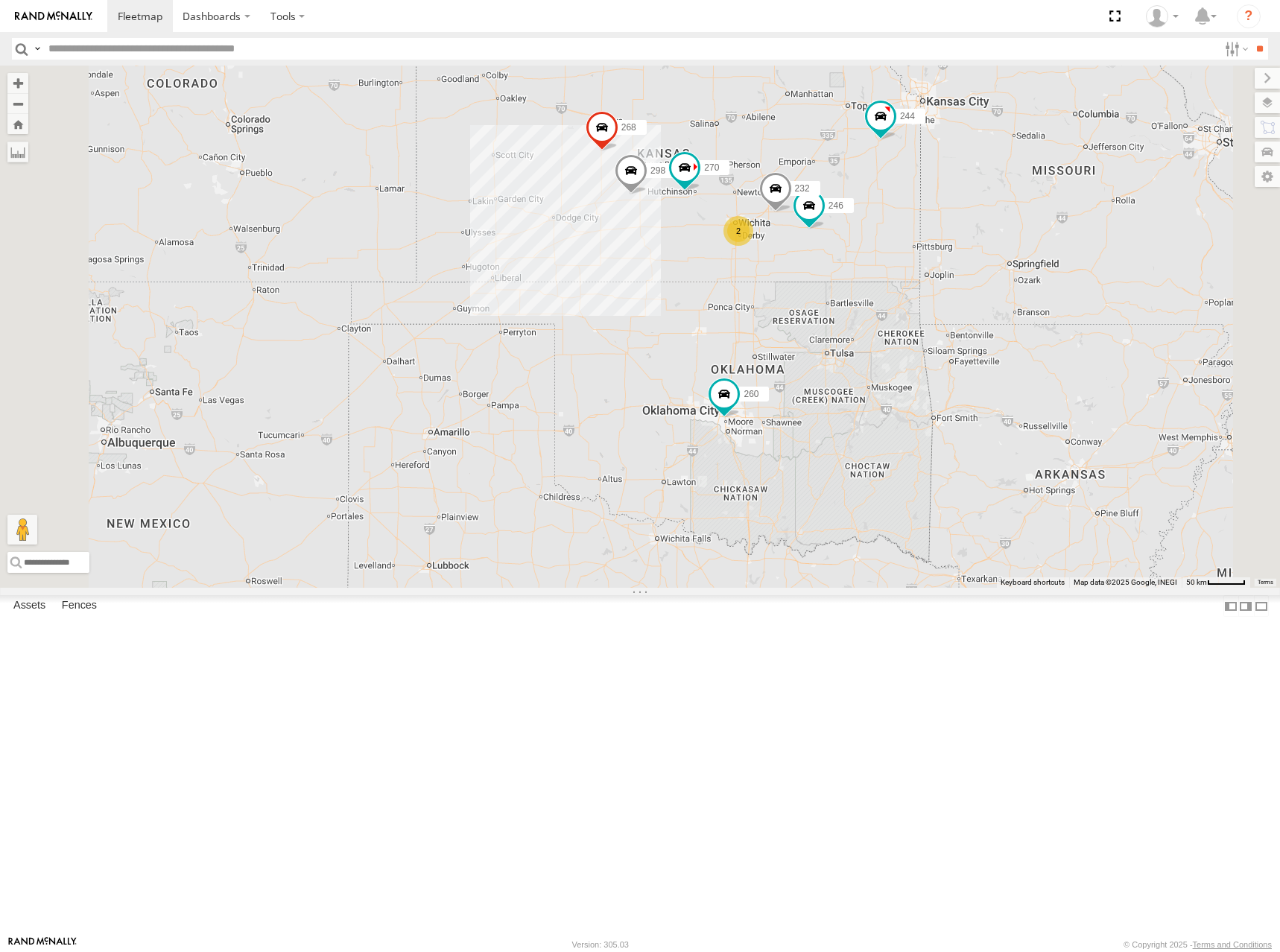
drag, startPoint x: 1117, startPoint y: 315, endPoint x: 1075, endPoint y: 356, distance: 58.7
click at [1075, 356] on div "266 244 246 298 270 232 268 260 2" at bounding box center [640, 326] width 1280 height 522
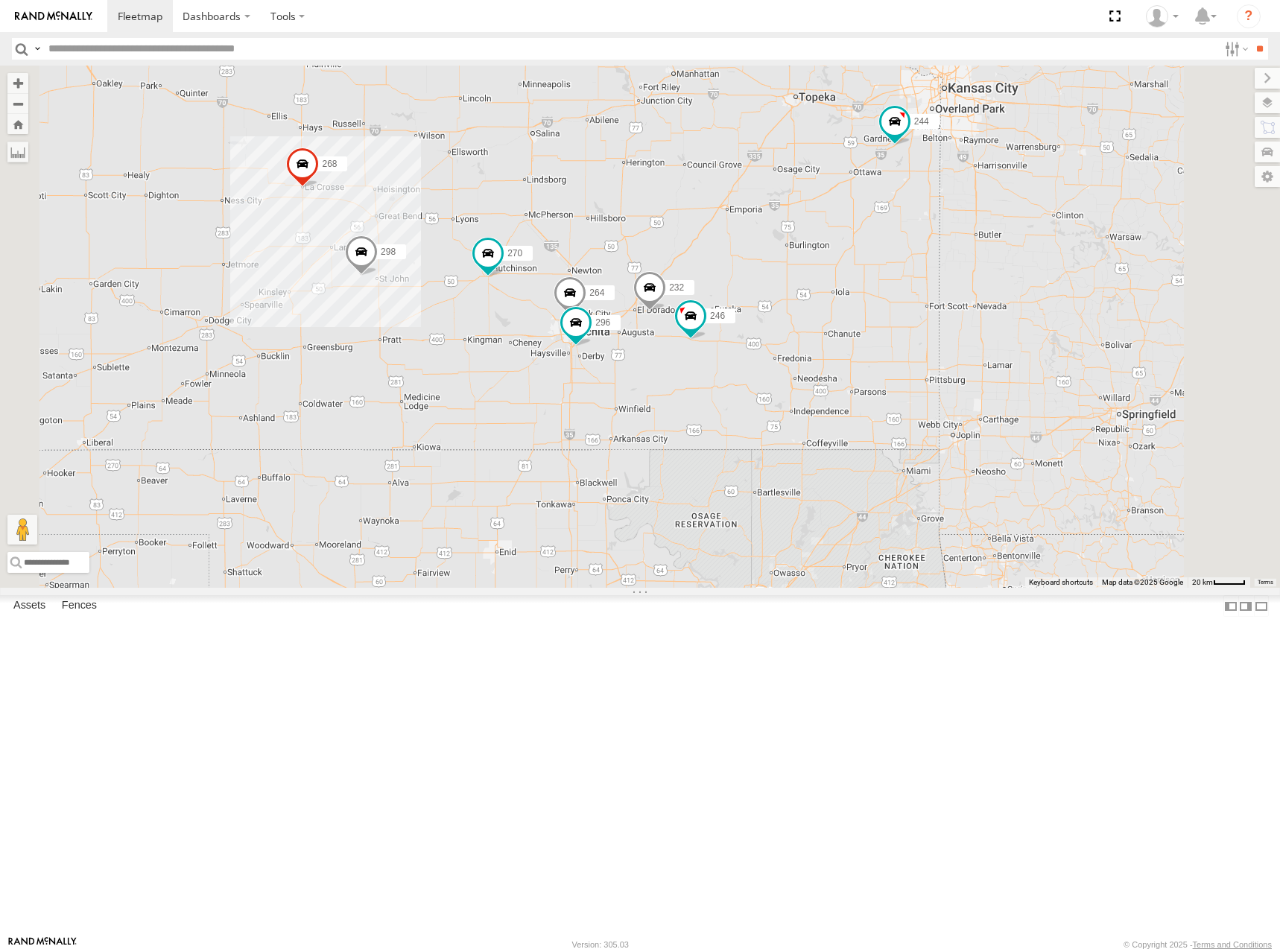
drag, startPoint x: 857, startPoint y: 247, endPoint x: 1031, endPoint y: 233, distance: 174.6
click at [1030, 233] on div "244 246 298 270 232 296 268 264 260" at bounding box center [640, 326] width 1280 height 522
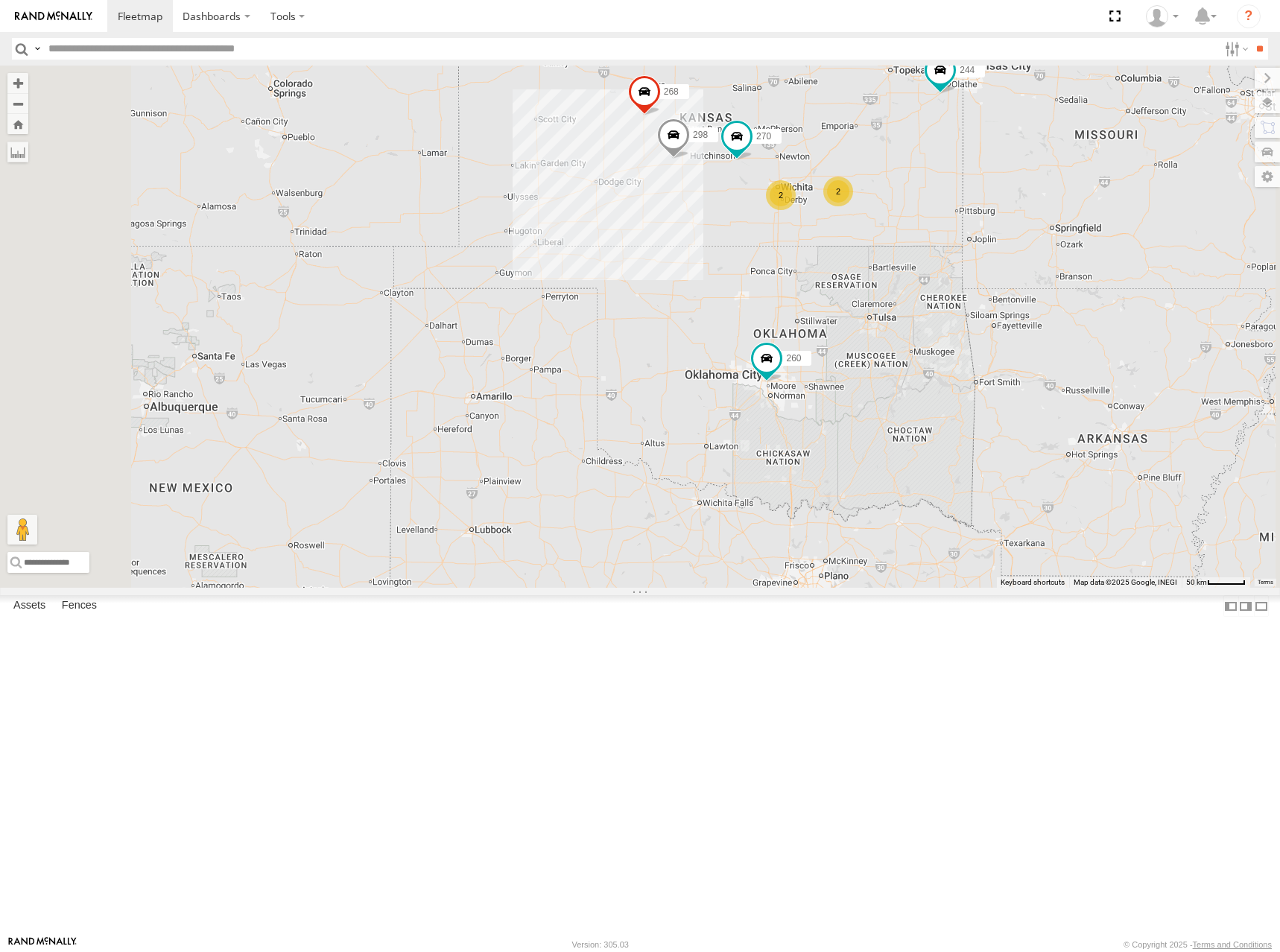
drag, startPoint x: 1006, startPoint y: 191, endPoint x: 1006, endPoint y: 201, distance: 10.0
click at [1006, 201] on div "244 298 270 268 260 2 2 266" at bounding box center [640, 326] width 1280 height 522
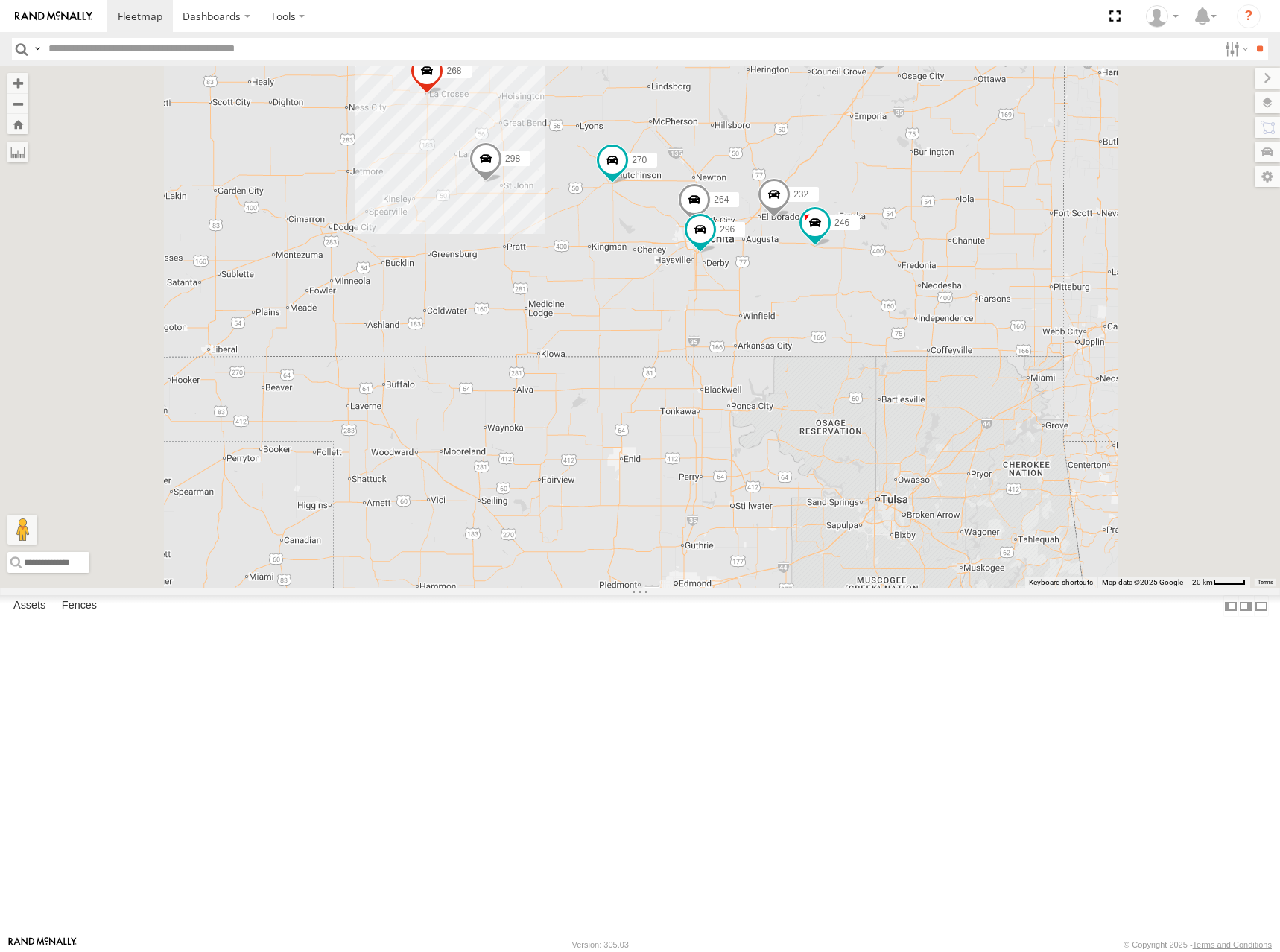
drag, startPoint x: 956, startPoint y: 306, endPoint x: 965, endPoint y: 282, distance: 25.6
click at [965, 283] on div "244 298 270 268 260 266 246 232 296 264" at bounding box center [640, 326] width 1280 height 522
drag, startPoint x: 919, startPoint y: 266, endPoint x: 930, endPoint y: 290, distance: 26.4
click at [930, 290] on div "244 298 270 268 260 266 246 232 296 264" at bounding box center [640, 326] width 1280 height 522
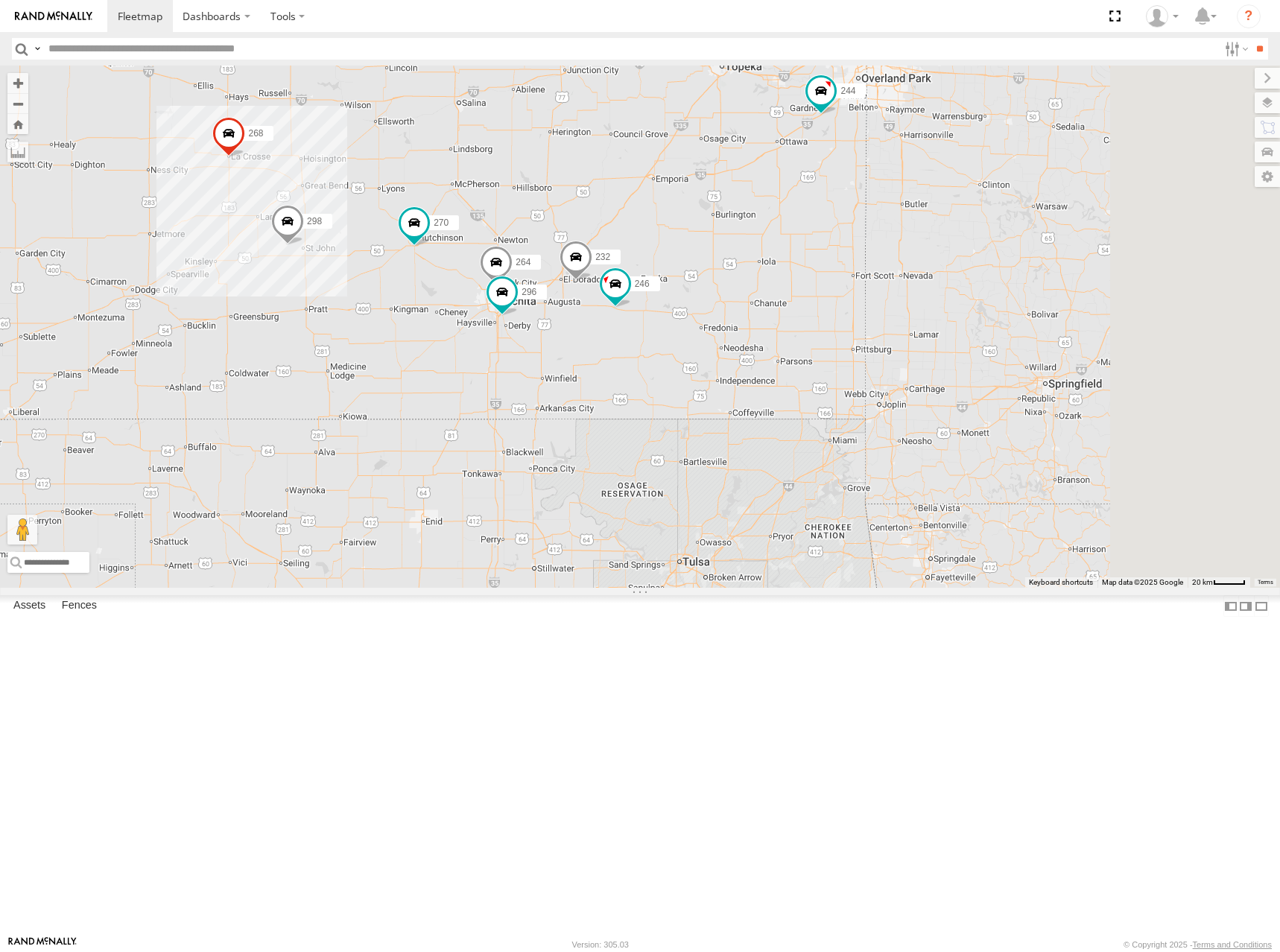
drag, startPoint x: 926, startPoint y: 306, endPoint x: 763, endPoint y: 380, distance: 179.0
click at [763, 380] on div "244 298 270 268 260 266 246 232 296 264" at bounding box center [640, 326] width 1280 height 522
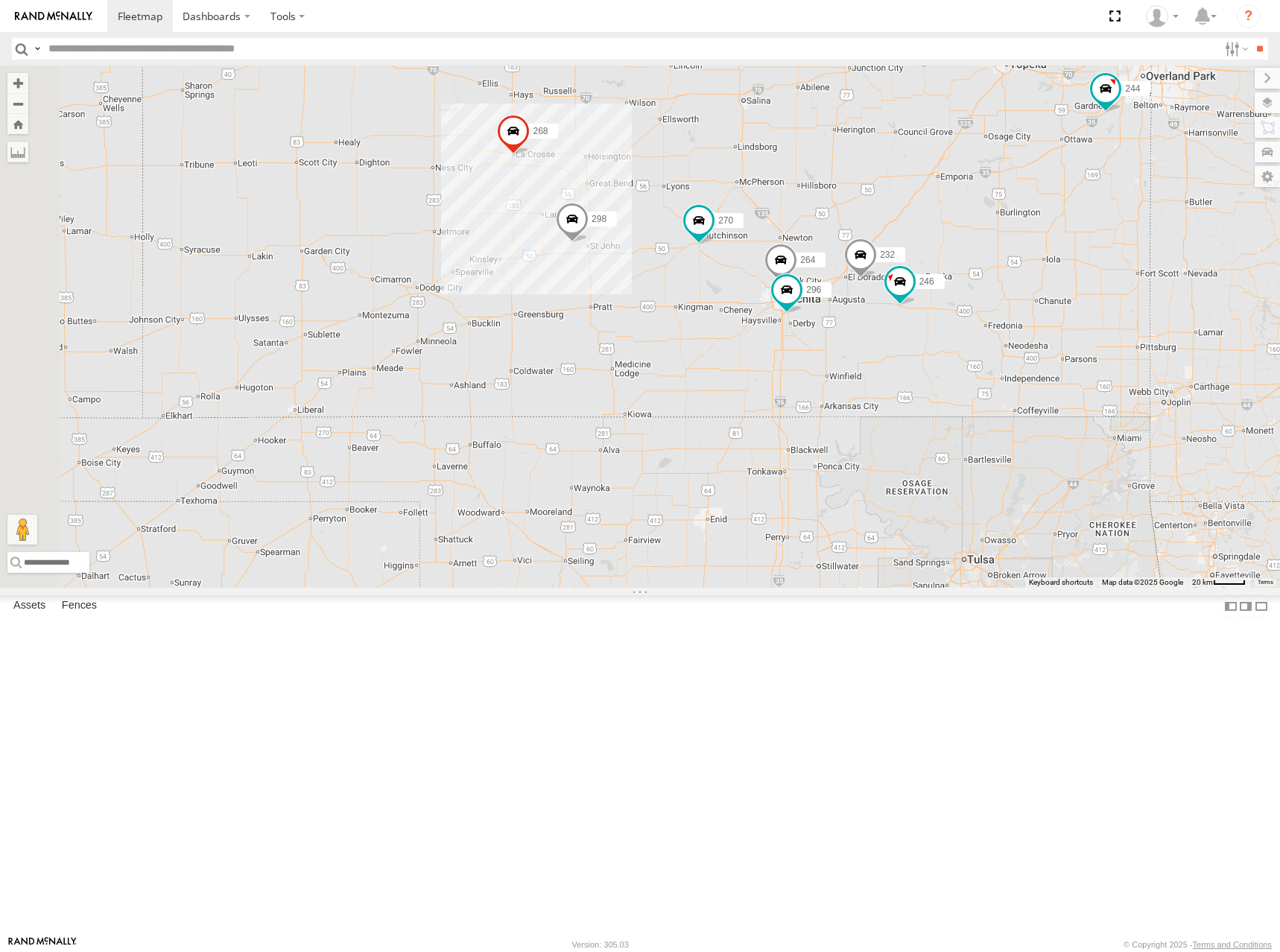
drag, startPoint x: 766, startPoint y: 309, endPoint x: 1081, endPoint y: 304, distance: 315.0
click at [1081, 304] on div "244 298 270 268 260 266 246 232 296 264" at bounding box center [640, 326] width 1280 height 522
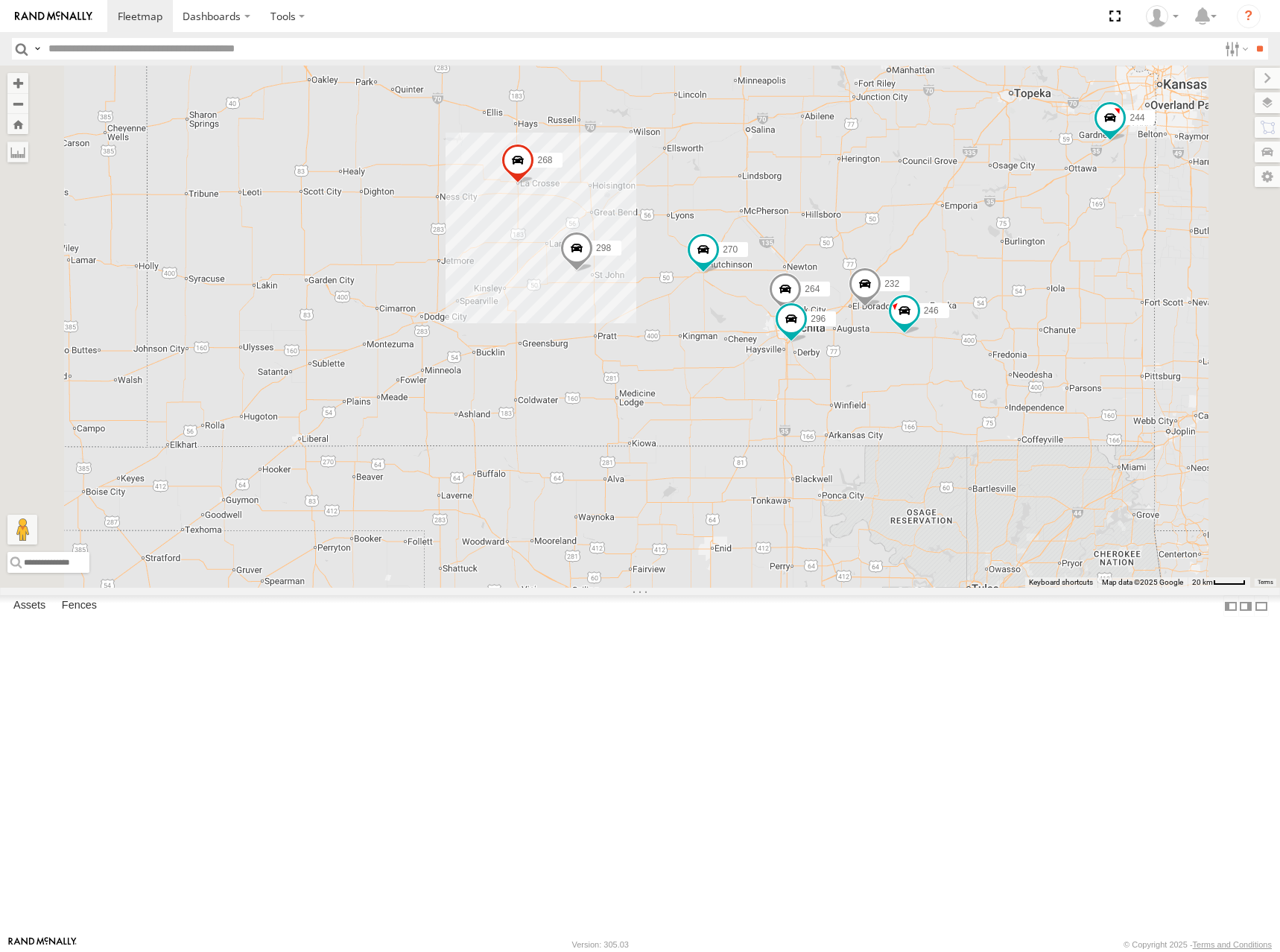
drag, startPoint x: 835, startPoint y: 314, endPoint x: 838, endPoint y: 356, distance: 42.1
click at [838, 356] on div "244 298 270 268 260 266 246 232 296 264" at bounding box center [640, 326] width 1280 height 522
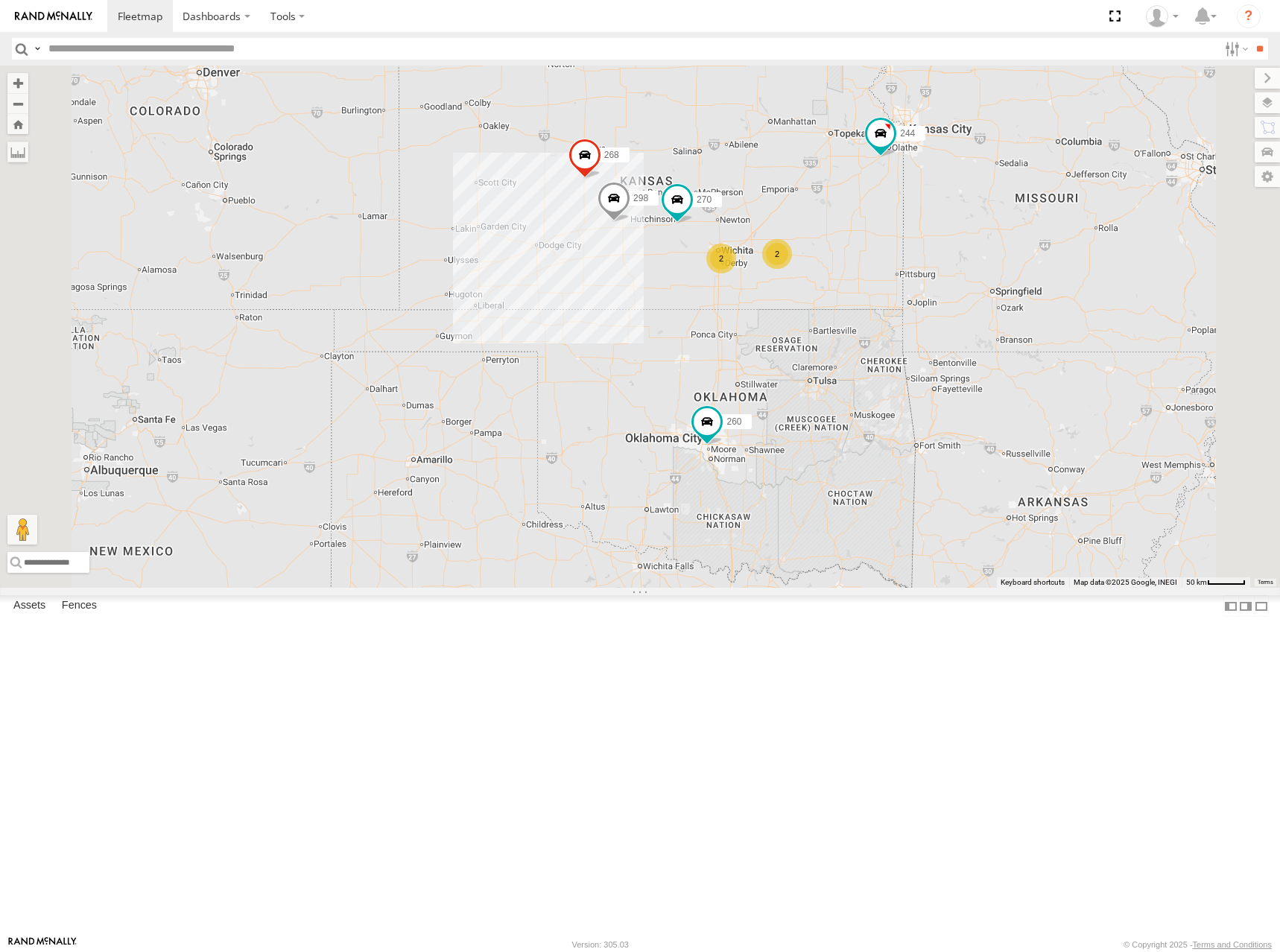
drag, startPoint x: 969, startPoint y: 292, endPoint x: 968, endPoint y: 267, distance: 25.0
click at [968, 267] on div "244 298 270 268 260 266 2 2" at bounding box center [640, 326] width 1280 height 522
click at [933, 296] on div "244 298 270 268 260 266 2 2" at bounding box center [640, 326] width 1280 height 522
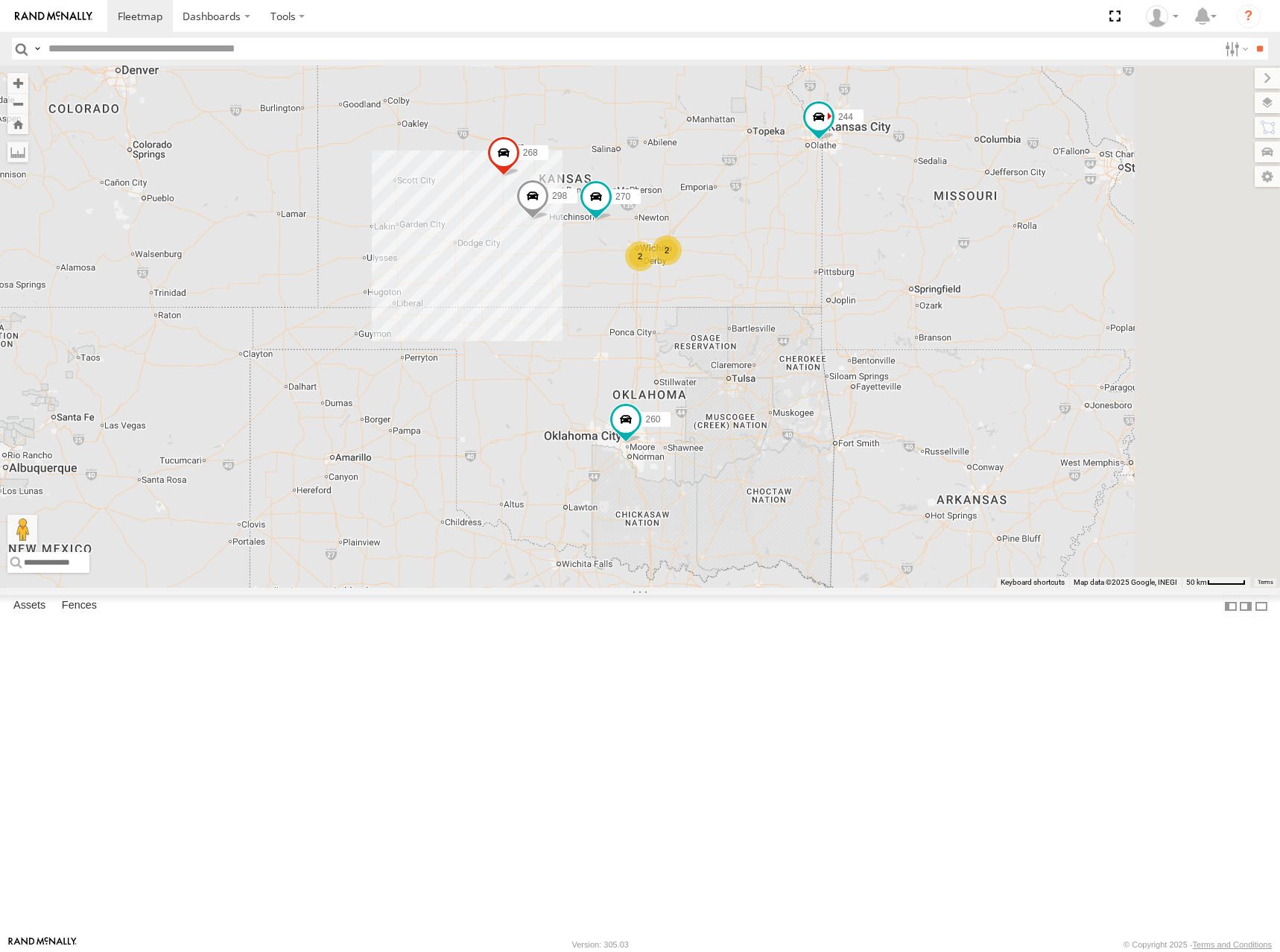
drag, startPoint x: 940, startPoint y: 283, endPoint x: 870, endPoint y: 280, distance: 70.1
click at [870, 280] on div "244 298 270 268 266 260 2 2" at bounding box center [640, 326] width 1280 height 522
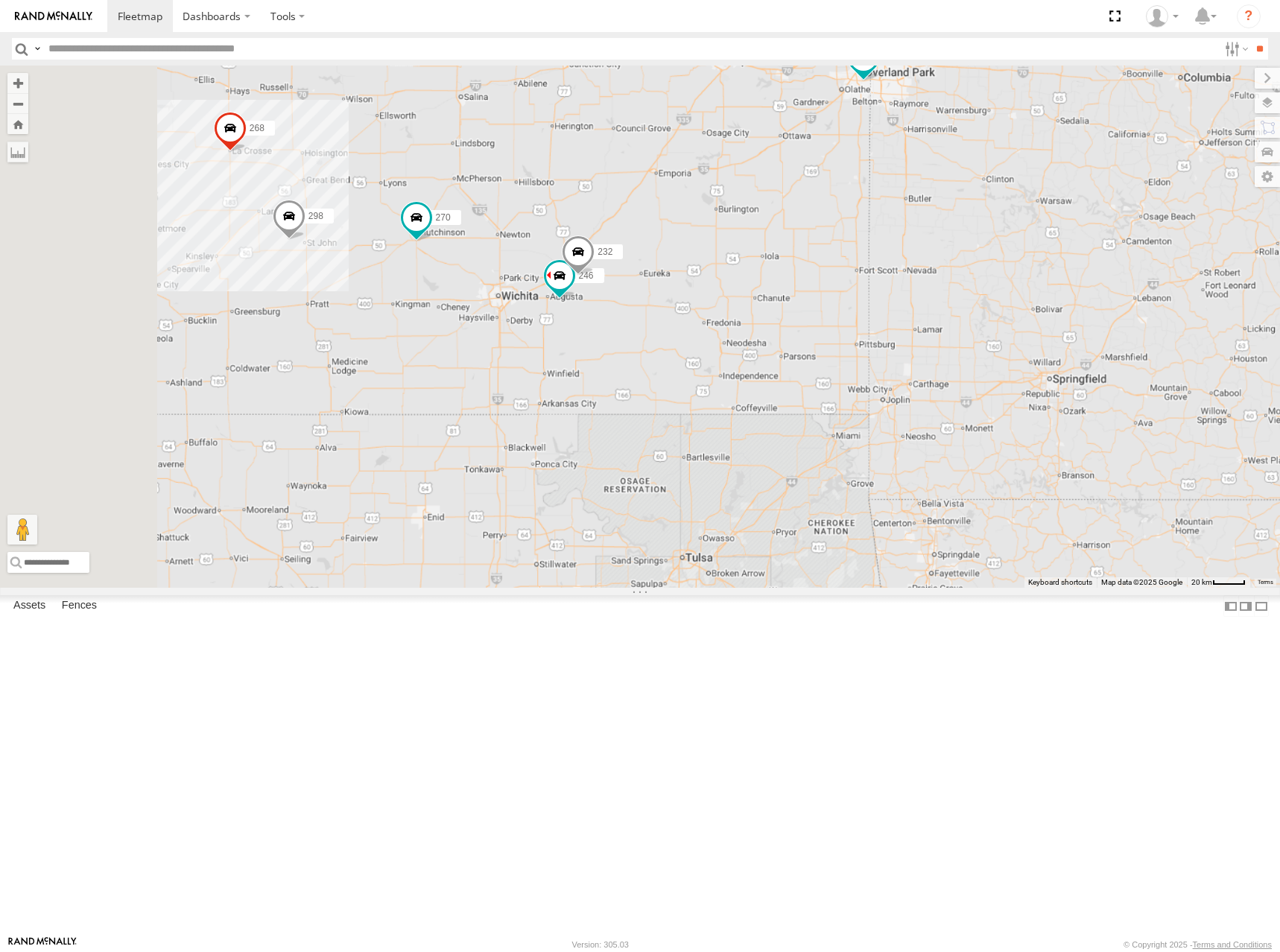
drag, startPoint x: 790, startPoint y: 266, endPoint x: 894, endPoint y: 293, distance: 107.4
click at [889, 277] on div "244 298 270 268 266 260 246 232" at bounding box center [640, 326] width 1280 height 522
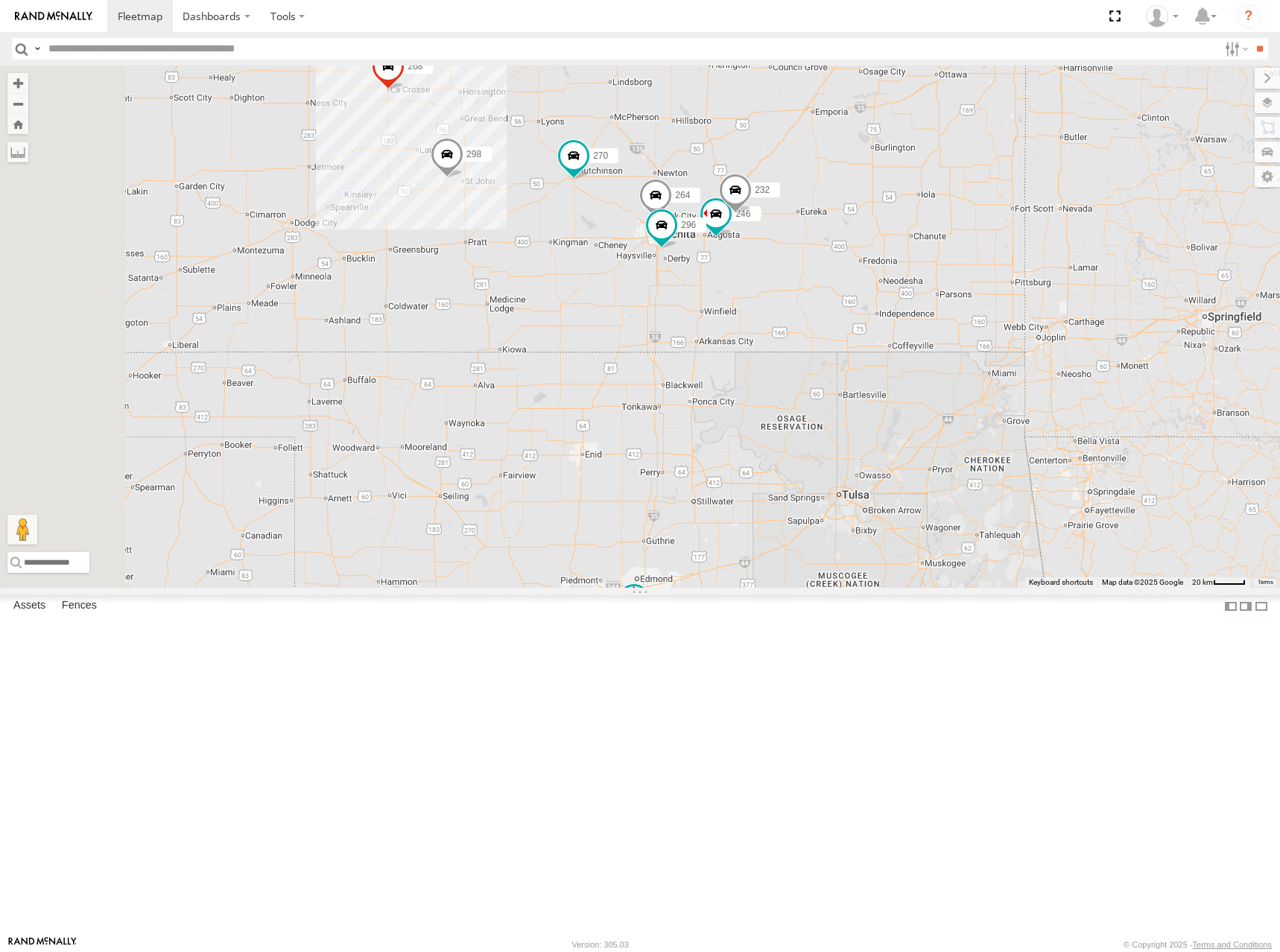
drag, startPoint x: 813, startPoint y: 380, endPoint x: 873, endPoint y: 386, distance: 60.3
click at [672, 219] on span at bounding box center [655, 199] width 33 height 40
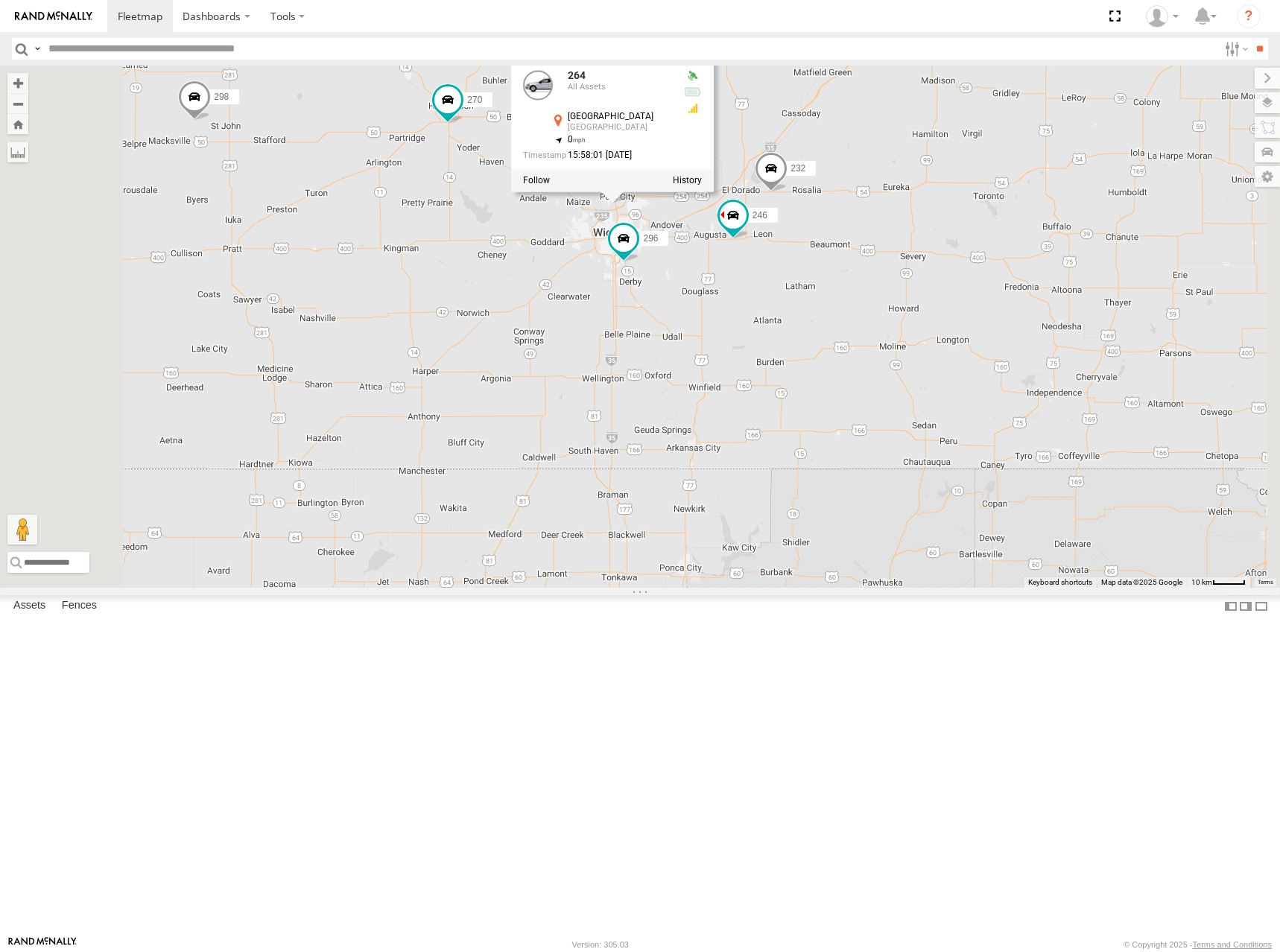
drag, startPoint x: 949, startPoint y: 300, endPoint x: 983, endPoint y: 285, distance: 37.2
click at [983, 285] on div "244 298 270 268 266 260 246 232 296 264 264 All Assets N Broadway Ave Park City…" at bounding box center [640, 326] width 1280 height 522
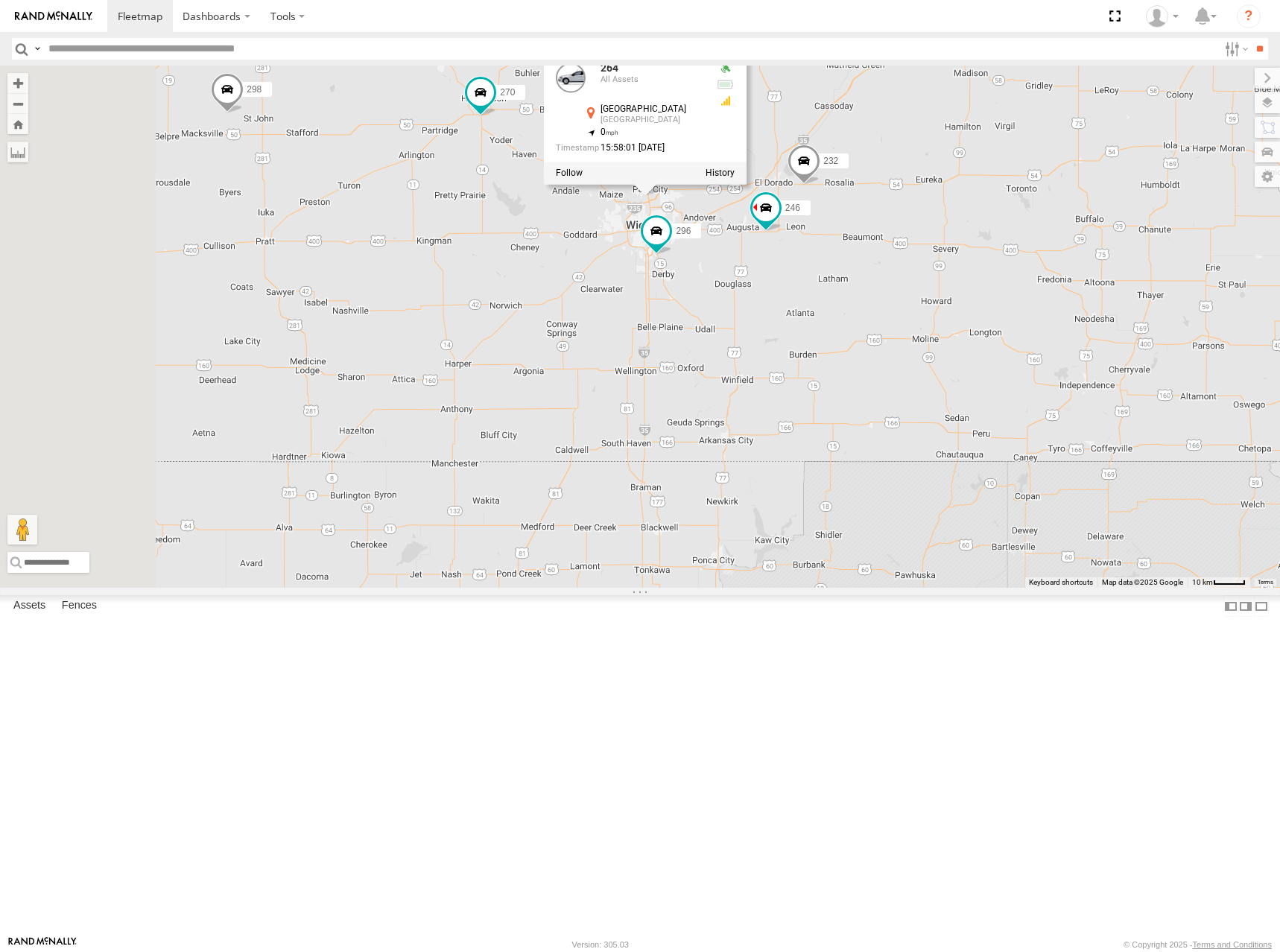
click at [860, 184] on div "244 298 270 268 266 260 246 232 296 264 264 All Assets N Broadway Ave Park City…" at bounding box center [640, 326] width 1280 height 522
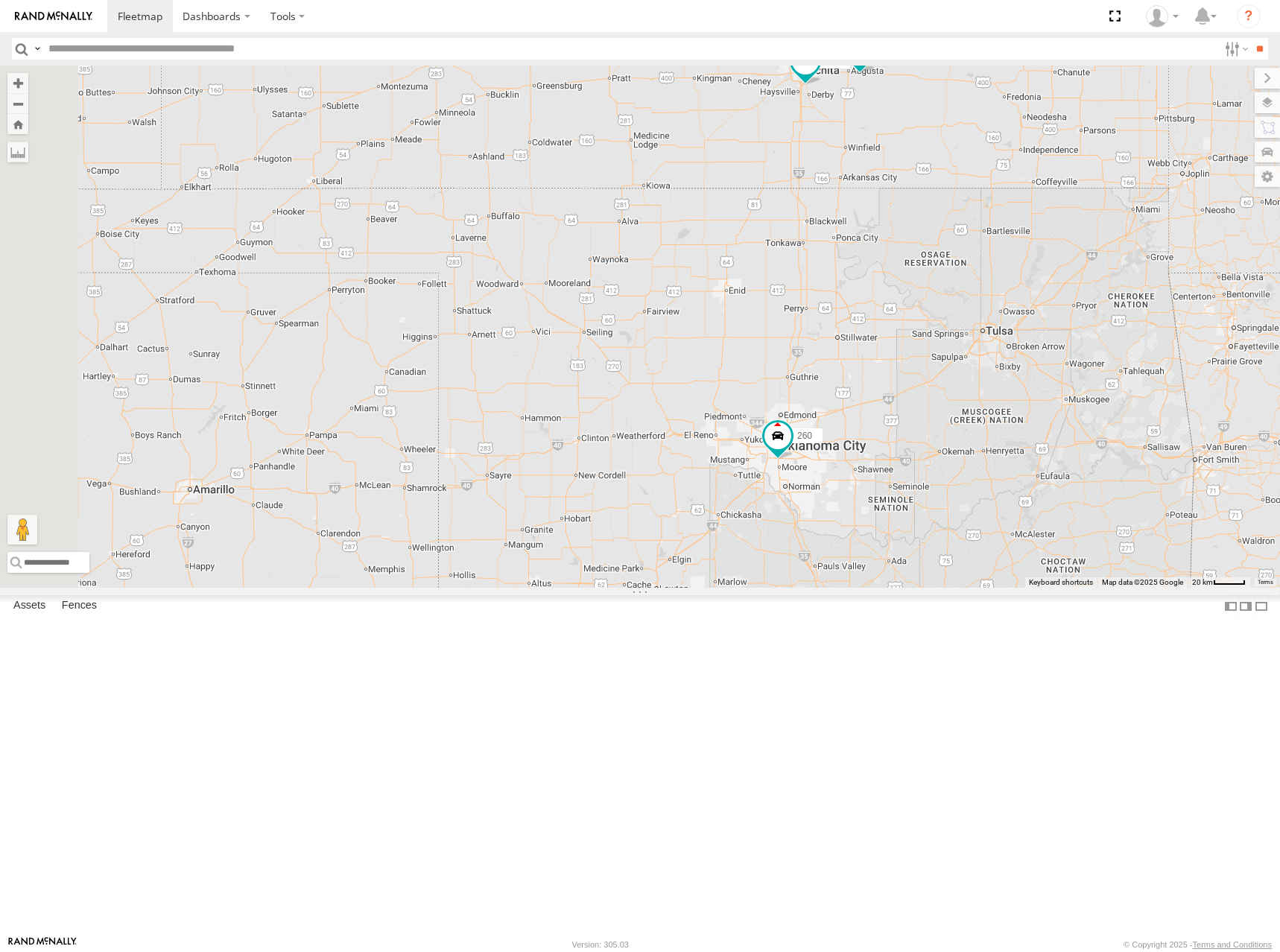
drag, startPoint x: 638, startPoint y: 354, endPoint x: 826, endPoint y: 250, distance: 214.8
click at [826, 250] on div "244 298 270 268 266 260 246 232 296 264" at bounding box center [640, 326] width 1280 height 522
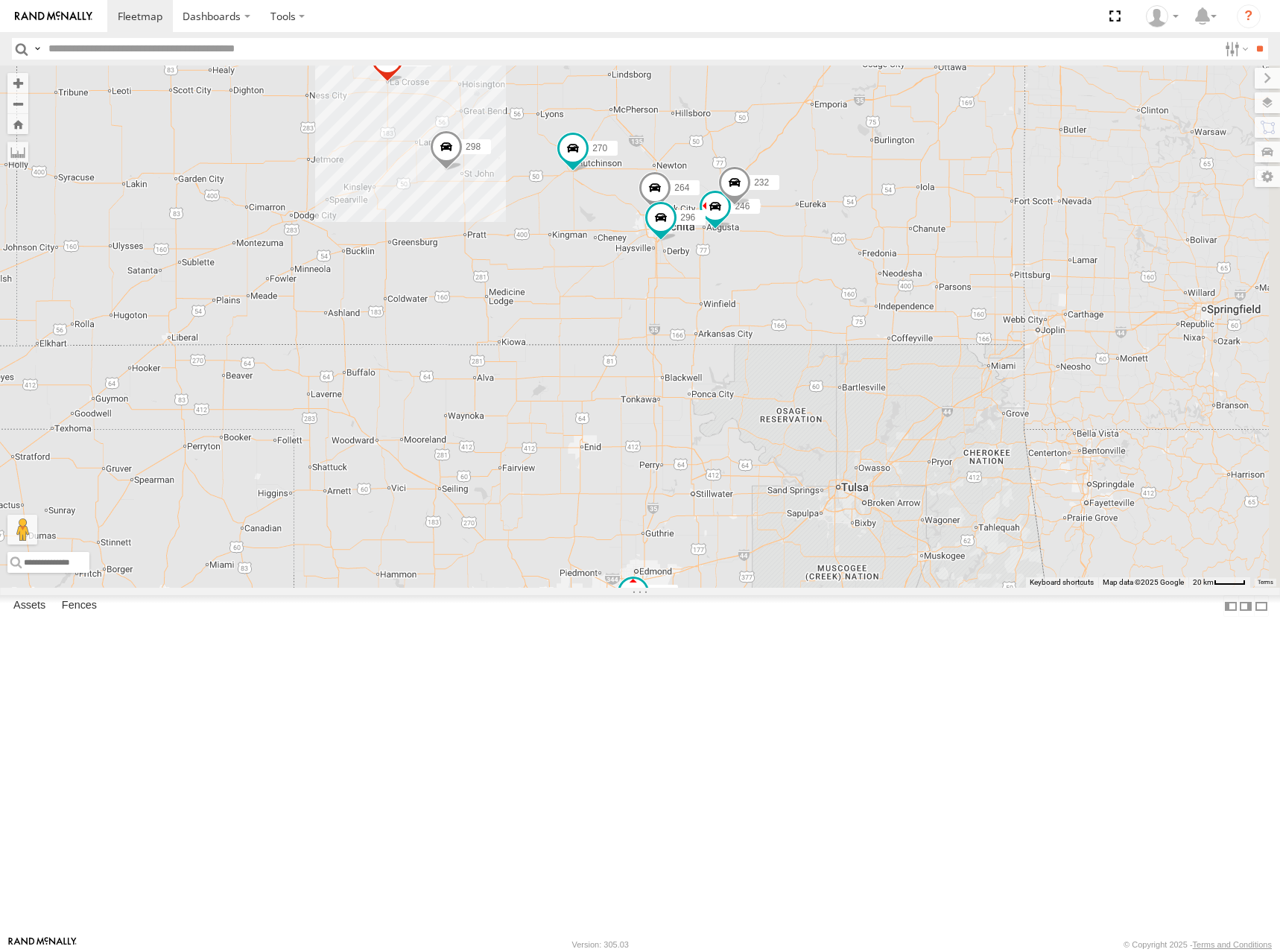
drag, startPoint x: 1018, startPoint y: 352, endPoint x: 873, endPoint y: 512, distance: 215.9
click at [873, 512] on div "244 298 270 268 266 260 246 232 296 264" at bounding box center [640, 326] width 1280 height 522
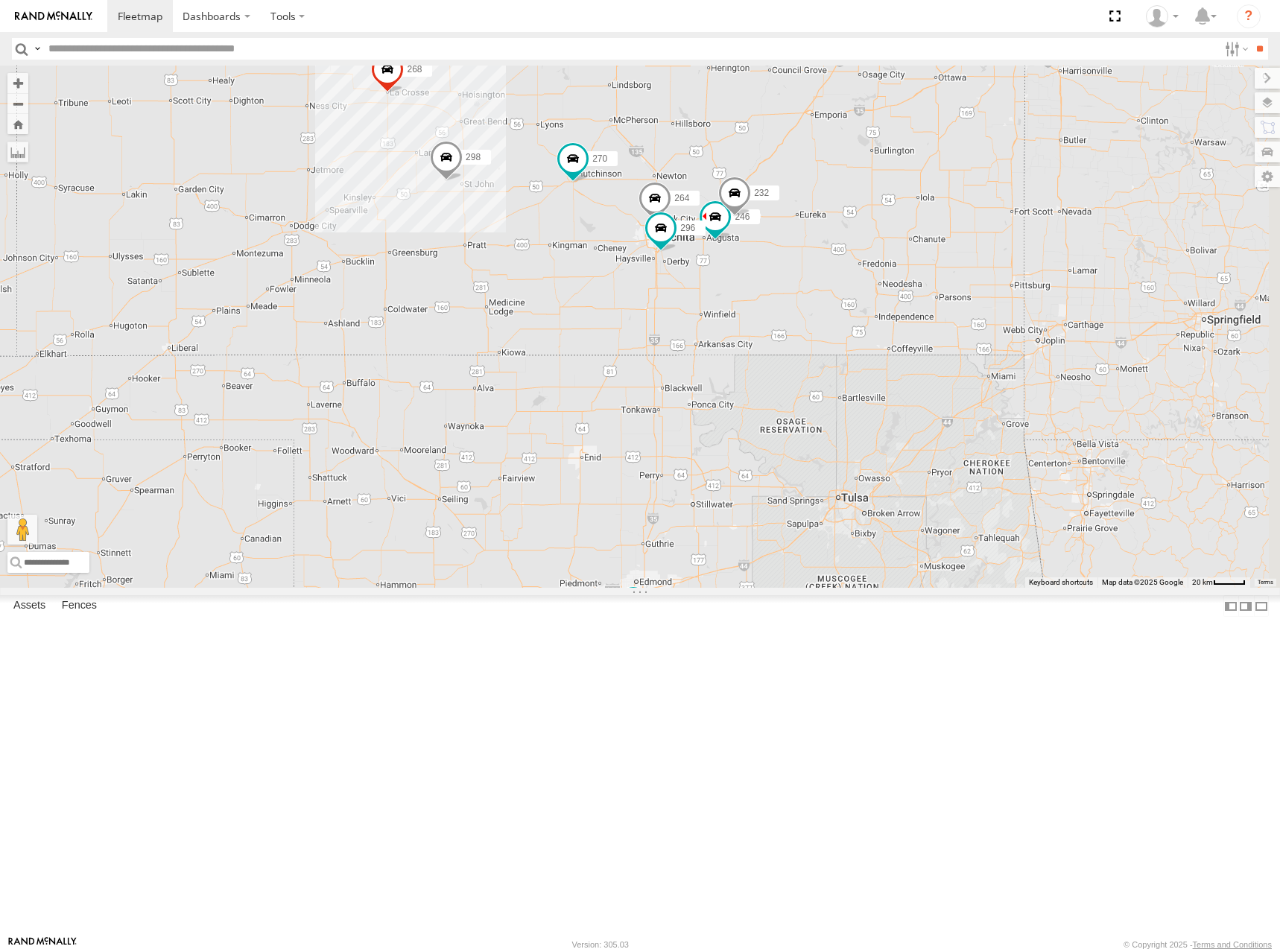
drag, startPoint x: 1053, startPoint y: 235, endPoint x: 1055, endPoint y: 304, distance: 69.0
click at [1055, 304] on div "244 298 270 268 266 260 246 232 296 264" at bounding box center [640, 326] width 1280 height 522
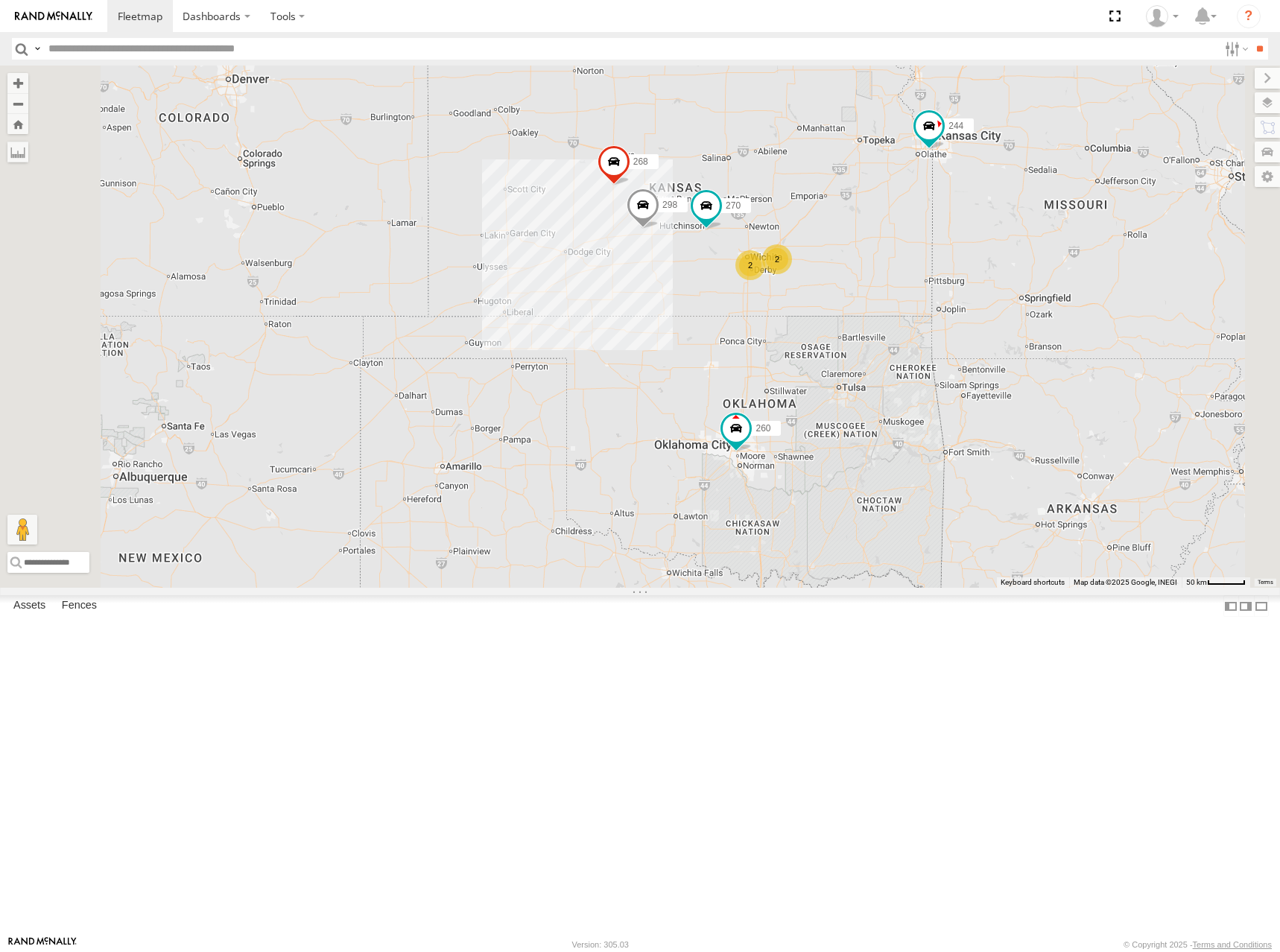
drag, startPoint x: 1033, startPoint y: 252, endPoint x: 1014, endPoint y: 284, distance: 37.2
click at [1014, 284] on div "244 298 270 268 266 260 2 2" at bounding box center [640, 326] width 1280 height 522
drag, startPoint x: 936, startPoint y: 286, endPoint x: 947, endPoint y: 242, distance: 45.4
click at [947, 242] on div "244 298 270 232 268 266 260 3" at bounding box center [640, 326] width 1280 height 522
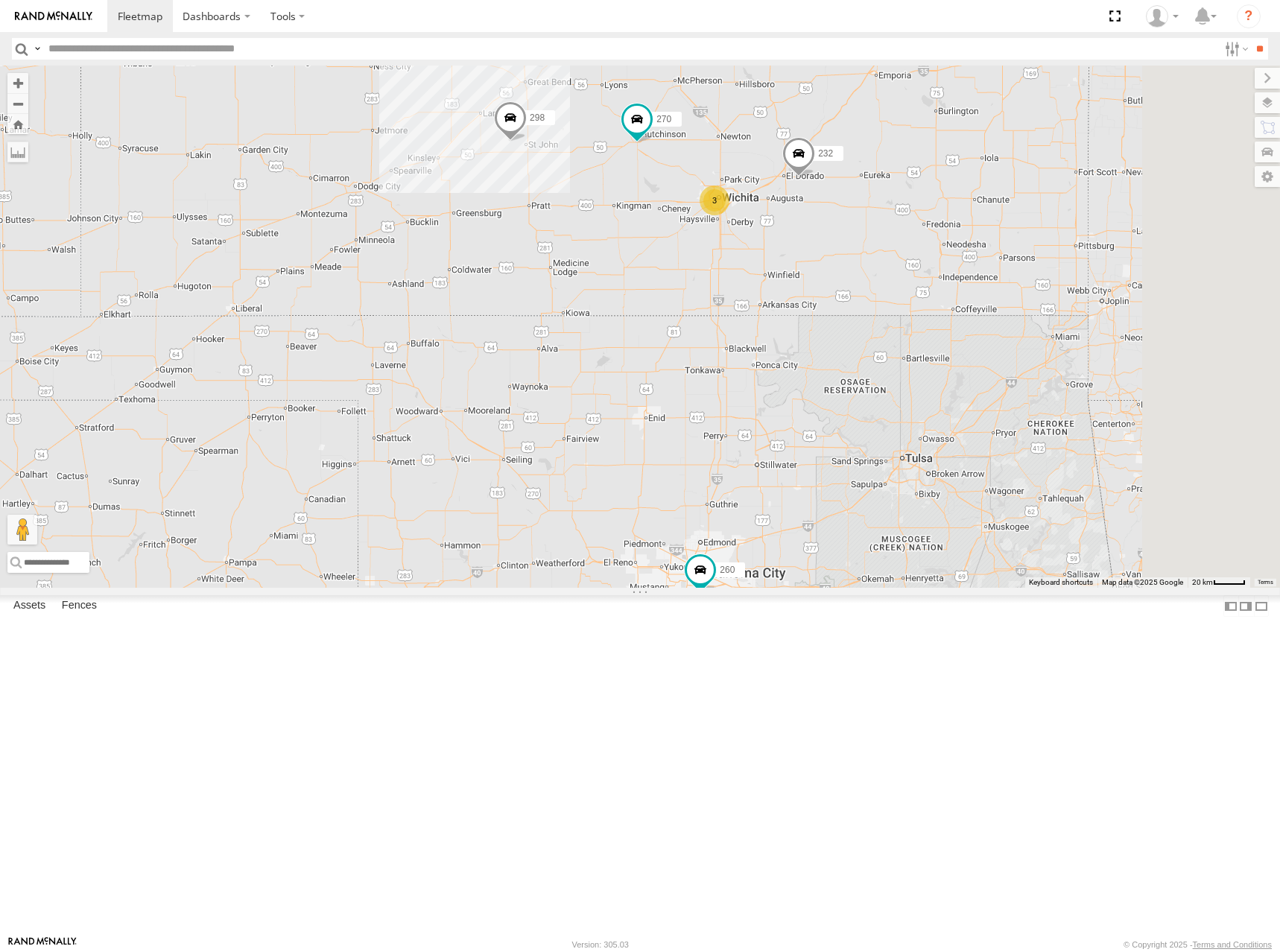
drag, startPoint x: 849, startPoint y: 212, endPoint x: 880, endPoint y: 236, distance: 39.2
click at [880, 236] on div "244 298 270 232 268 266 260 3" at bounding box center [640, 326] width 1280 height 522
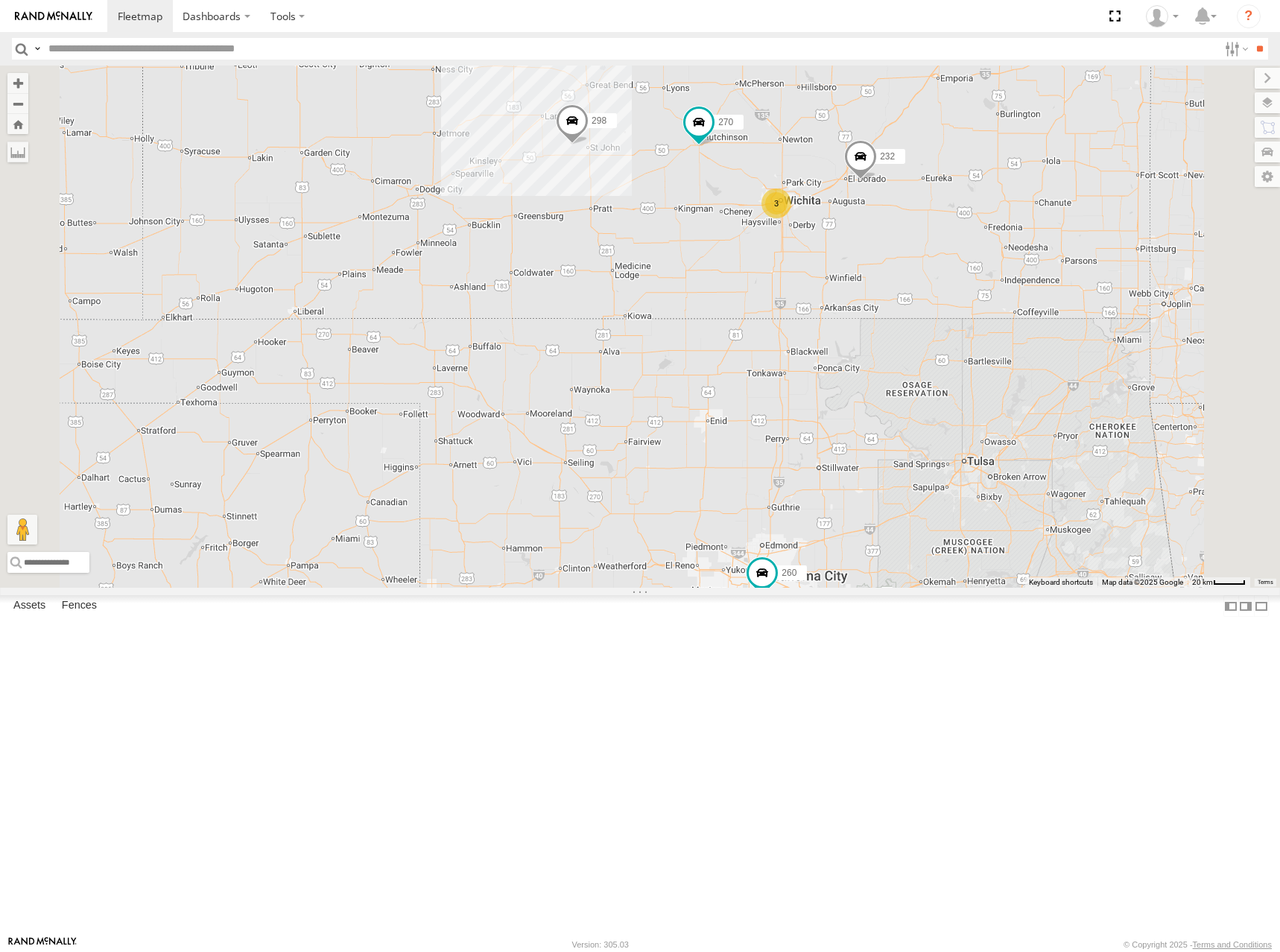
drag, startPoint x: 873, startPoint y: 233, endPoint x: 936, endPoint y: 236, distance: 63.1
click at [936, 236] on div "244 298 270 232 268 266 260 3" at bounding box center [640, 326] width 1280 height 522
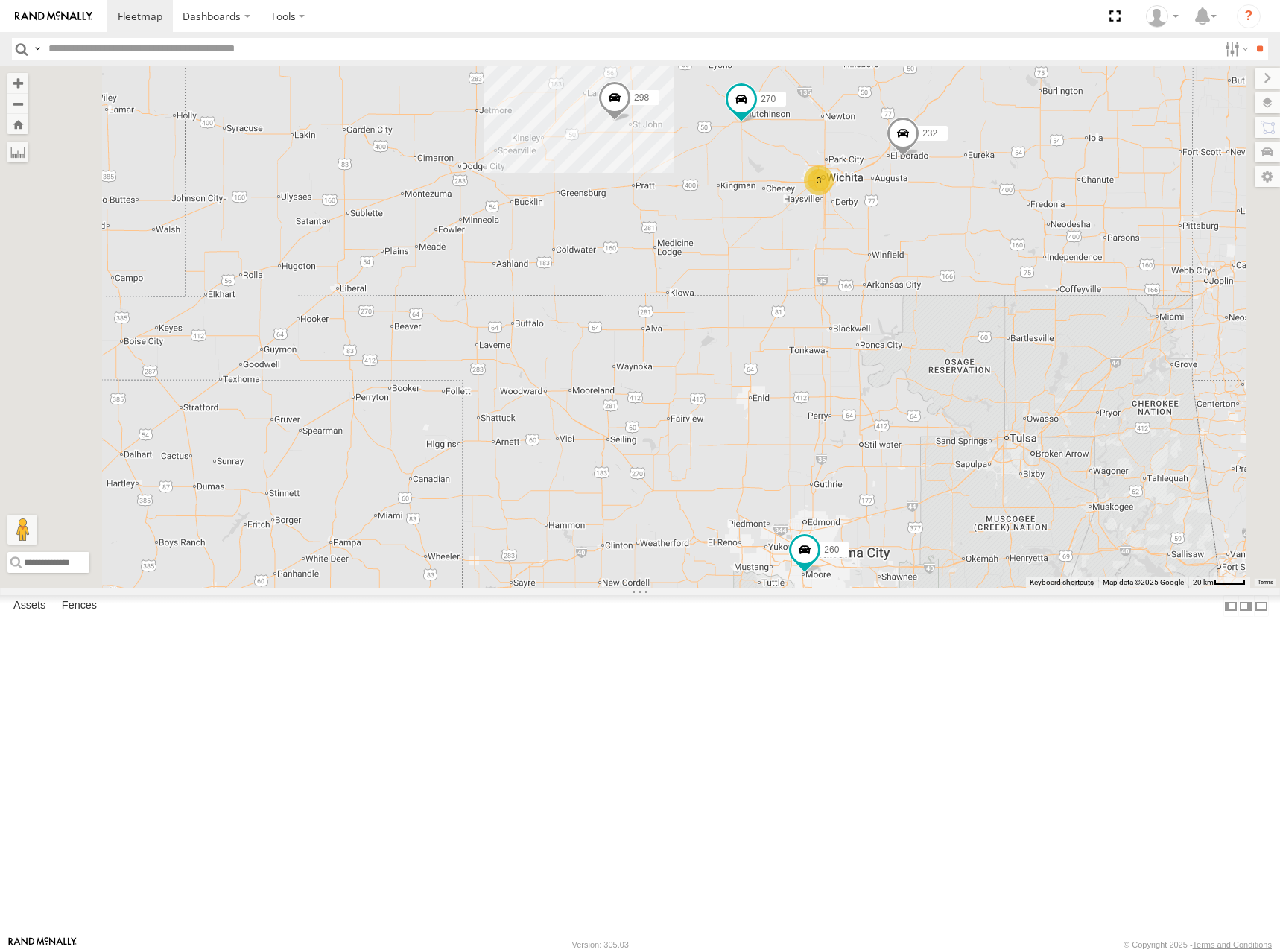
drag, startPoint x: 1053, startPoint y: 222, endPoint x: 1039, endPoint y: 271, distance: 51.0
click at [1039, 271] on div "244 298 270 232 268 266 260 3" at bounding box center [640, 326] width 1280 height 522
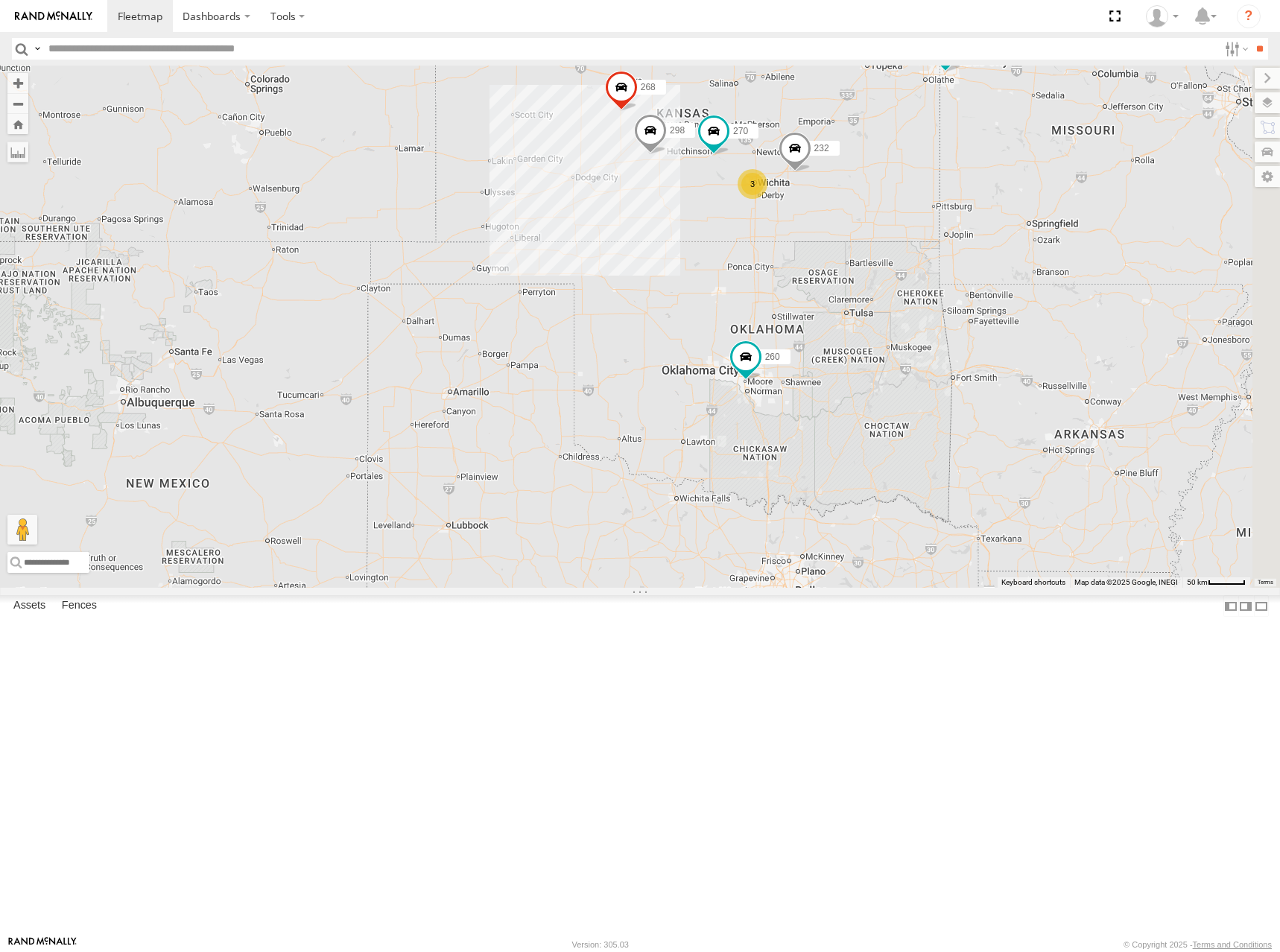
drag, startPoint x: 1069, startPoint y: 172, endPoint x: 909, endPoint y: 239, distance: 173.5
click at [909, 239] on div "244 298 270 232 268 266 260 3" at bounding box center [640, 326] width 1280 height 522
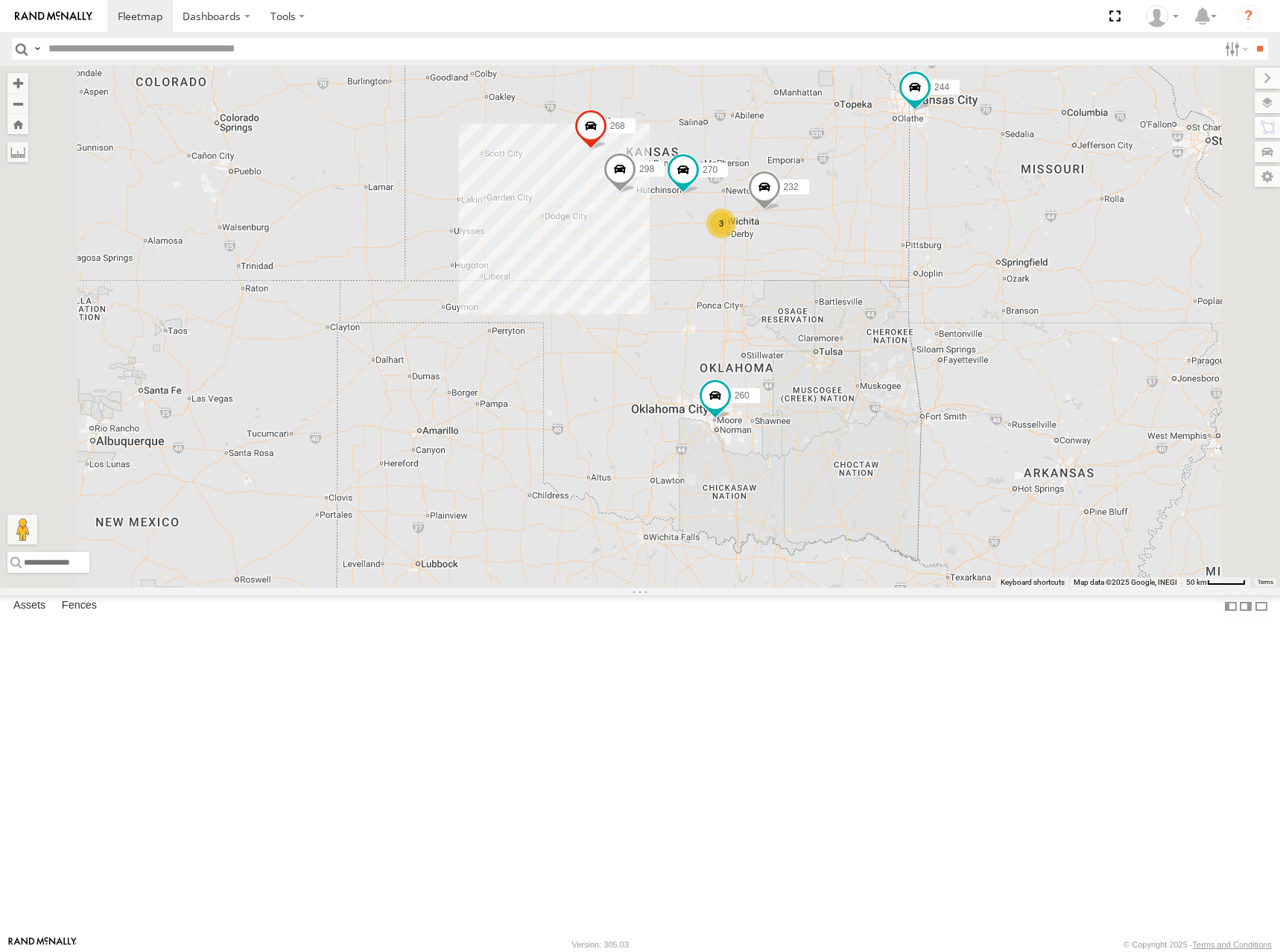
drag, startPoint x: 956, startPoint y: 236, endPoint x: 965, endPoint y: 261, distance: 26.6
click at [965, 261] on div "244 298 270 232 268 266 260 3" at bounding box center [640, 326] width 1280 height 522
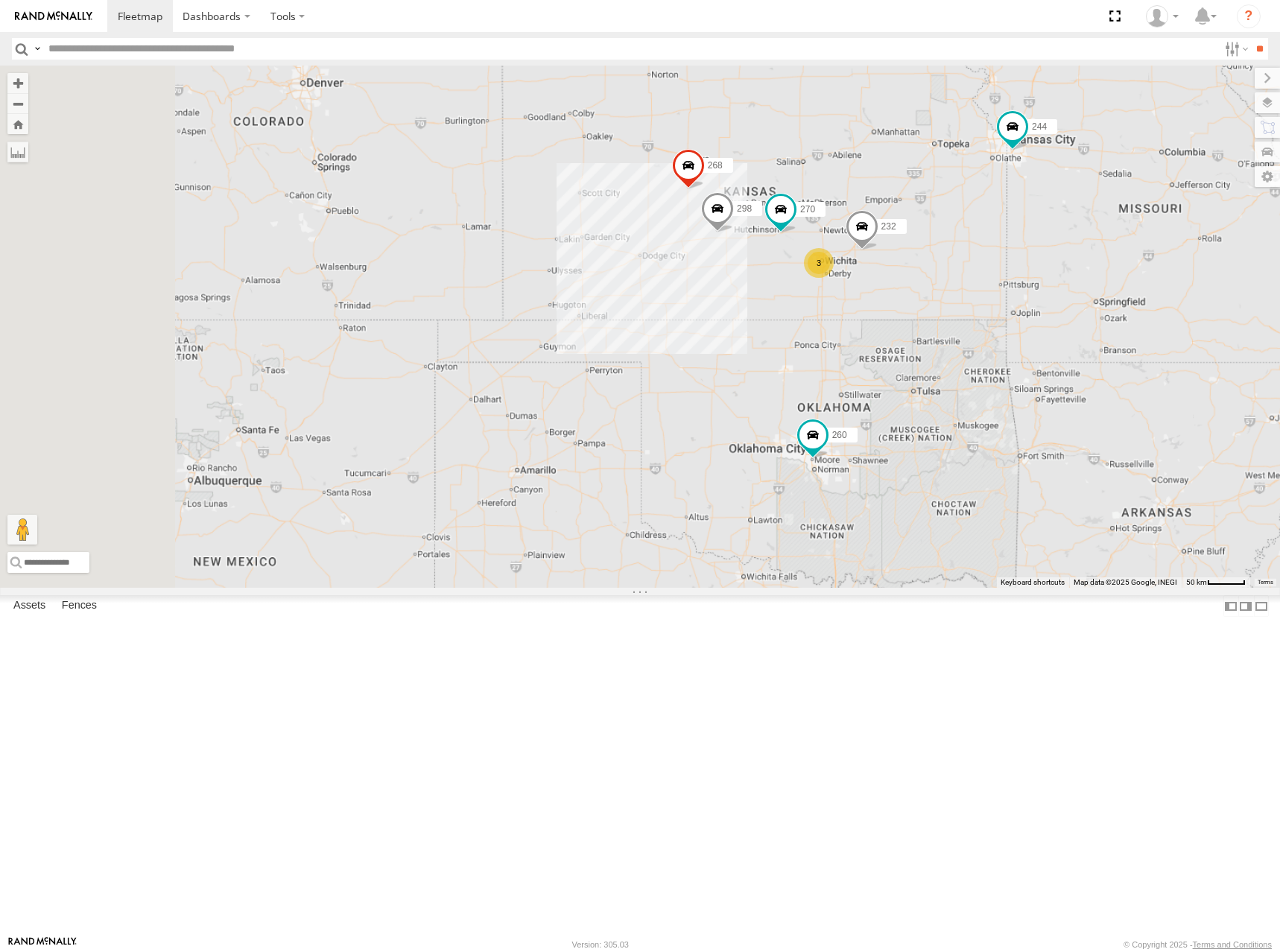
drag, startPoint x: 754, startPoint y: 191, endPoint x: 862, endPoint y: 253, distance: 124.5
click at [857, 256] on div "244 298 270 232 268 266 260 3" at bounding box center [640, 326] width 1280 height 522
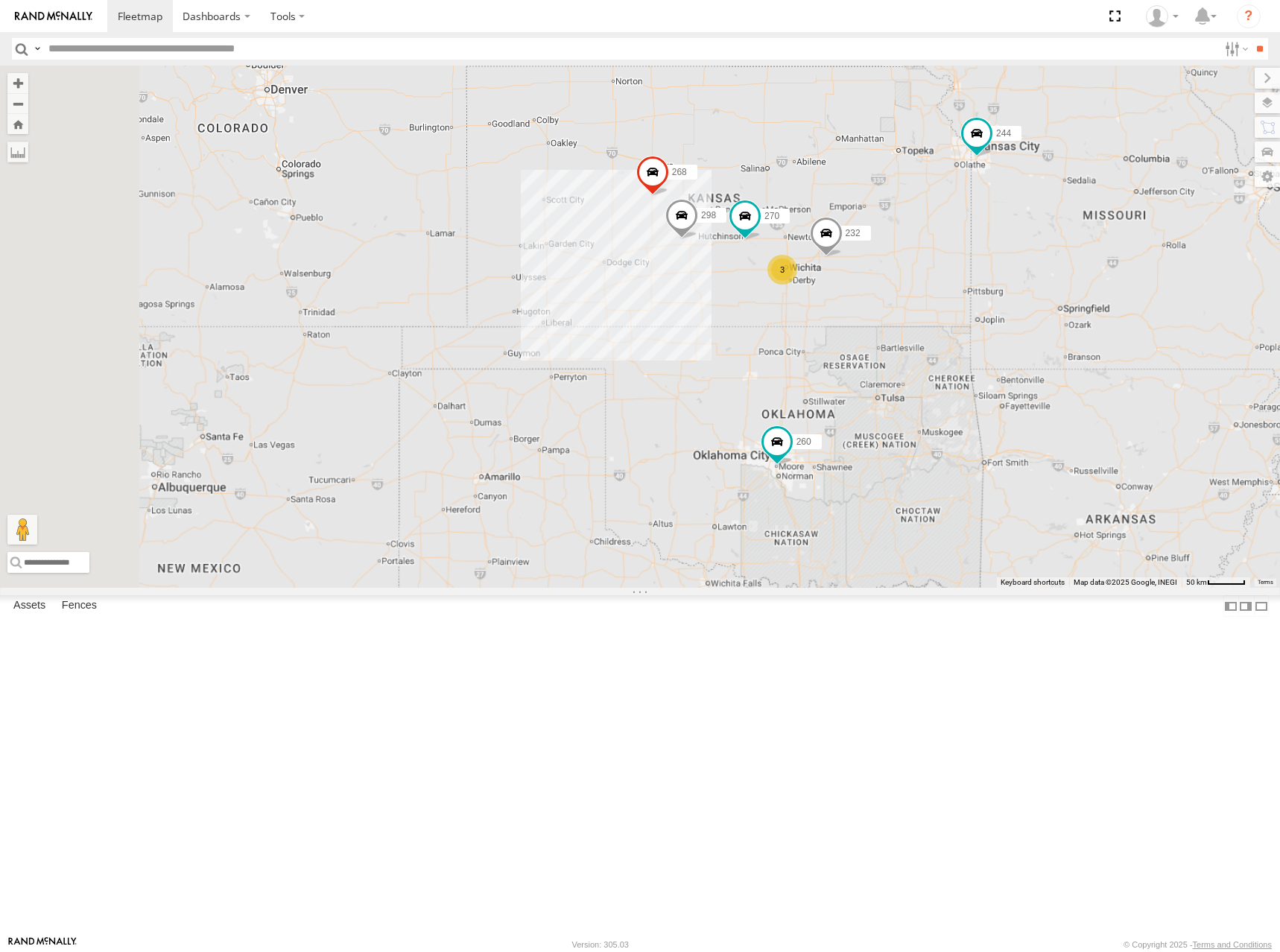
drag, startPoint x: 820, startPoint y: 313, endPoint x: 781, endPoint y: 316, distance: 39.1
click at [781, 316] on div "244 298 270 232 268 266 260 3" at bounding box center [640, 326] width 1280 height 522
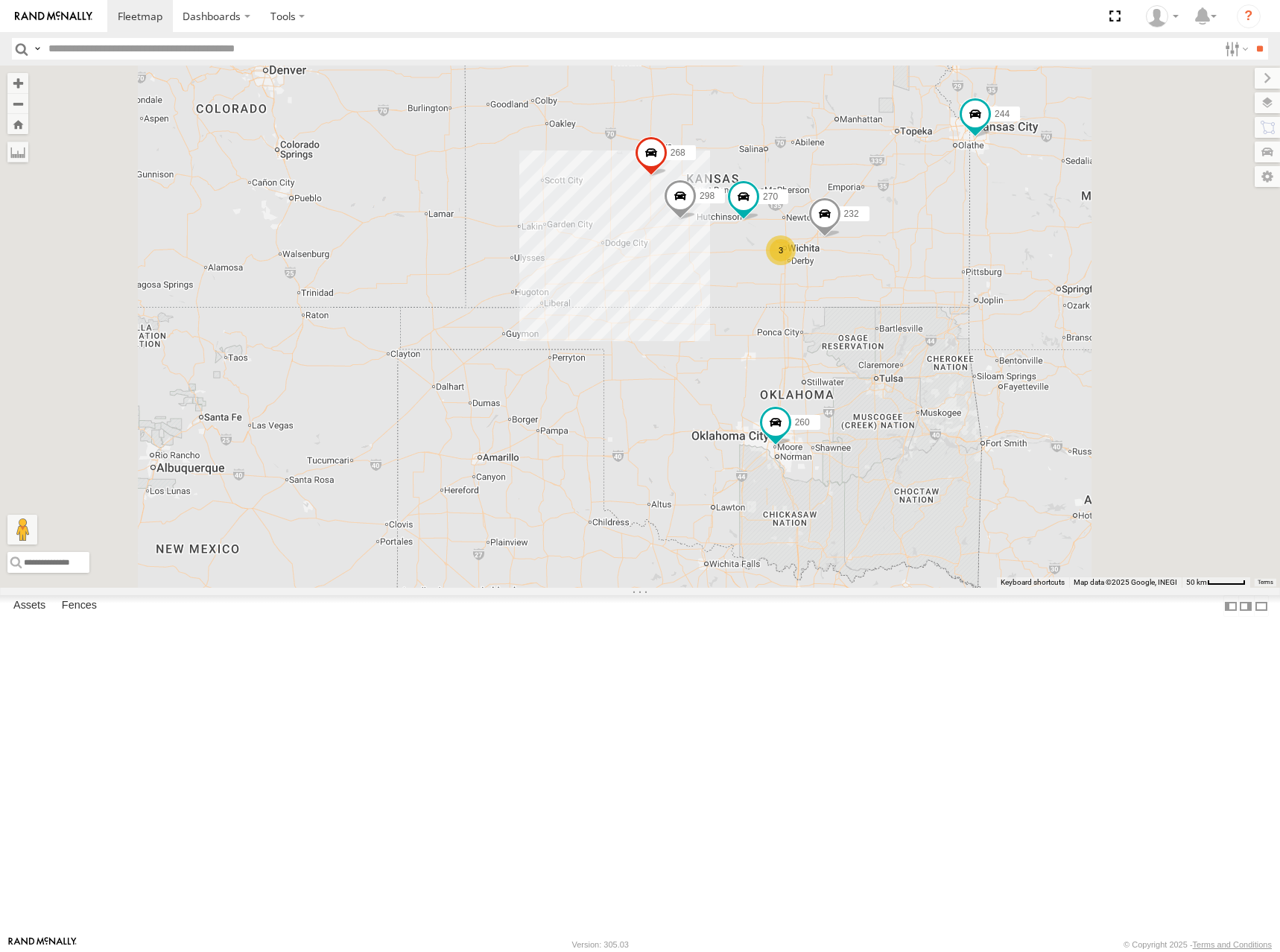
drag, startPoint x: 903, startPoint y: 301, endPoint x: 883, endPoint y: 285, distance: 25.6
click at [864, 261] on div "244 298 270 232 268 266 260 3" at bounding box center [640, 326] width 1280 height 522
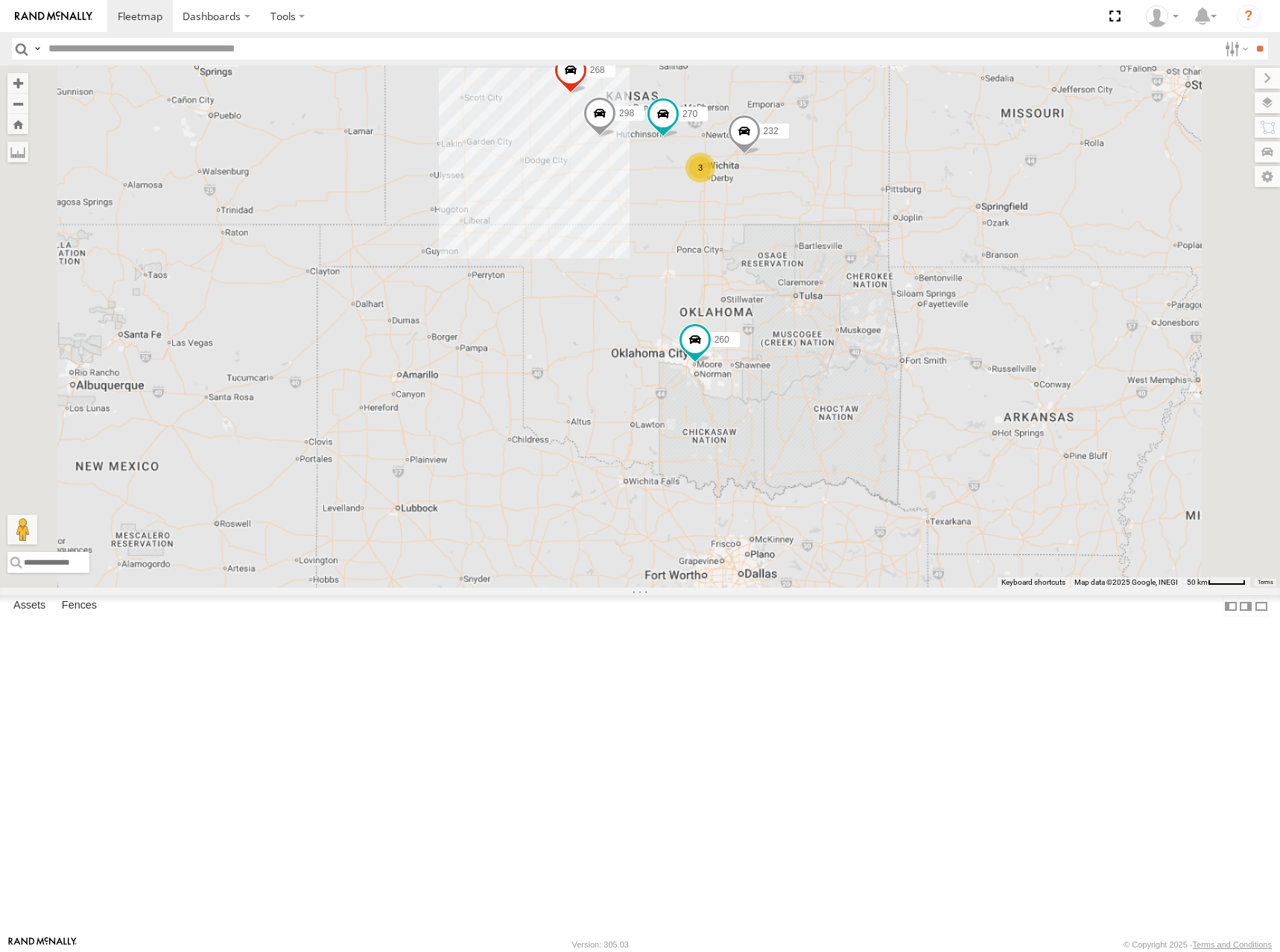
drag, startPoint x: 842, startPoint y: 189, endPoint x: 857, endPoint y: 224, distance: 38.1
click at [857, 224] on div "244 298 270 232 268 266 260 3" at bounding box center [640, 326] width 1280 height 522
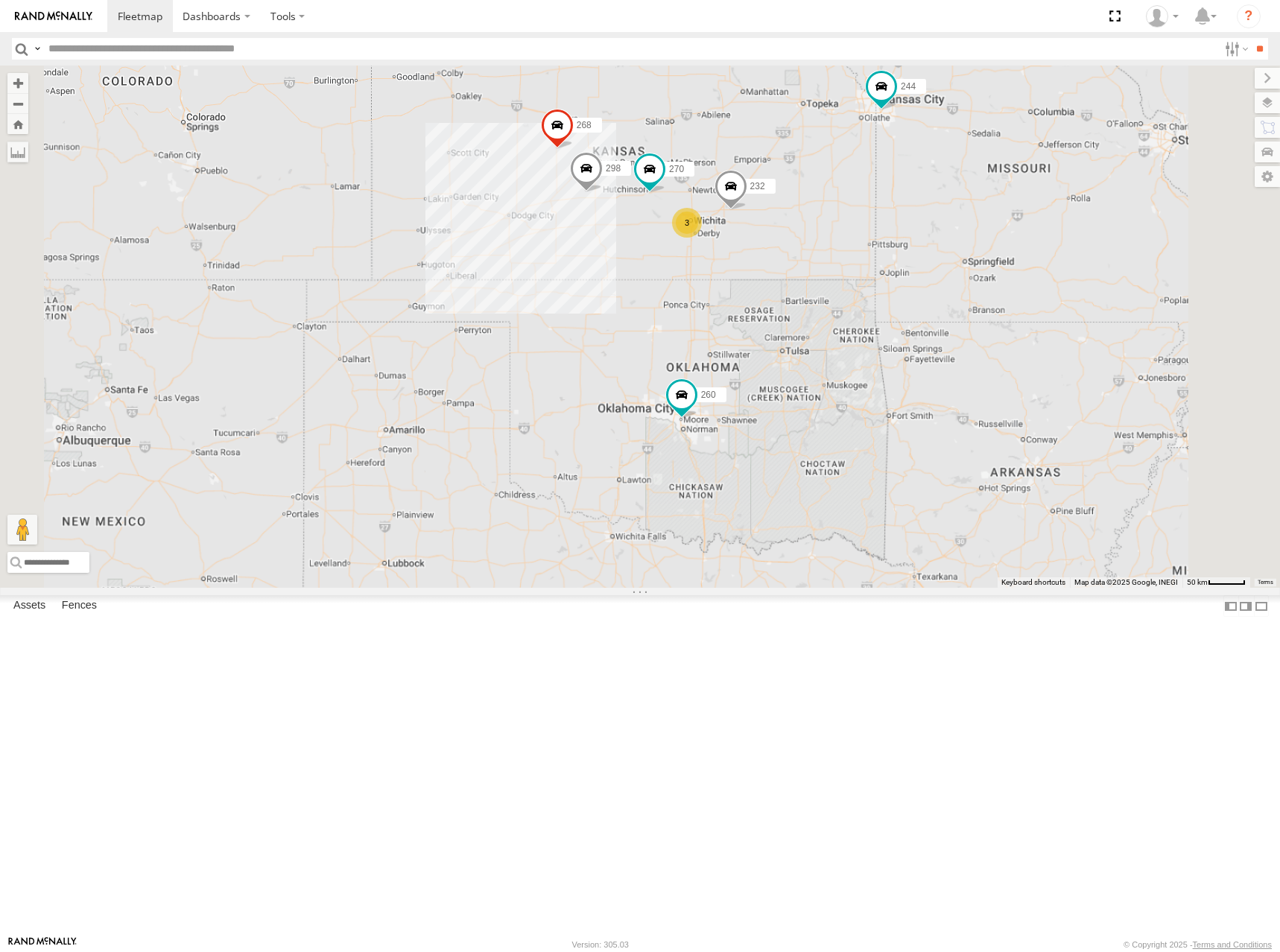
click at [998, 316] on div "244 298 270 232 268 266 260 3" at bounding box center [640, 326] width 1280 height 522
click at [126, 19] on span at bounding box center [140, 15] width 45 height 14
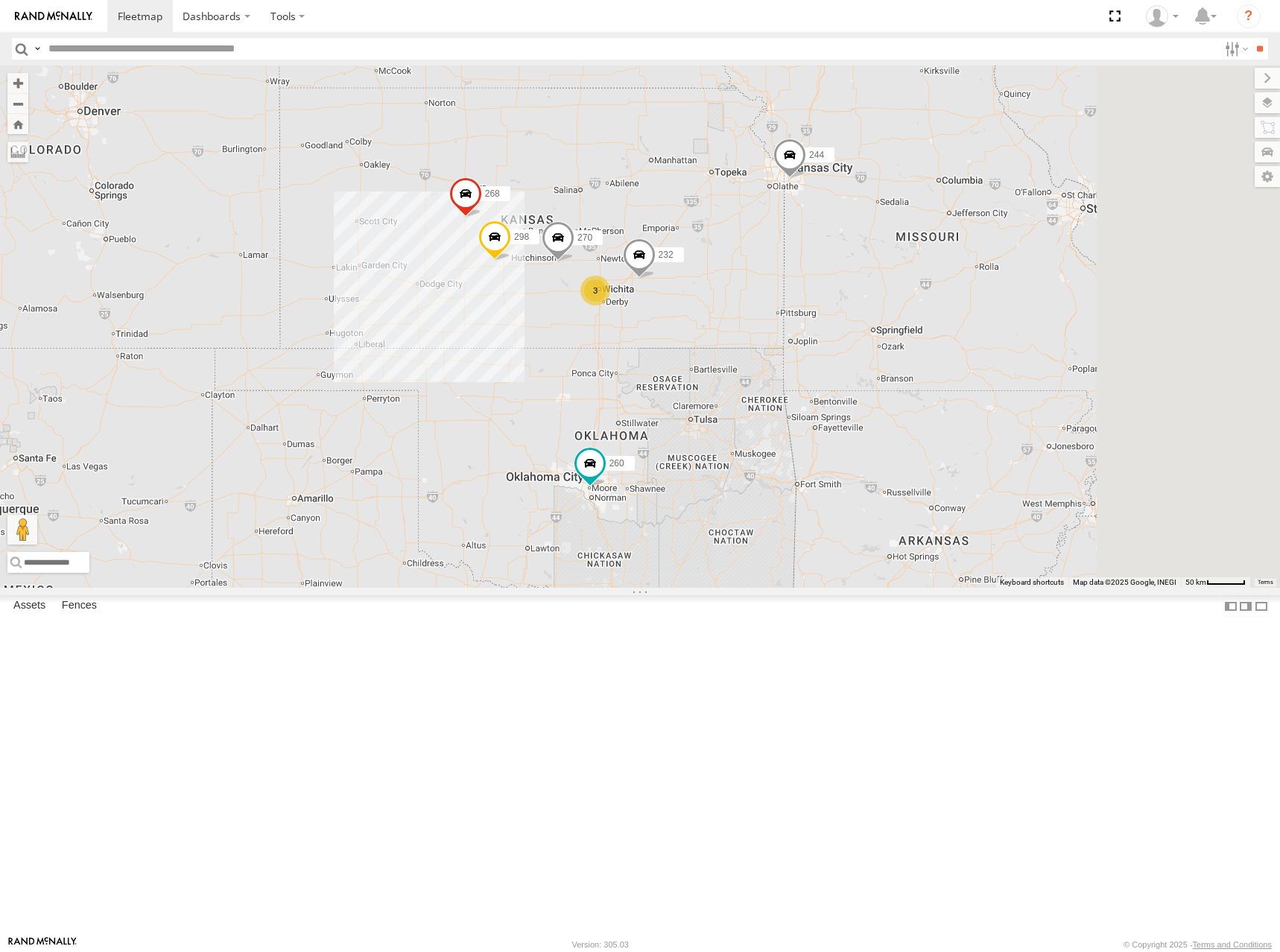
drag, startPoint x: 1012, startPoint y: 348, endPoint x: 833, endPoint y: 293, distance: 187.3
click at [833, 293] on div "266 244 3 298 270 232 268 260" at bounding box center [640, 326] width 1280 height 522
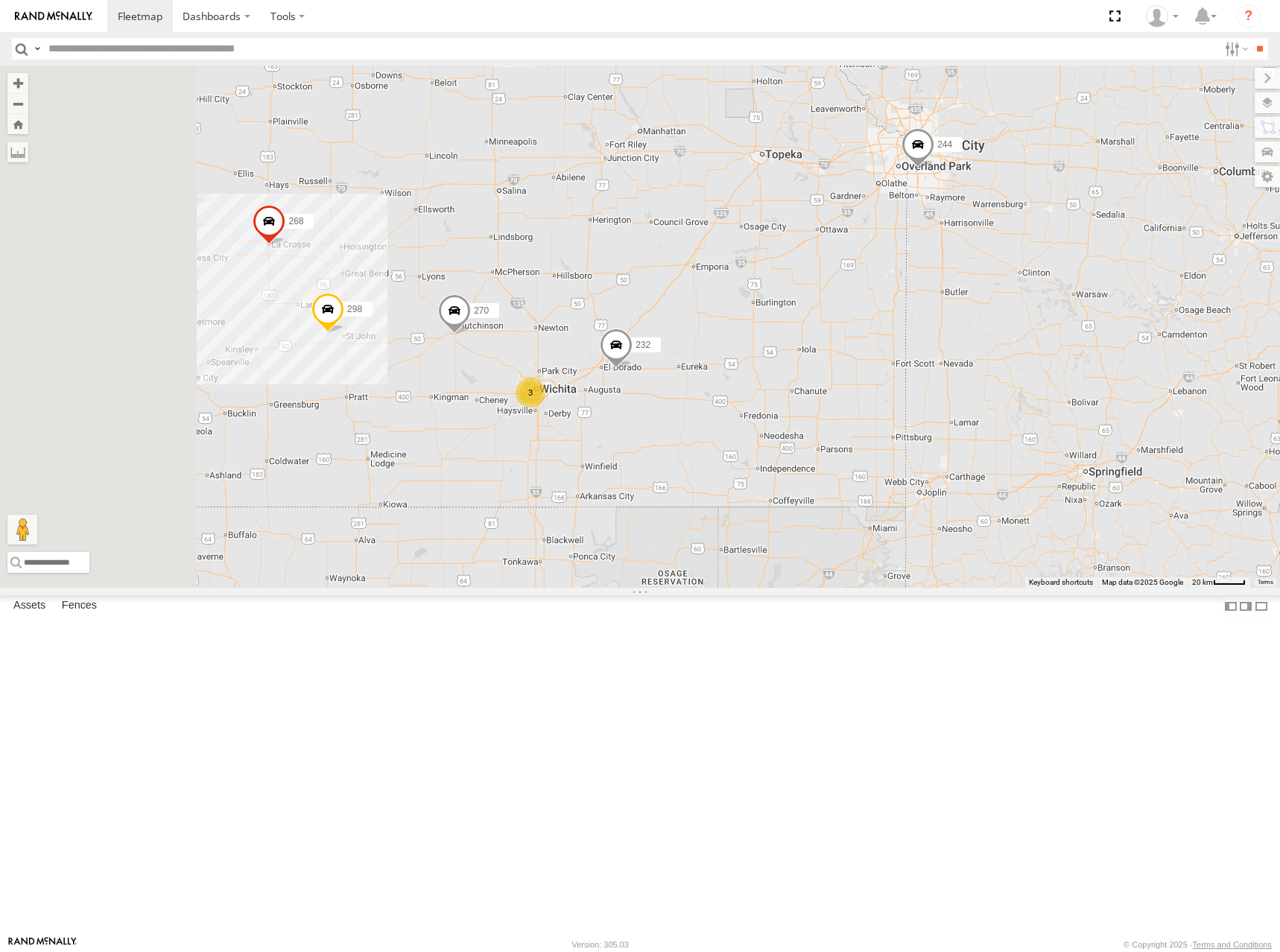
drag, startPoint x: 634, startPoint y: 302, endPoint x: 792, endPoint y: 291, distance: 158.4
click at [790, 291] on div "266 244 298 270 232 268 260 3" at bounding box center [640, 326] width 1280 height 522
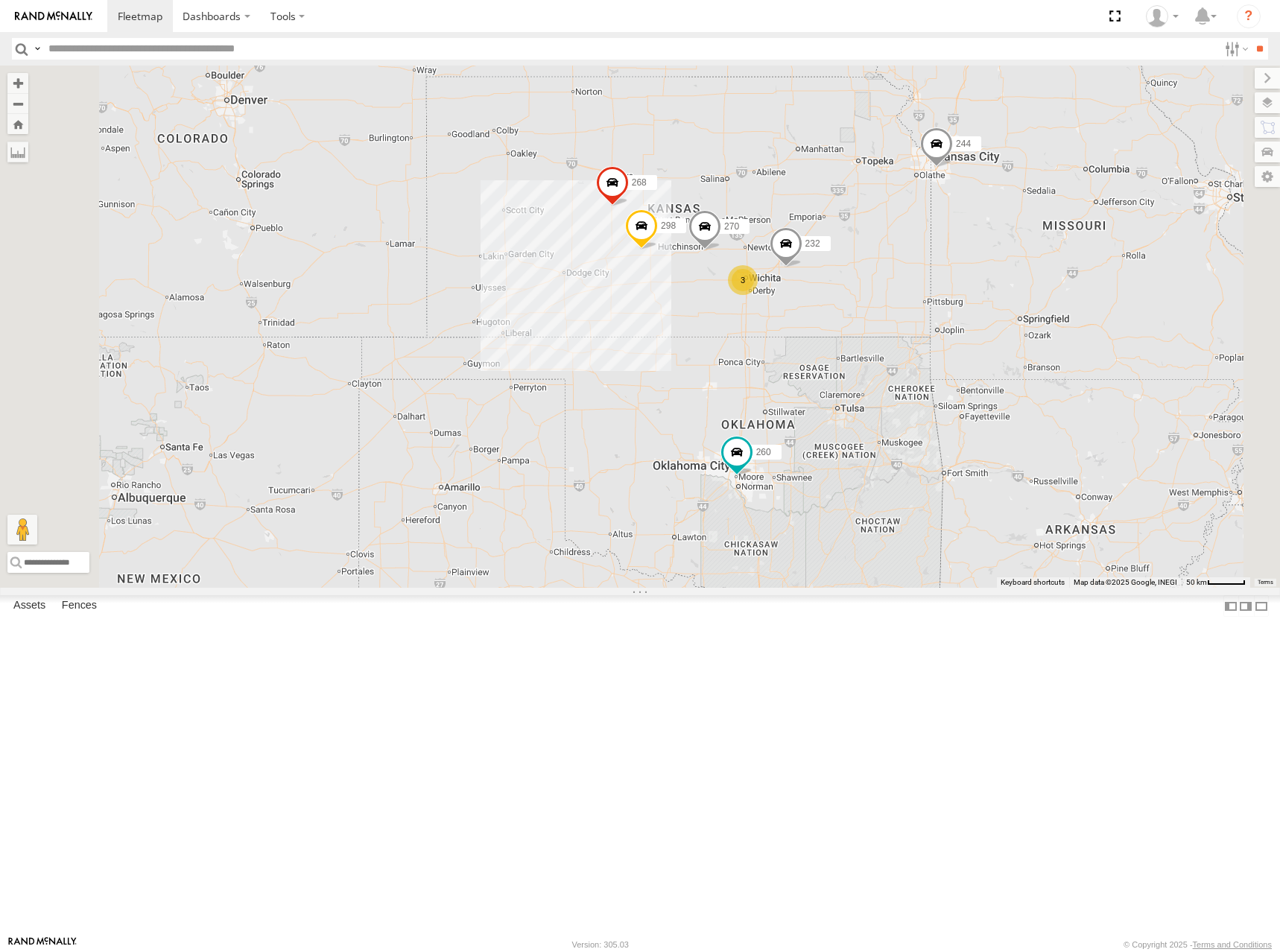
drag, startPoint x: 802, startPoint y: 289, endPoint x: 898, endPoint y: 310, distance: 98.3
click at [888, 319] on div "266 244 298 270 232 268 260 3" at bounding box center [640, 326] width 1280 height 522
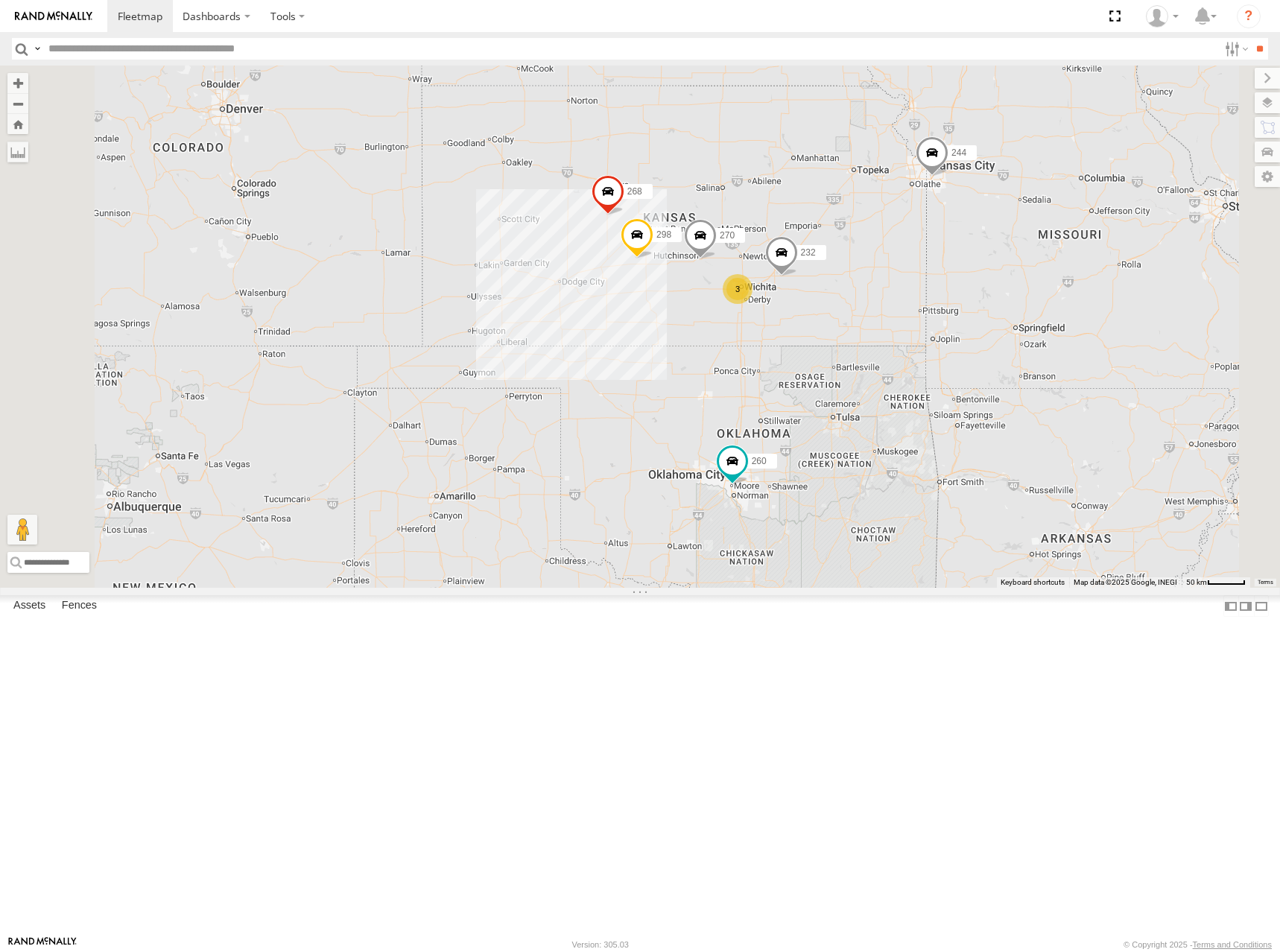
click at [854, 335] on div "266 244 298 270 232 268 260 3" at bounding box center [640, 326] width 1280 height 522
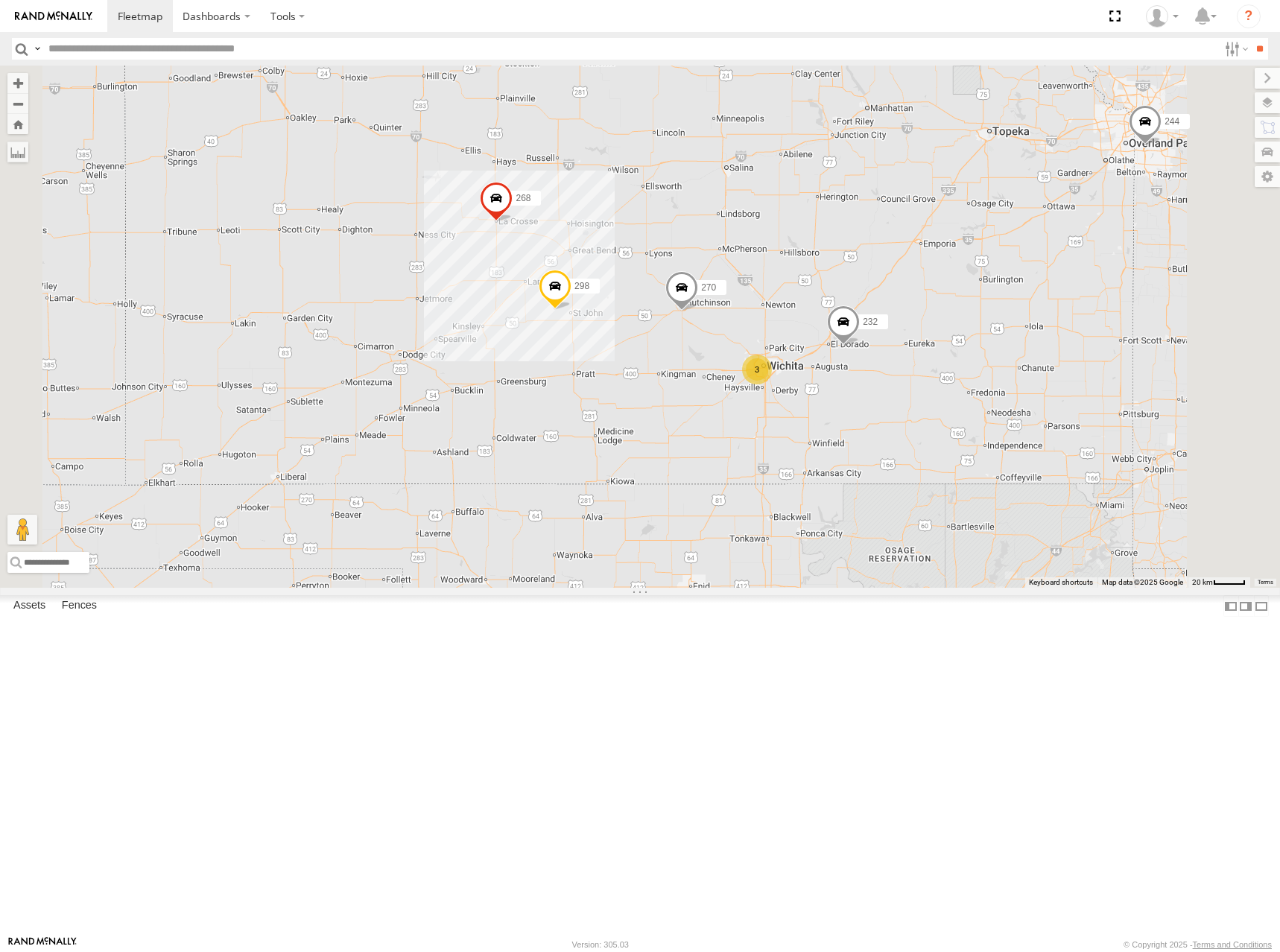
click at [913, 334] on div "266 244 298 270 232 268 260 3" at bounding box center [640, 326] width 1280 height 522
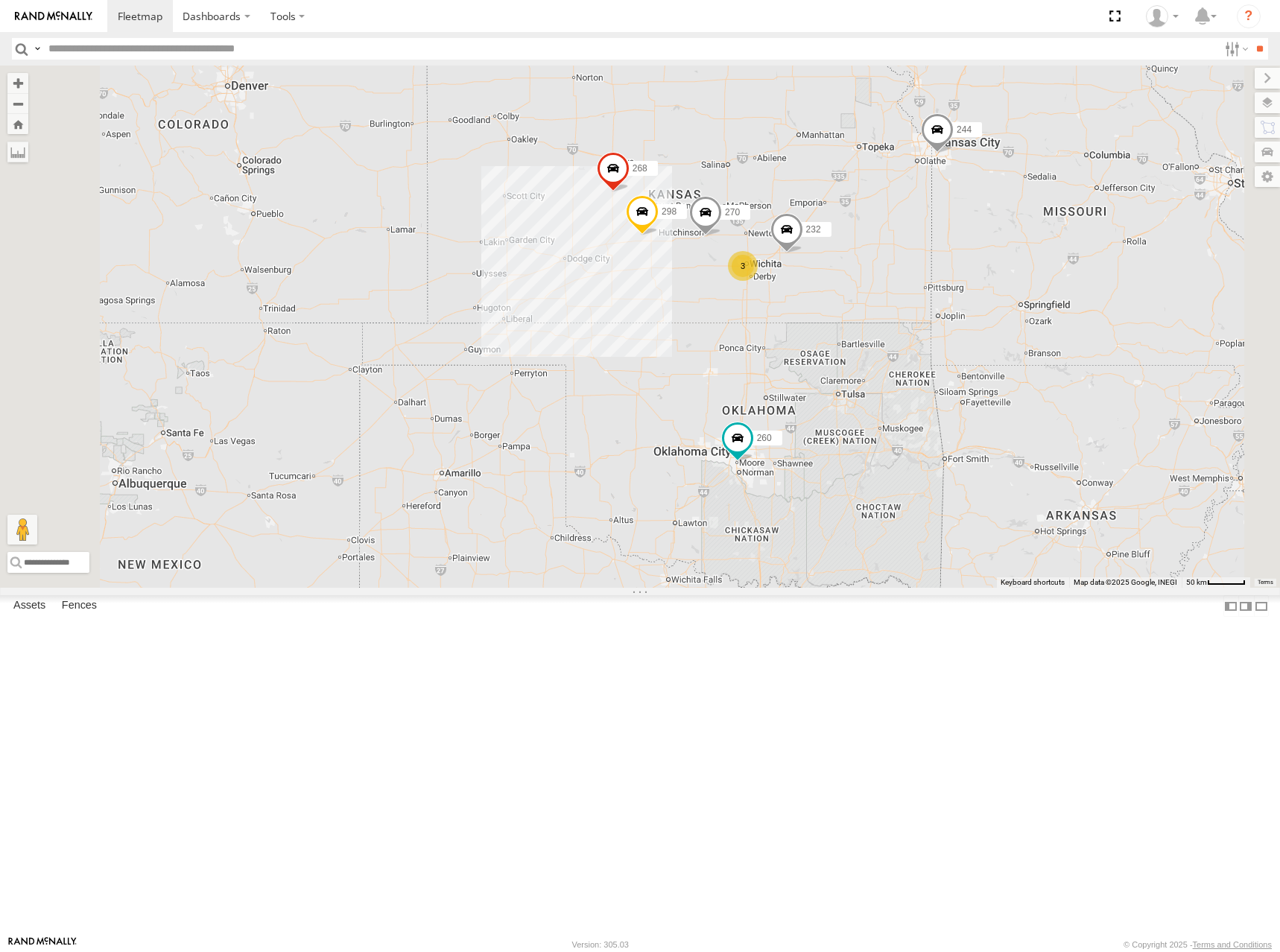
click at [966, 279] on div "266 244 298 270 232 268 260 3" at bounding box center [640, 326] width 1280 height 522
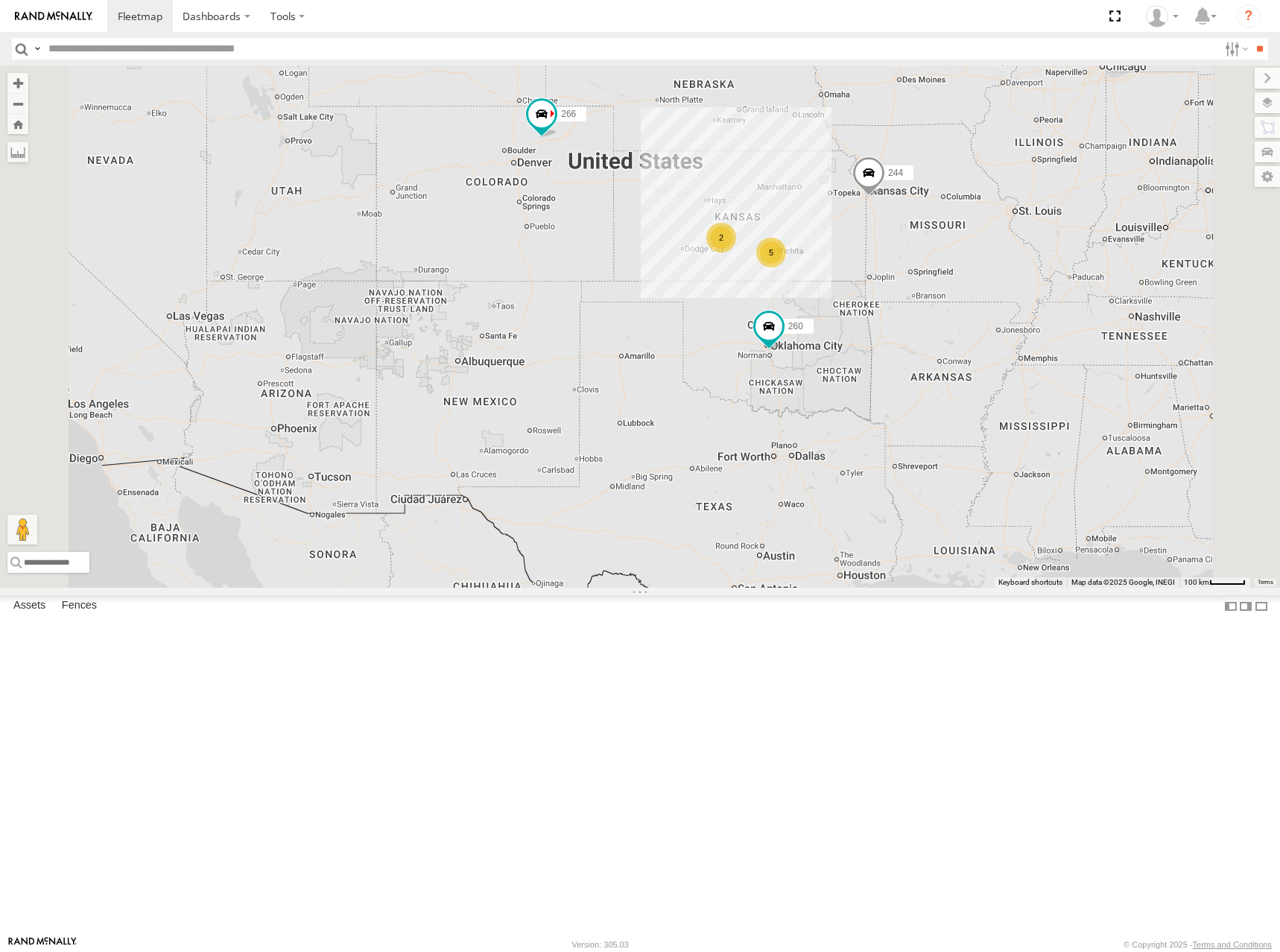
click at [952, 320] on div "266 244 260 5 2" at bounding box center [640, 326] width 1280 height 522
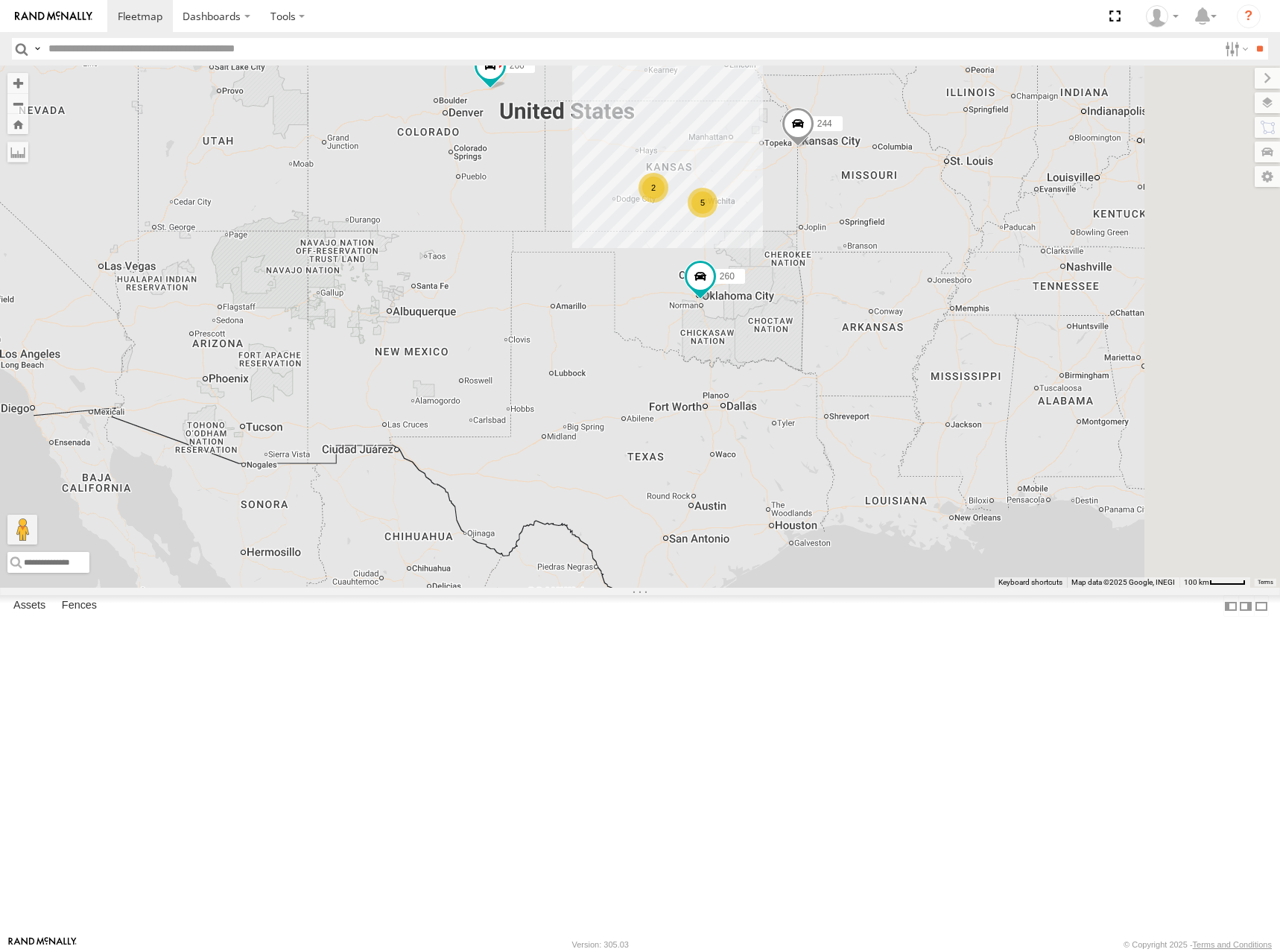
drag, startPoint x: 841, startPoint y: 295, endPoint x: 850, endPoint y: 329, distance: 35.2
click at [850, 329] on div "244 5 2 266 260" at bounding box center [640, 326] width 1280 height 522
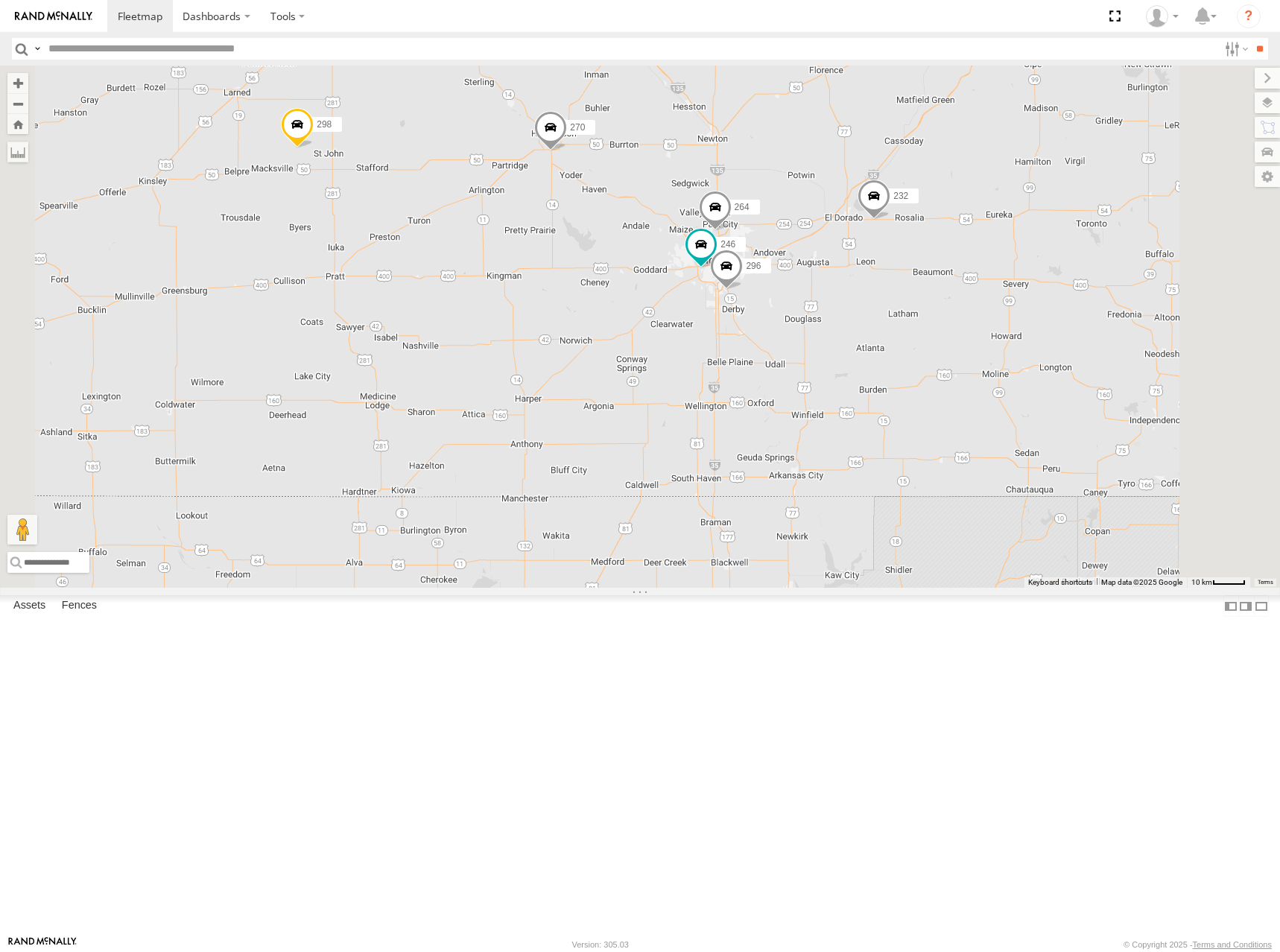
click at [0, 0] on span at bounding box center [0, 0] width 0 height 0
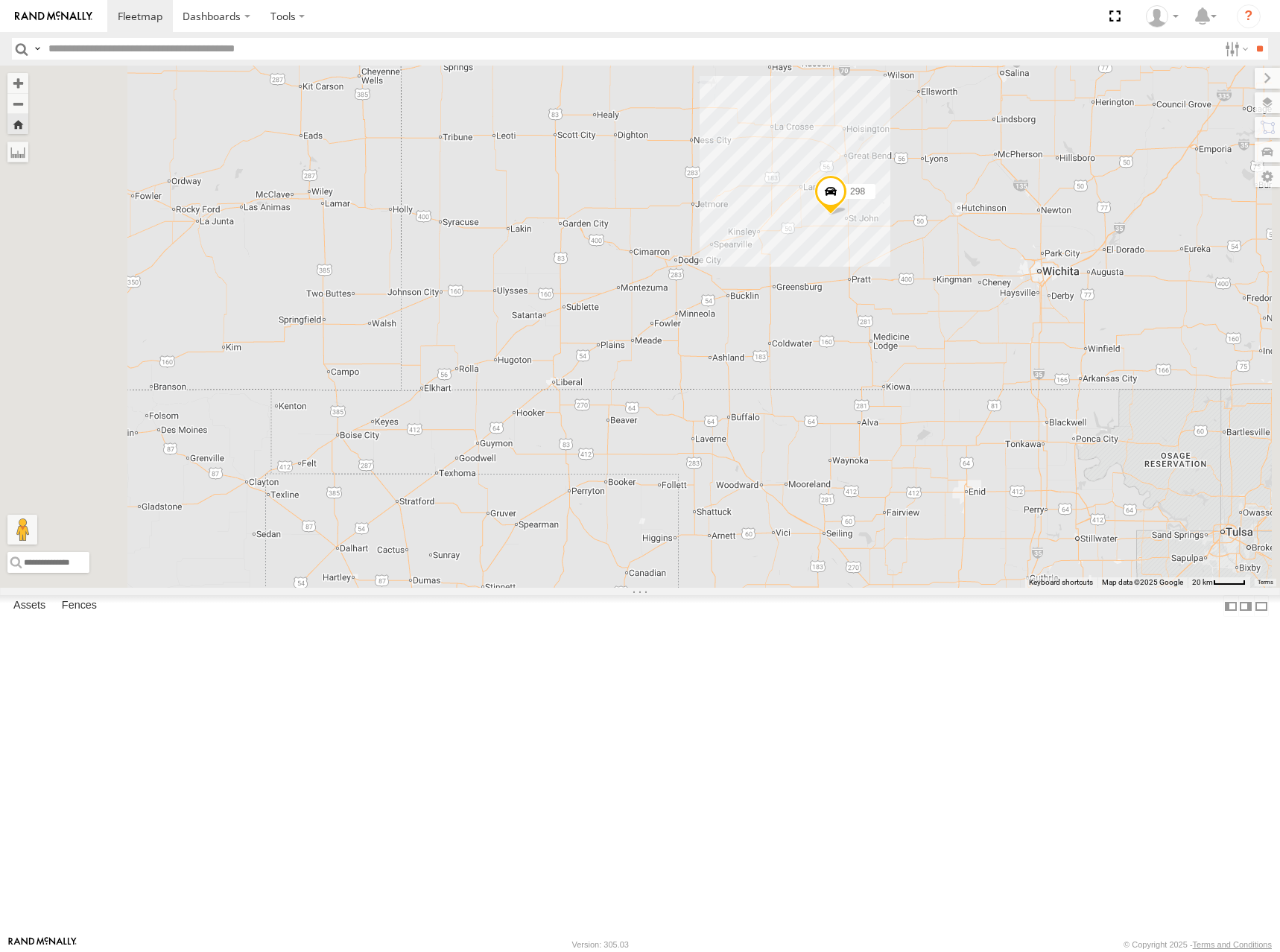
drag, startPoint x: 1107, startPoint y: 296, endPoint x: 937, endPoint y: 323, distance: 172.1
click at [937, 323] on div "298" at bounding box center [640, 326] width 1280 height 522
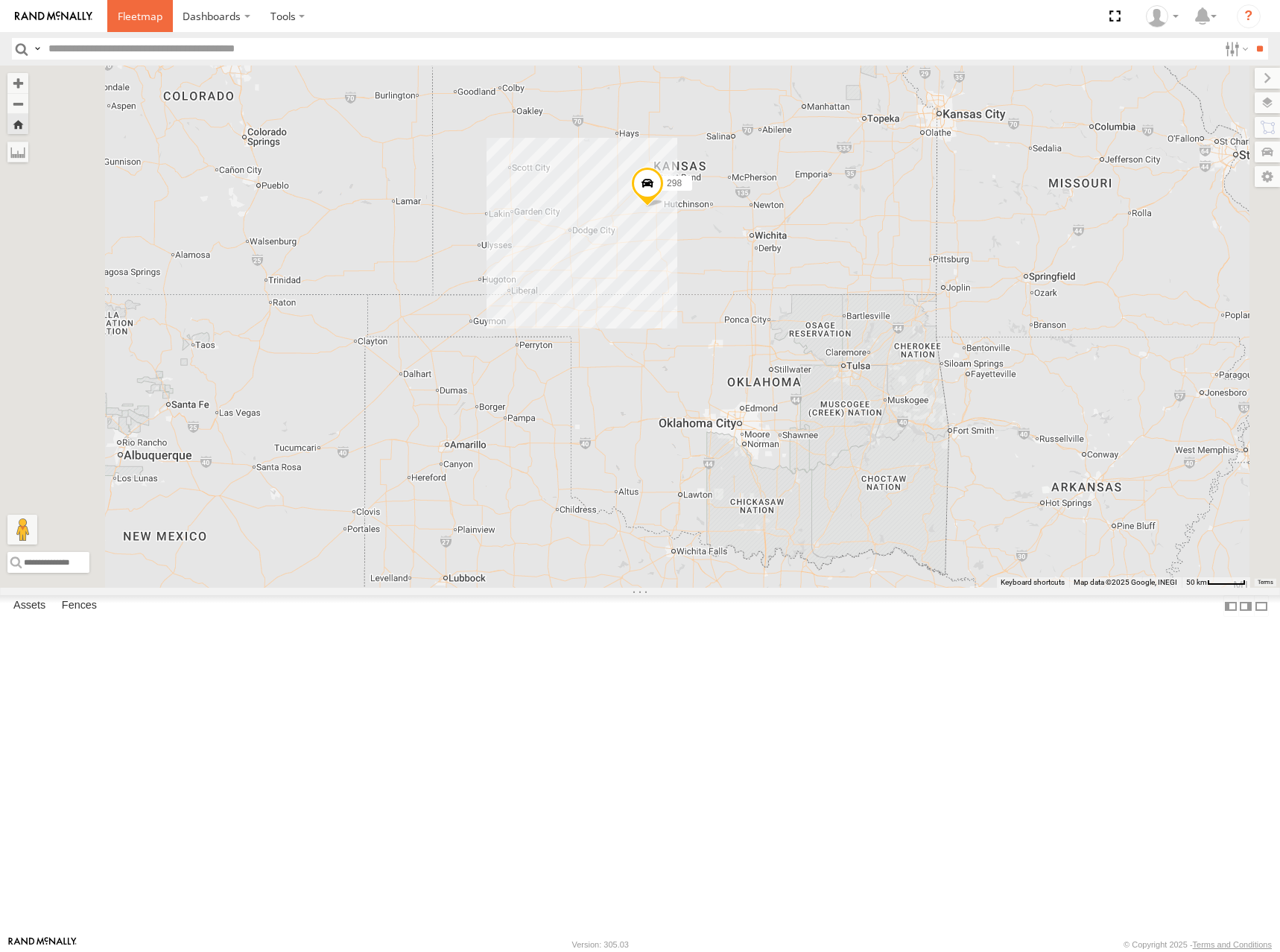
click at [152, 18] on span at bounding box center [140, 15] width 45 height 14
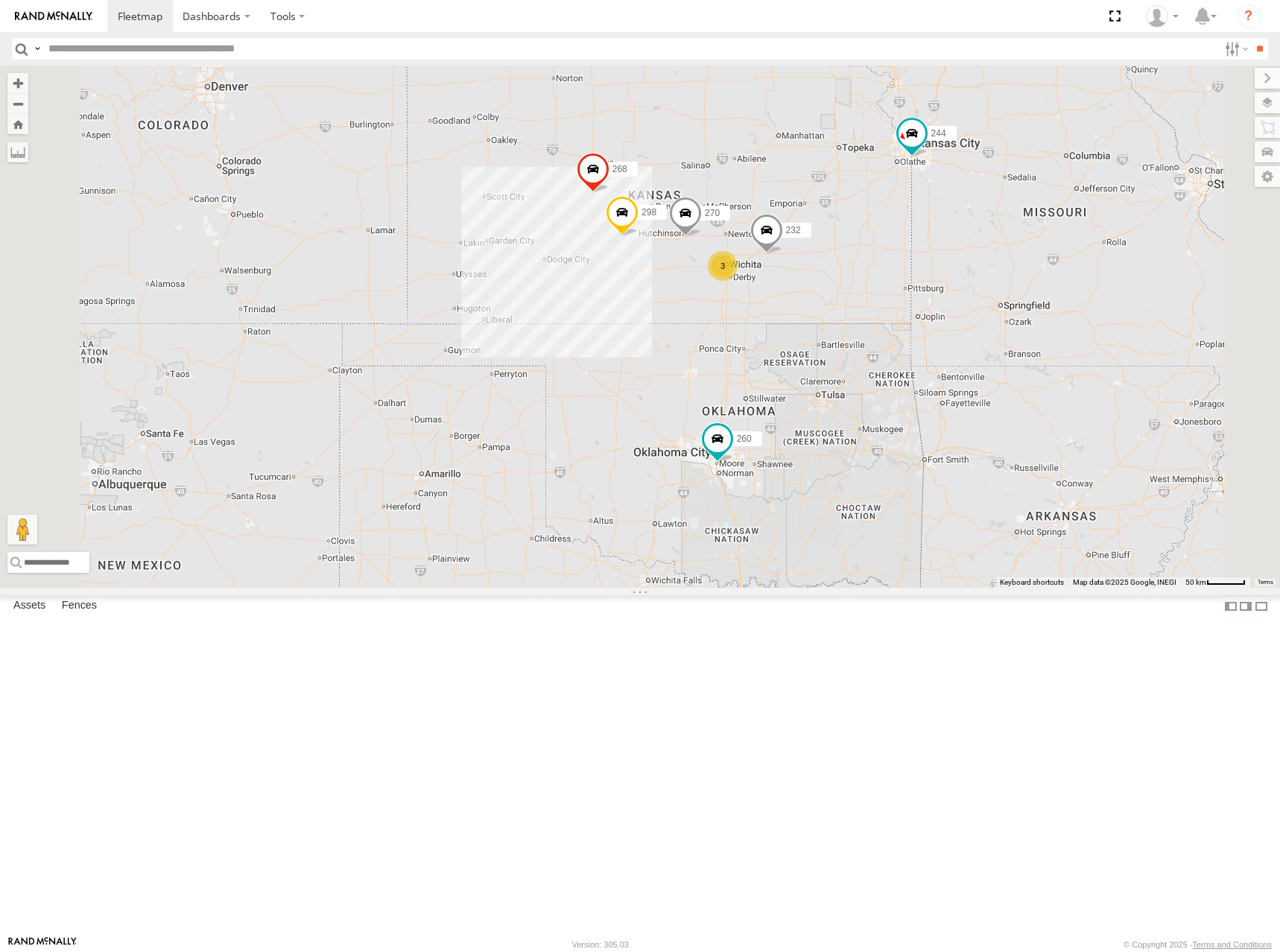
drag, startPoint x: 1010, startPoint y: 457, endPoint x: 976, endPoint y: 380, distance: 84.2
click at [976, 380] on div "266 244 3 298 270 232 268 260" at bounding box center [640, 326] width 1280 height 522
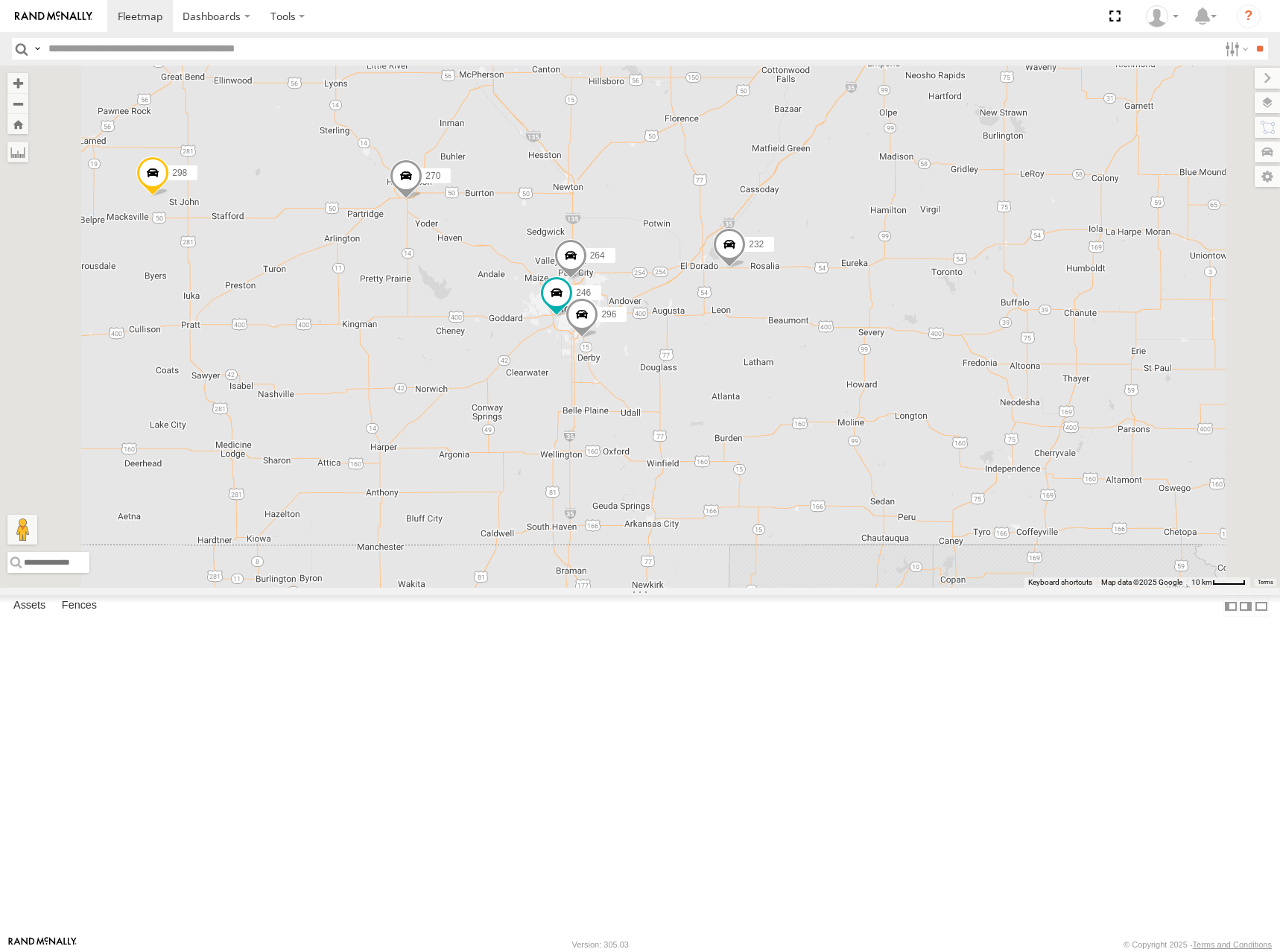
drag, startPoint x: 725, startPoint y: 461, endPoint x: 813, endPoint y: 382, distance: 118.3
click at [813, 382] on div "266 244 298 270 232 268 260 246 296 264" at bounding box center [640, 326] width 1280 height 522
